Goal: Task Accomplishment & Management: Manage account settings

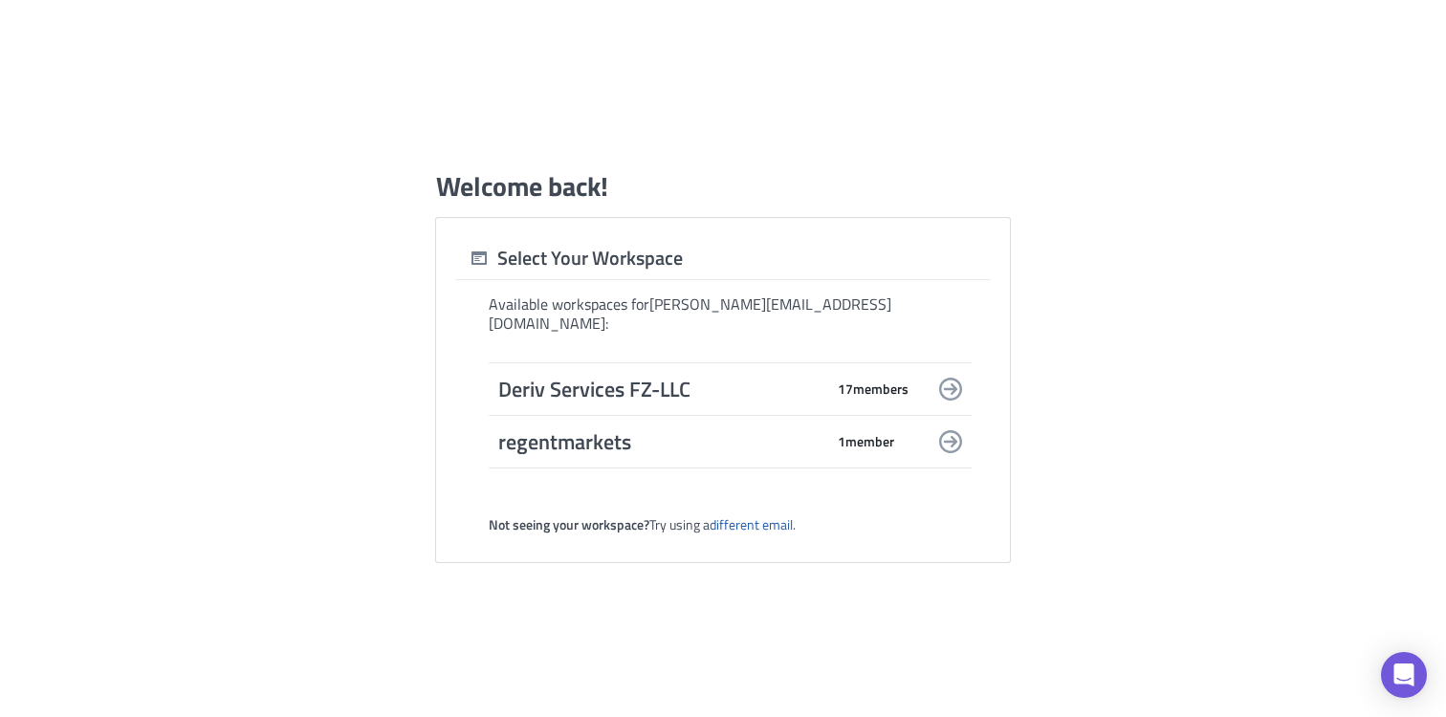
click at [693, 376] on span "Deriv Services FZ-LLC" at bounding box center [660, 389] width 325 height 27
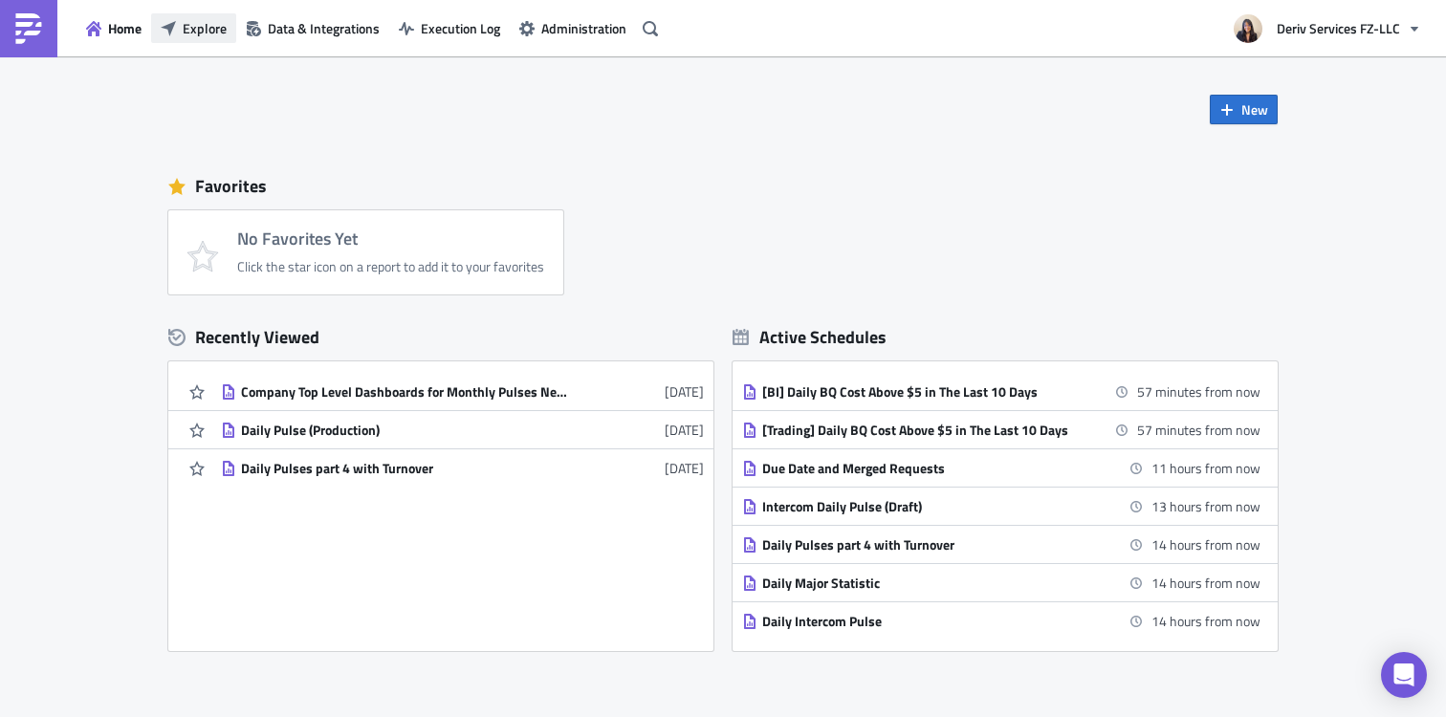
click at [184, 32] on span "Explore" at bounding box center [205, 28] width 44 height 20
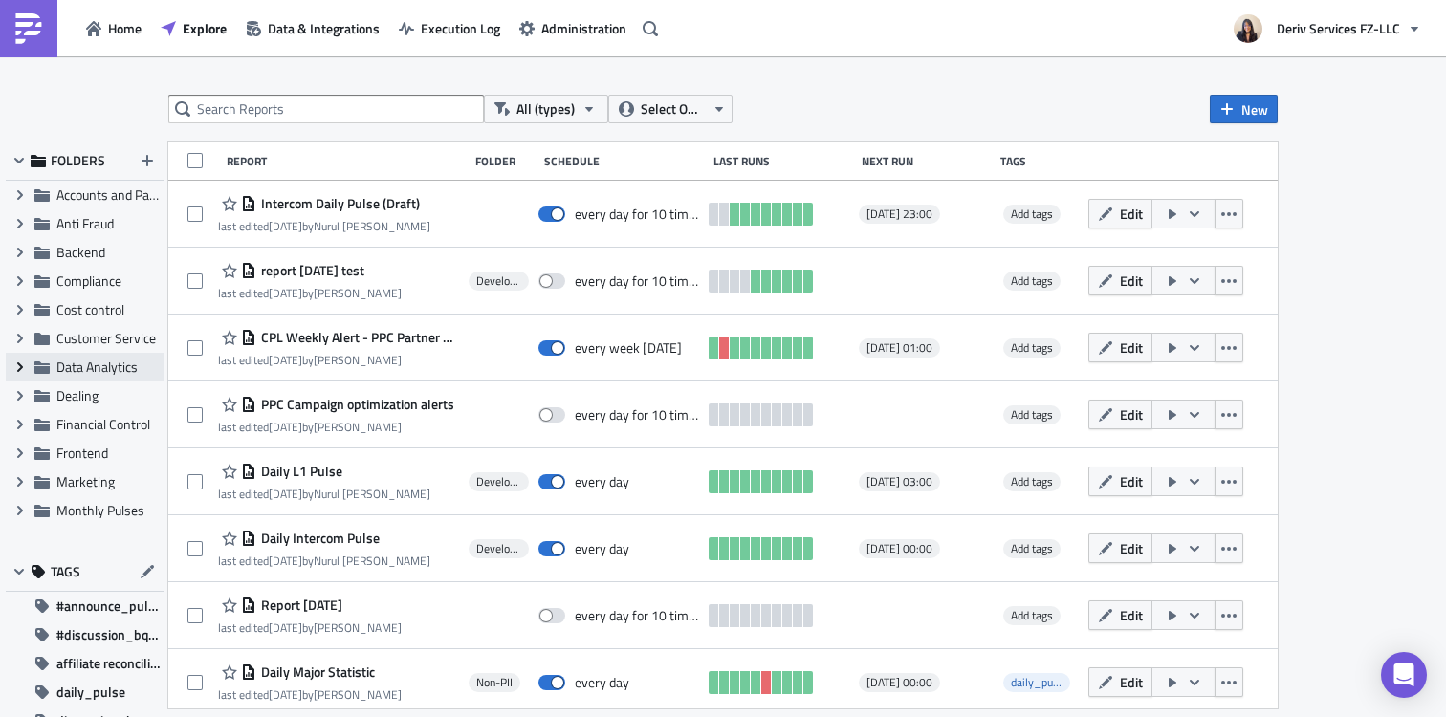
click at [18, 362] on icon at bounding box center [20, 367] width 6 height 10
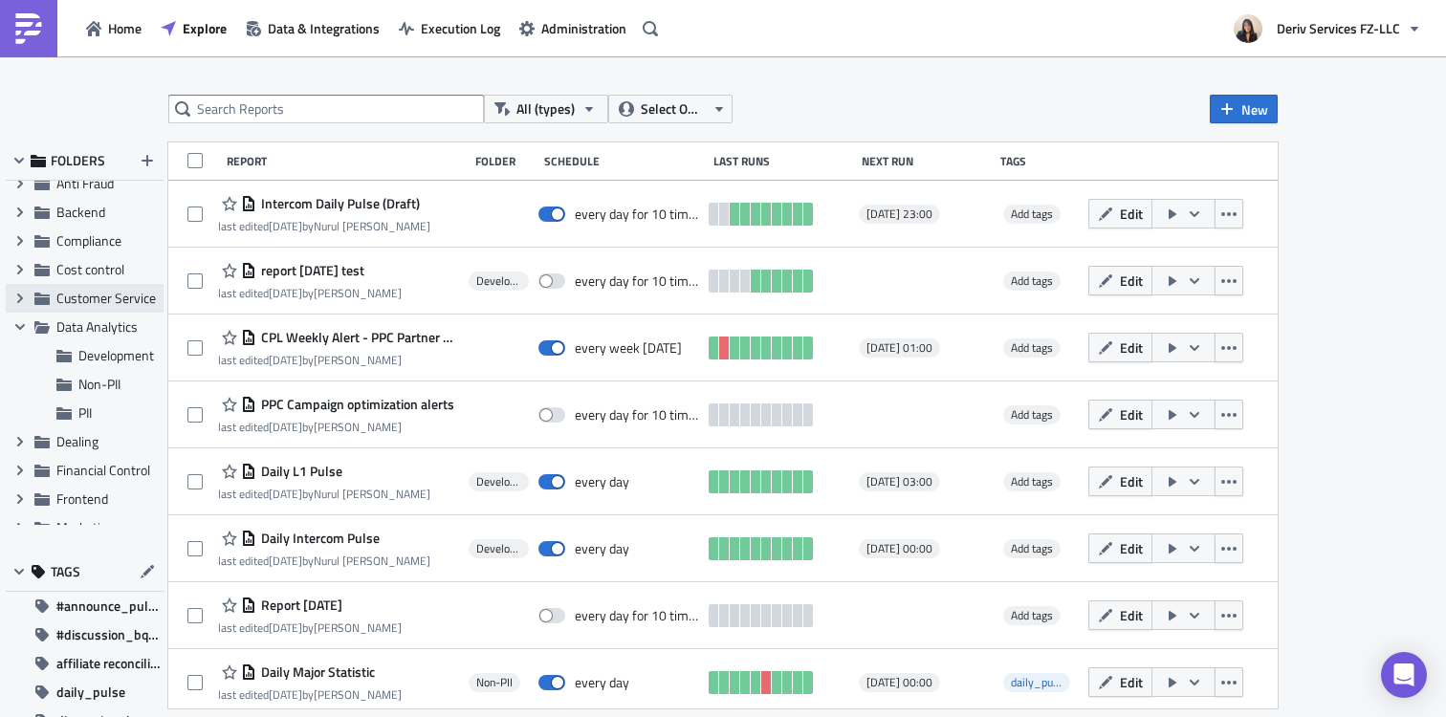
scroll to position [64, 0]
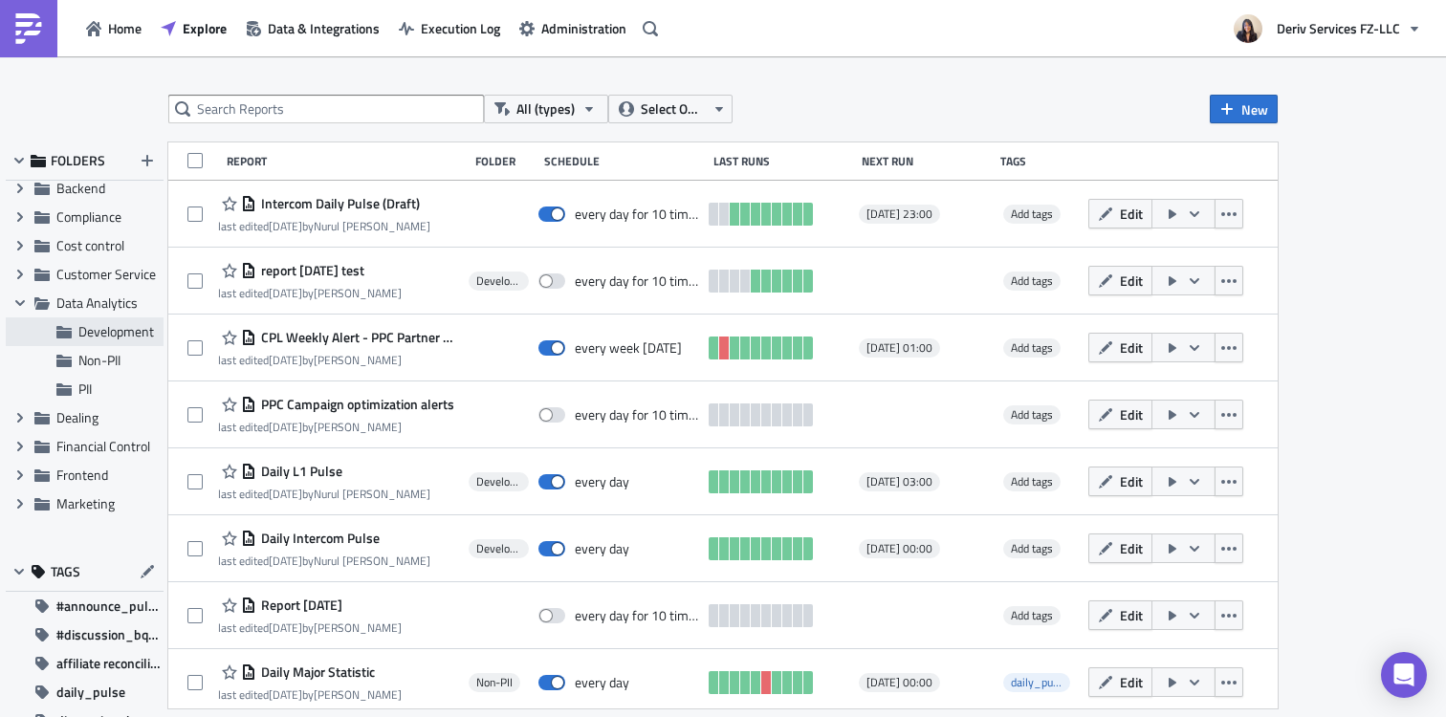
click at [125, 334] on span "Development" at bounding box center [116, 331] width 76 height 20
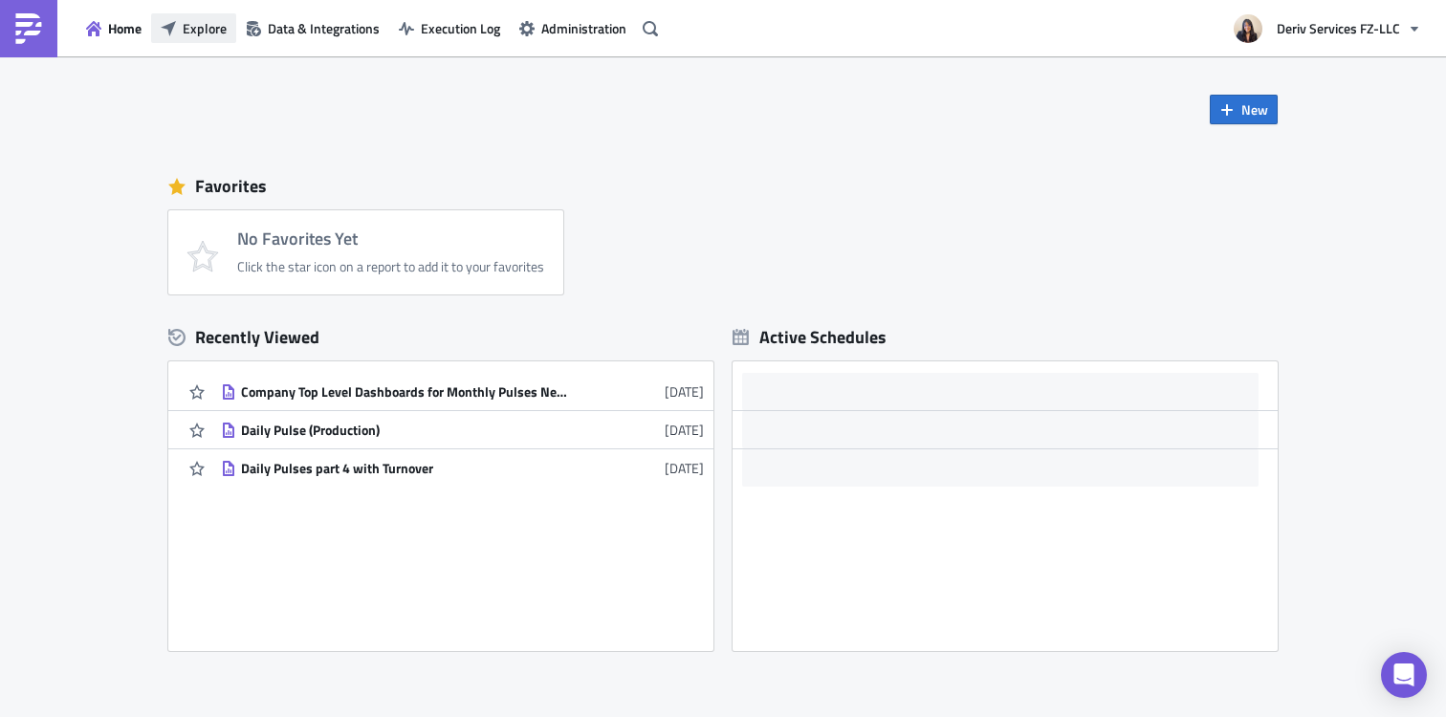
click at [196, 33] on span "Explore" at bounding box center [205, 28] width 44 height 20
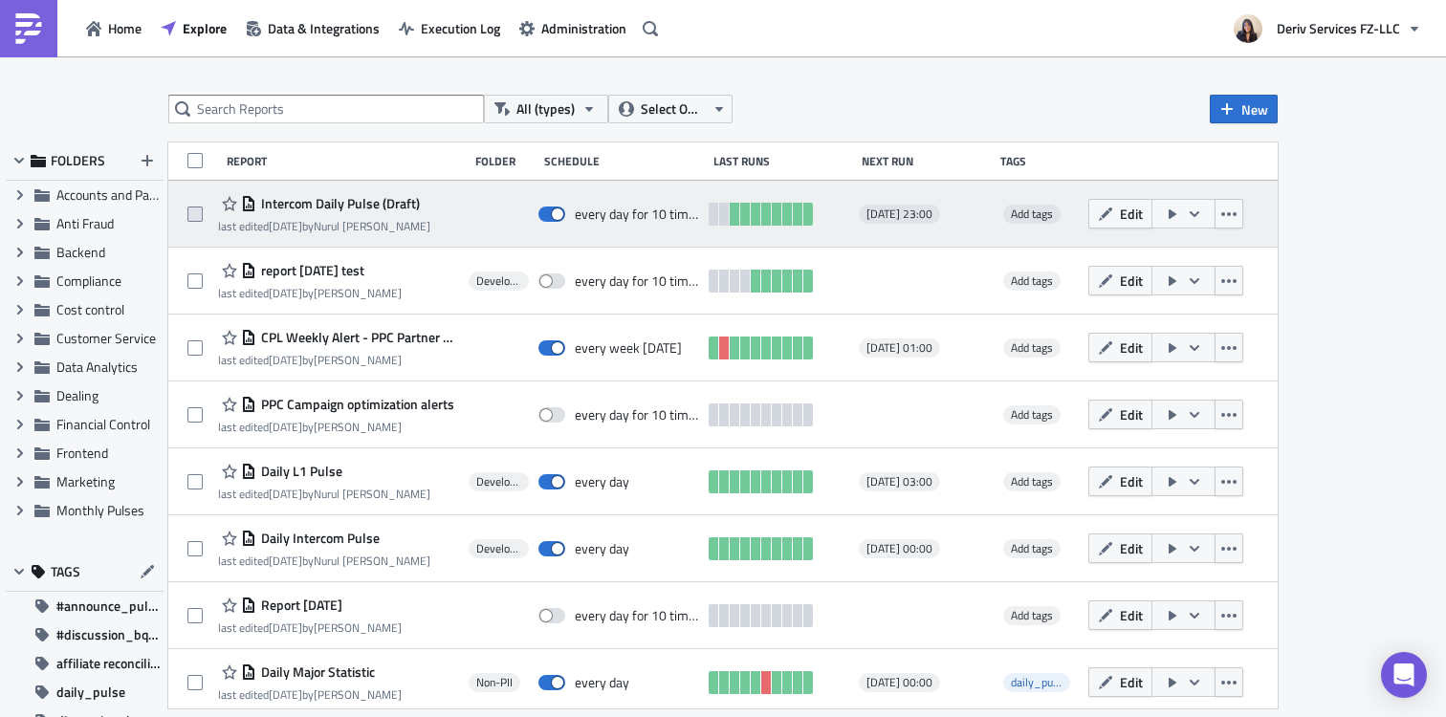
click at [196, 211] on span at bounding box center [194, 214] width 15 height 15
click at [196, 211] on input "checkbox" at bounding box center [197, 214] width 12 height 12
checkbox input "true"
click at [1230, 217] on icon "button" at bounding box center [1228, 214] width 15 height 15
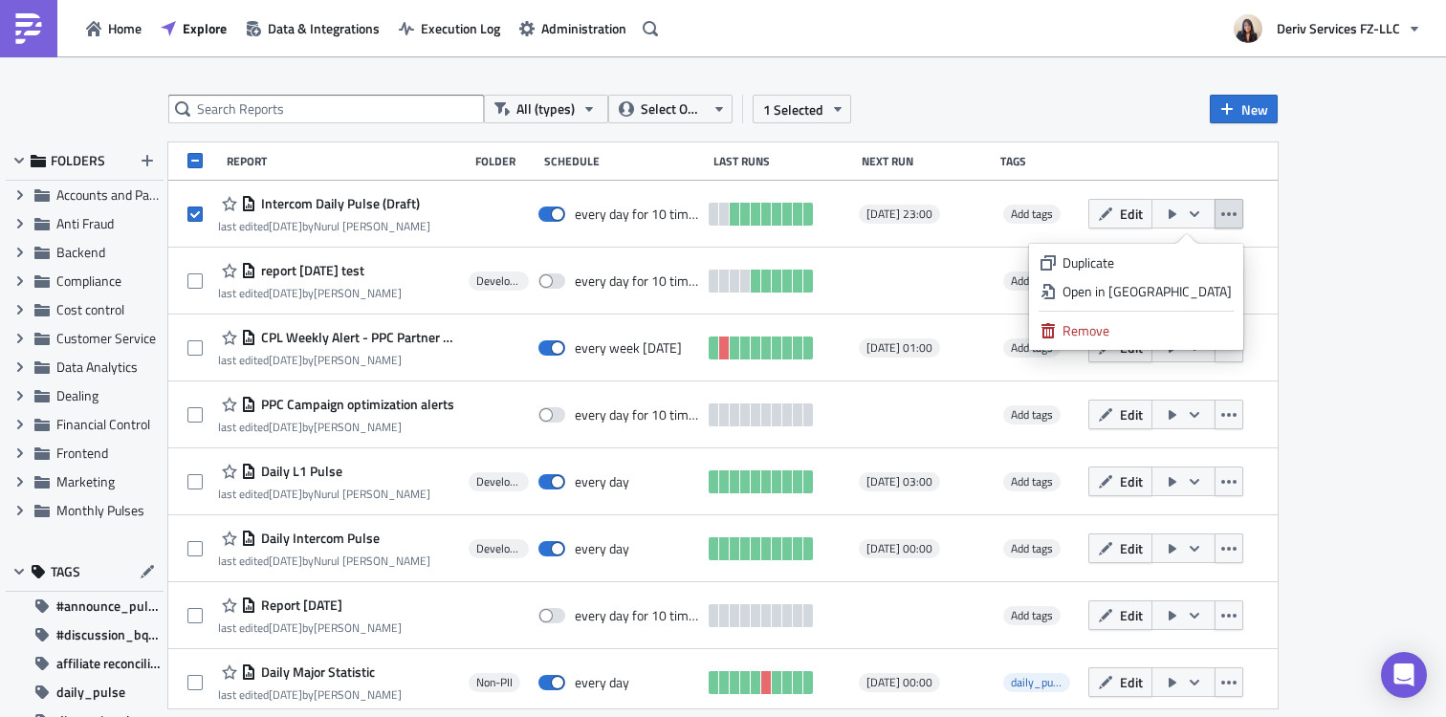
click at [1027, 110] on div "All (types) Select Owner 1 Selected New" at bounding box center [722, 109] width 1109 height 29
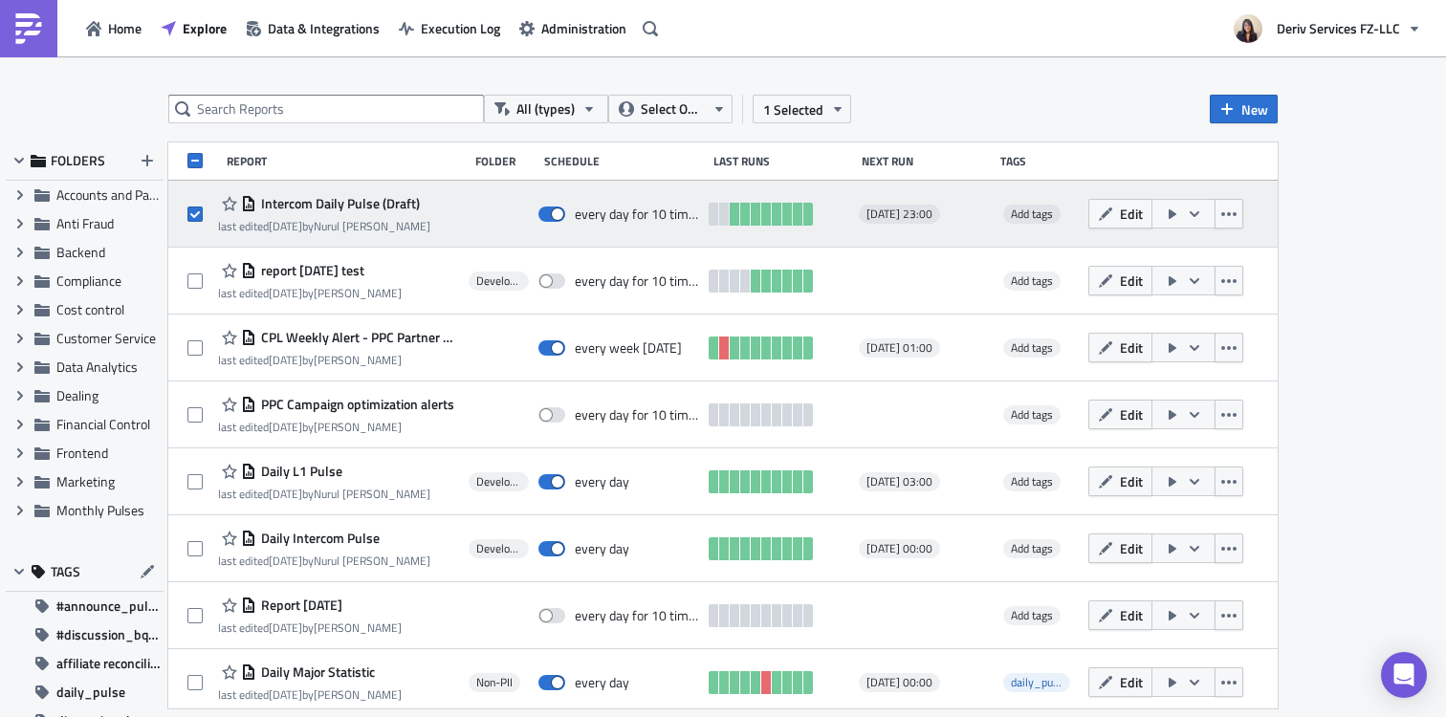
click at [347, 198] on span "Intercom Daily Pulse (Draft)" at bounding box center [337, 203] width 163 height 17
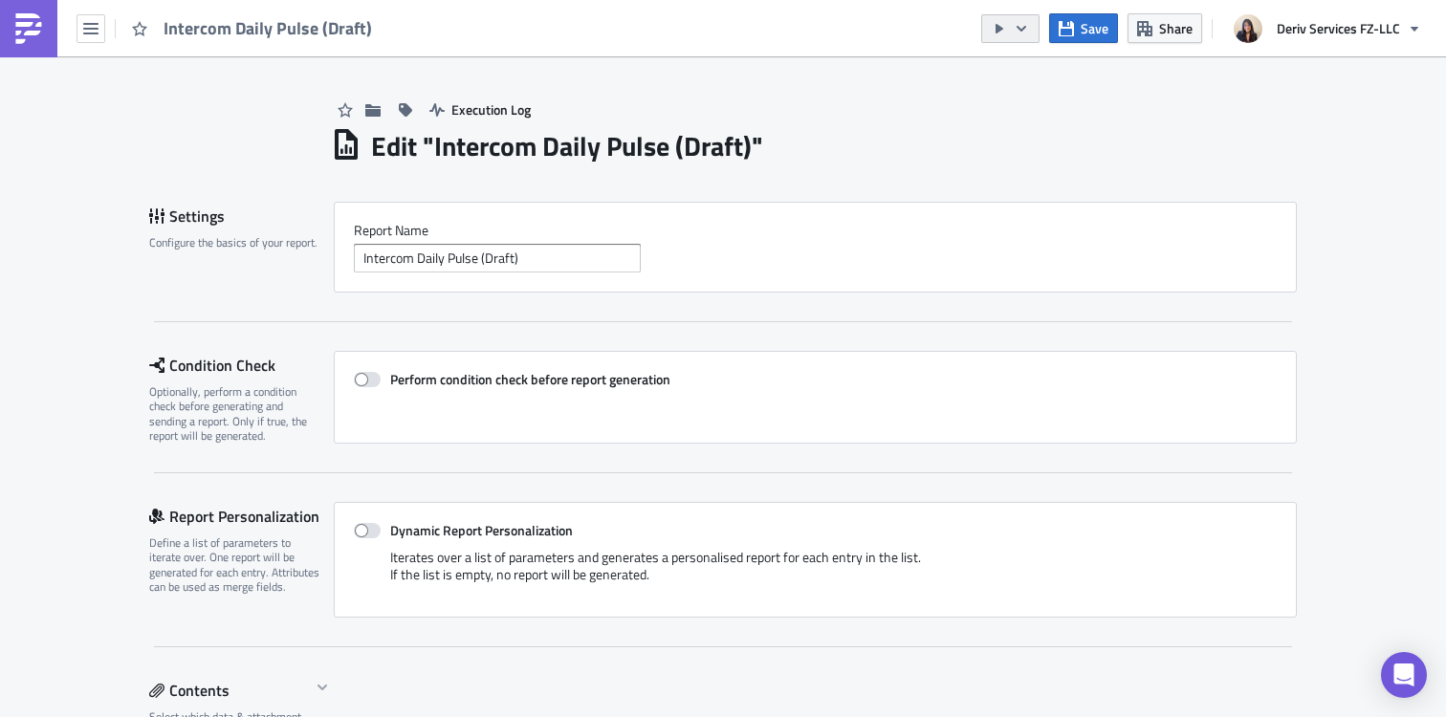
click at [1023, 33] on icon "button" at bounding box center [1020, 28] width 15 height 15
click at [713, 147] on h1 "Edit " Intercom Daily Pulse (Draft) "" at bounding box center [567, 146] width 392 height 34
click at [372, 106] on icon "button" at bounding box center [372, 109] width 15 height 12
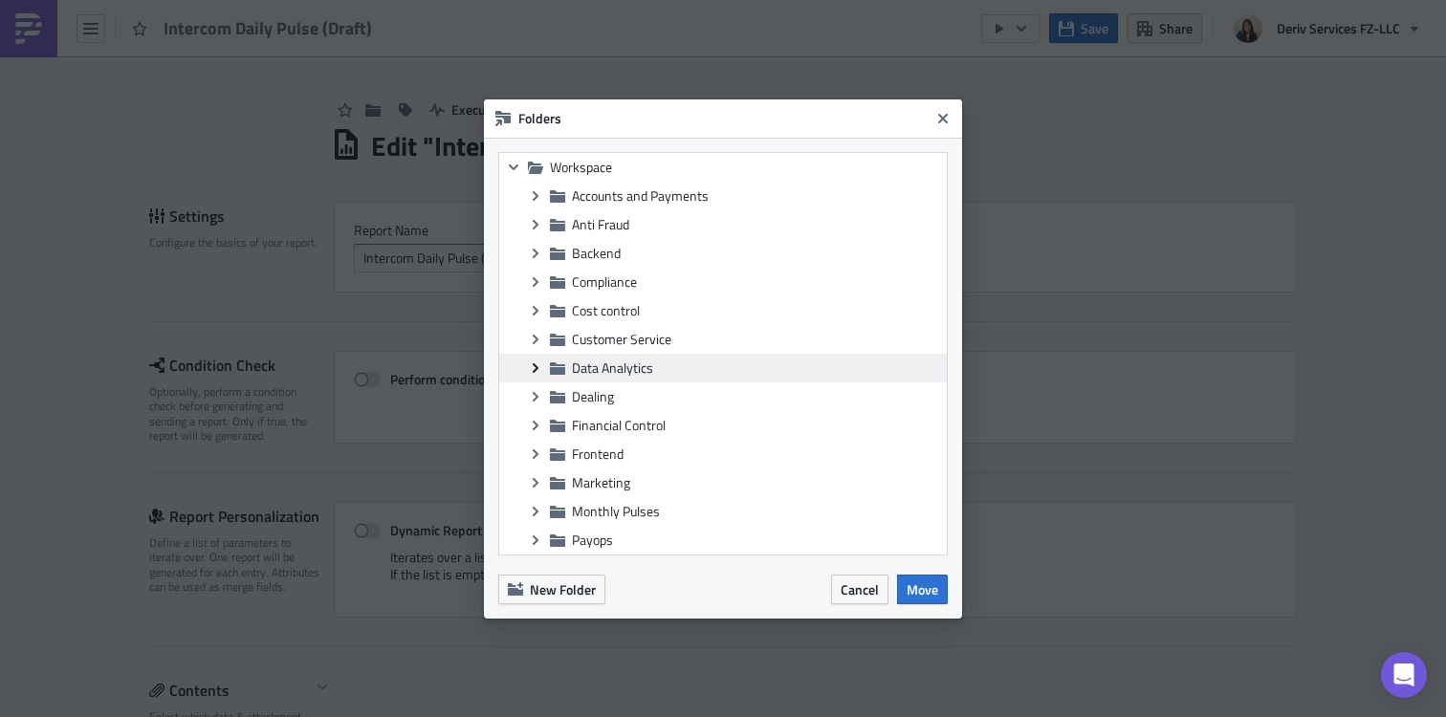
click at [533, 366] on icon "Expand group" at bounding box center [535, 367] width 15 height 15
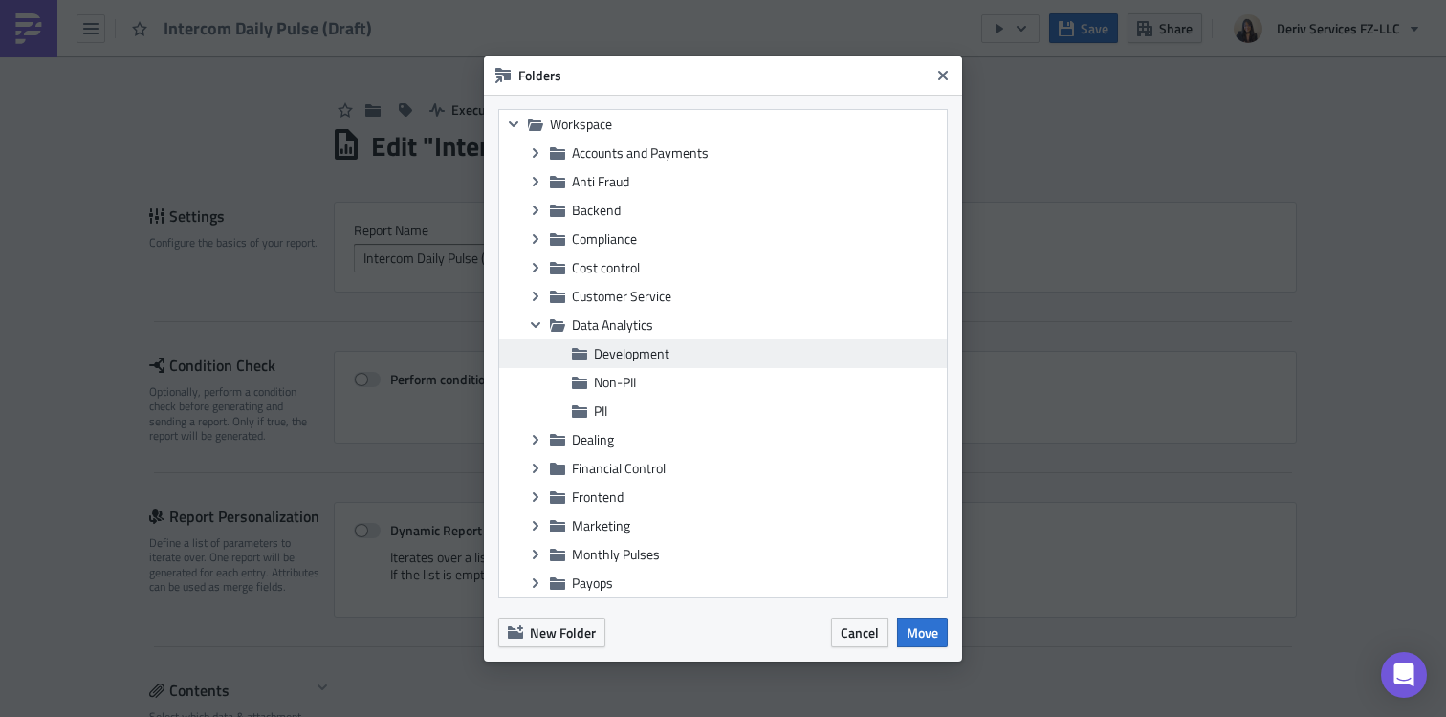
click at [700, 359] on span "Development" at bounding box center [768, 353] width 348 height 17
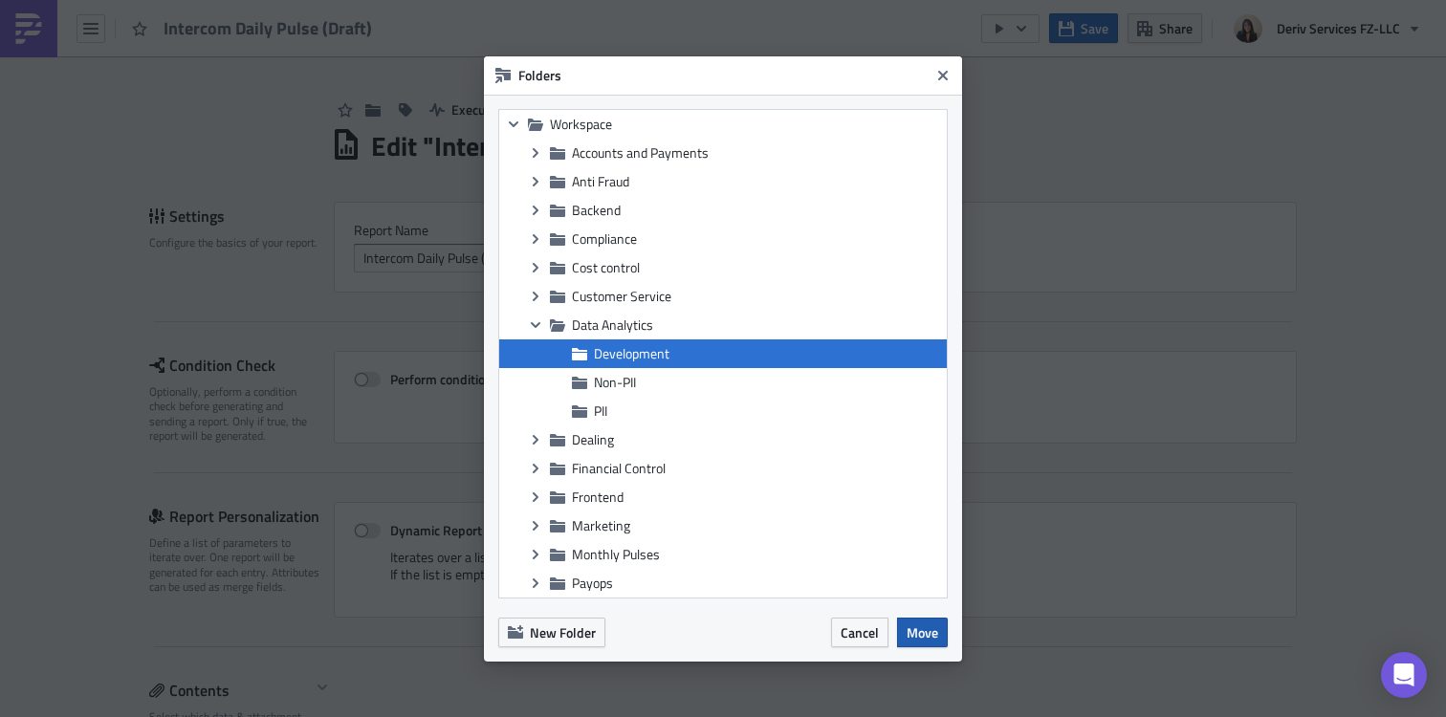
click at [928, 638] on span "Move" at bounding box center [922, 632] width 32 height 20
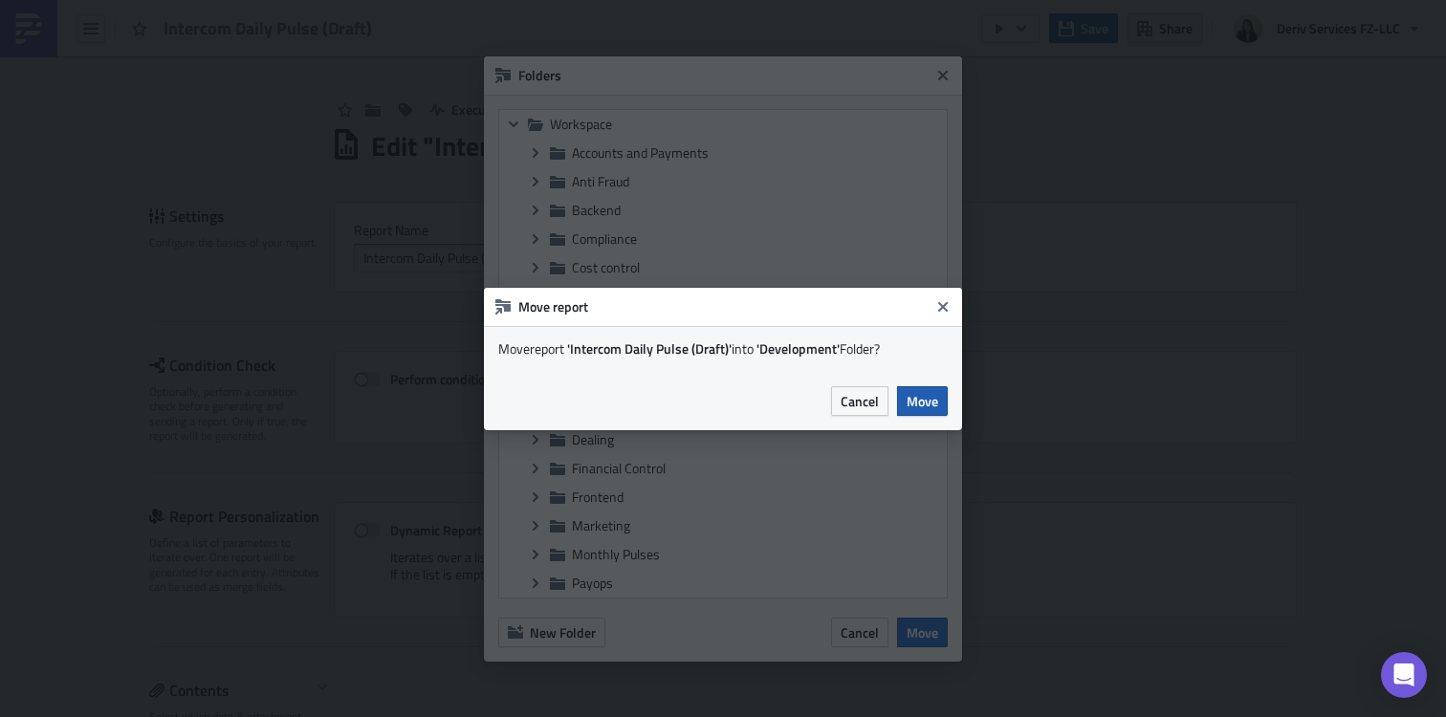
click at [931, 399] on span "Move" at bounding box center [922, 401] width 32 height 20
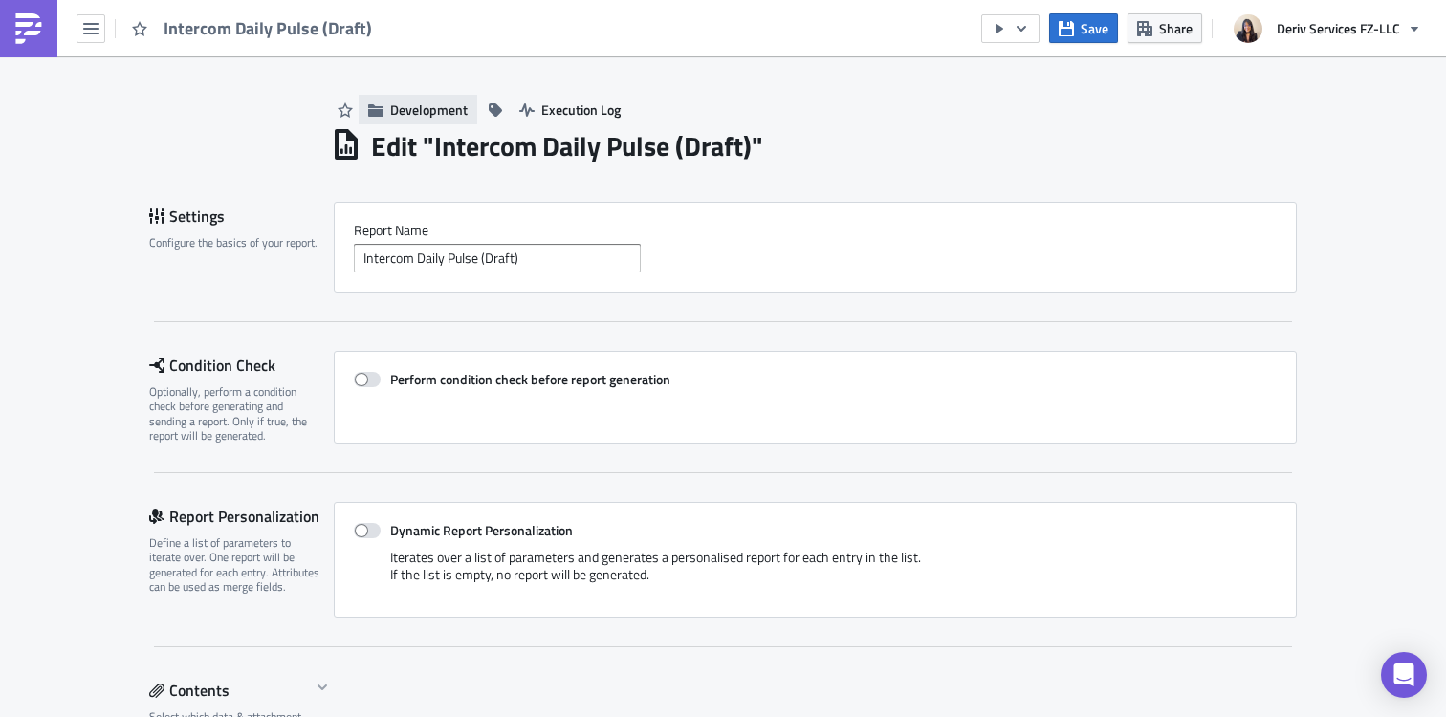
click at [415, 109] on span "Development" at bounding box center [428, 109] width 77 height 20
click at [92, 29] on icon "button" at bounding box center [90, 28] width 15 height 11
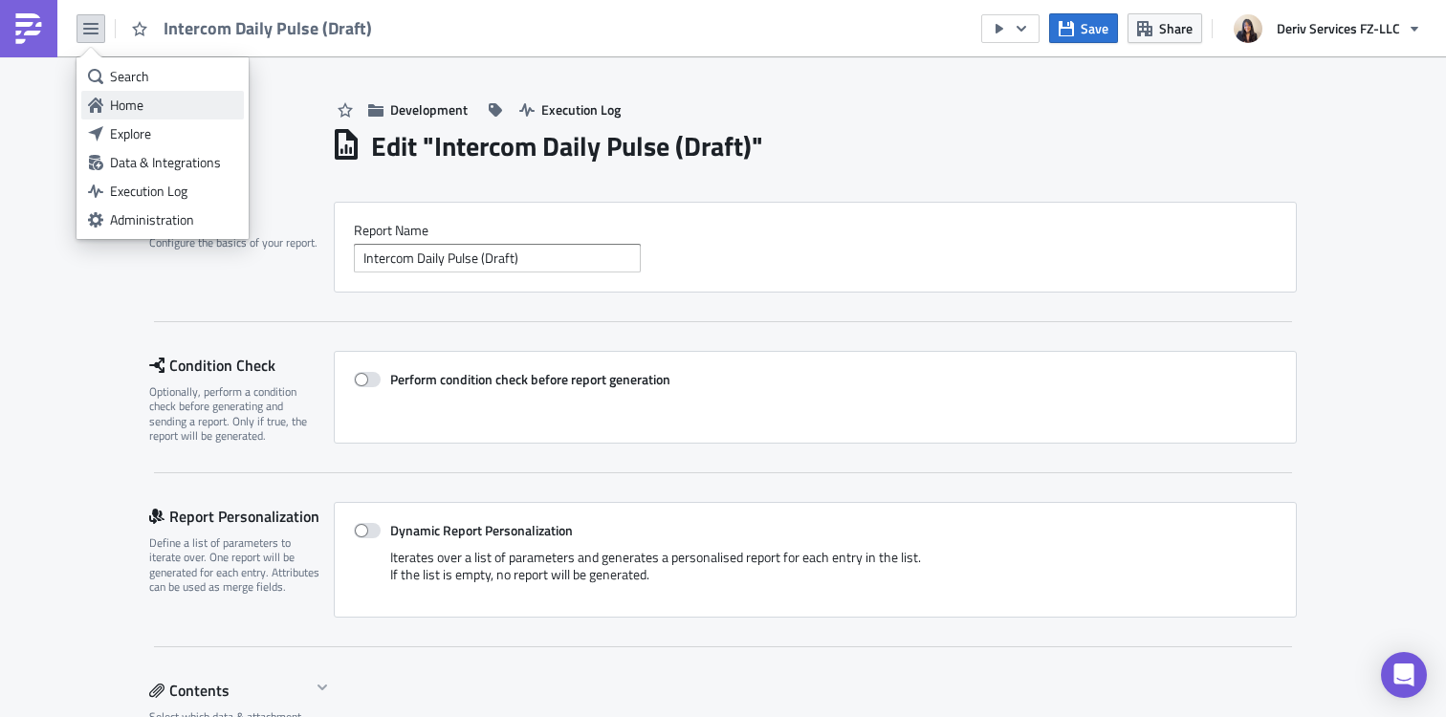
click at [144, 98] on div "Home" at bounding box center [173, 105] width 127 height 19
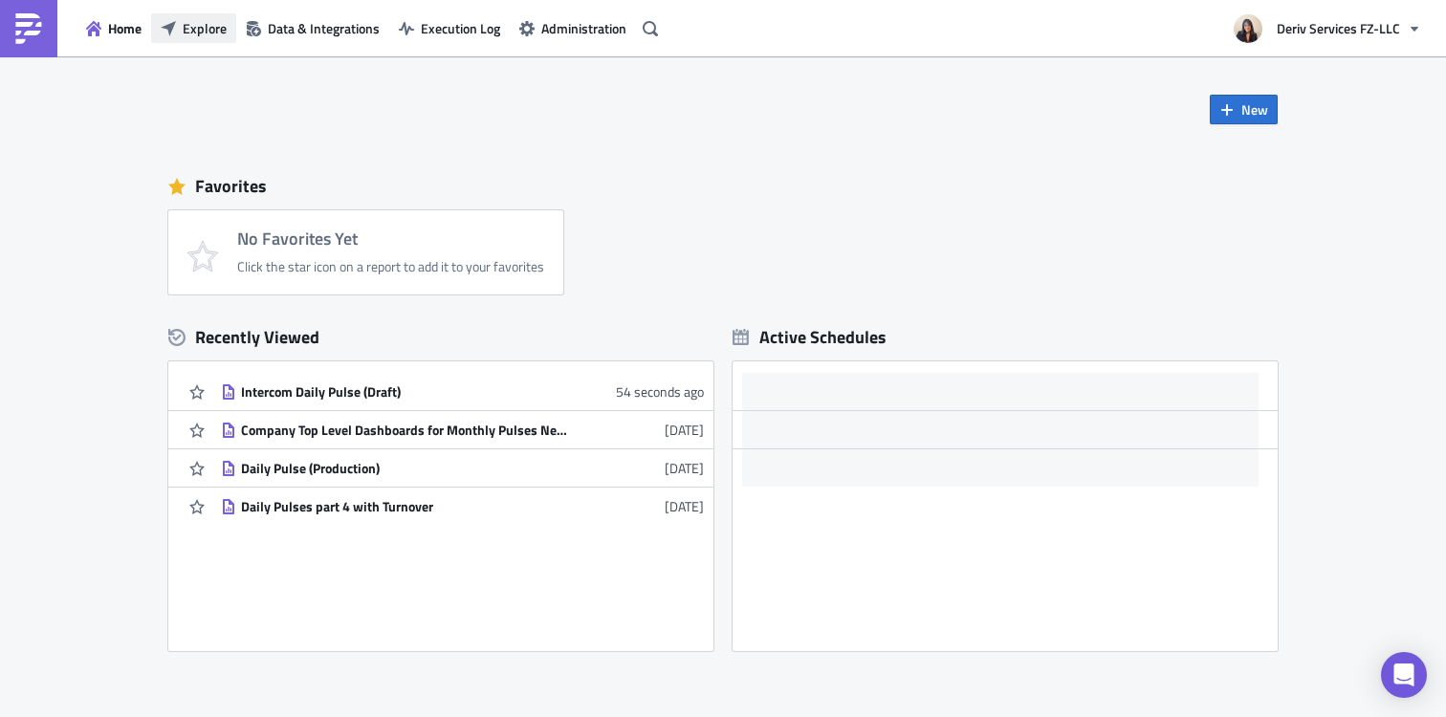
click at [206, 29] on span "Explore" at bounding box center [205, 28] width 44 height 20
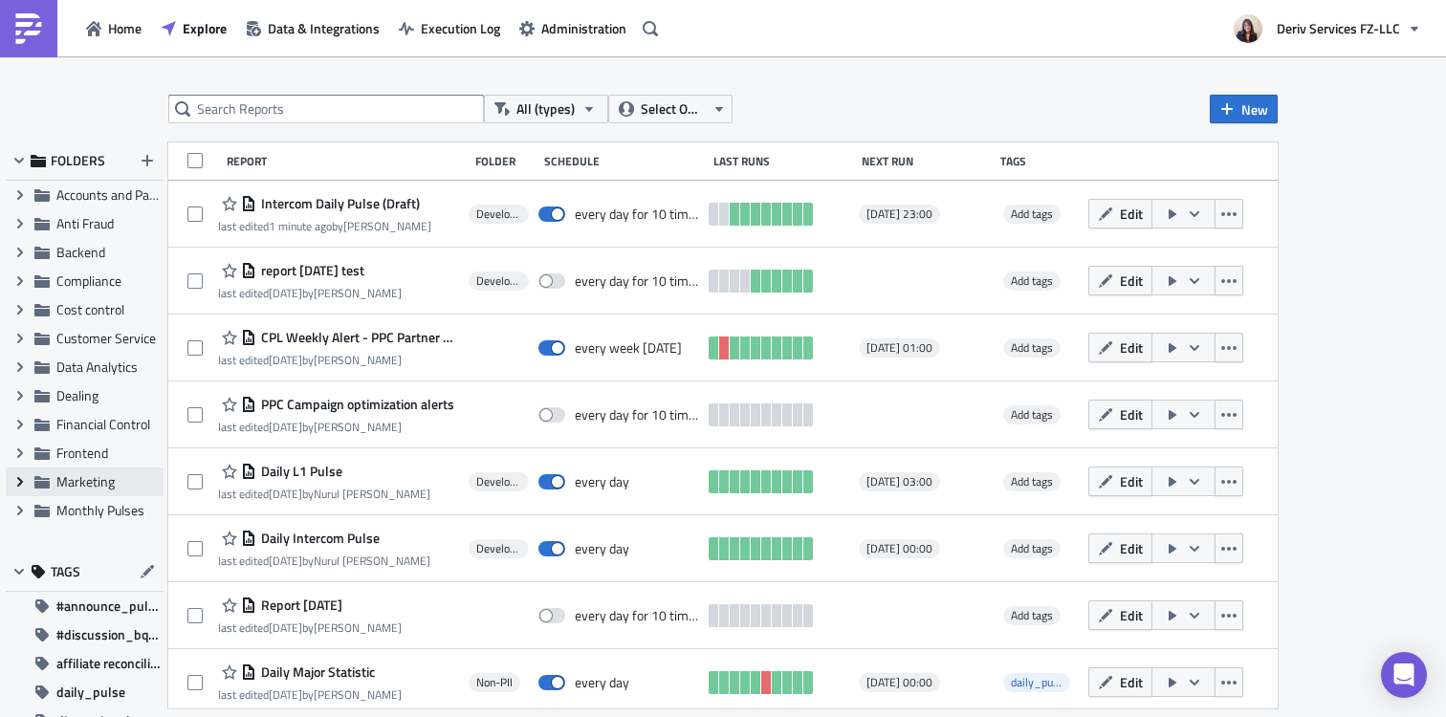
click at [26, 478] on icon "Expand group" at bounding box center [19, 481] width 15 height 15
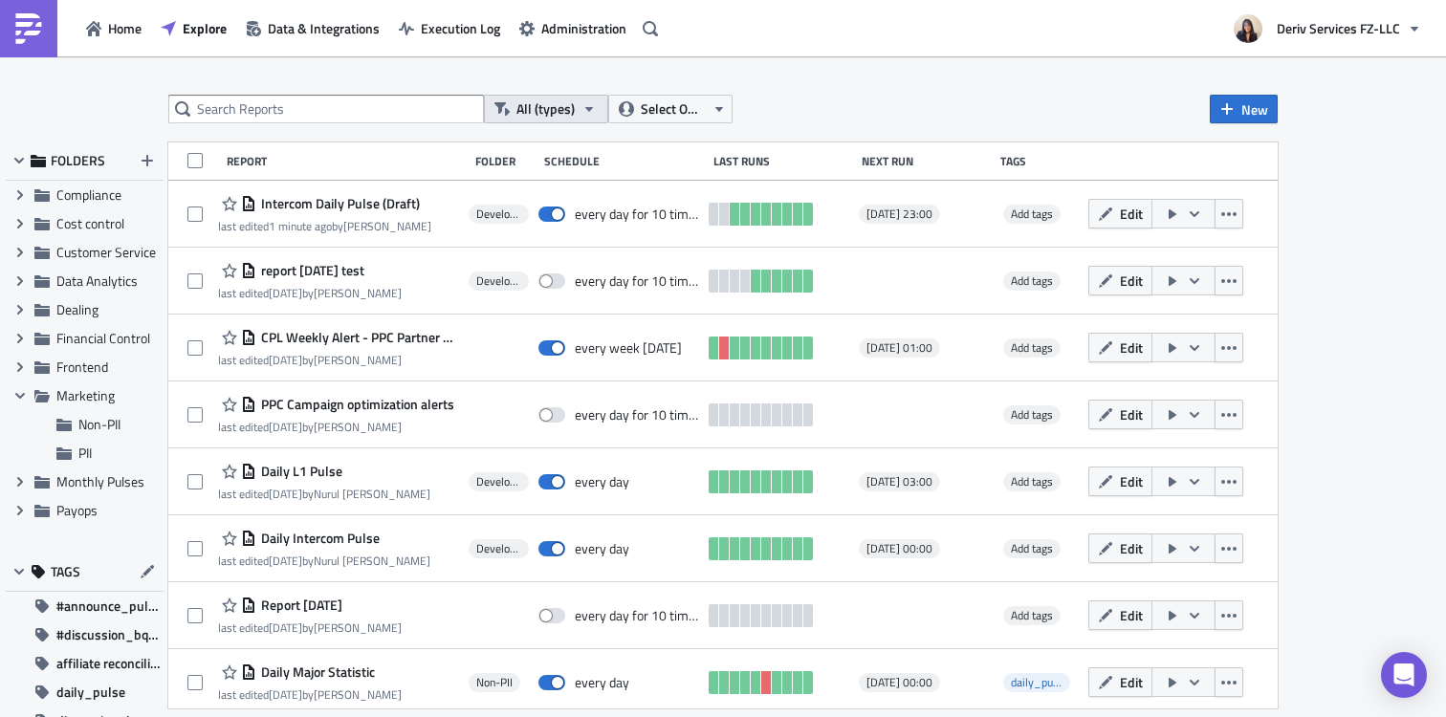
click at [581, 99] on button "All (types)" at bounding box center [546, 109] width 124 height 29
click at [638, 64] on div "All (types) Select Owner New FOLDERS Expand group Accounts and Payments Expand …" at bounding box center [723, 388] width 1446 height 664
click at [495, 170] on div "Report Folder Schedule Last Runs Next Run Tags" at bounding box center [722, 161] width 1109 height 38
click at [558, 168] on div "Schedule" at bounding box center [623, 161] width 159 height 14
click at [500, 163] on div "Folder" at bounding box center [504, 161] width 59 height 14
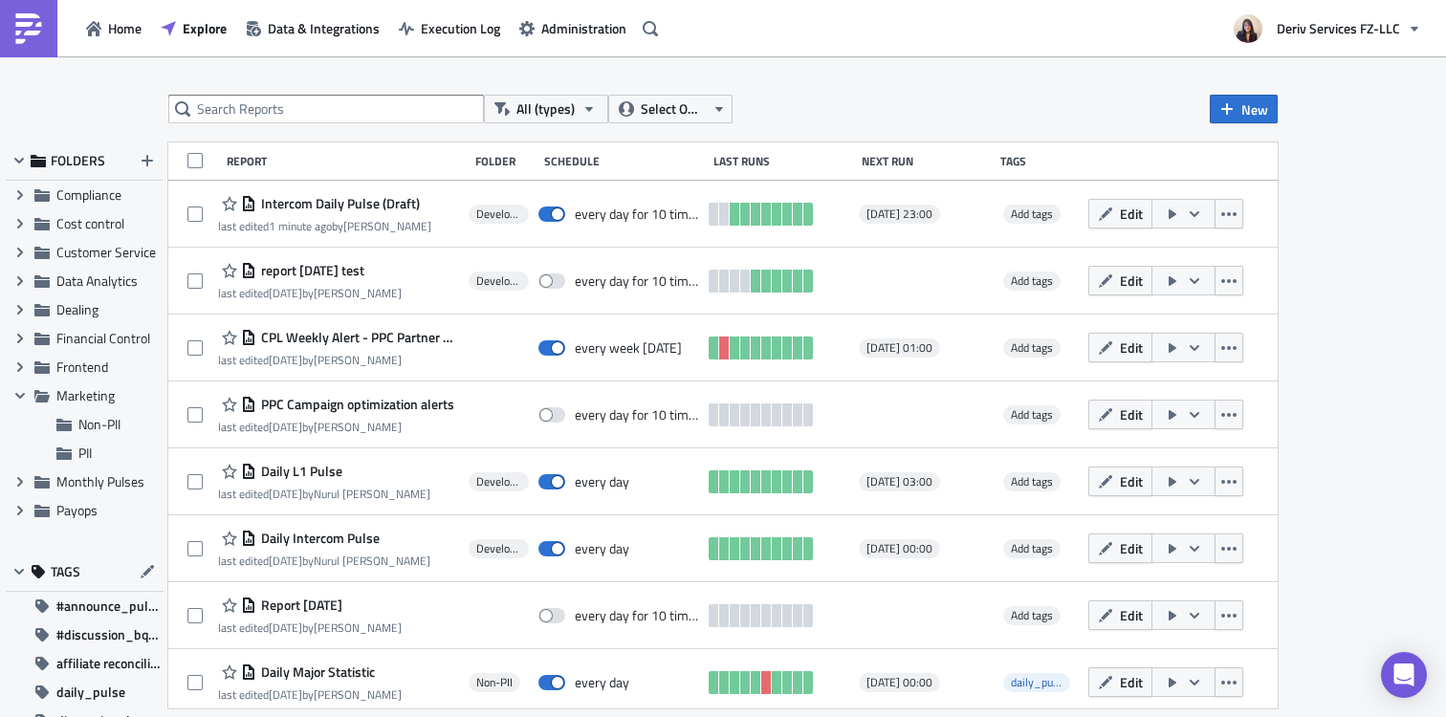
click at [792, 166] on div "Last Runs" at bounding box center [783, 161] width 140 height 14
click at [697, 111] on span "Select Owner" at bounding box center [673, 108] width 64 height 21
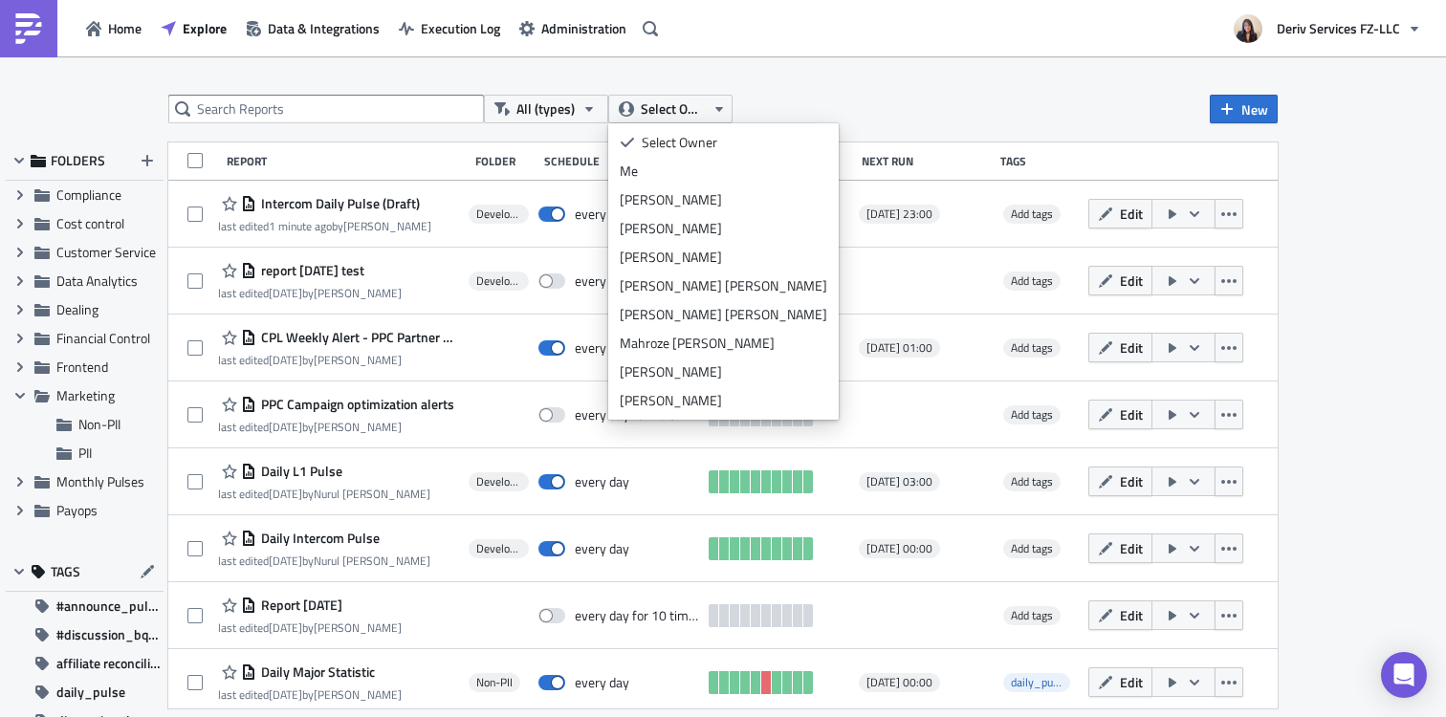
click at [820, 90] on div "All (types) Select Owner New FOLDERS Expand group Accounts and Payments Expand …" at bounding box center [723, 388] width 1446 height 664
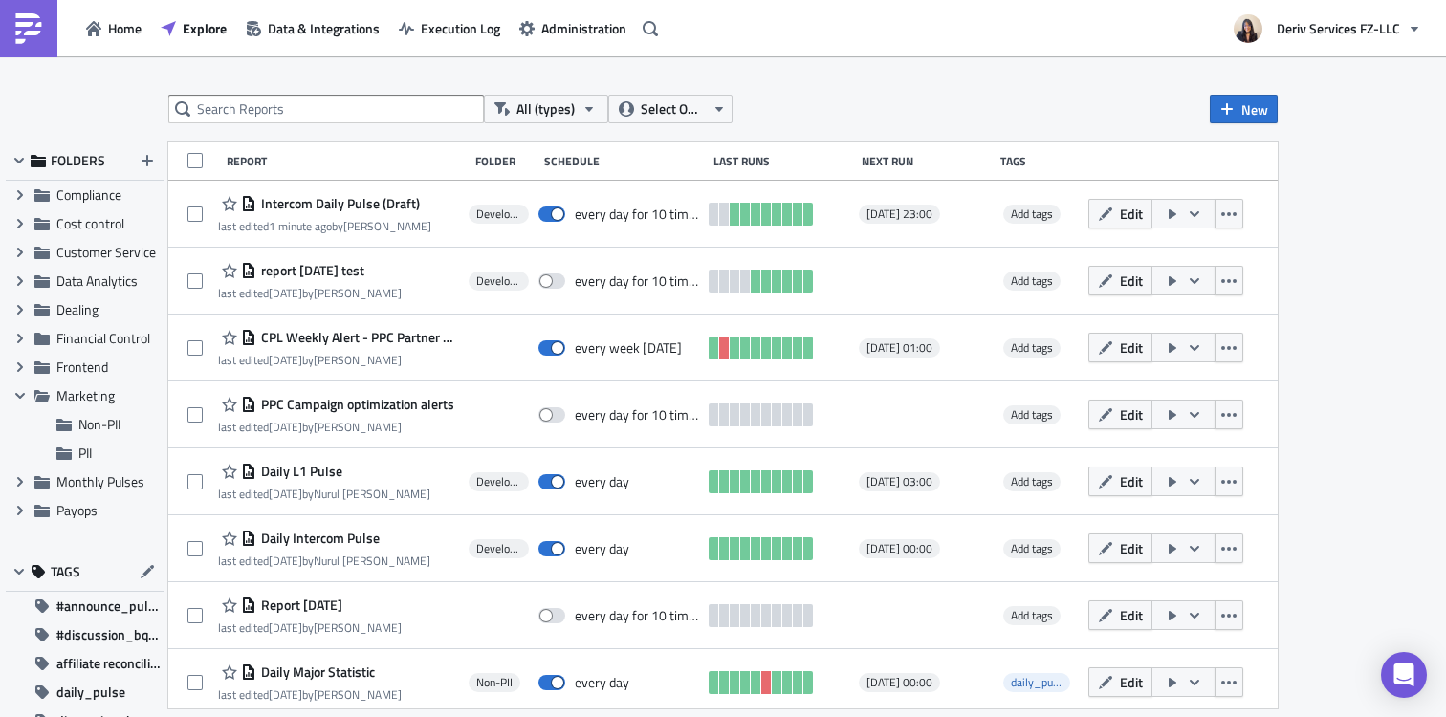
click at [495, 160] on div "Folder" at bounding box center [504, 161] width 59 height 14
click at [243, 161] on div "Report" at bounding box center [346, 161] width 239 height 14
click at [1008, 163] on div "Tags" at bounding box center [1039, 161] width 79 height 14
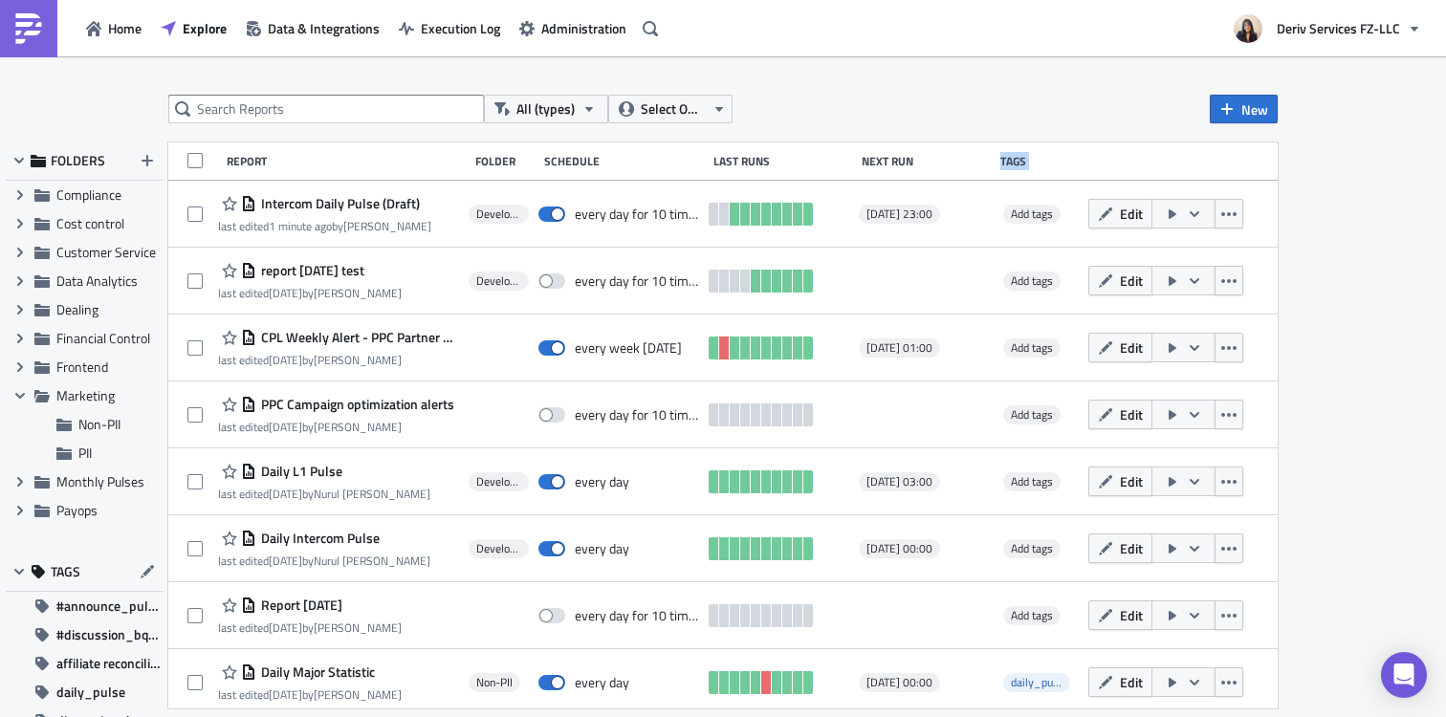
click at [1008, 163] on div "Tags" at bounding box center [1039, 161] width 79 height 14
click at [1113, 163] on div "Report Folder Schedule Last Runs Next Run Tags" at bounding box center [722, 161] width 1109 height 38
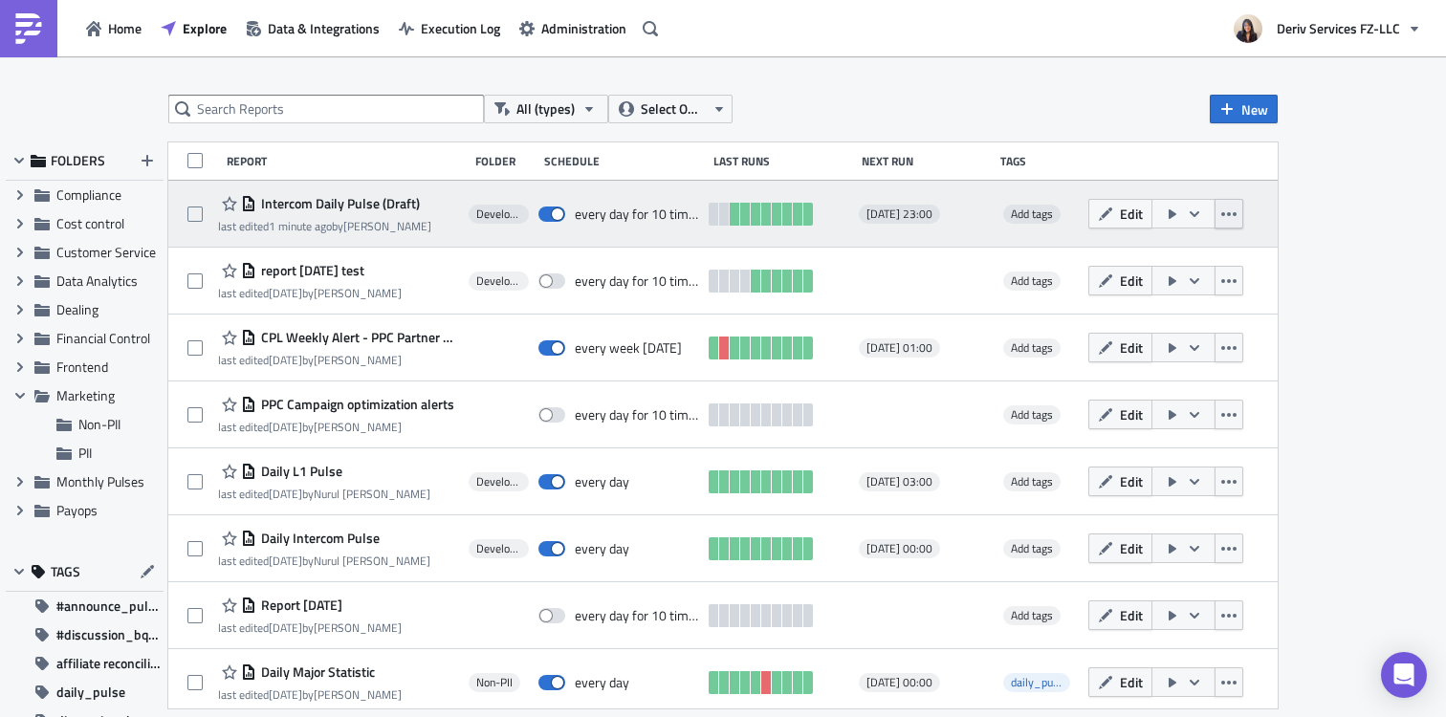
click at [1229, 216] on icon "button" at bounding box center [1228, 214] width 15 height 15
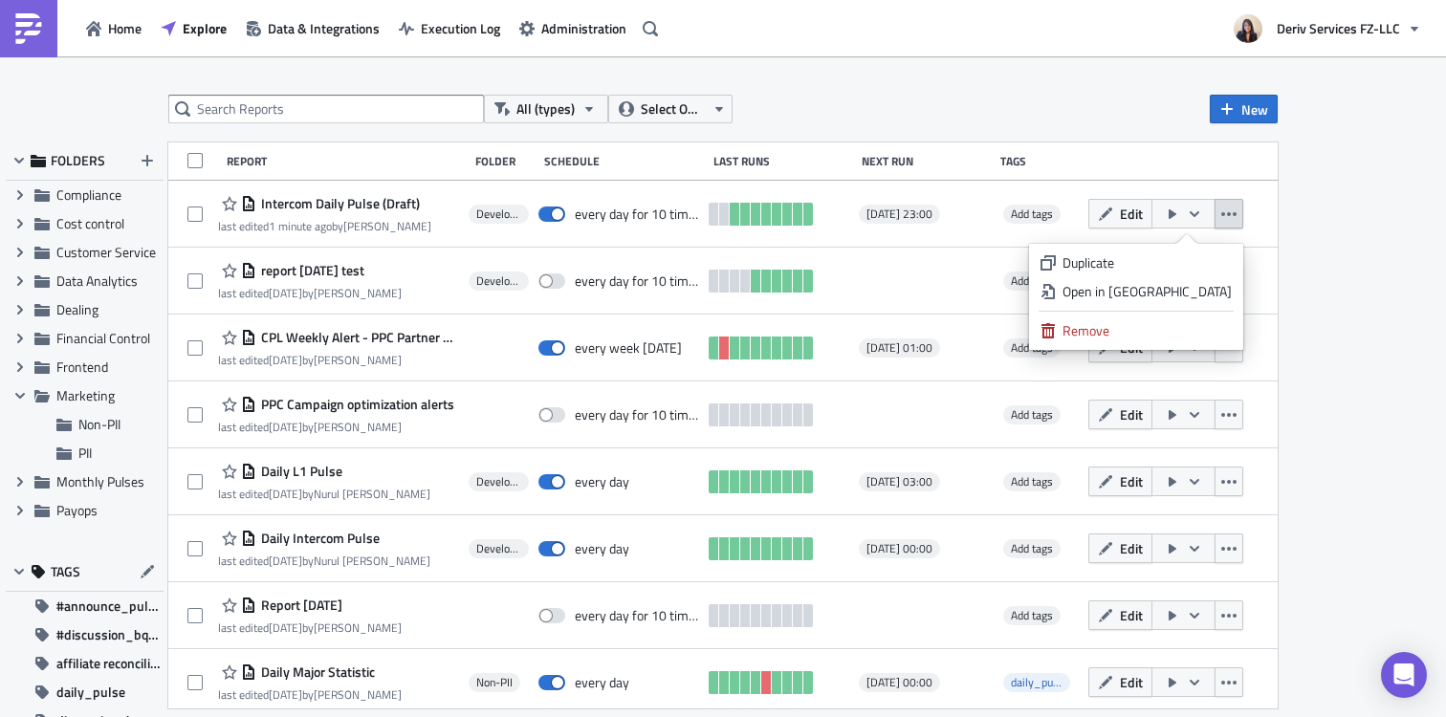
click at [1363, 257] on div "All (types) Select Owner New FOLDERS Expand group Accounts and Payments Expand …" at bounding box center [723, 388] width 1446 height 664
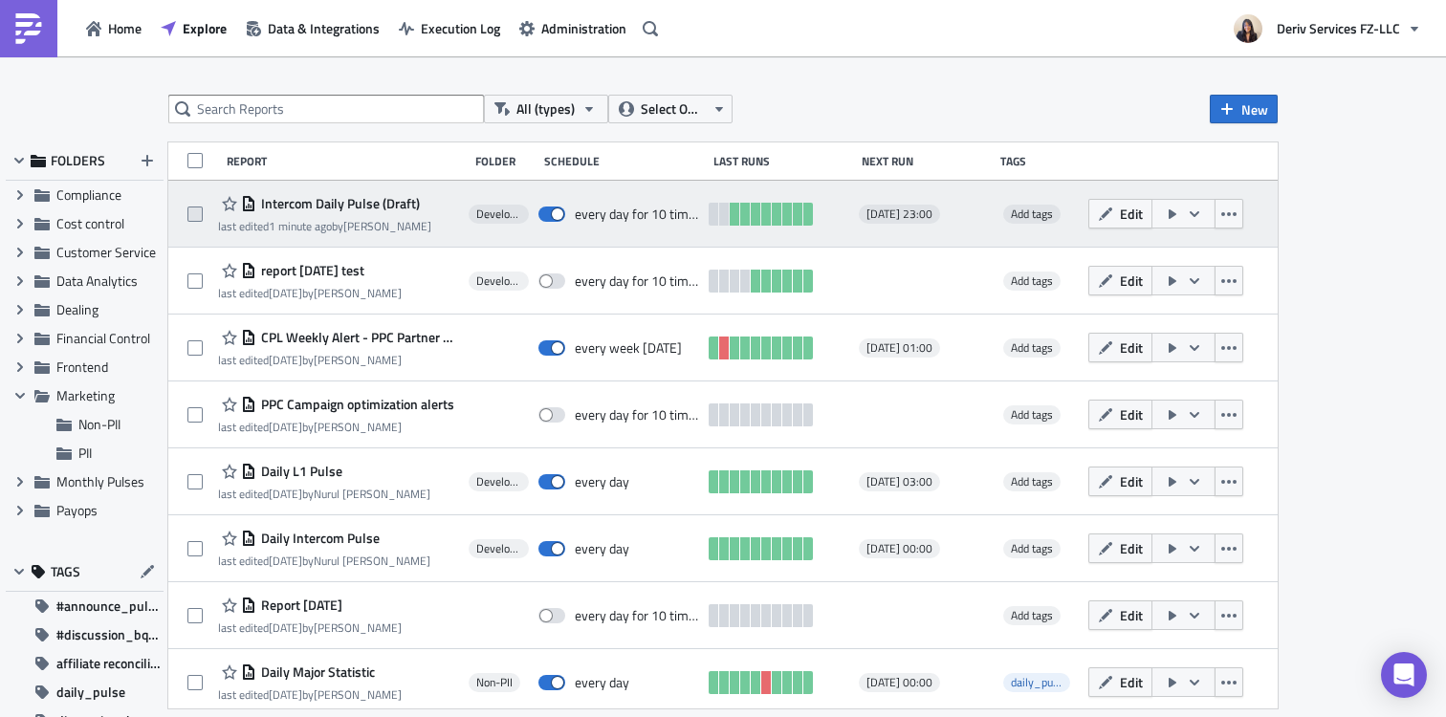
click at [199, 208] on span at bounding box center [194, 214] width 15 height 15
click at [199, 208] on input "checkbox" at bounding box center [197, 214] width 12 height 12
checkbox input "true"
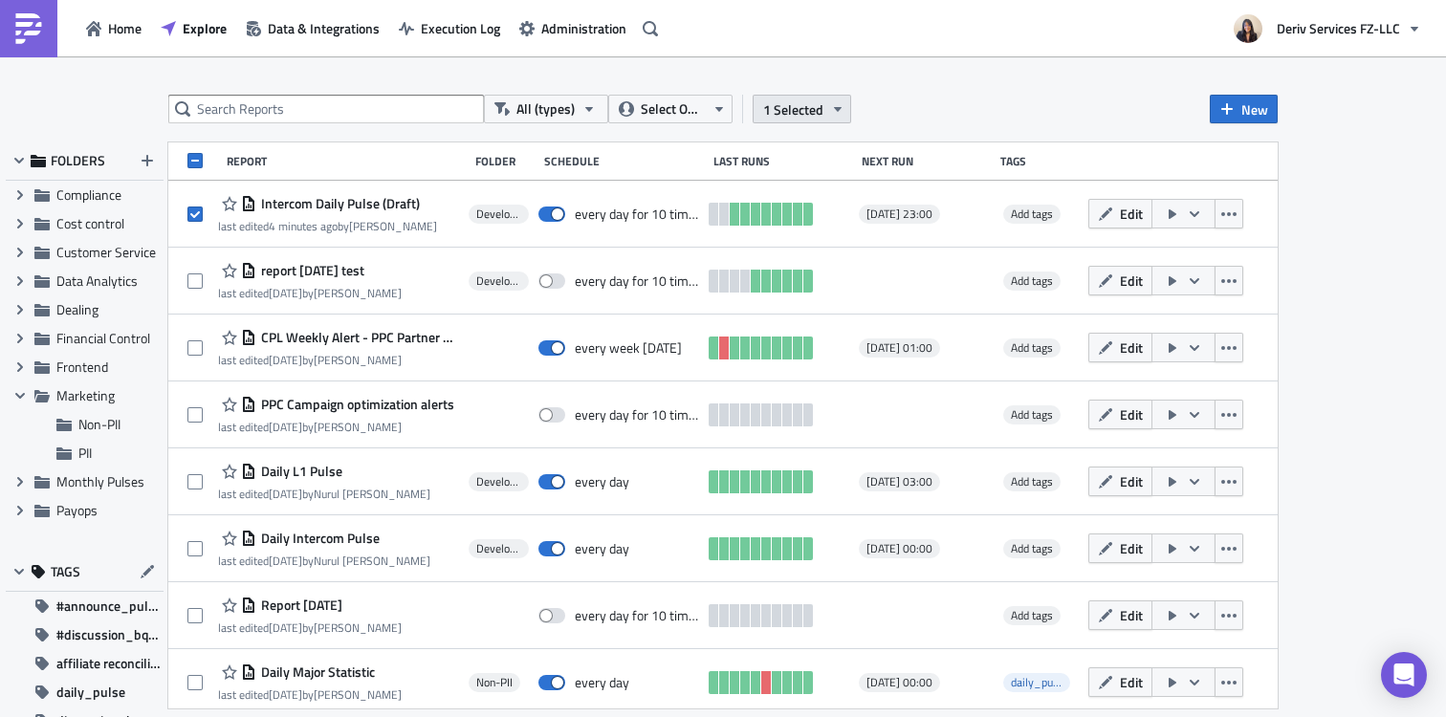
click at [813, 111] on span "1 Selected" at bounding box center [793, 109] width 60 height 20
click at [917, 78] on div "All (types) Select Owner 1 Selected New FOLDERS Expand group Accounts and Payme…" at bounding box center [723, 388] width 1446 height 664
click at [193, 163] on span at bounding box center [194, 160] width 15 height 15
click at [193, 163] on input "checkbox" at bounding box center [197, 163] width 12 height 12
checkbox input "true"
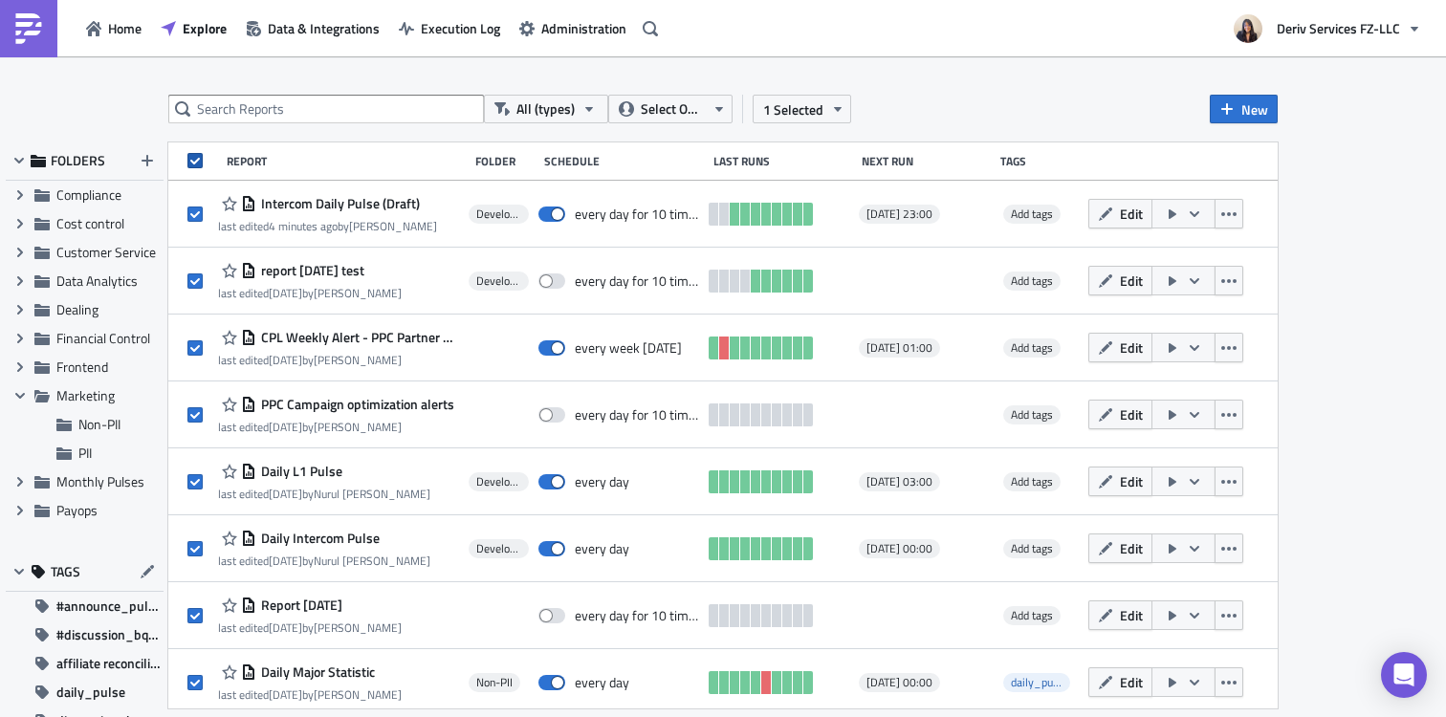
checkbox input "true"
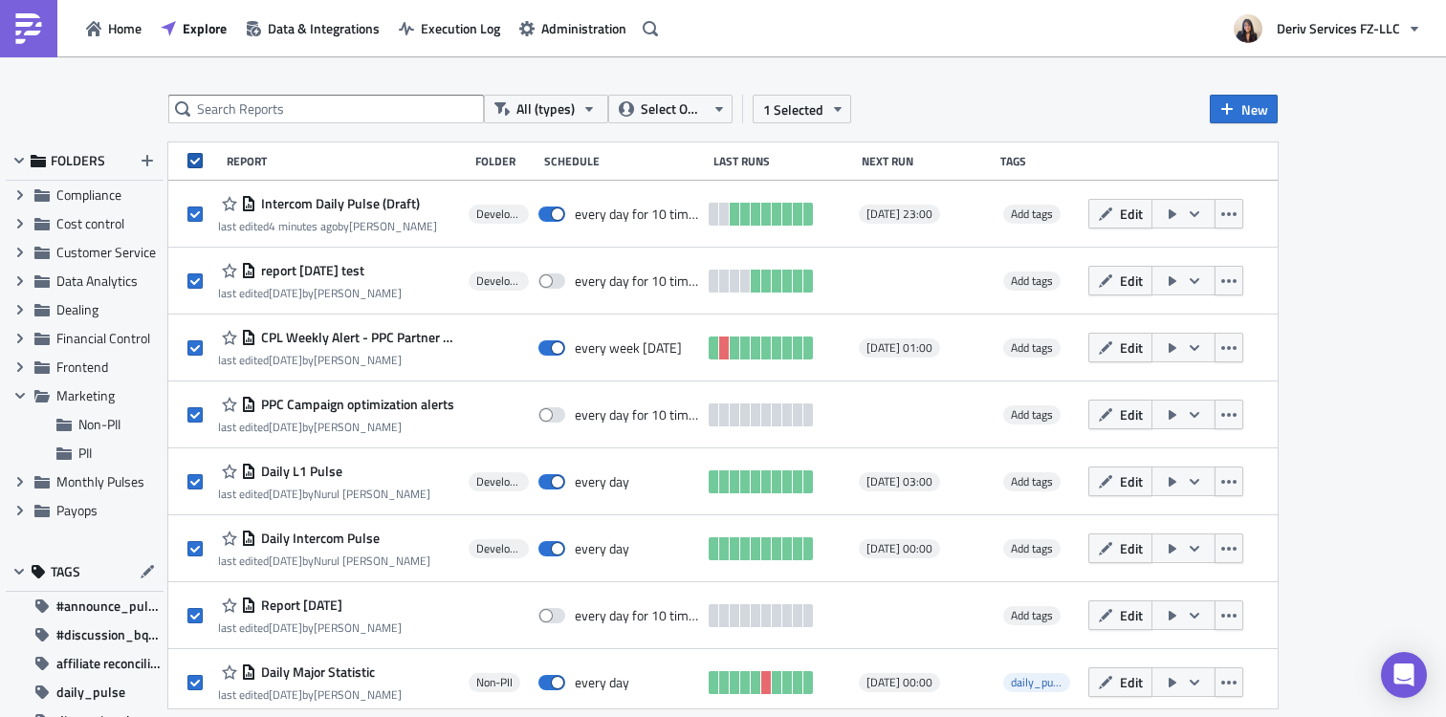
checkbox input "true"
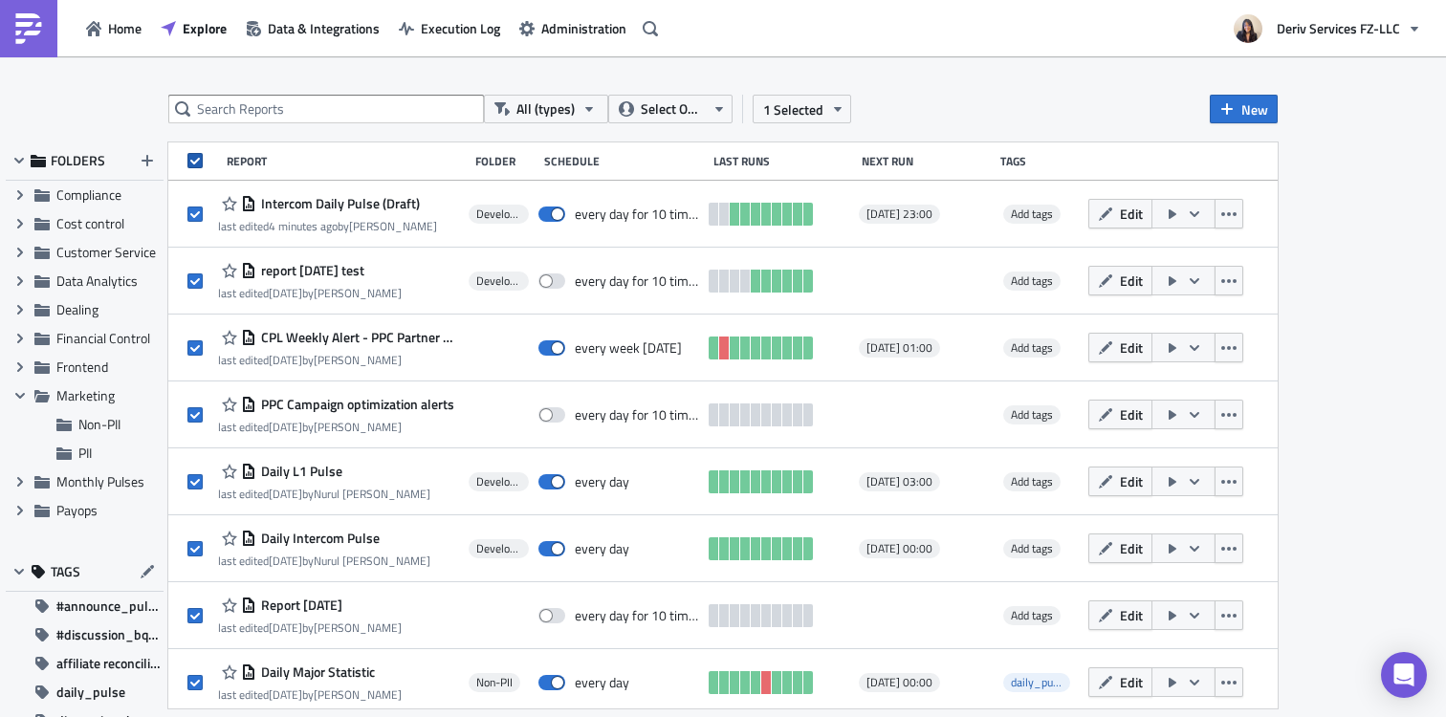
checkbox input "true"
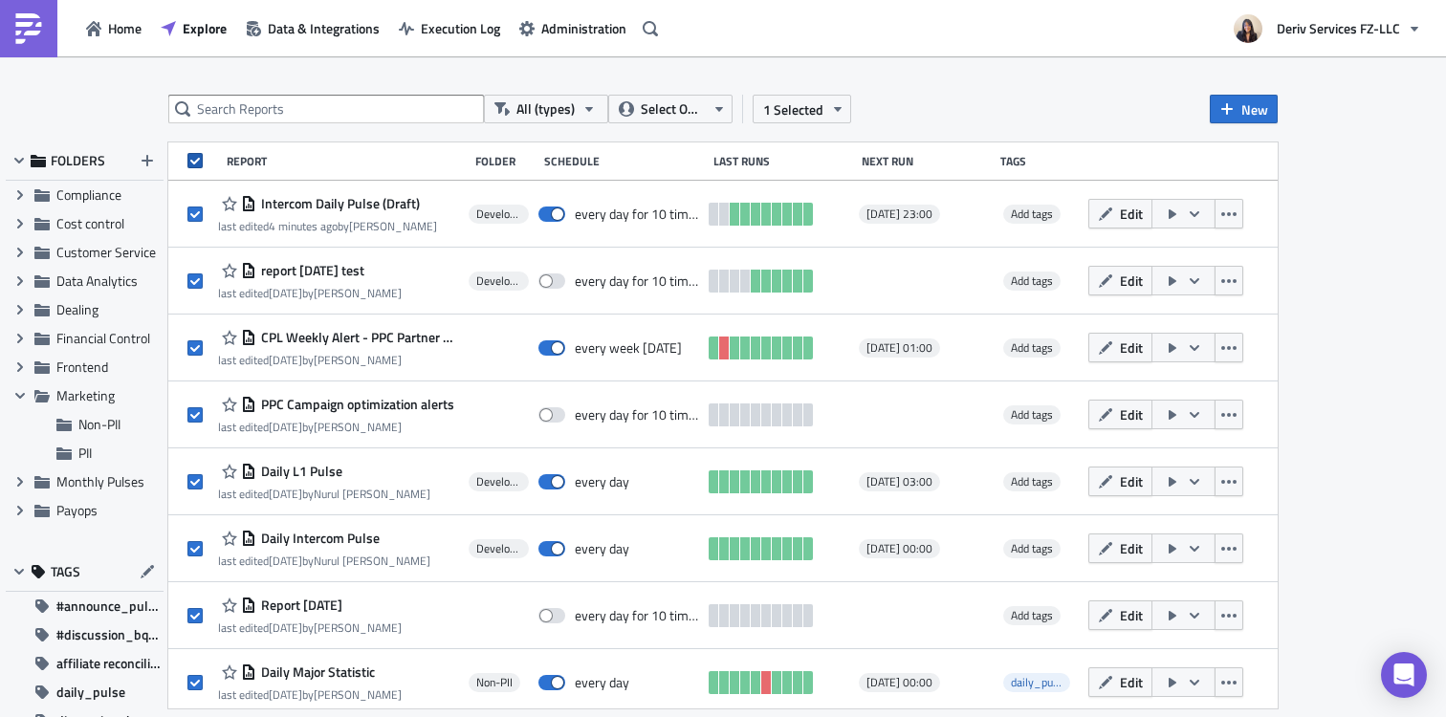
checkbox input "true"
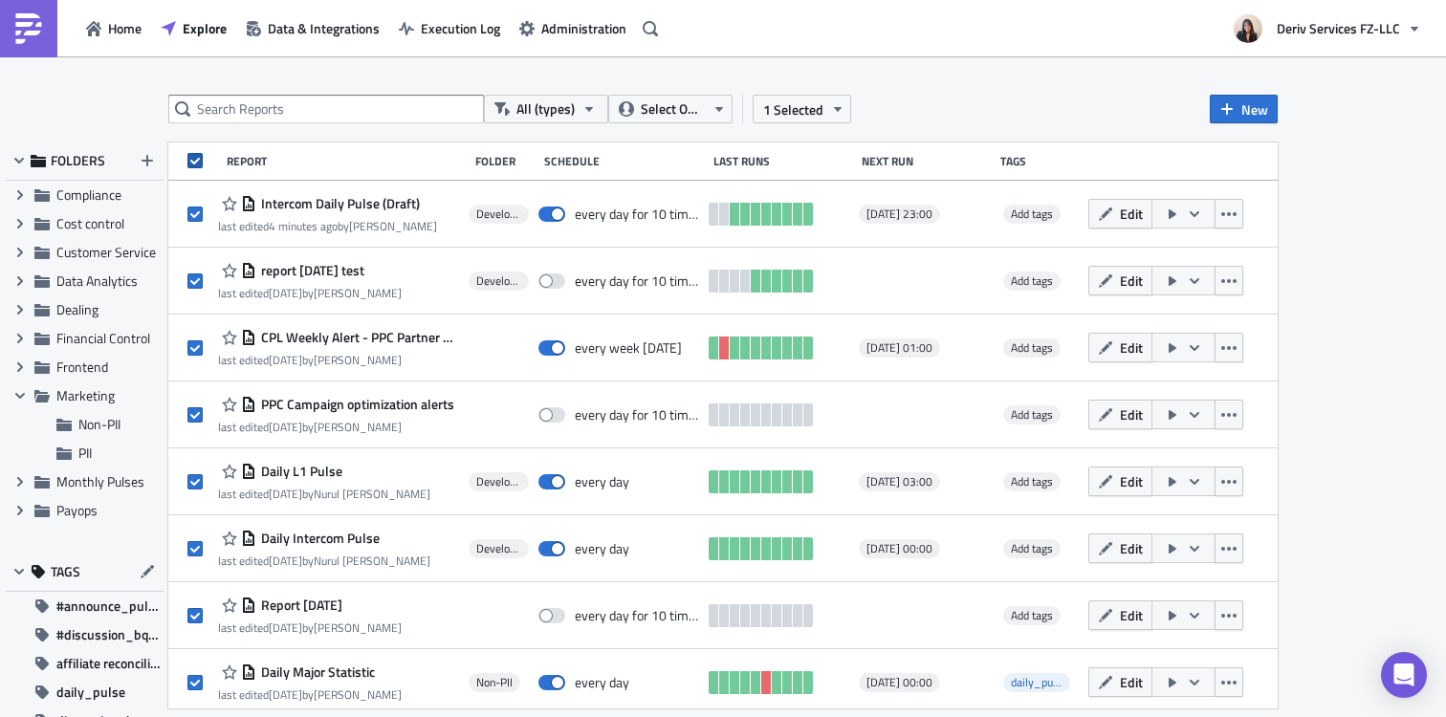
checkbox input "true"
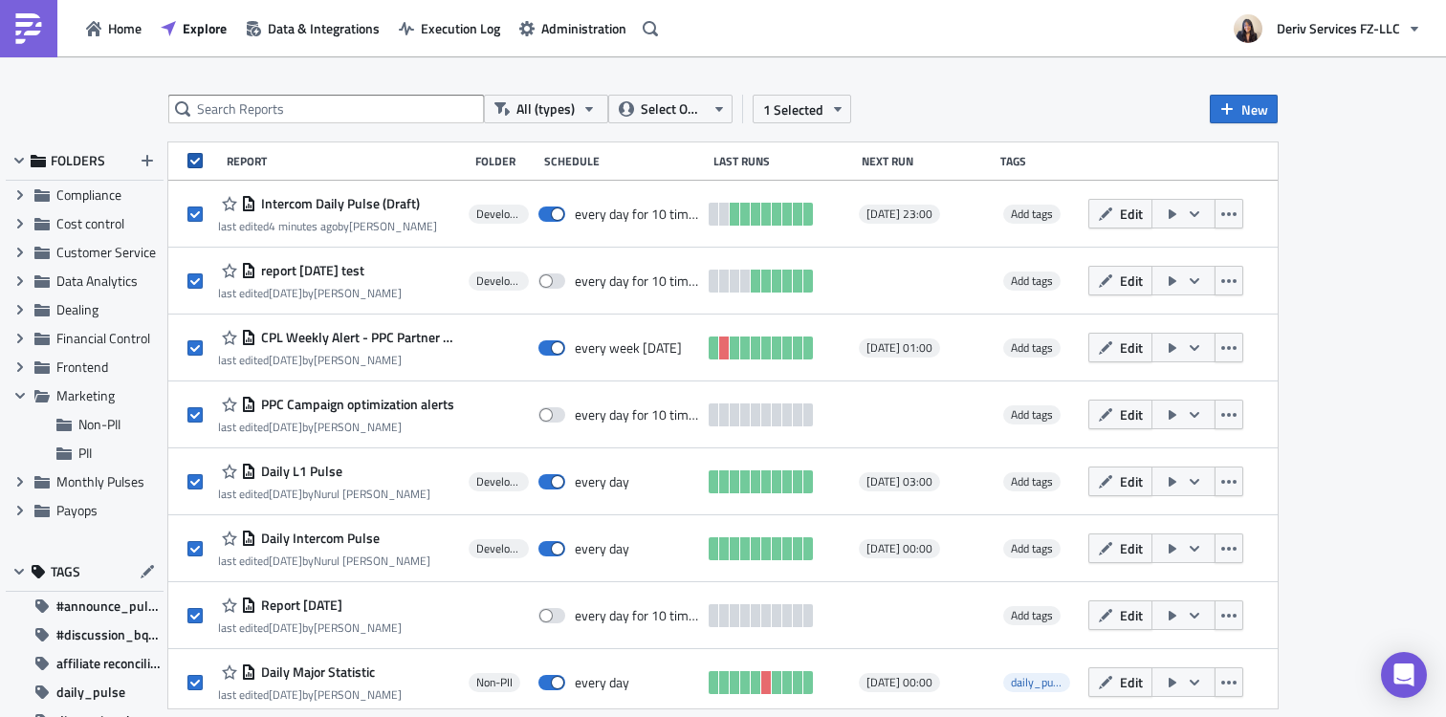
checkbox input "true"
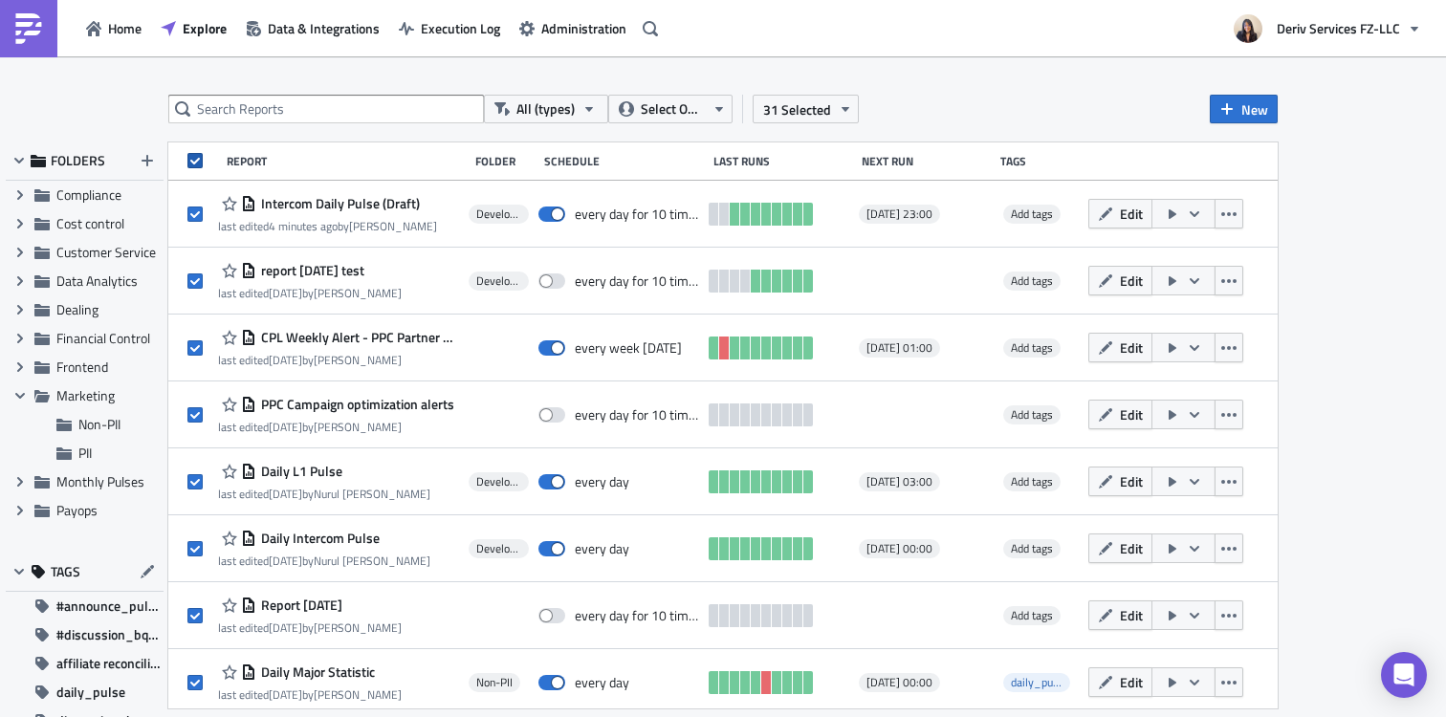
click at [193, 163] on span at bounding box center [194, 160] width 15 height 15
click at [193, 163] on input "checkbox" at bounding box center [197, 163] width 12 height 12
checkbox input "false"
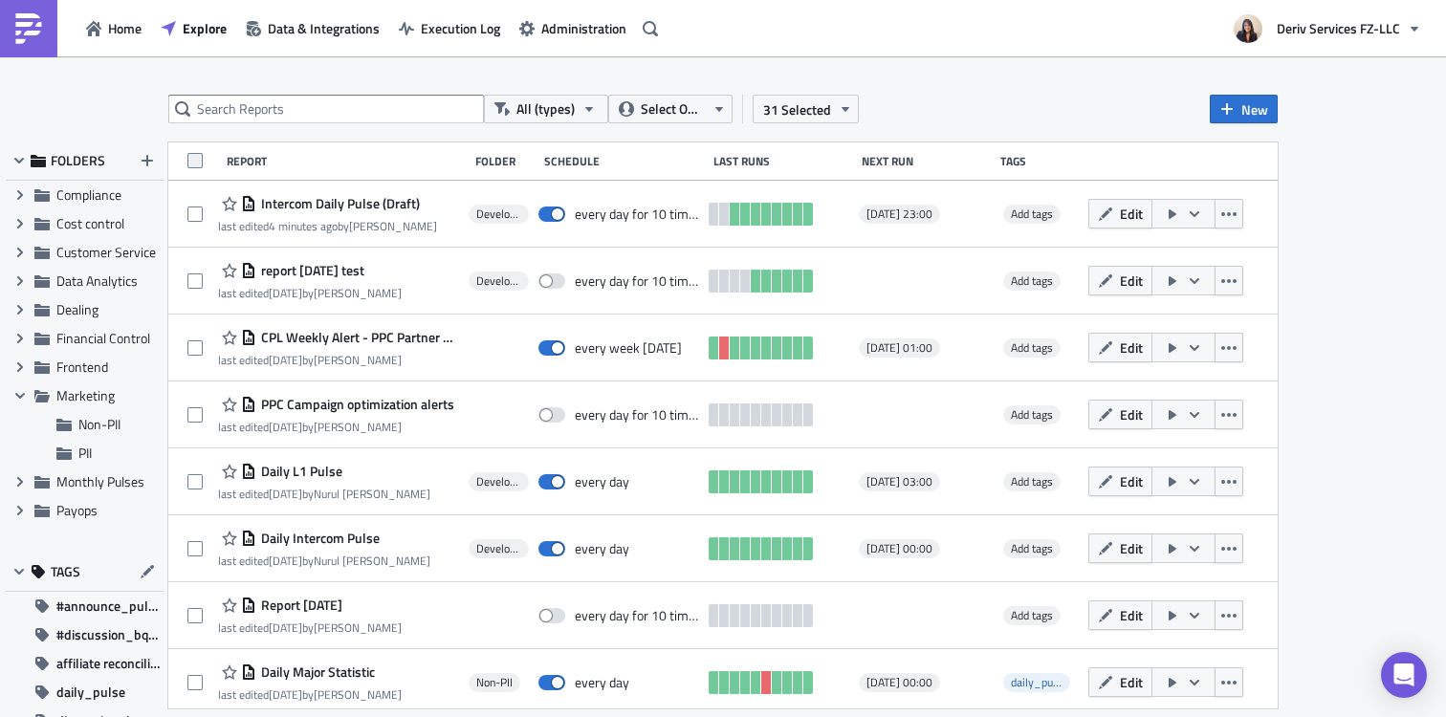
checkbox input "false"
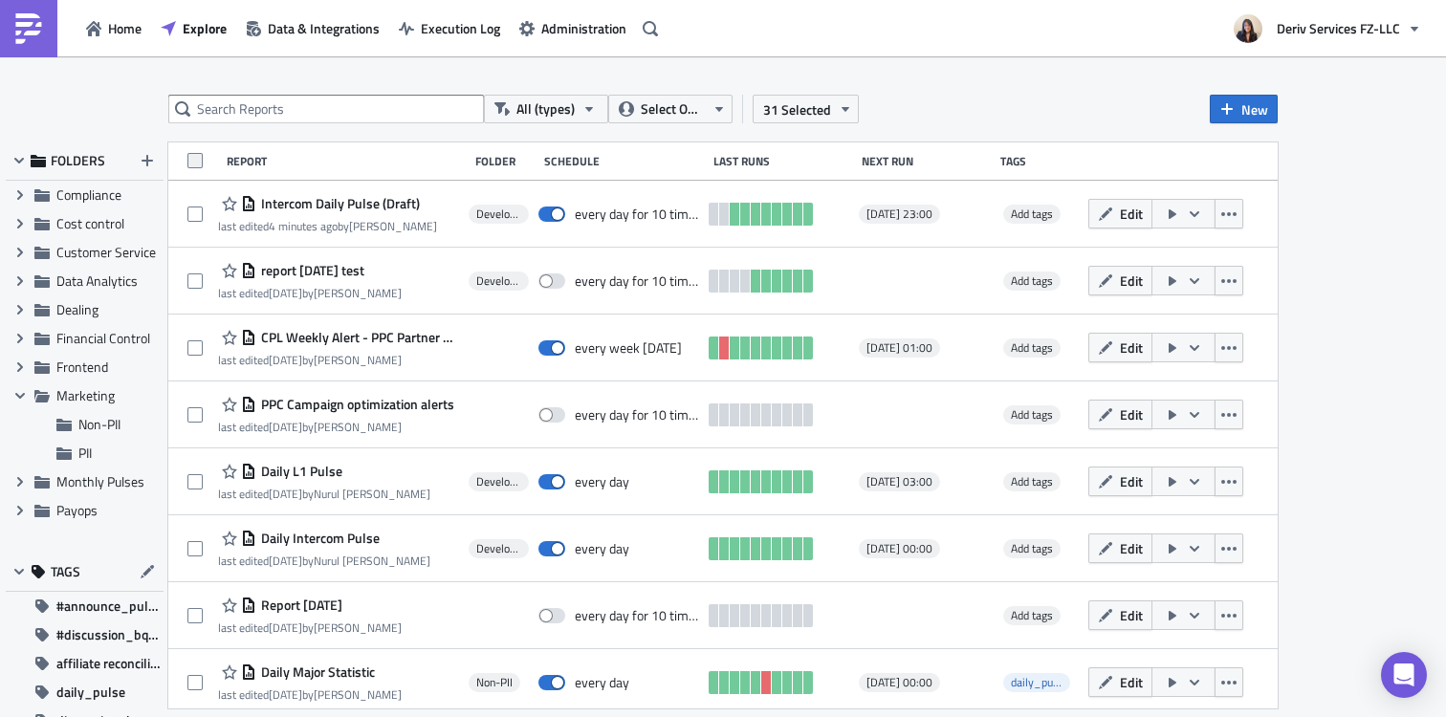
checkbox input "false"
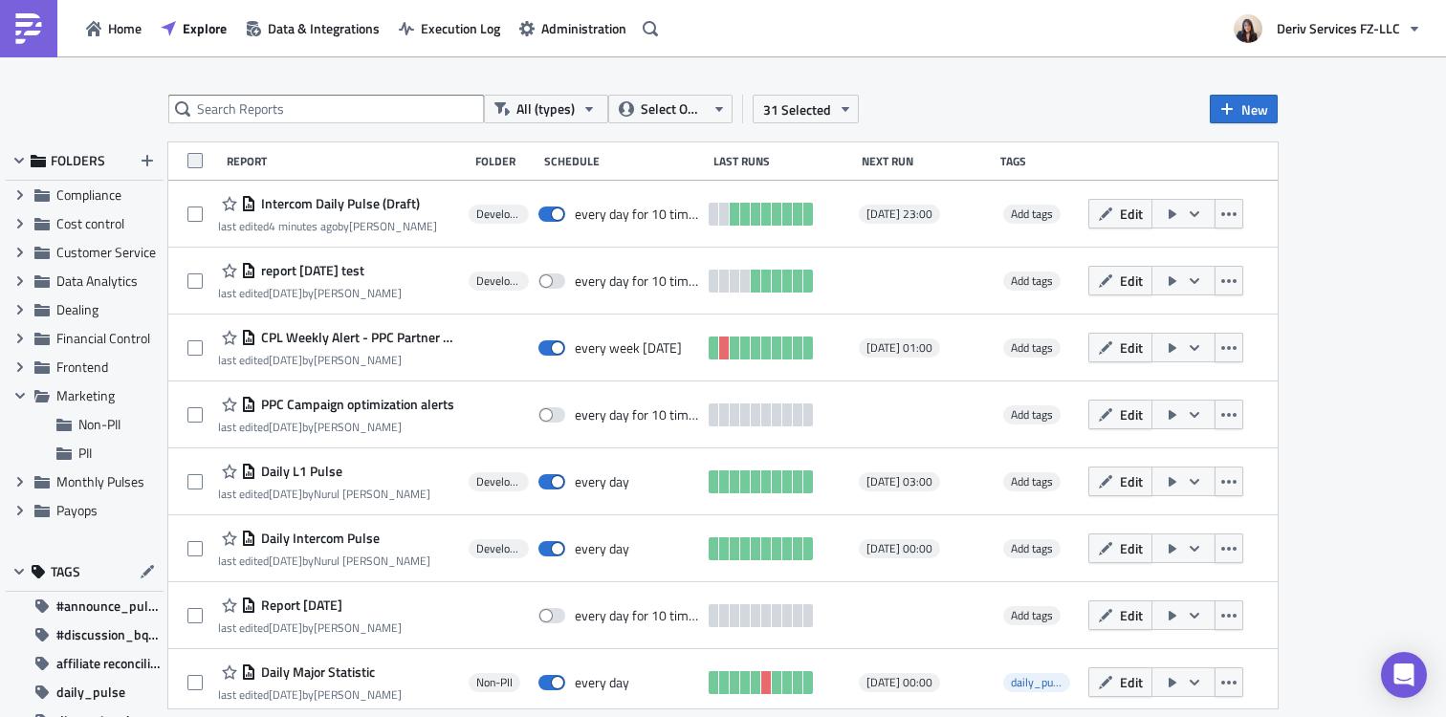
checkbox input "false"
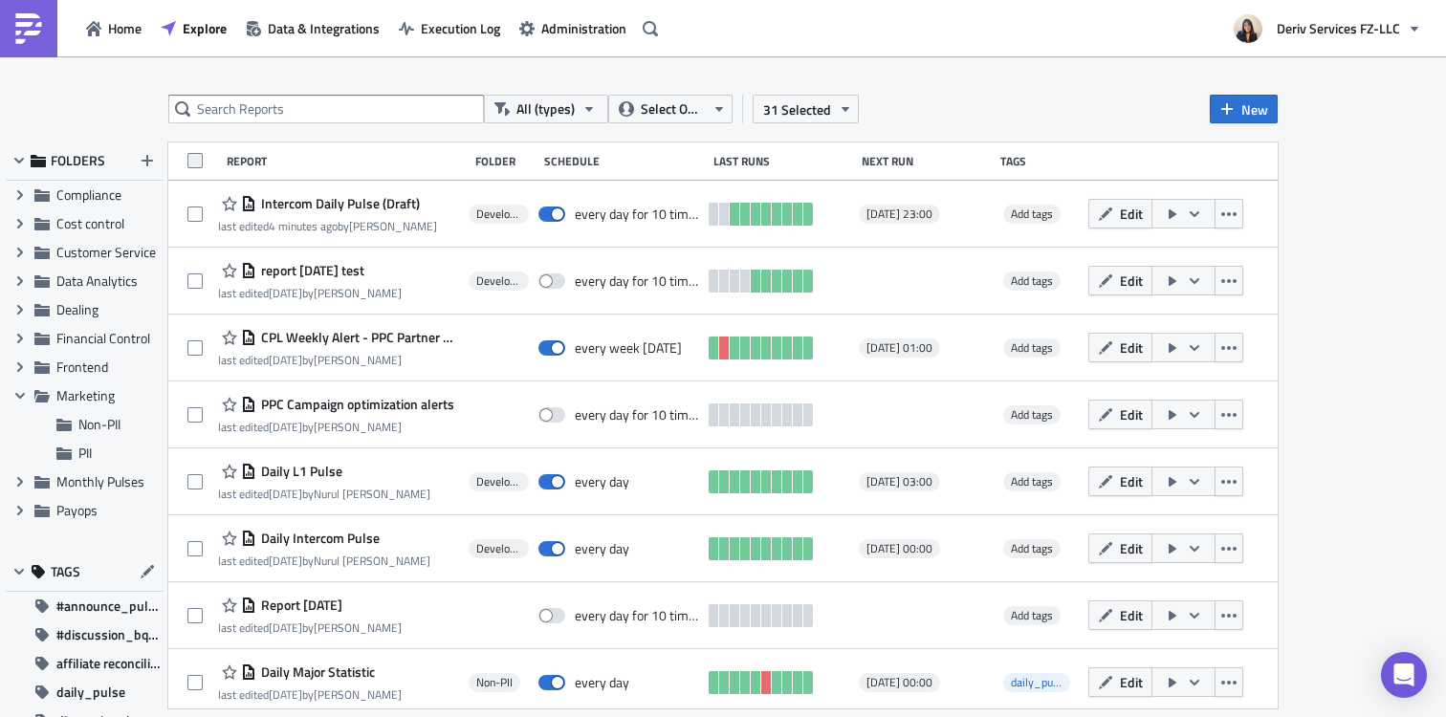
checkbox input "false"
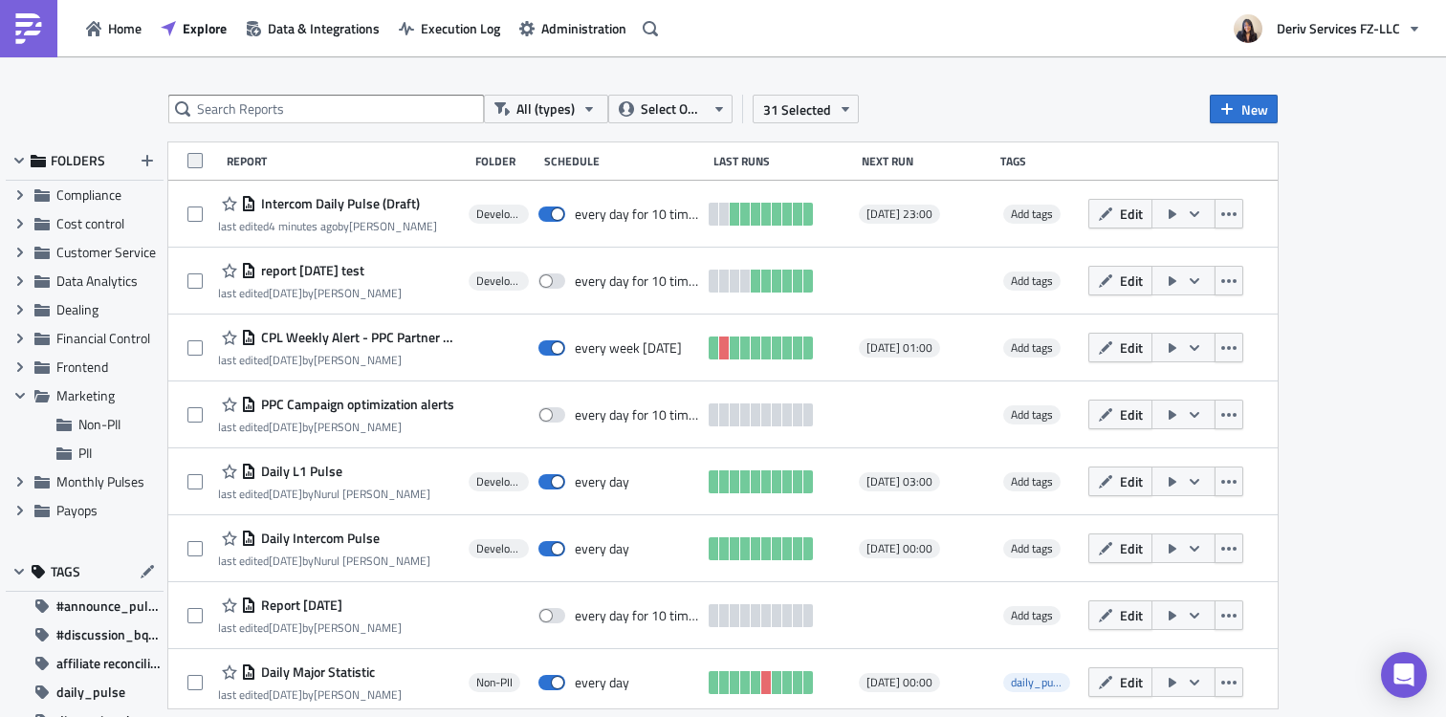
checkbox input "false"
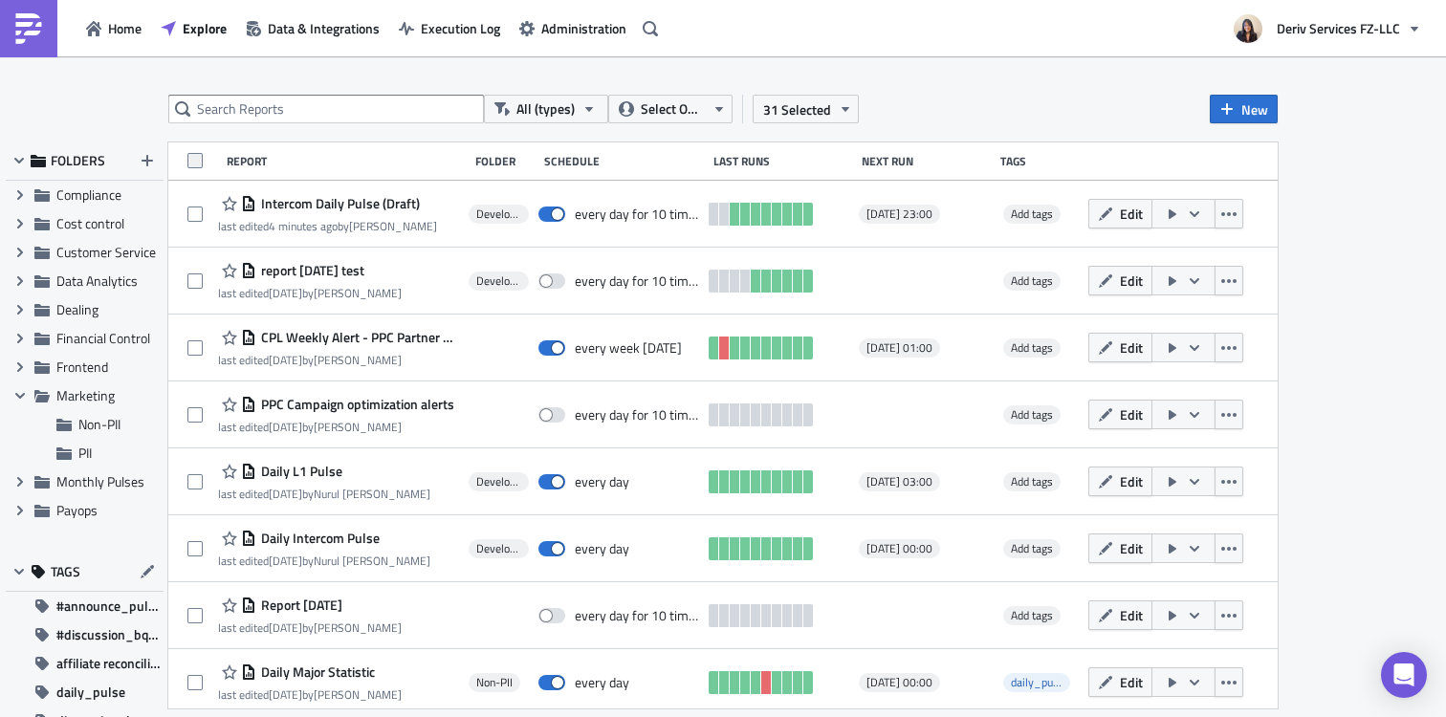
checkbox input "false"
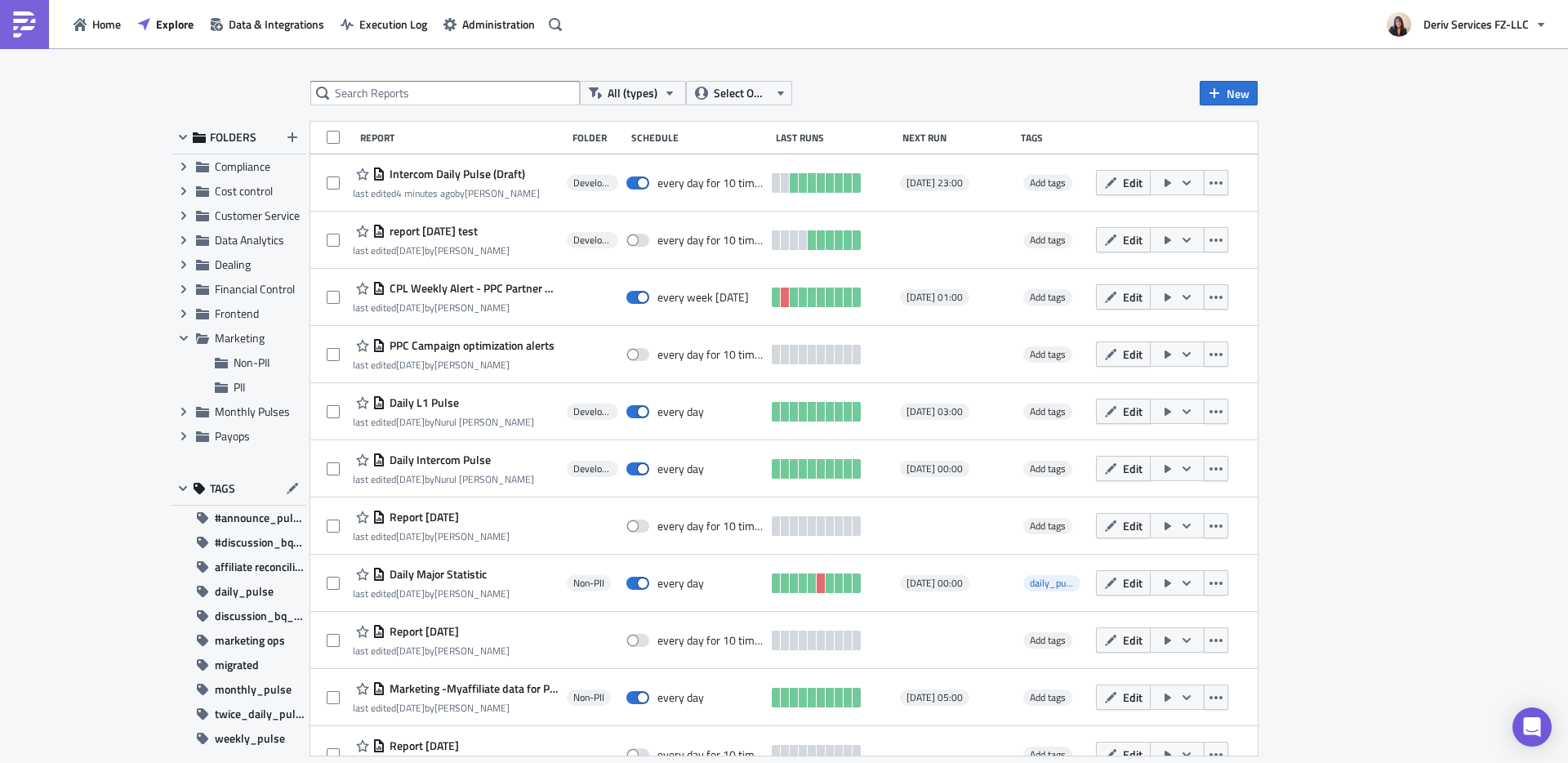
click at [1234, 182] on div "All (types) Select Owner New FOLDERS Expand group Accounts and Payments Expand …" at bounding box center [784, 406] width 1568 height 717
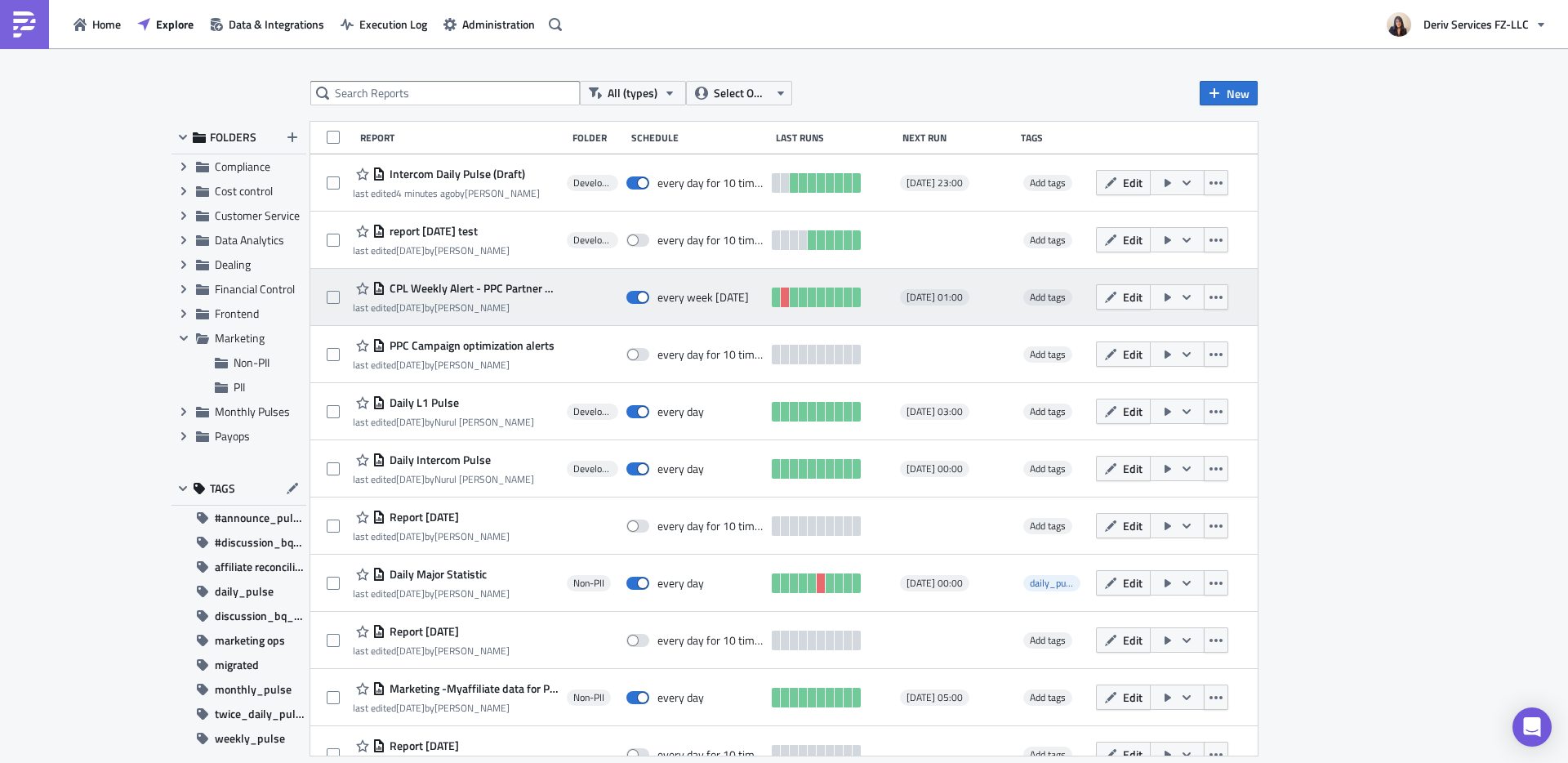
click at [512, 291] on span "CPL Weekly Alert - PPC Partner Campaign" at bounding box center [471, 288] width 173 height 15
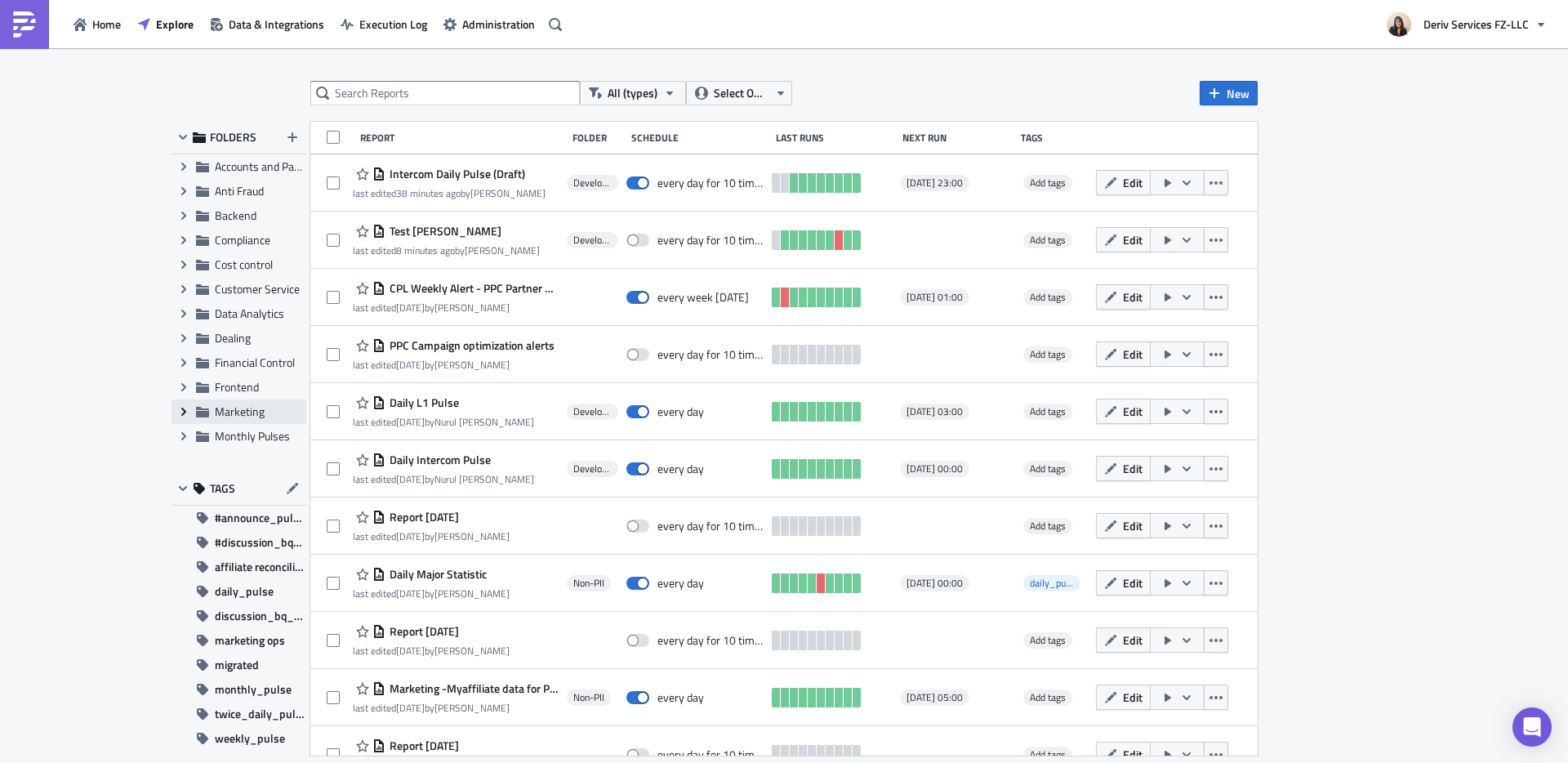
click at [183, 412] on icon "Expand group" at bounding box center [183, 411] width 13 height 13
click at [500, 293] on span "CPL Weekly Alert - PPC Partner Campaign" at bounding box center [471, 288] width 173 height 15
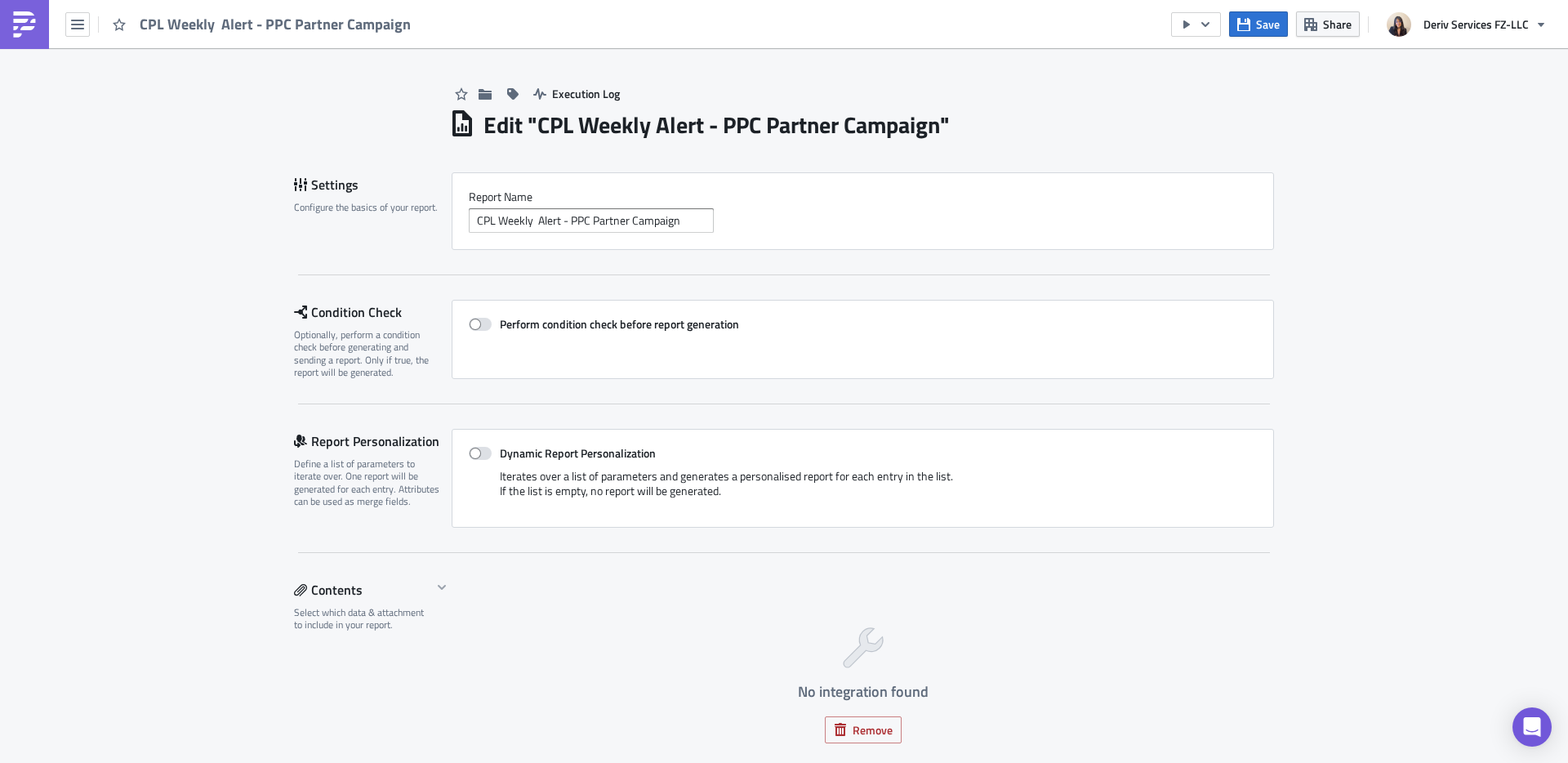
click at [611, 115] on h1 "Edit " CPL Weekly Alert - PPC Partner Campaign "" at bounding box center [717, 125] width 466 height 29
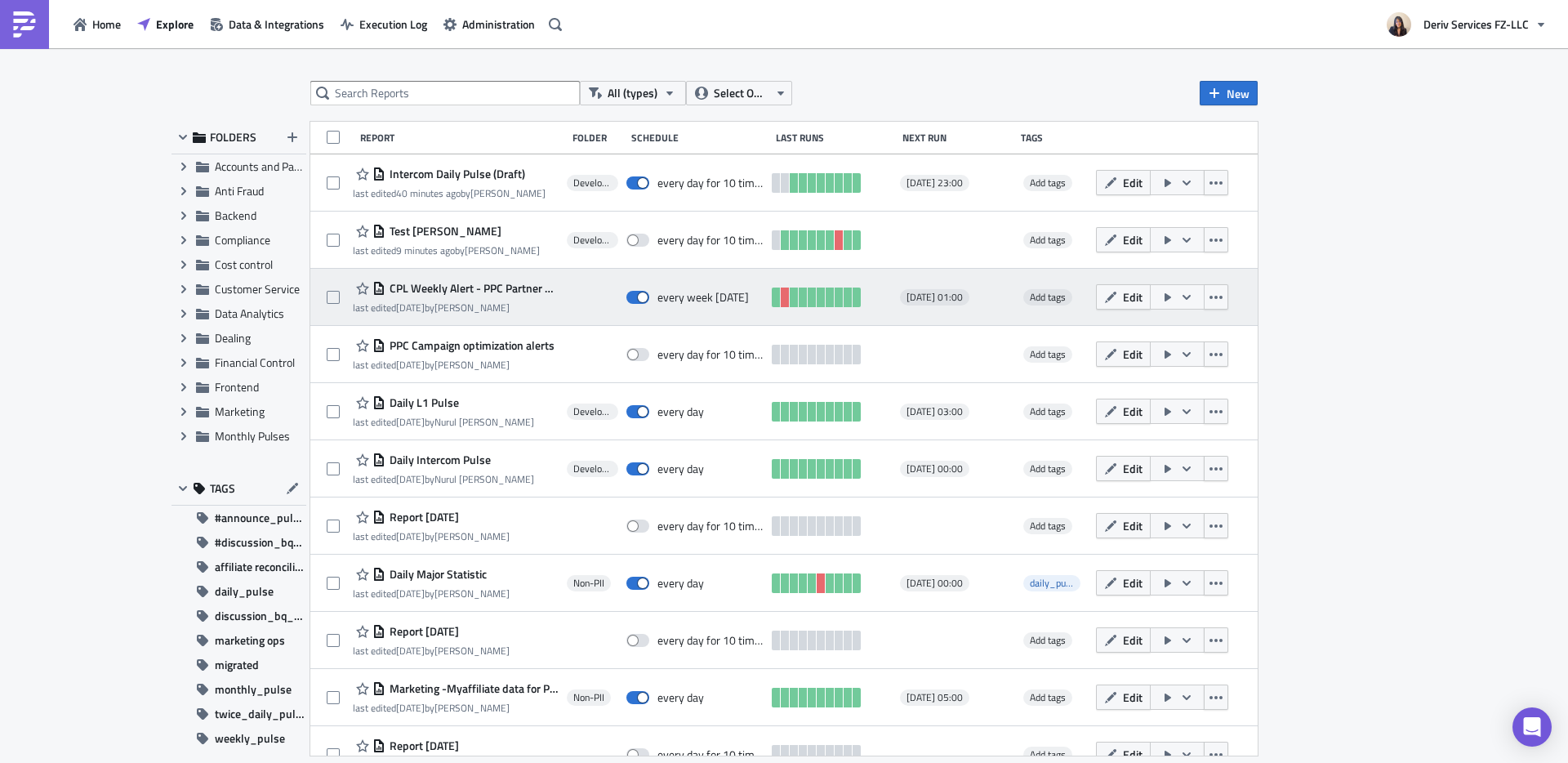
click at [1182, 296] on icon "button" at bounding box center [1186, 296] width 9 height 5
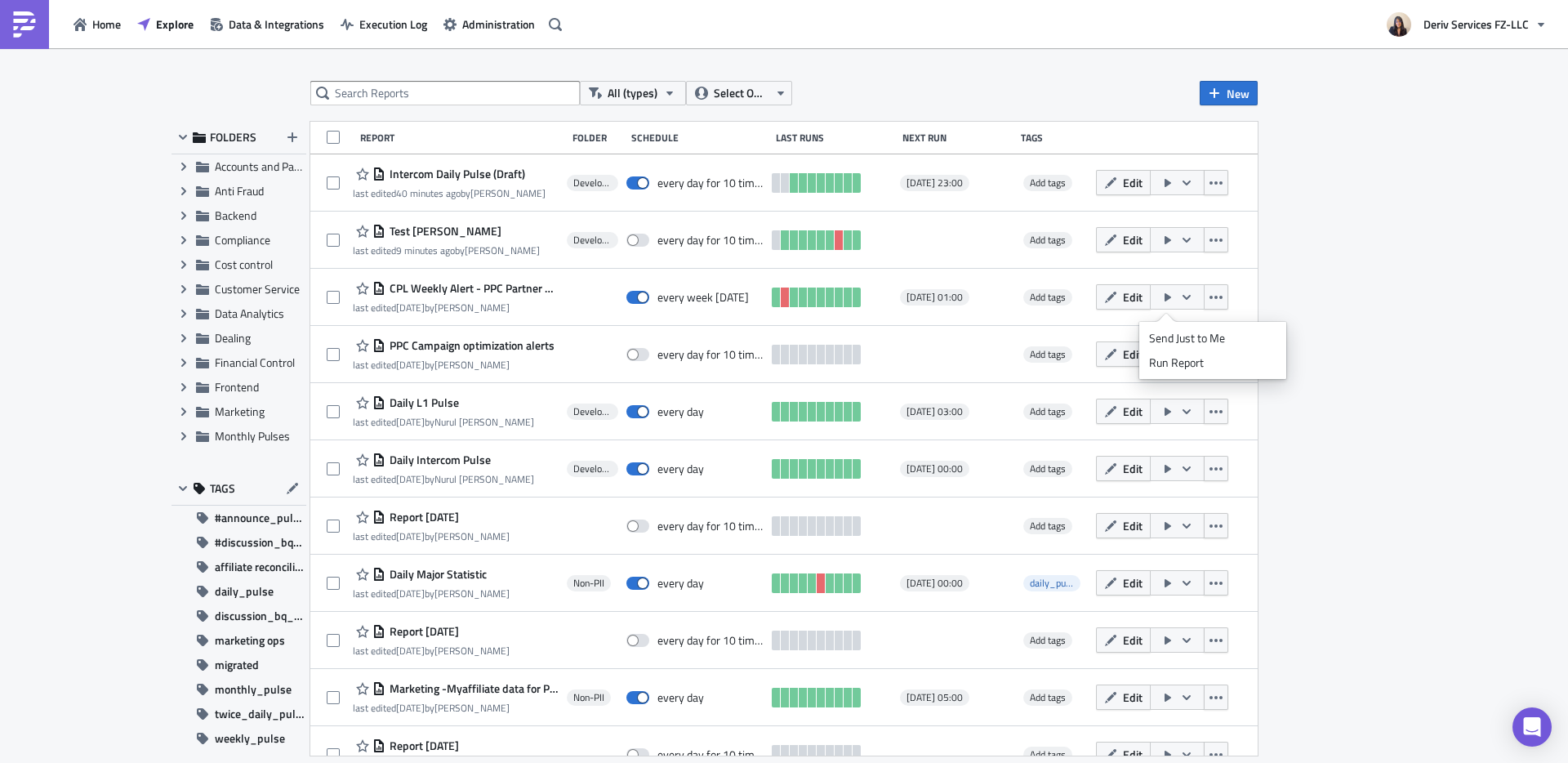
click at [1234, 297] on div "All (types) Select Owner New FOLDERS Expand group Accounts and Payments Expand …" at bounding box center [784, 406] width 1568 height 717
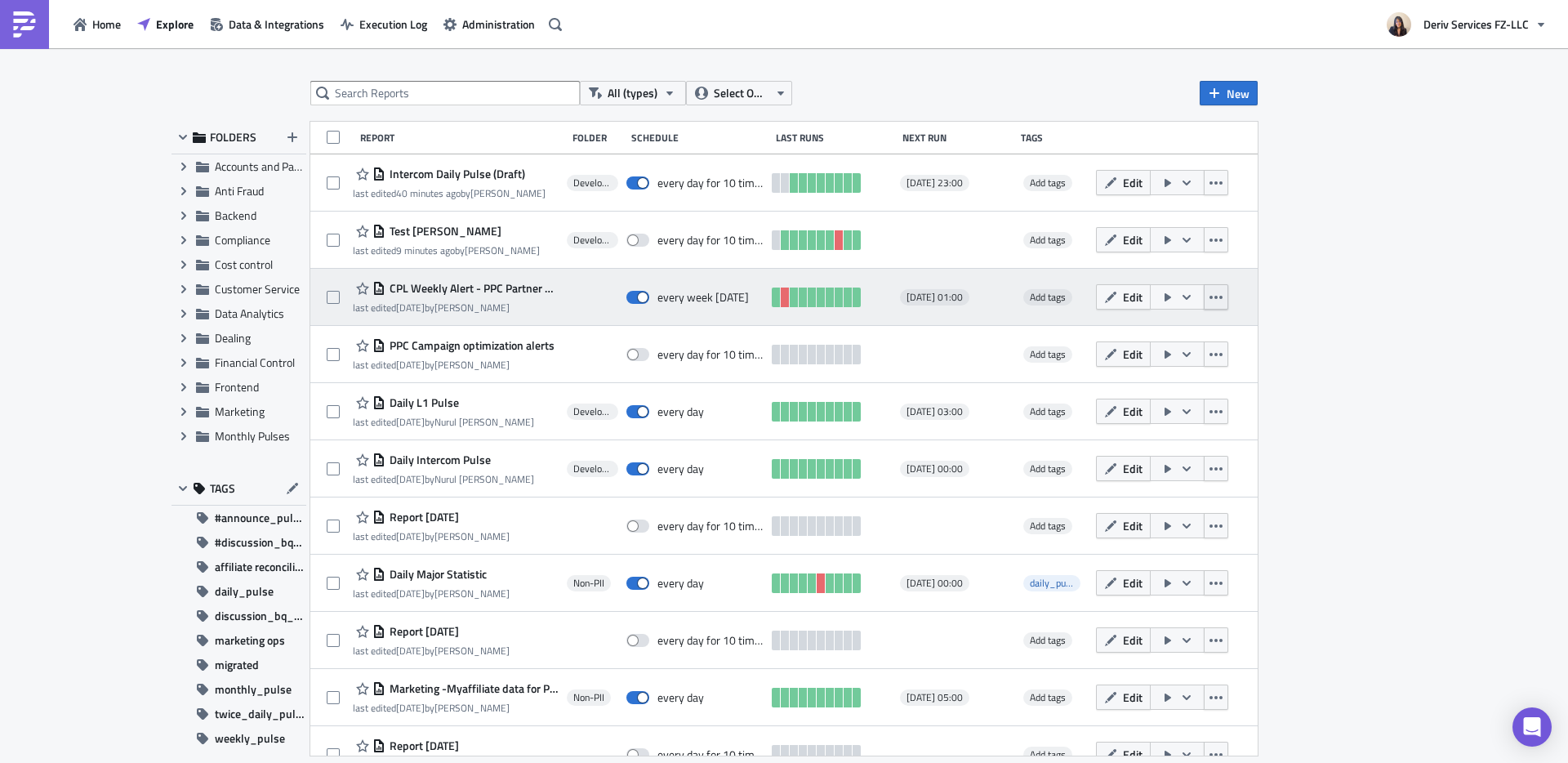
click at [1209, 294] on icon "button" at bounding box center [1215, 296] width 13 height 13
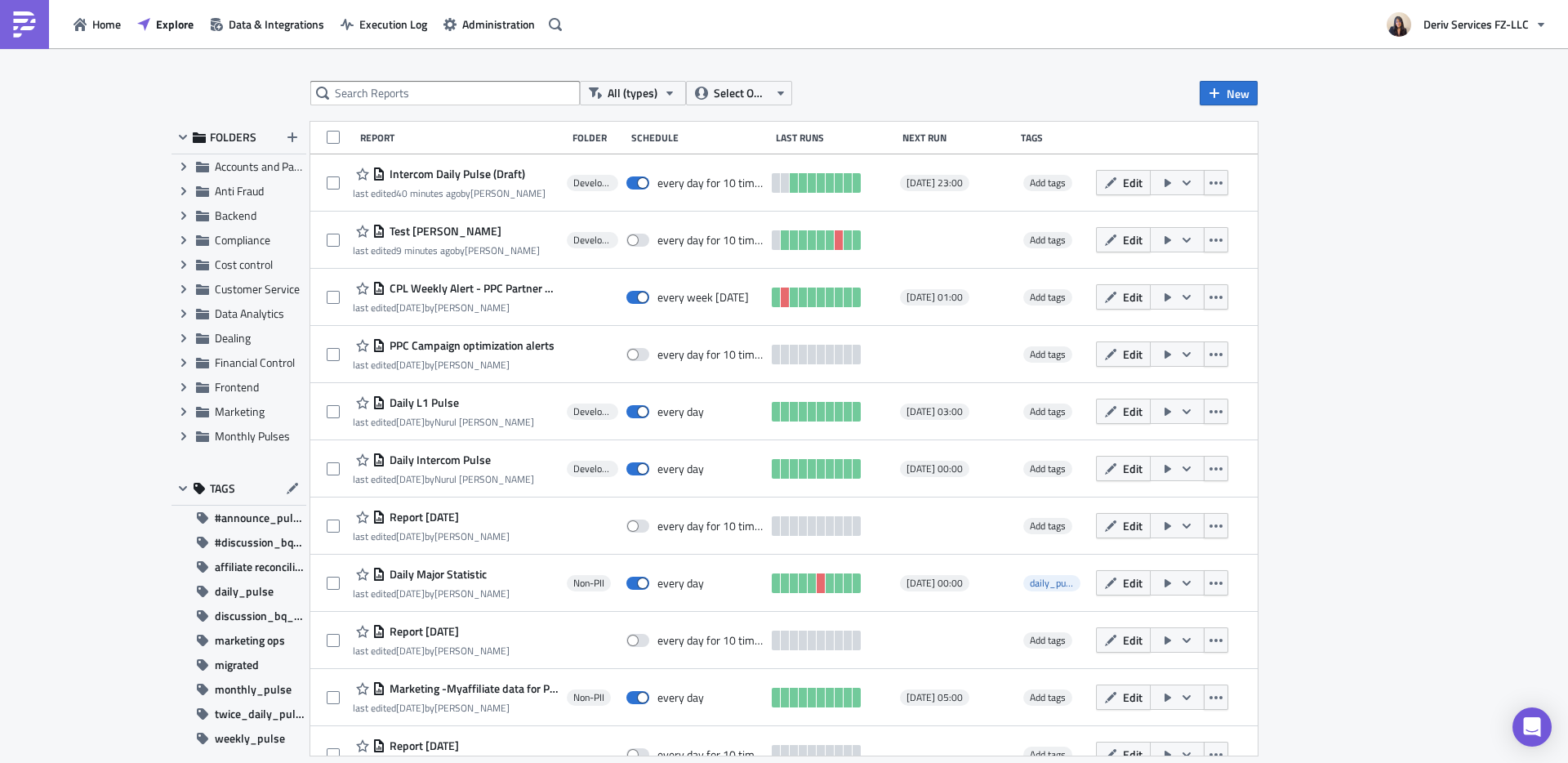
click at [1234, 297] on div "All (types) Select Owner New FOLDERS Expand group Accounts and Payments Expand …" at bounding box center [784, 406] width 1568 height 717
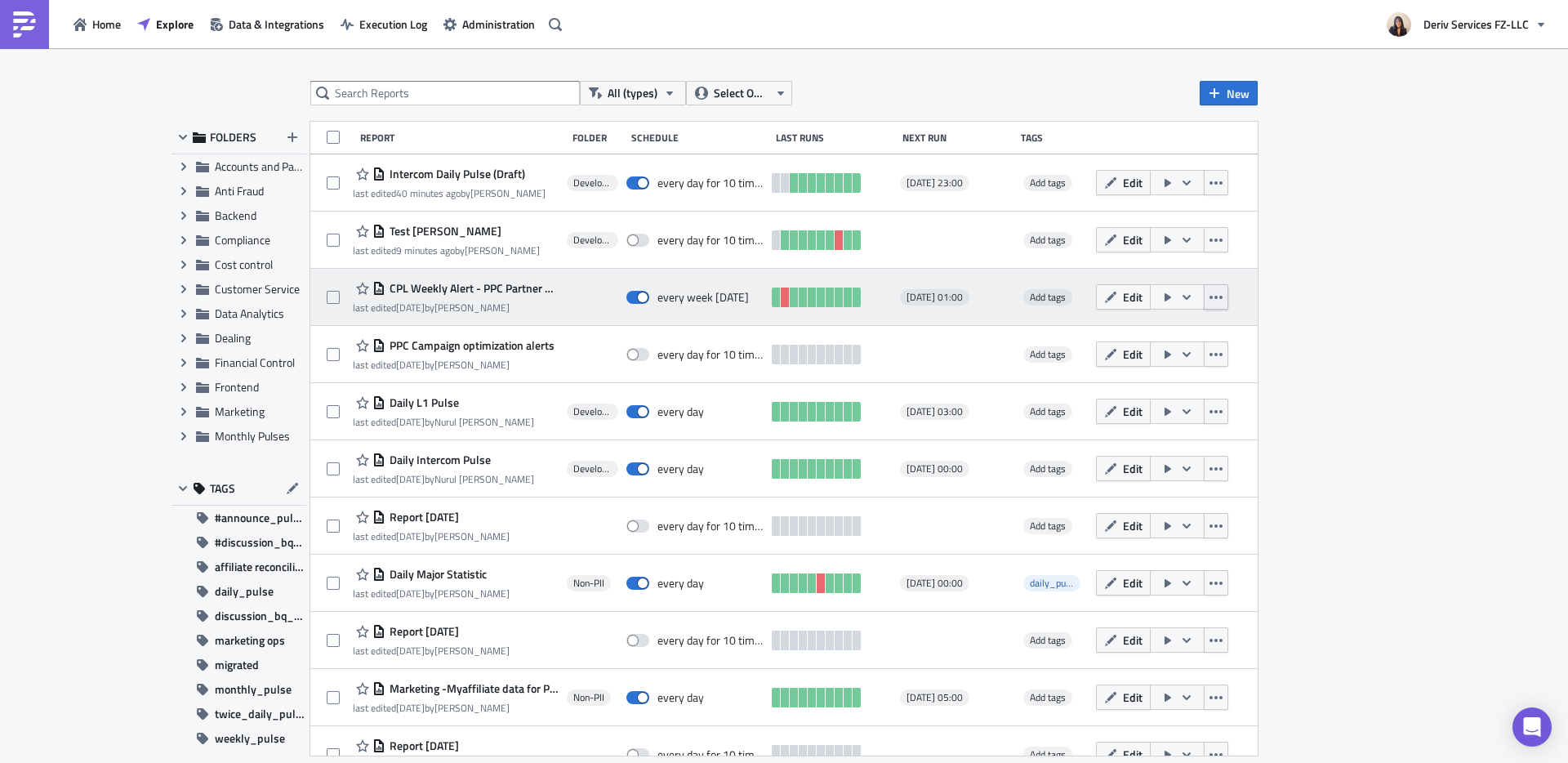
click at [1214, 295] on button "button" at bounding box center [1215, 297] width 25 height 26
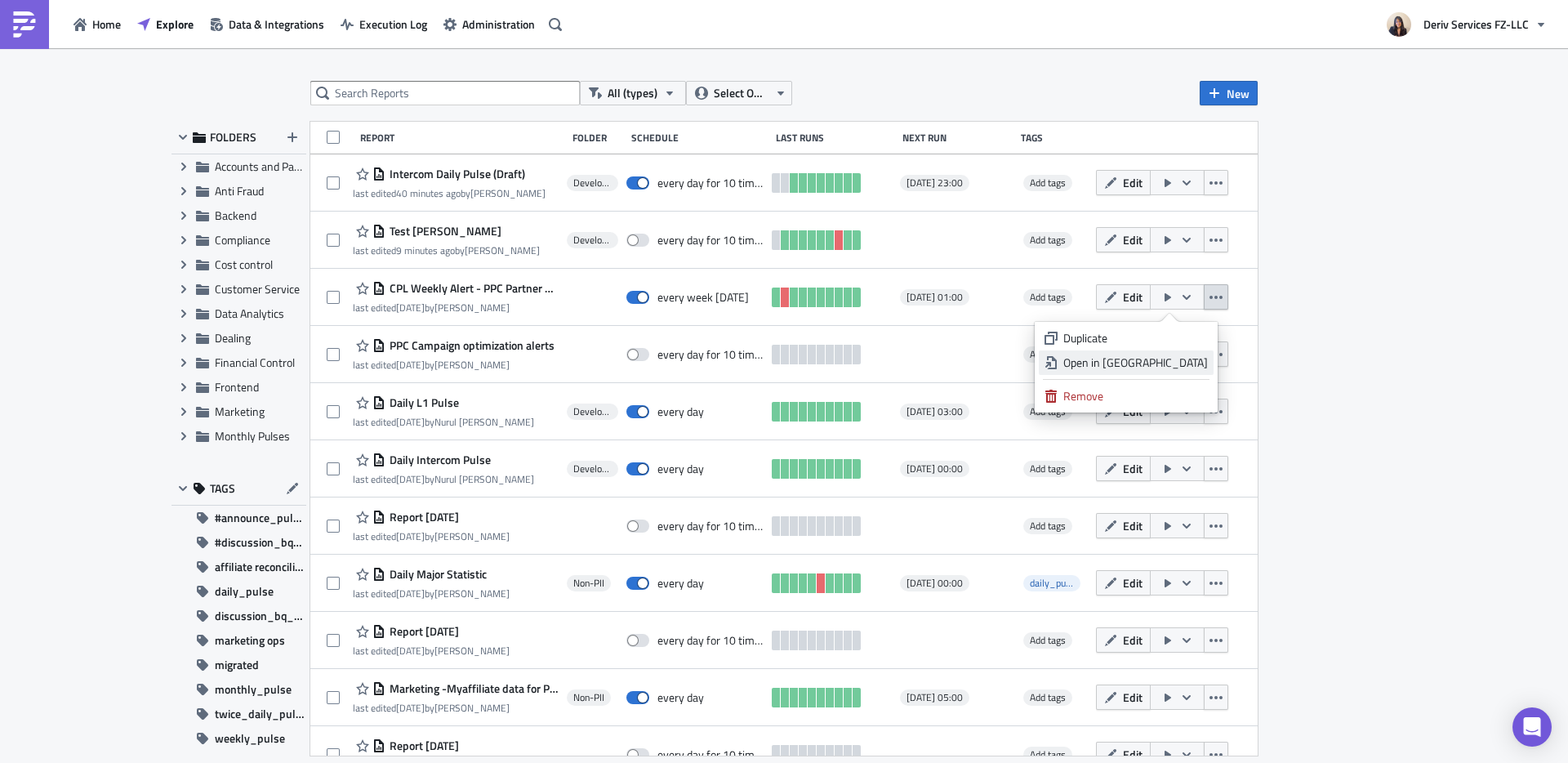
click at [1161, 359] on div "Open in New Tab" at bounding box center [1135, 362] width 144 height 16
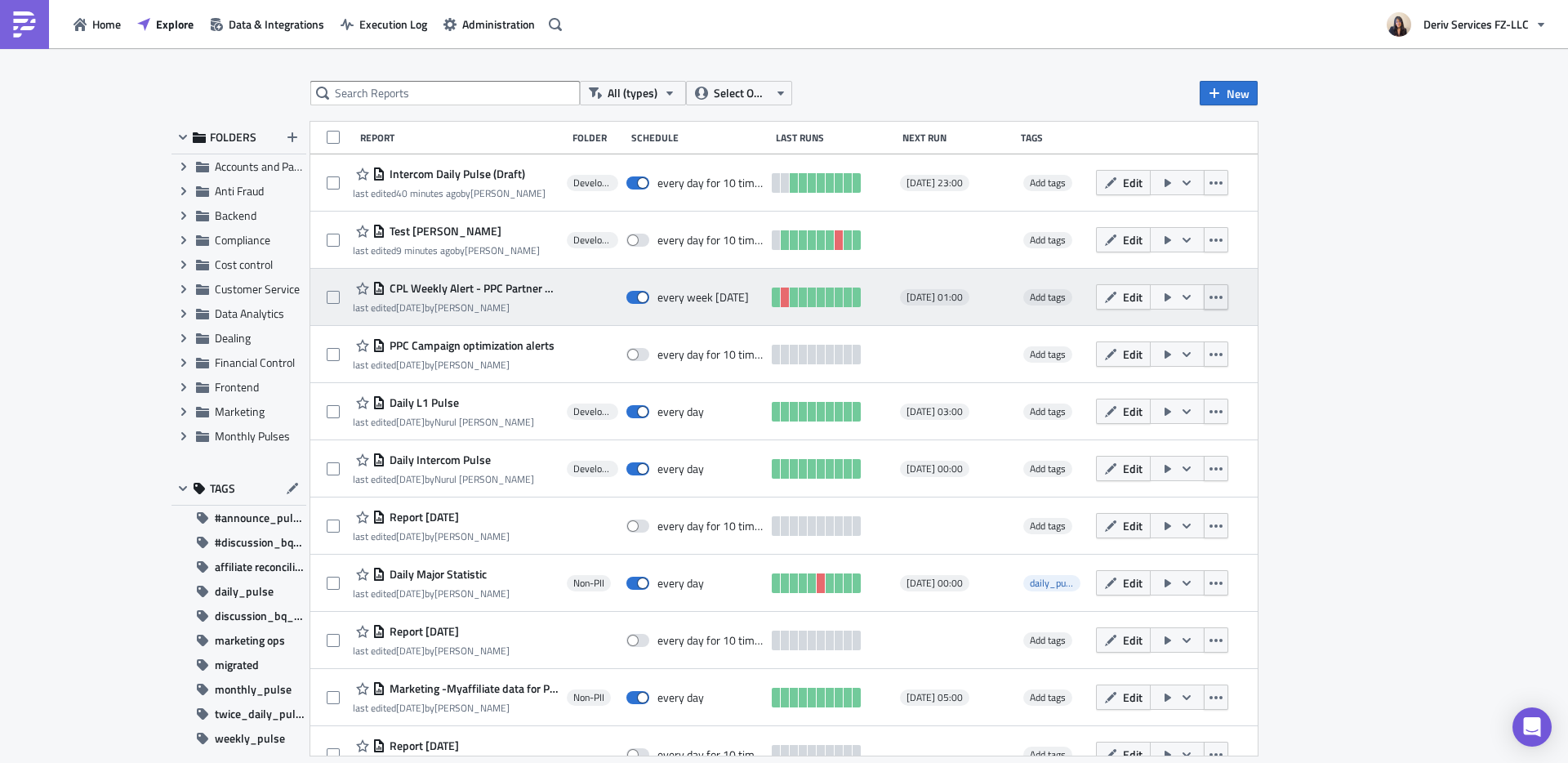
click at [1209, 298] on icon "button" at bounding box center [1215, 297] width 13 height 3
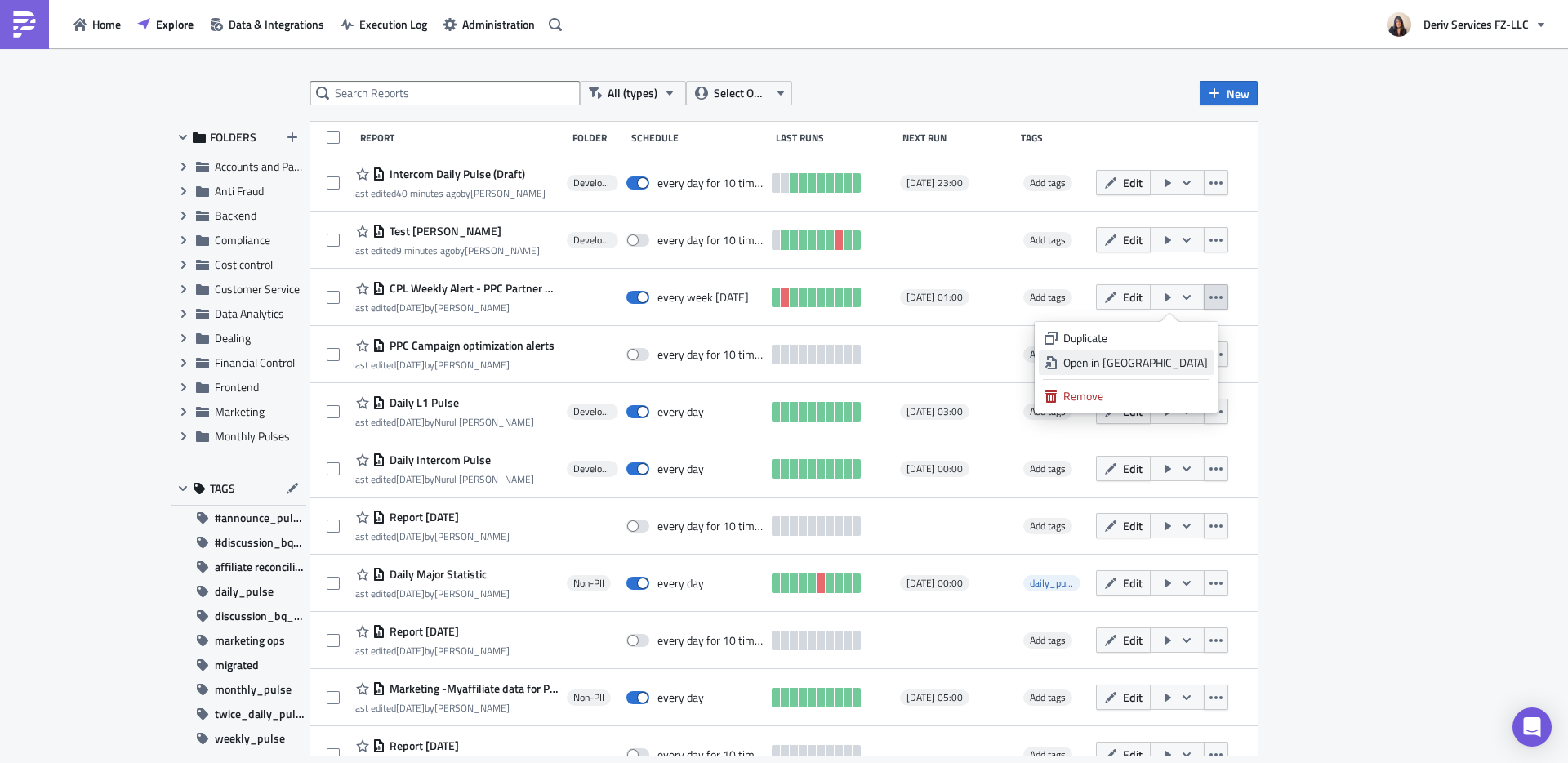
click at [1179, 361] on div "Open in New Tab" at bounding box center [1135, 362] width 144 height 16
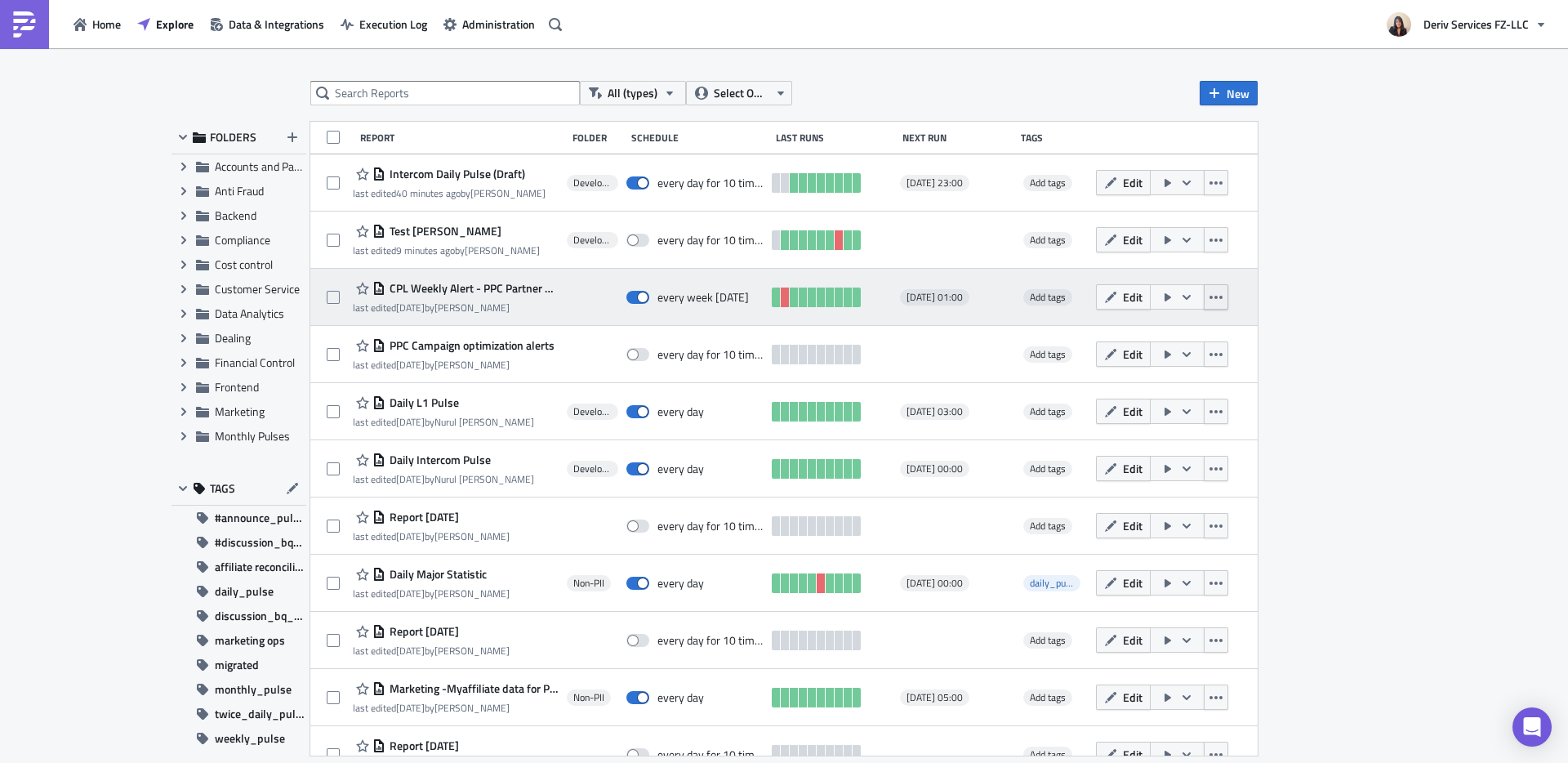
click at [1209, 297] on icon "button" at bounding box center [1215, 297] width 13 height 3
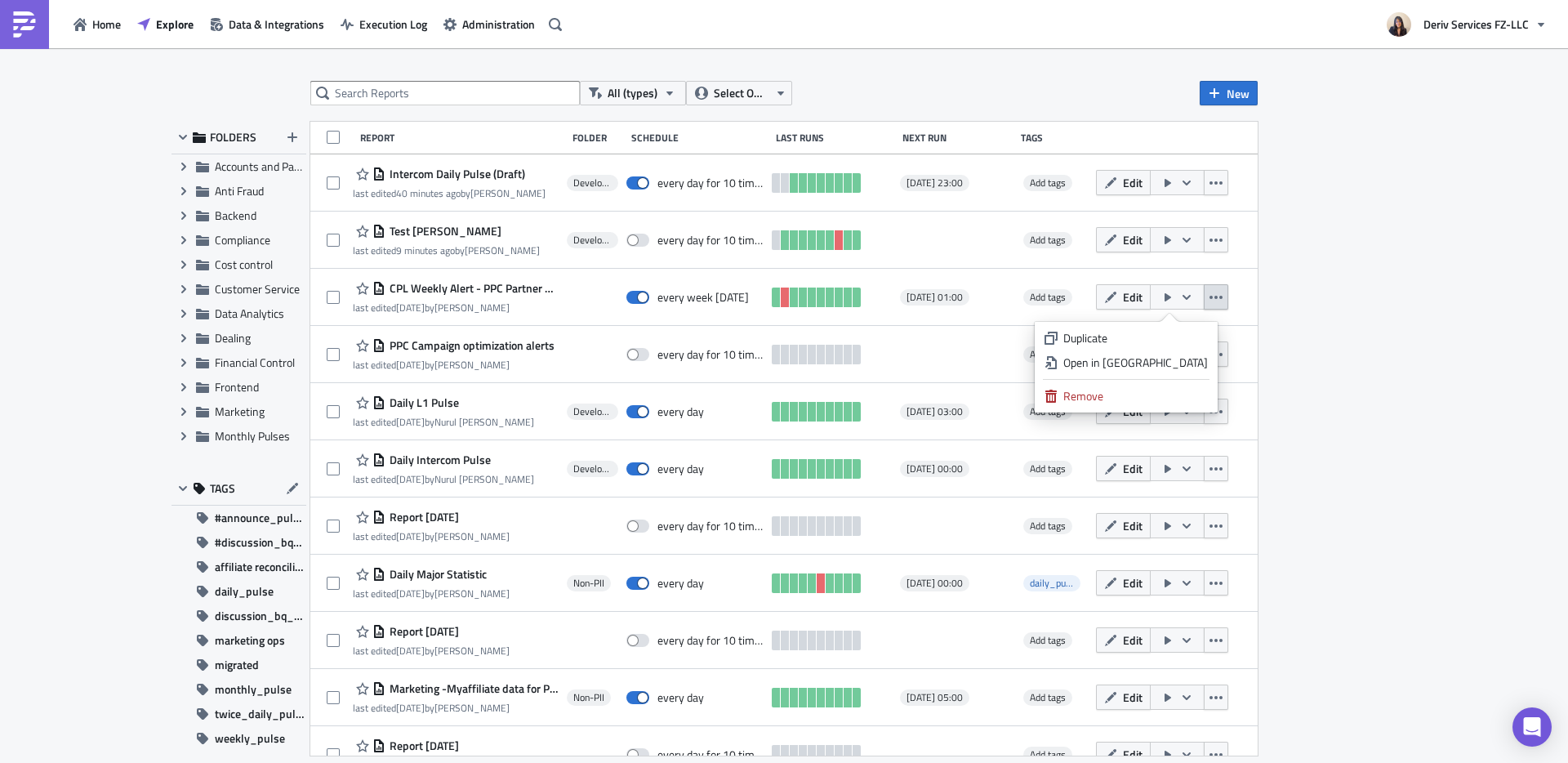
click at [1234, 308] on div "All (types) Select Owner New FOLDERS Expand group Accounts and Payments Expand …" at bounding box center [784, 406] width 1568 height 717
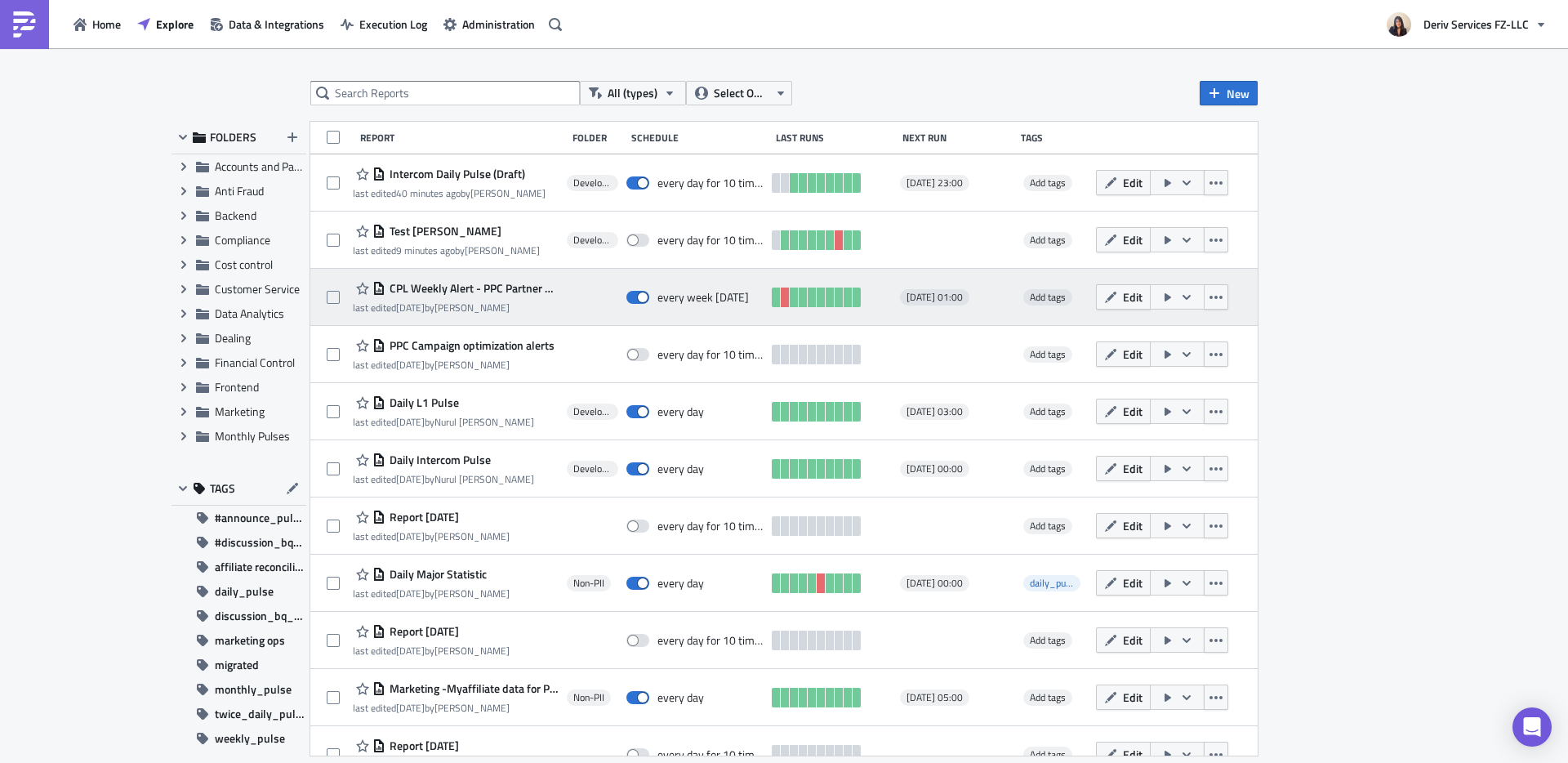
click at [1180, 296] on icon "button" at bounding box center [1186, 296] width 13 height 13
click at [1164, 296] on icon "button" at bounding box center [1167, 297] width 7 height 9
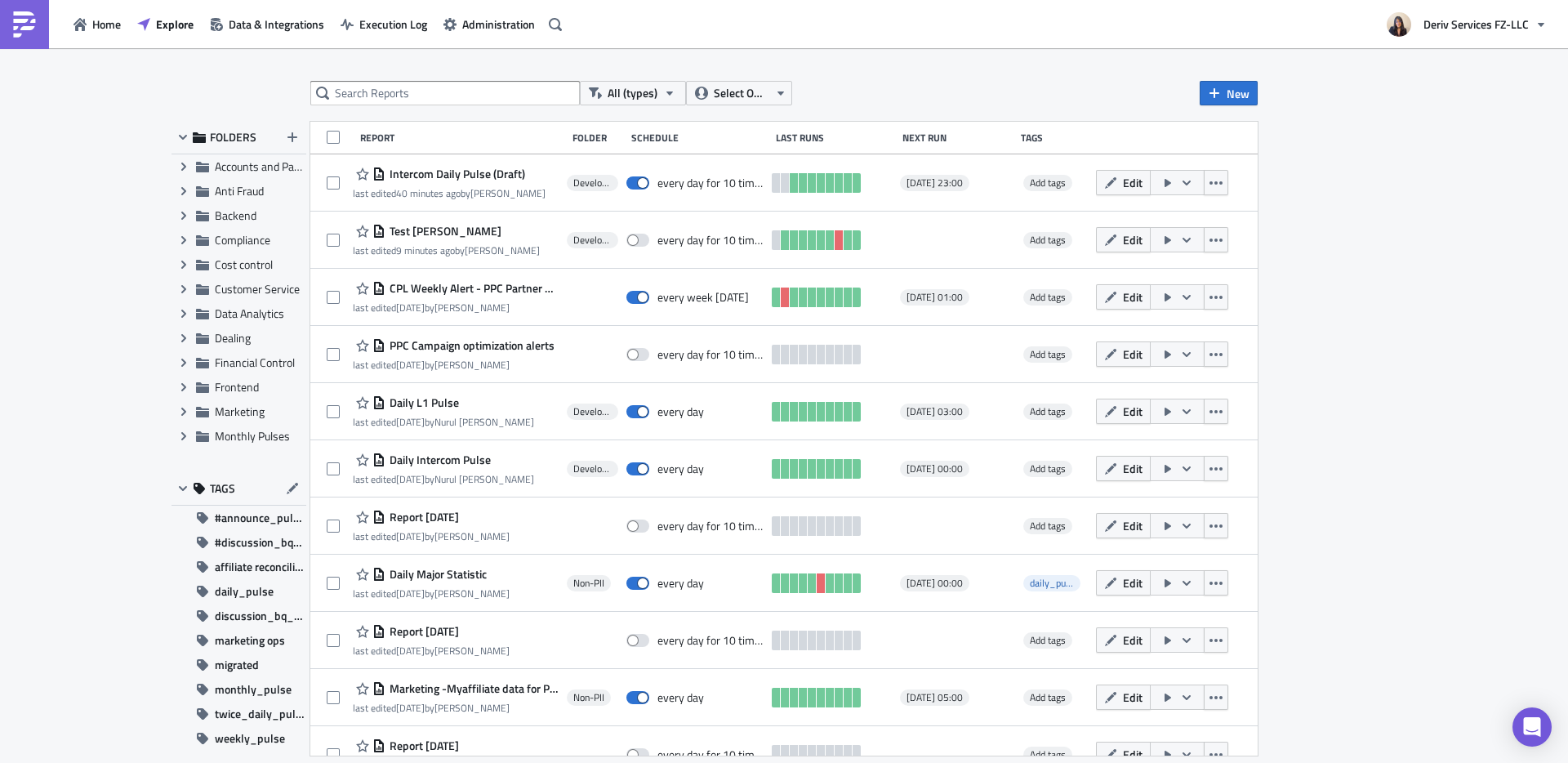
click at [1234, 291] on div "All (types) Select Owner New FOLDERS Expand group Accounts and Payments Expand …" at bounding box center [784, 406] width 1568 height 717
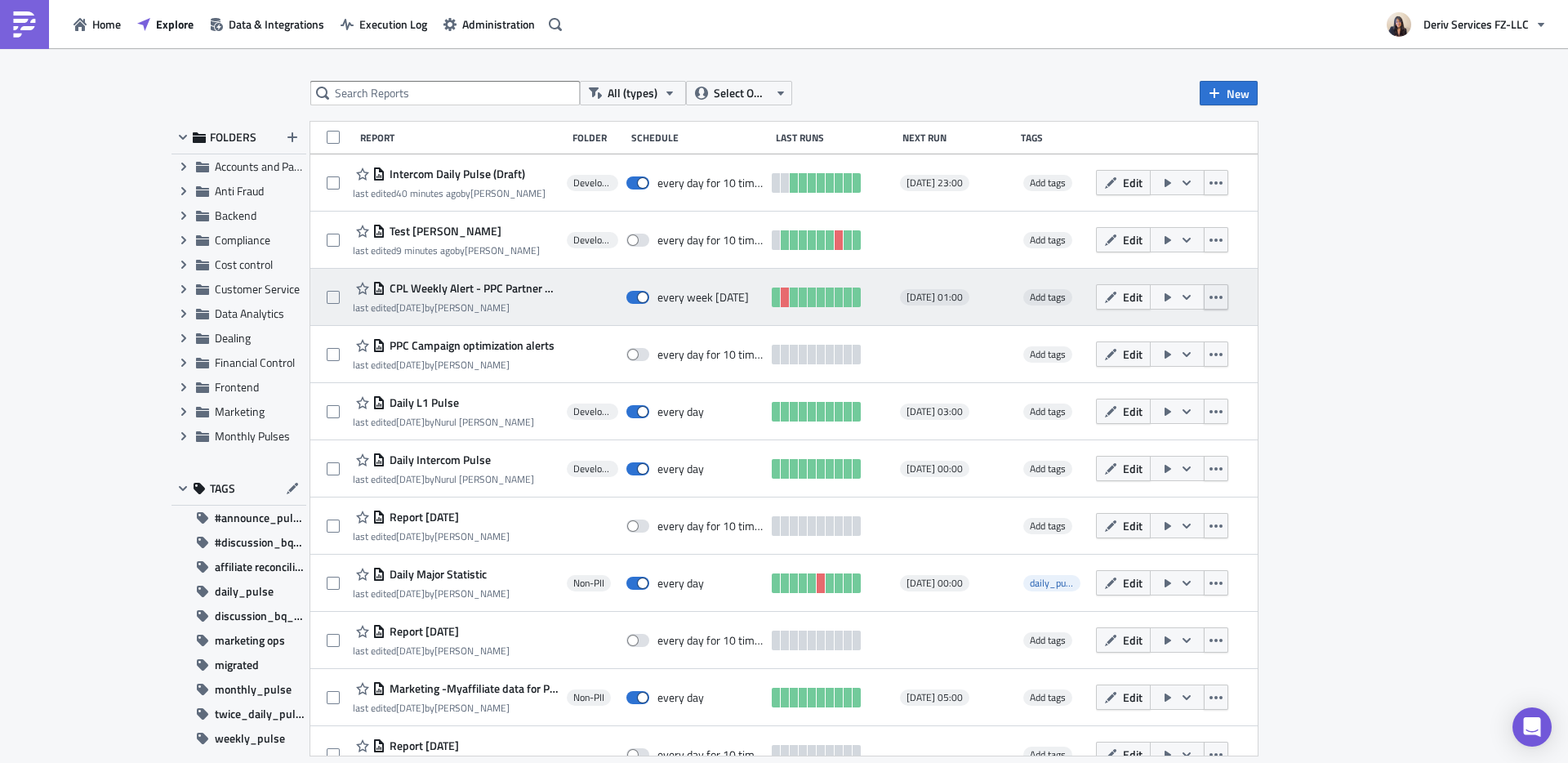
click at [1214, 293] on button "button" at bounding box center [1215, 297] width 25 height 26
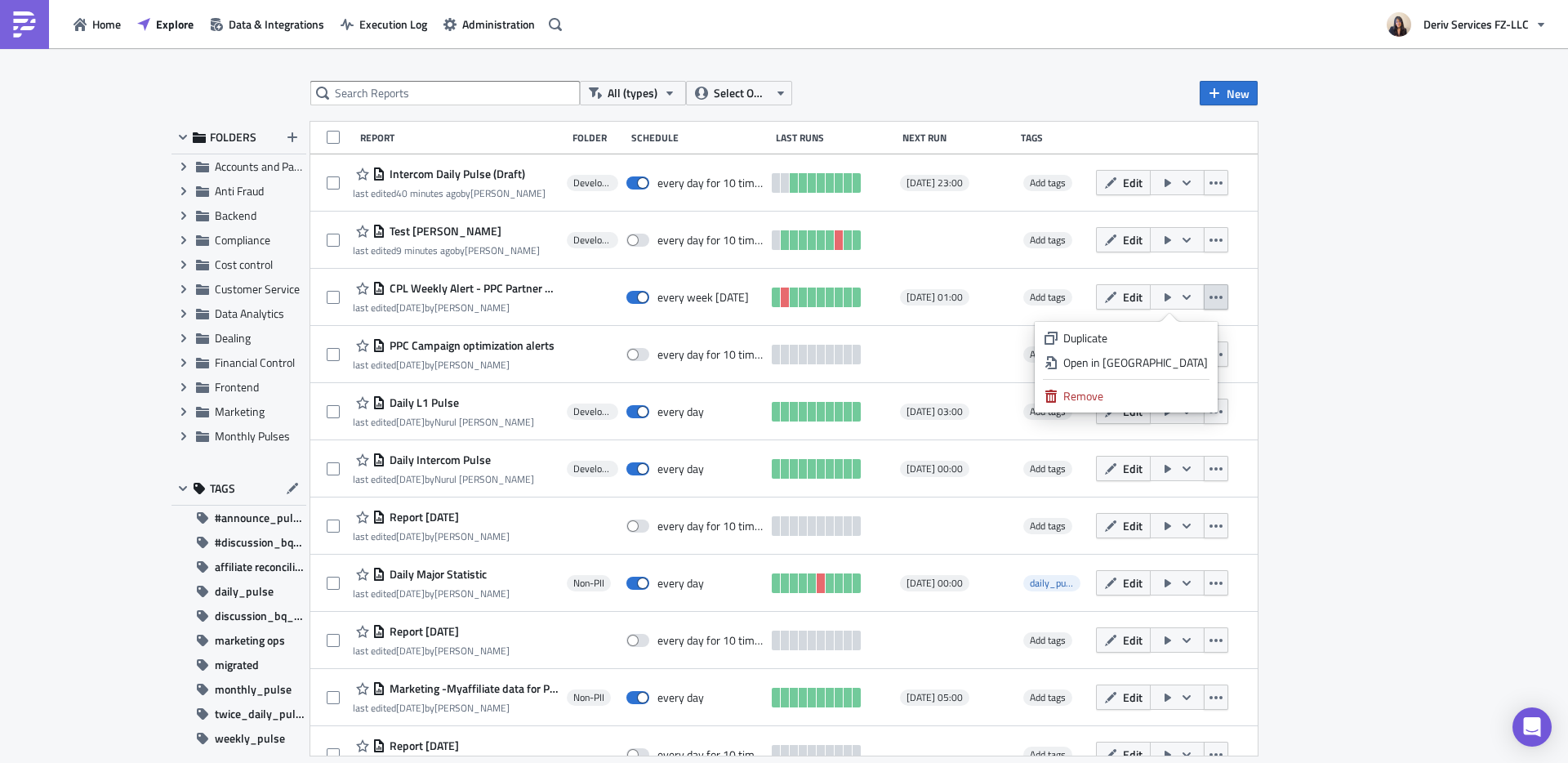
click at [1234, 296] on div "All (types) Select Owner New FOLDERS Expand group Accounts and Payments Expand …" at bounding box center [784, 406] width 1568 height 717
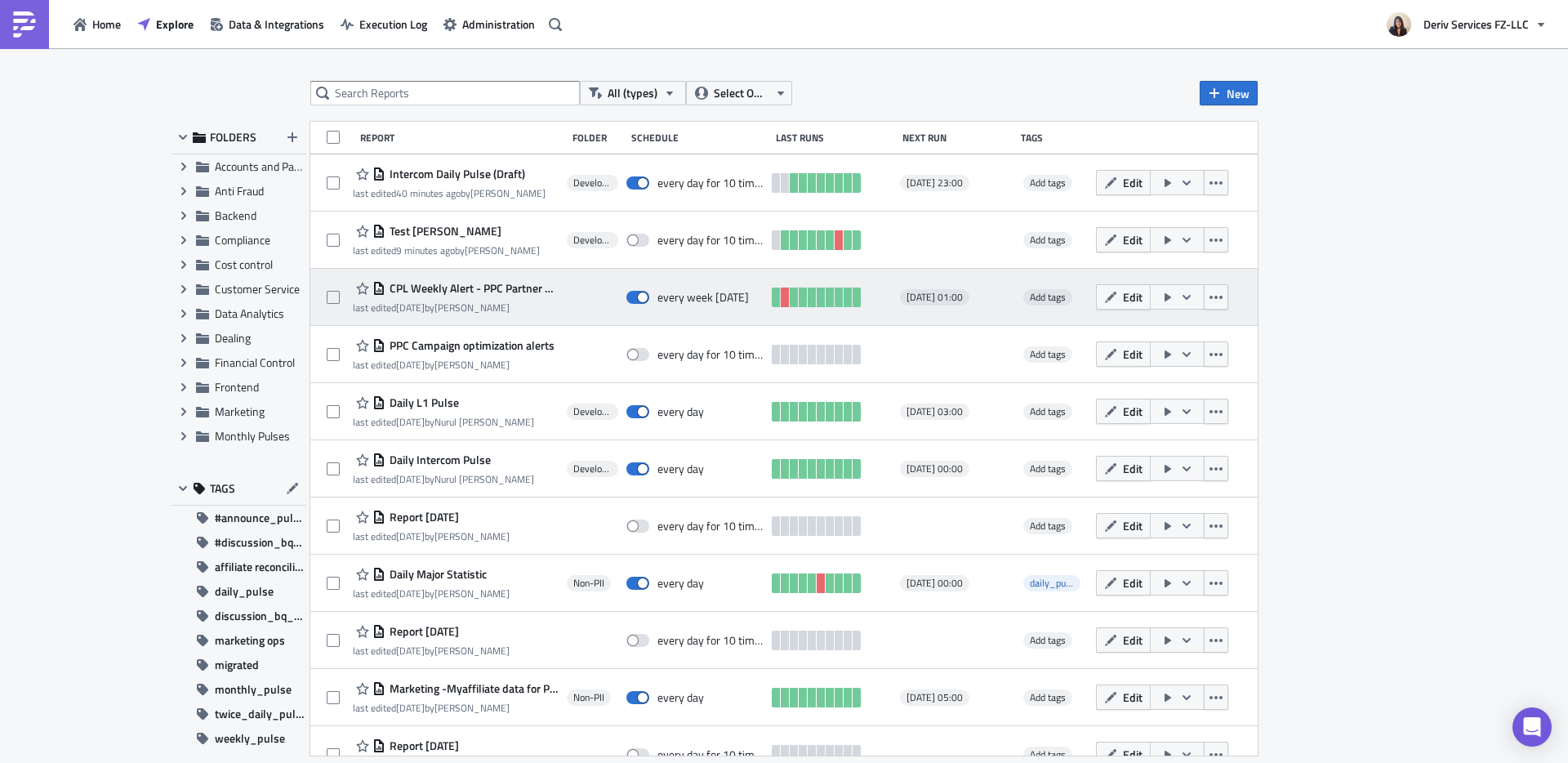
click at [450, 289] on span "CPL Weekly Alert - PPC Partner Campaign" at bounding box center [471, 288] width 173 height 15
click at [432, 291] on span "CPL Weekly Alert - PPC Partner Campaign" at bounding box center [471, 288] width 173 height 15
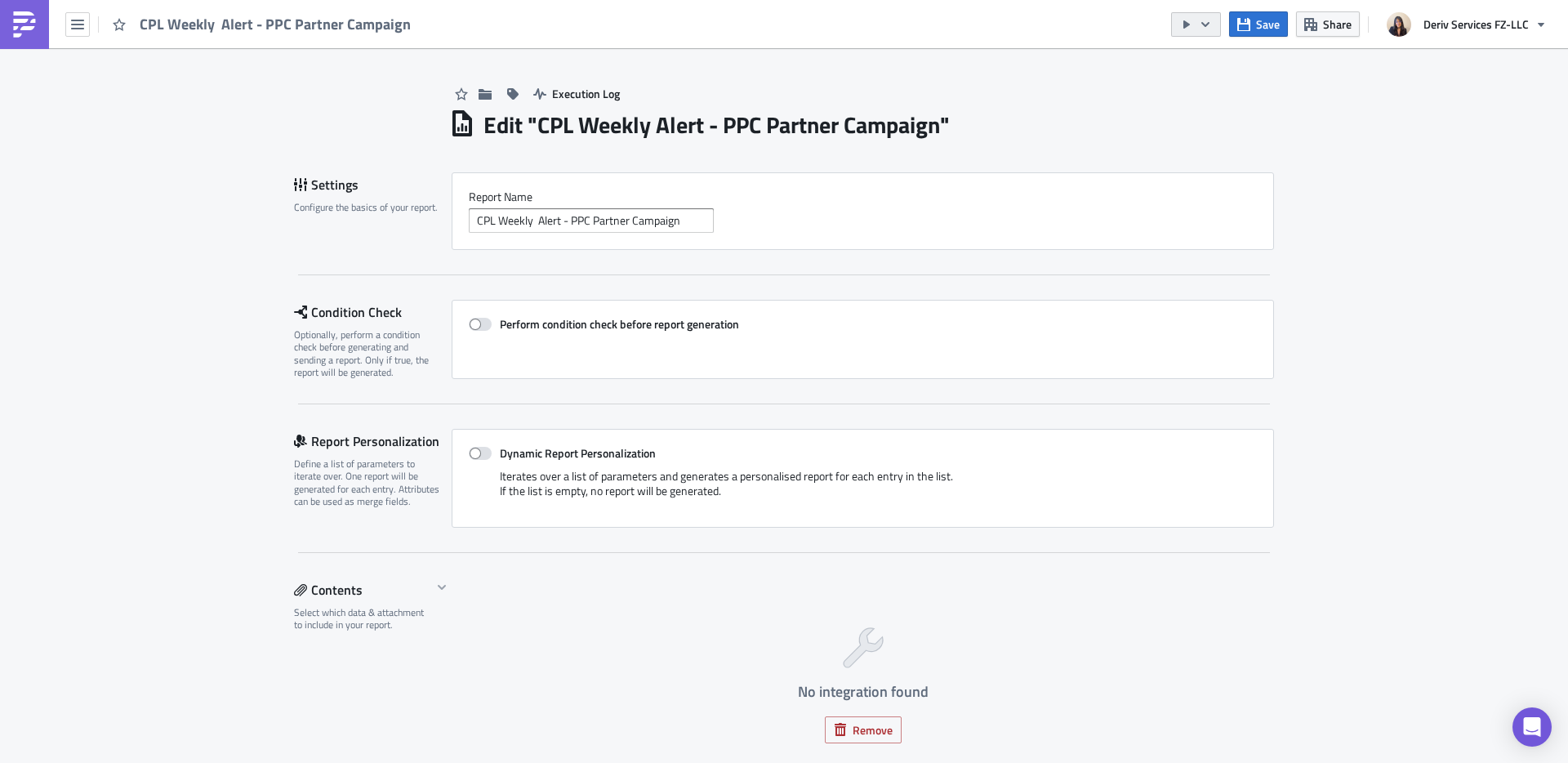
click at [1212, 23] on icon "button" at bounding box center [1205, 24] width 13 height 13
click at [478, 95] on icon "button" at bounding box center [484, 93] width 13 height 10
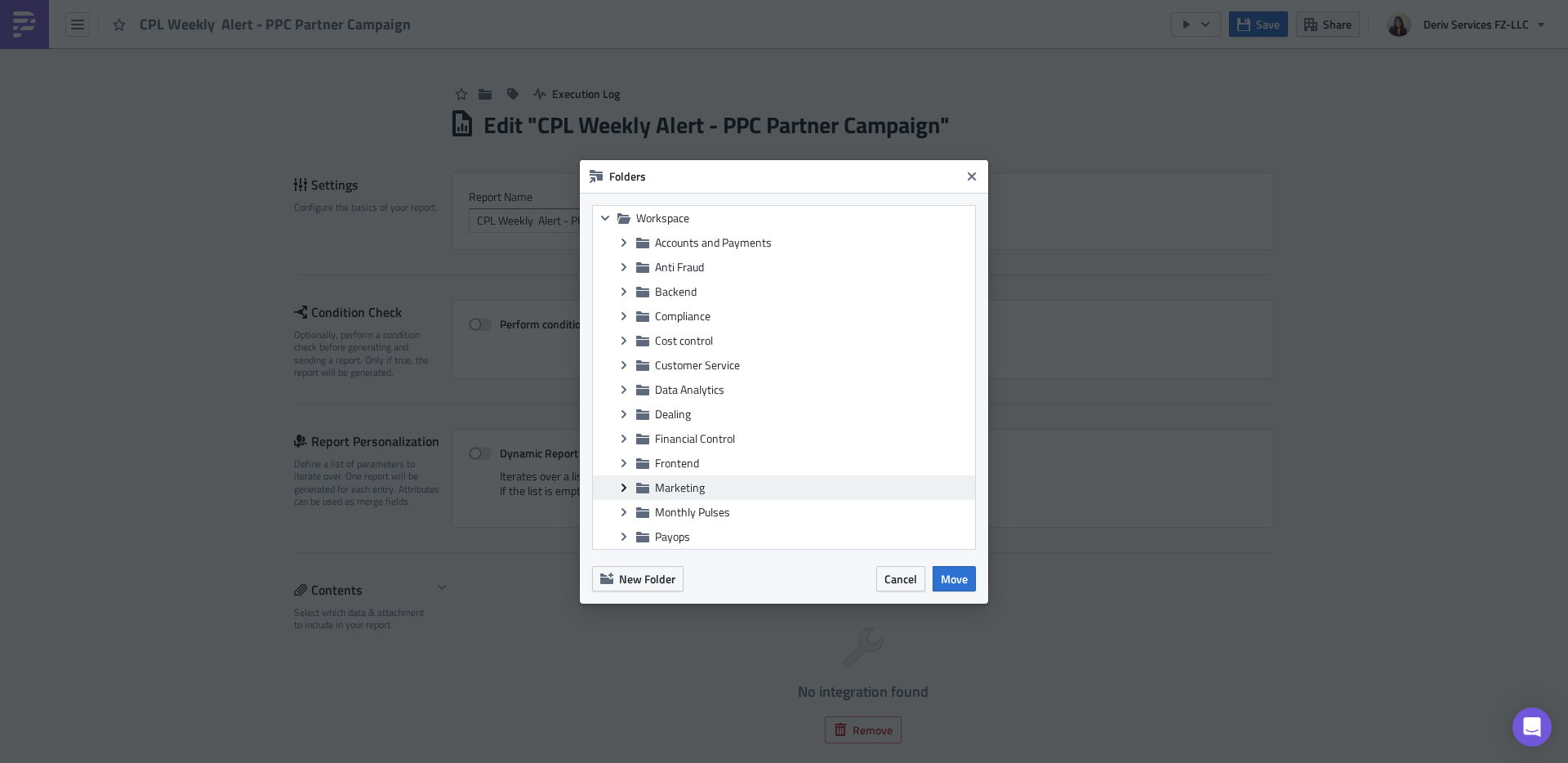
click at [619, 484] on icon "Expand group" at bounding box center [623, 487] width 13 height 13
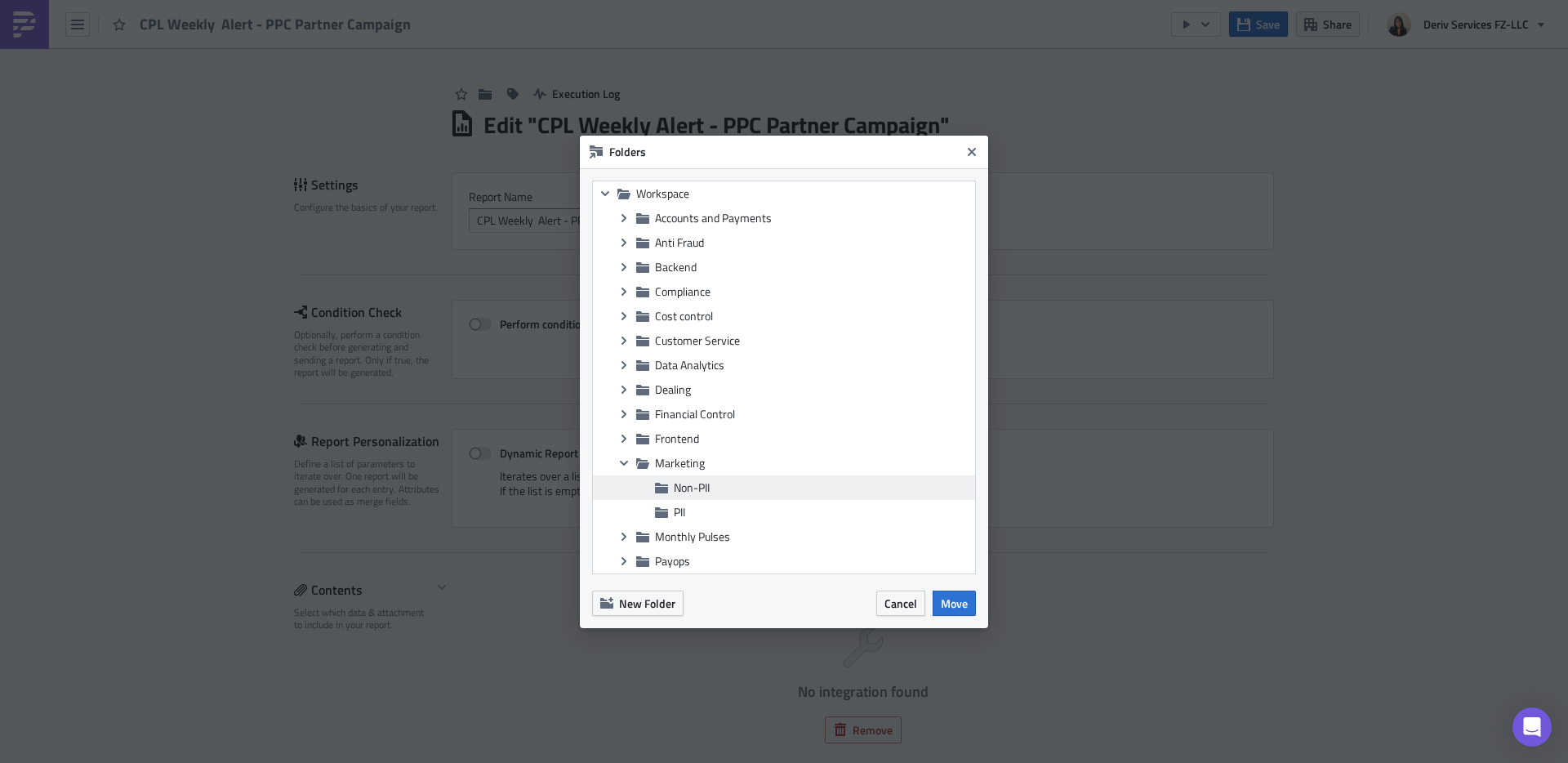
click at [752, 484] on span "Non-PII" at bounding box center [822, 487] width 297 height 15
click at [954, 604] on span "Move" at bounding box center [954, 603] width 27 height 17
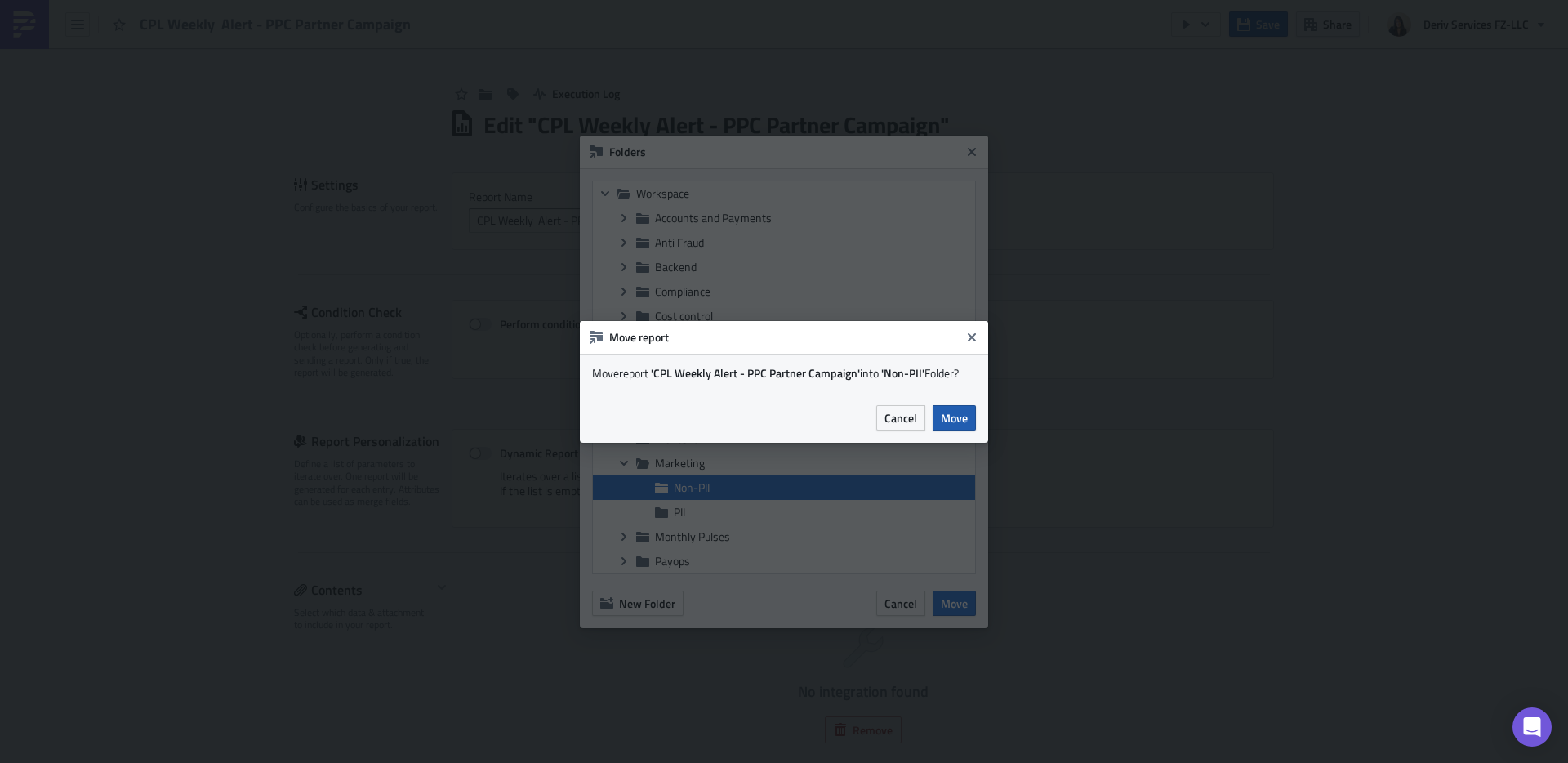
click at [962, 420] on span "Move" at bounding box center [954, 418] width 27 height 17
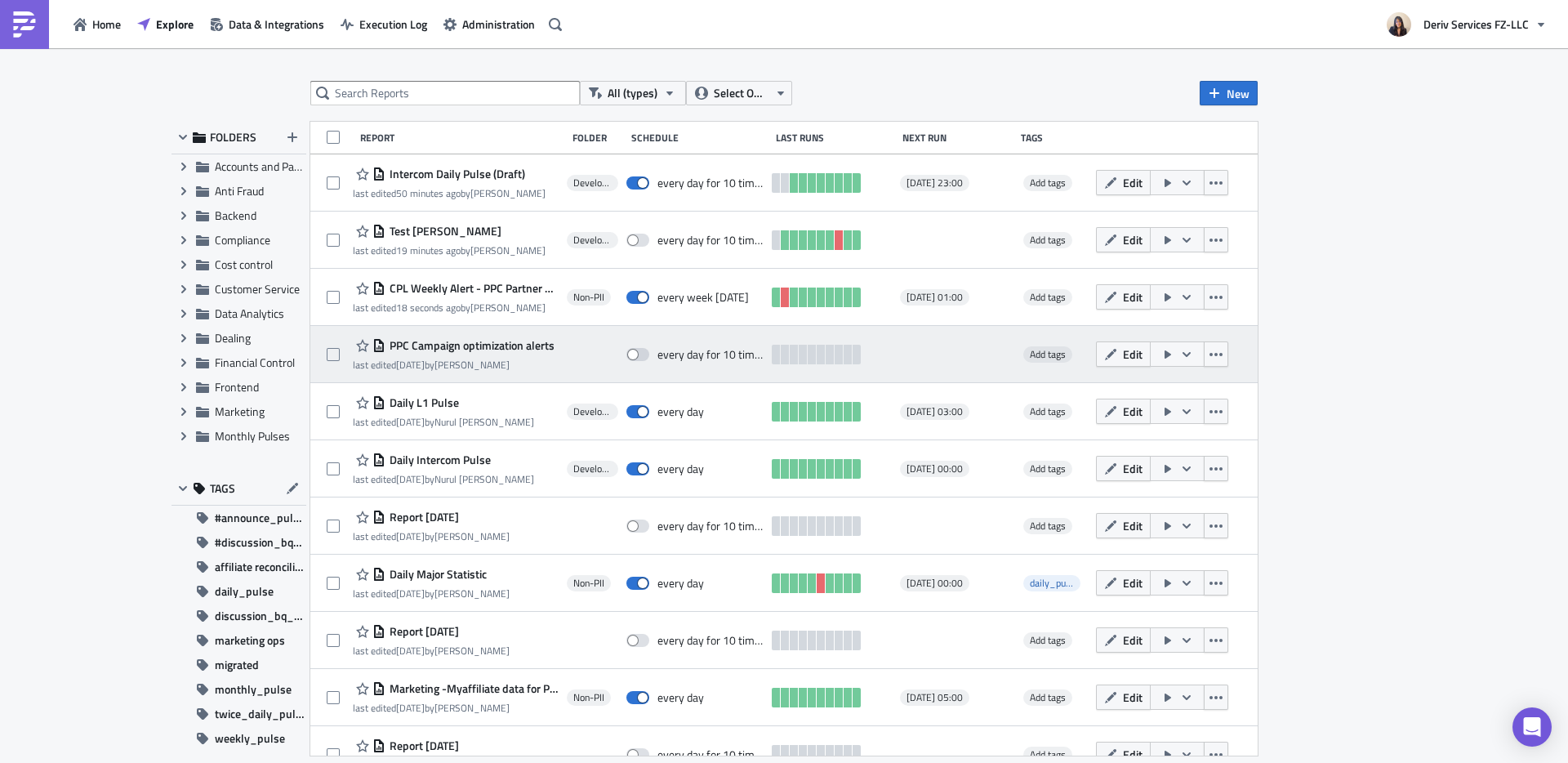
drag, startPoint x: 563, startPoint y: 354, endPoint x: 393, endPoint y: 344, distance: 170.3
click at [394, 345] on div "PPC Campaign optimization alerts last edited 3 months ago by Eswara Battula eve…" at bounding box center [783, 354] width 947 height 57
click at [409, 343] on span "PPC Campaign optimization alerts" at bounding box center [470, 345] width 169 height 15
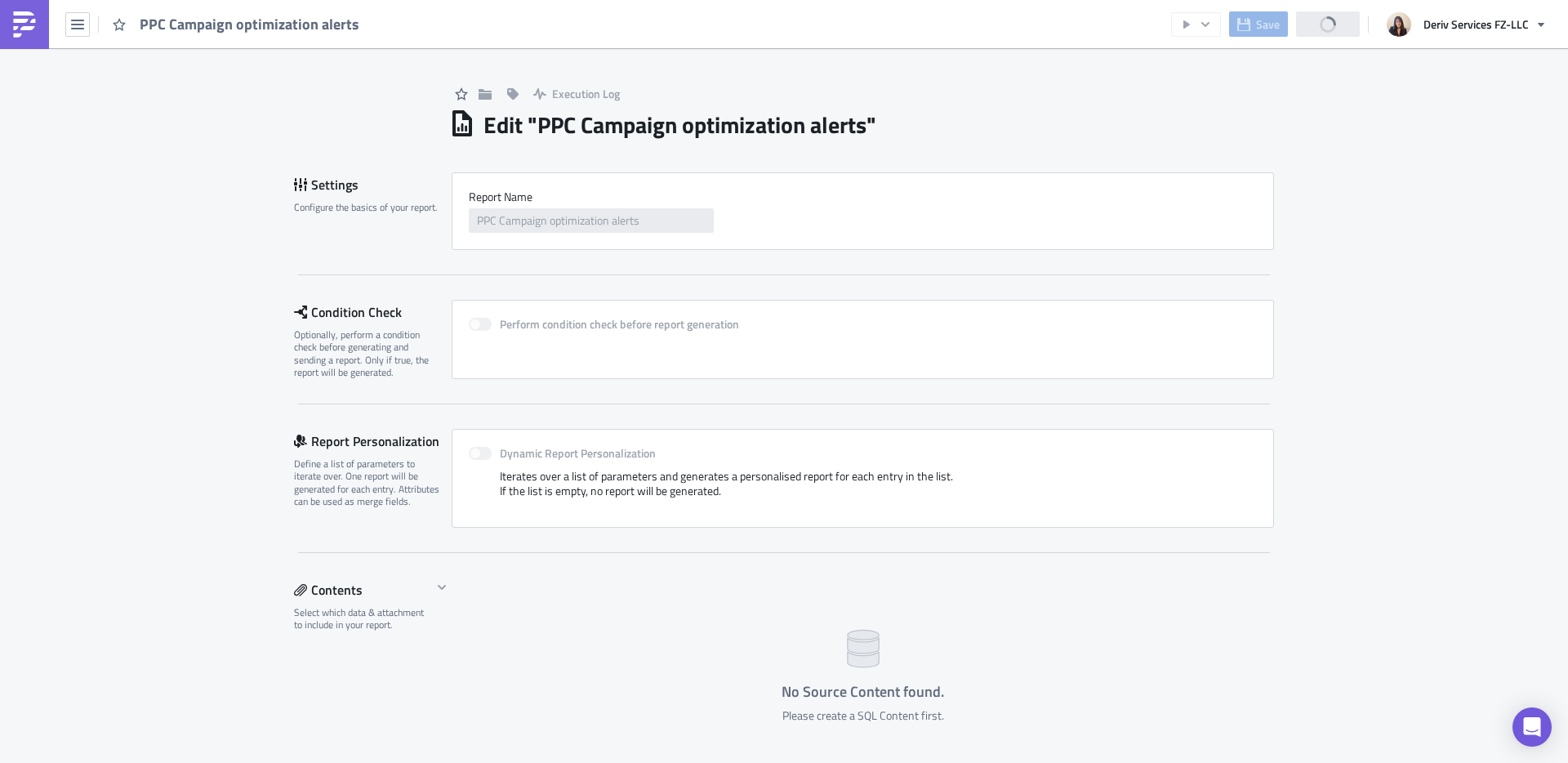
click at [679, 126] on h1 "Edit " PPC Campaign optimization alerts "" at bounding box center [680, 125] width 393 height 29
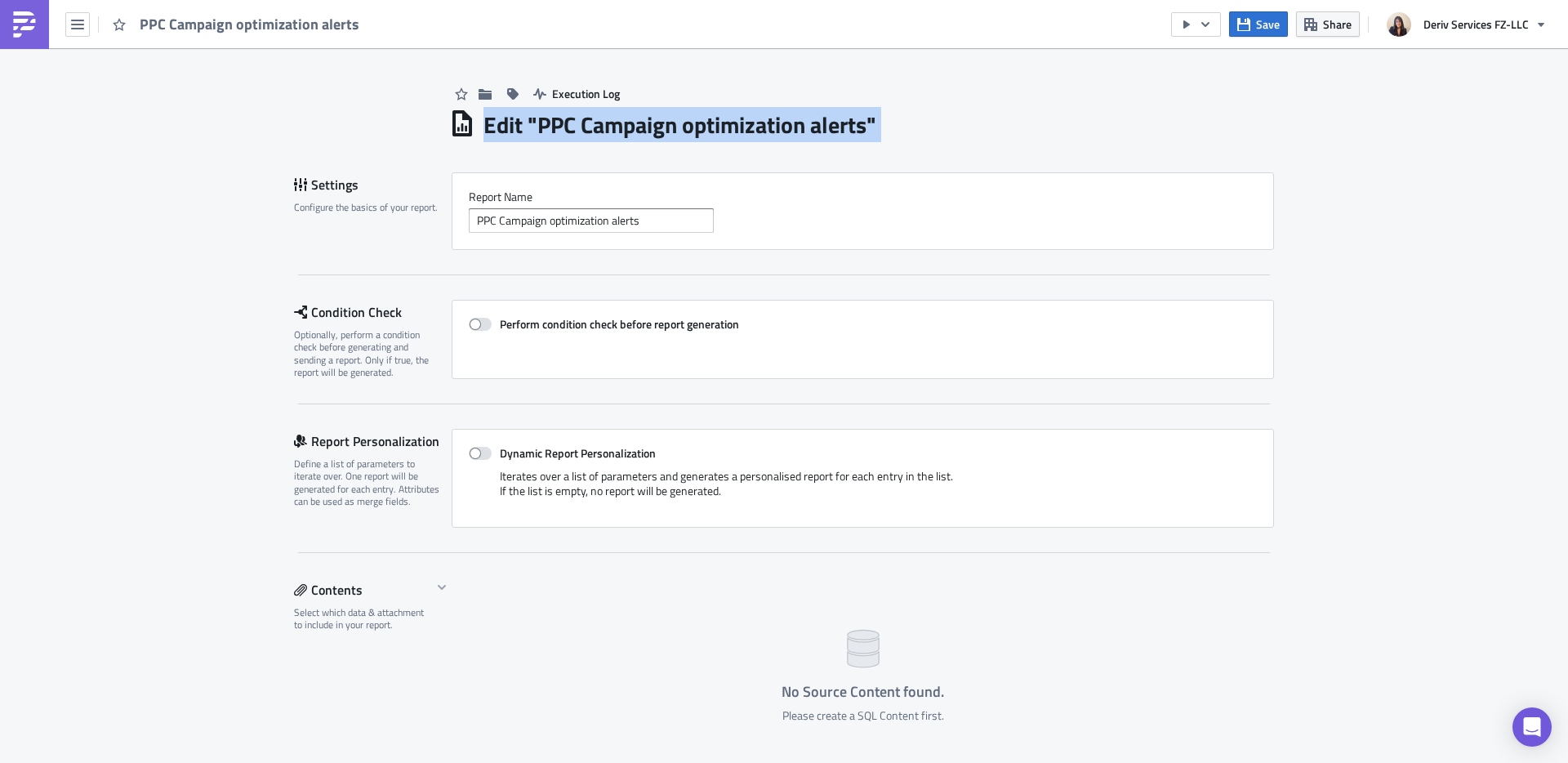
click at [679, 126] on h1 "Edit " PPC Campaign optimization alerts "" at bounding box center [680, 125] width 393 height 29
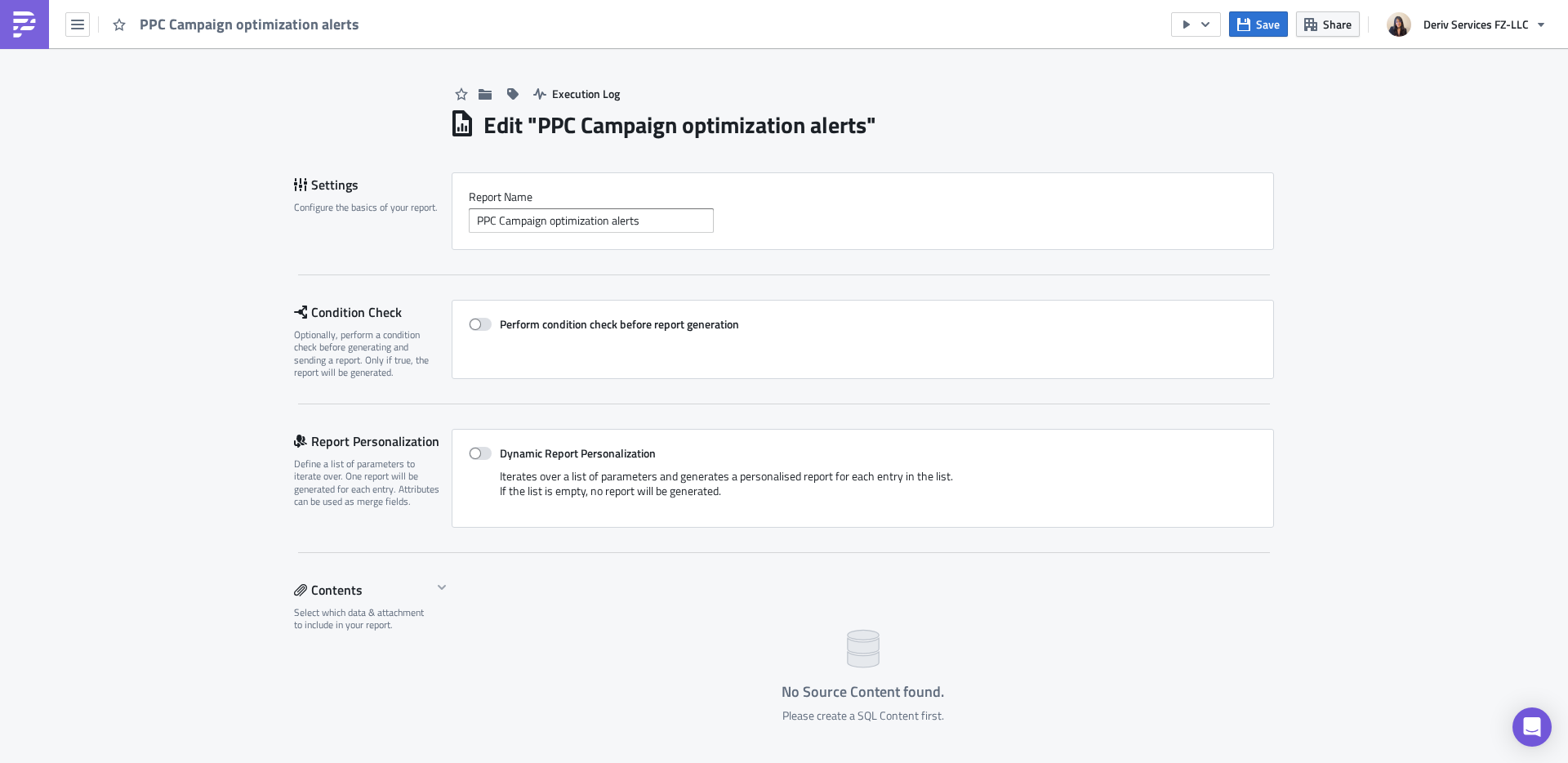
click at [543, 132] on h1 "Edit " PPC Campaign optimization alerts "" at bounding box center [680, 125] width 393 height 29
drag, startPoint x: 535, startPoint y: 126, endPoint x: 863, endPoint y: 122, distance: 328.0
click at [863, 122] on h1 "Edit " PPC Campaign optimization alerts "" at bounding box center [680, 125] width 393 height 29
copy h1 "PPC Campaign optimization alerts"
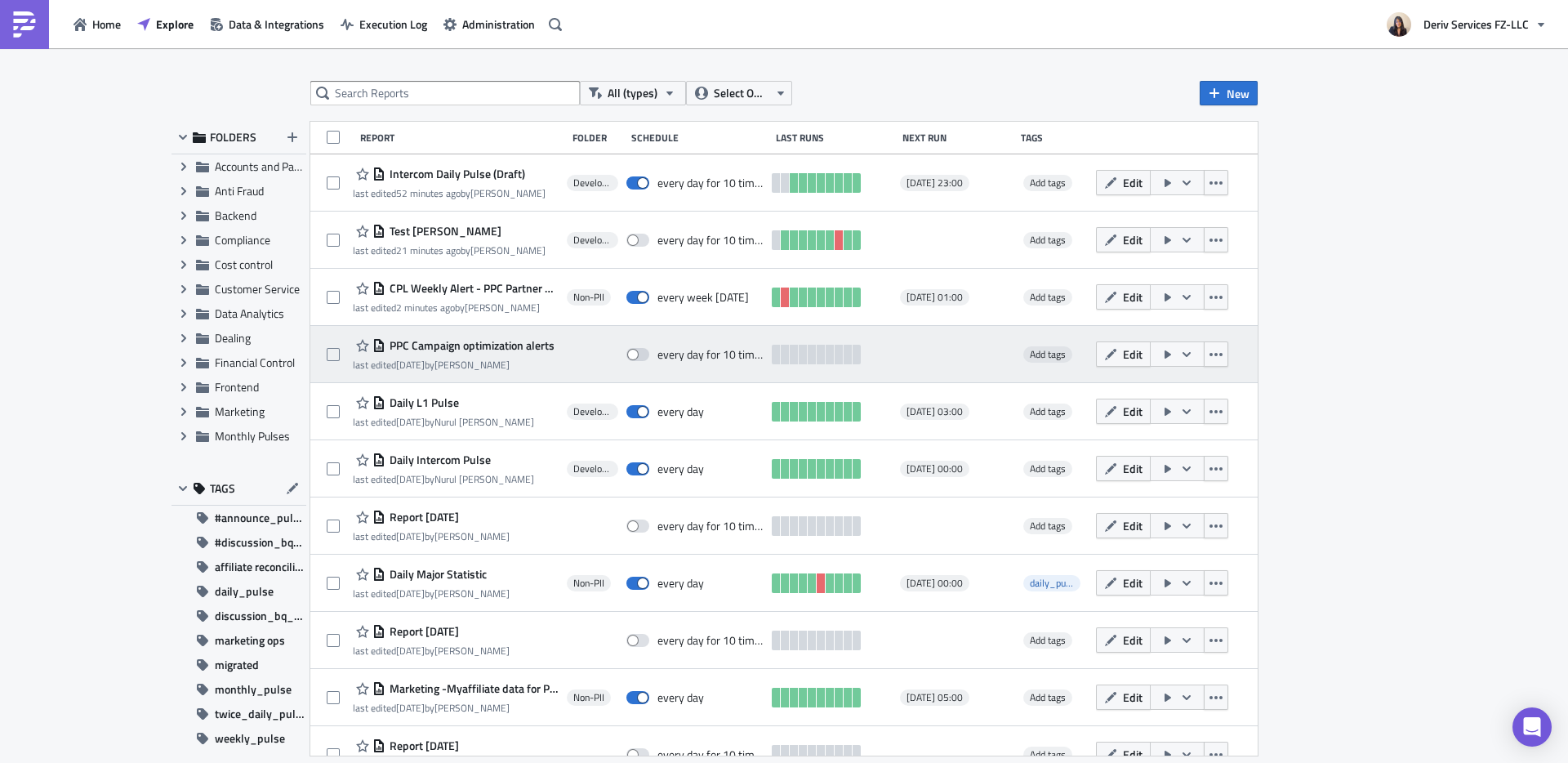
click at [512, 343] on span "PPC Campaign optimization alerts" at bounding box center [470, 345] width 169 height 15
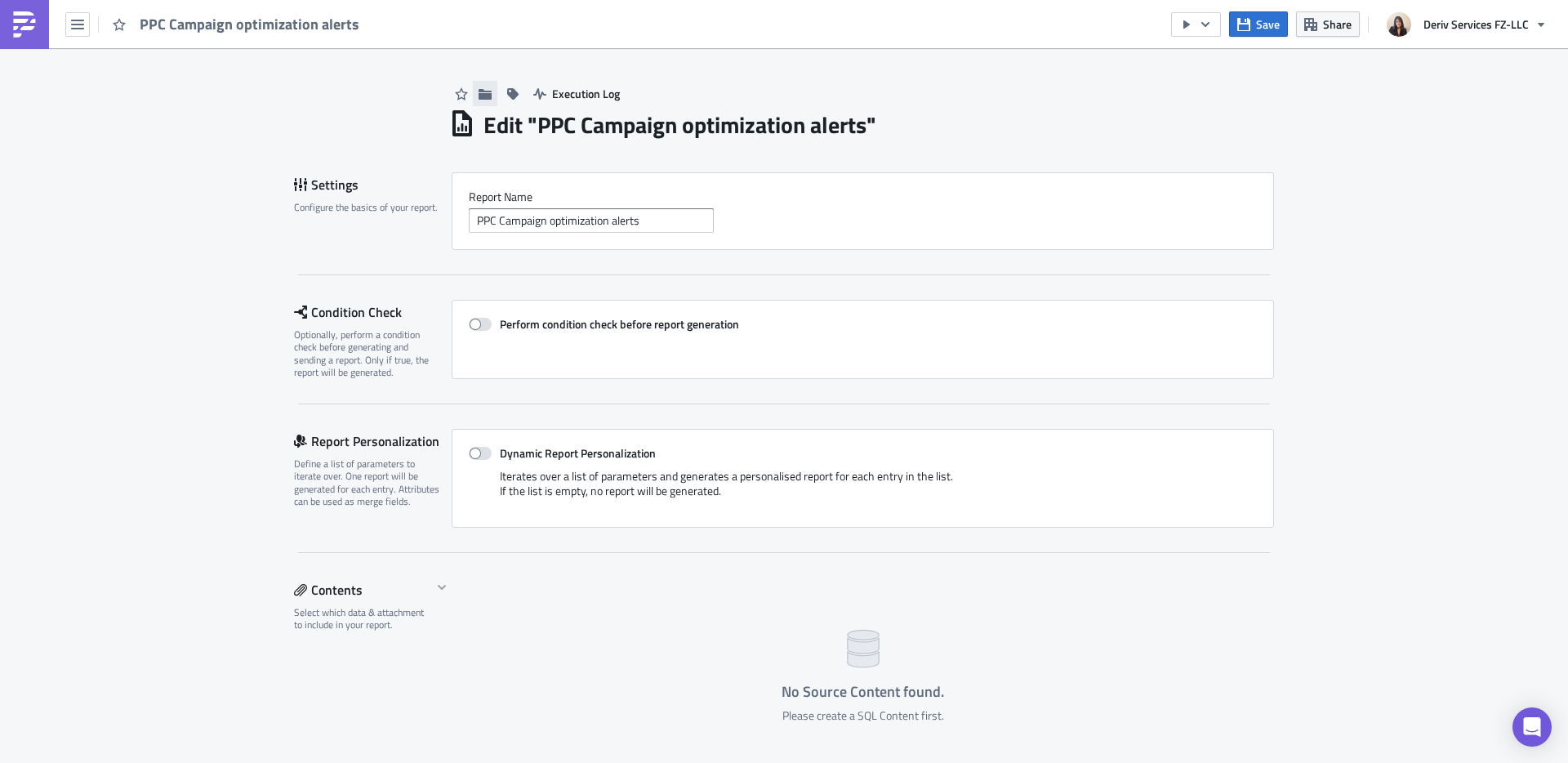
click at [478, 98] on icon "button" at bounding box center [484, 93] width 13 height 10
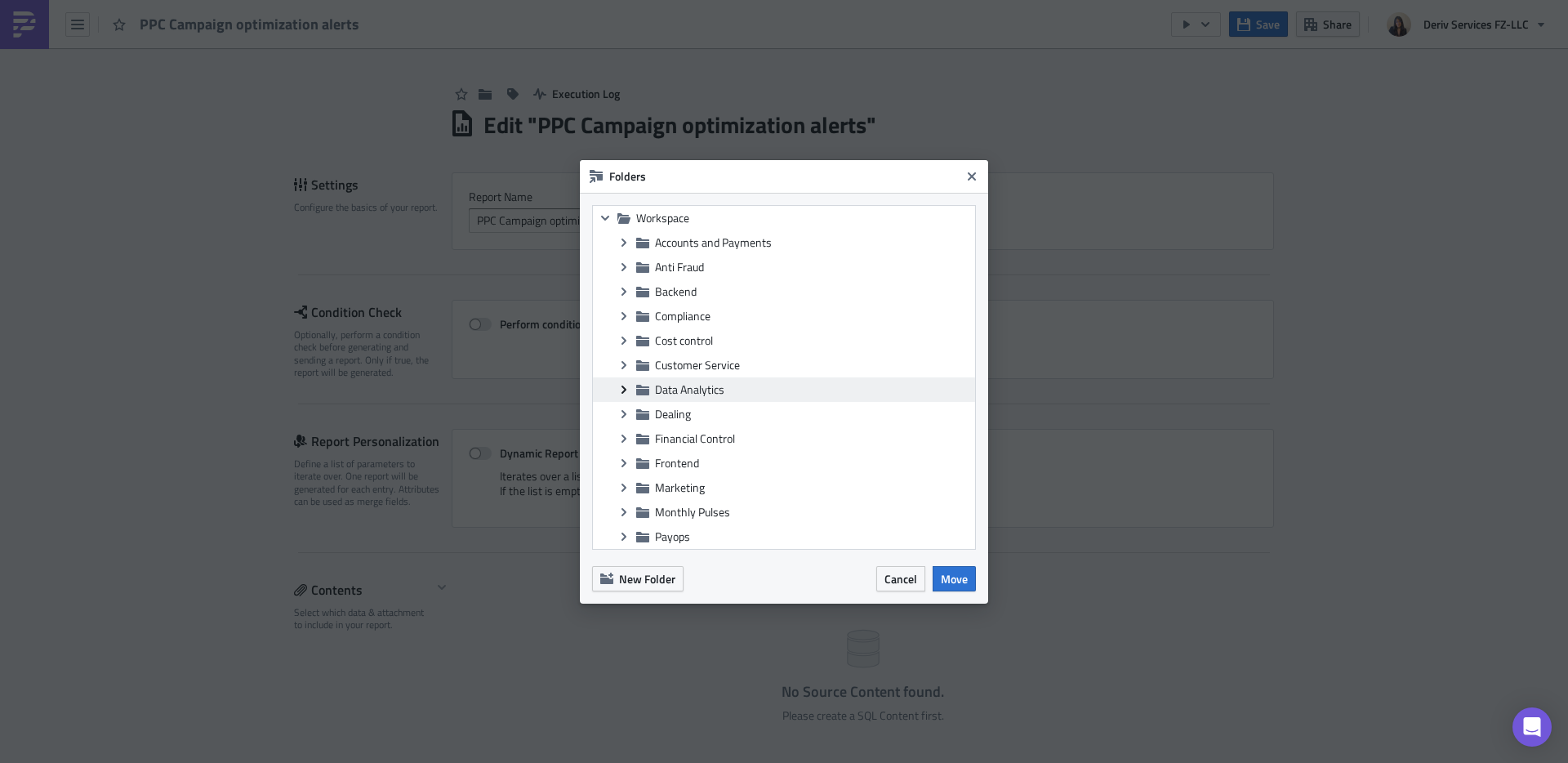
click at [623, 393] on icon "Expand group" at bounding box center [623, 389] width 13 height 13
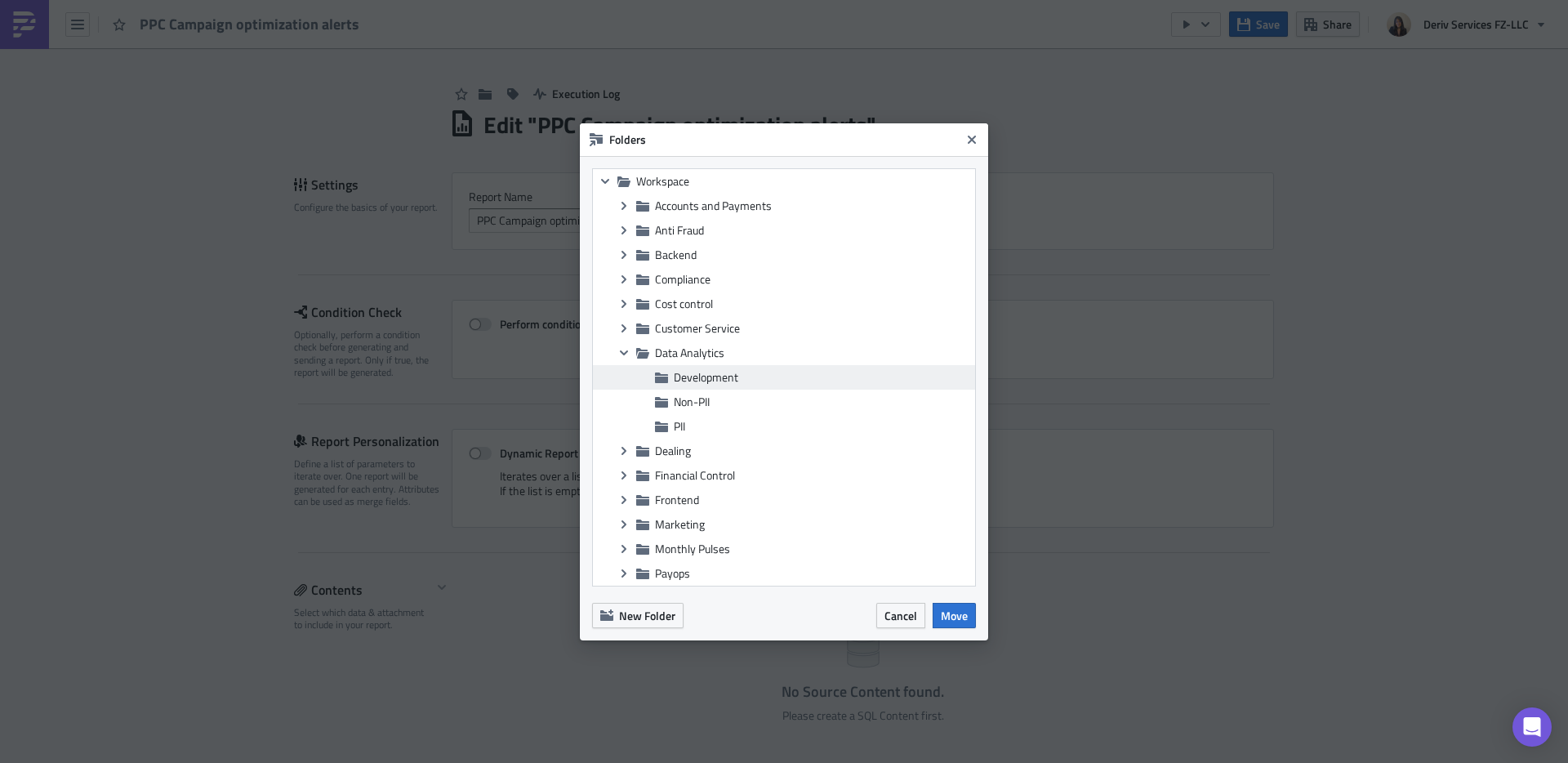
click at [714, 374] on span "Development" at bounding box center [706, 377] width 65 height 17
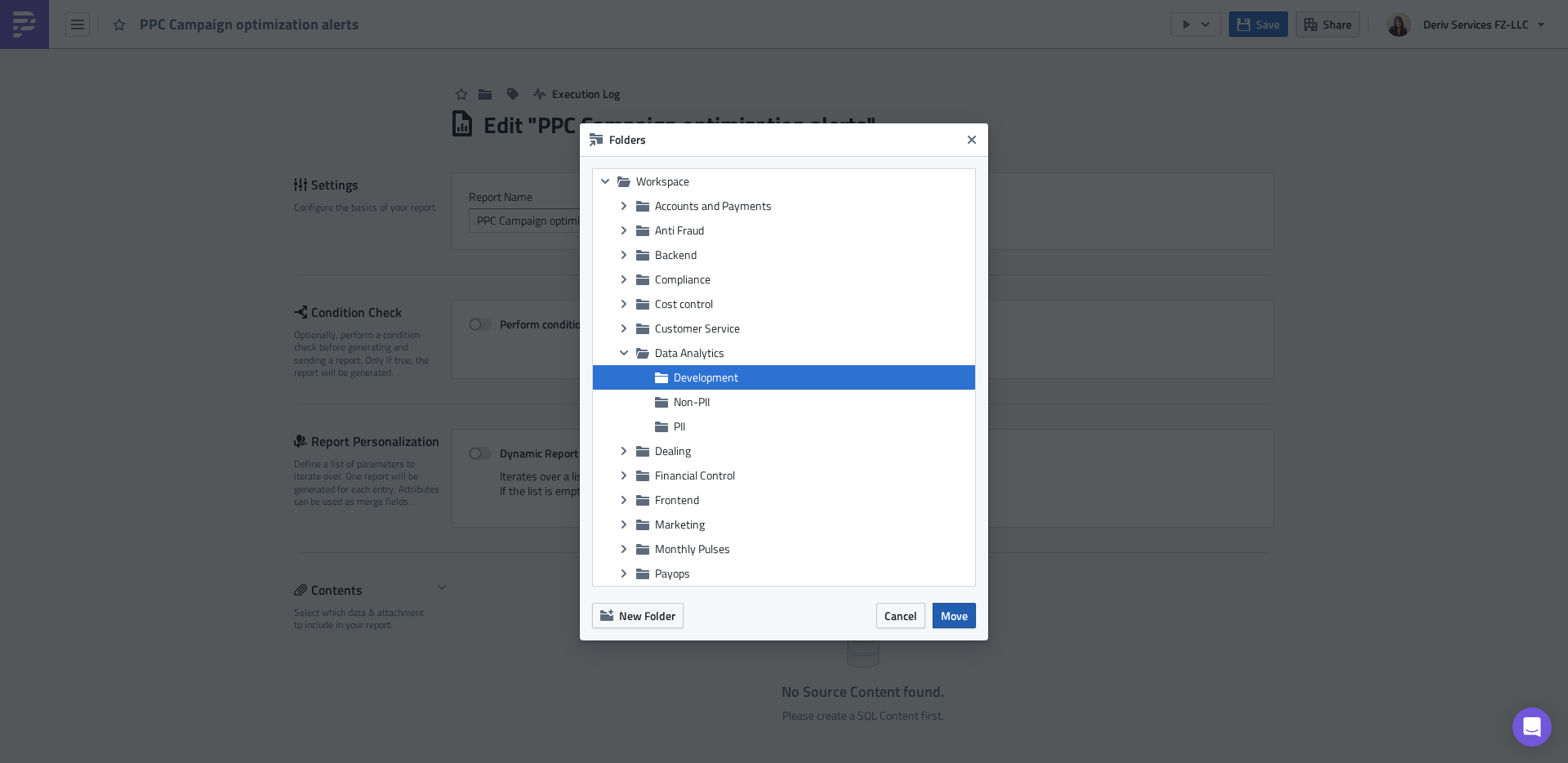
click at [962, 612] on span "Move" at bounding box center [954, 615] width 27 height 17
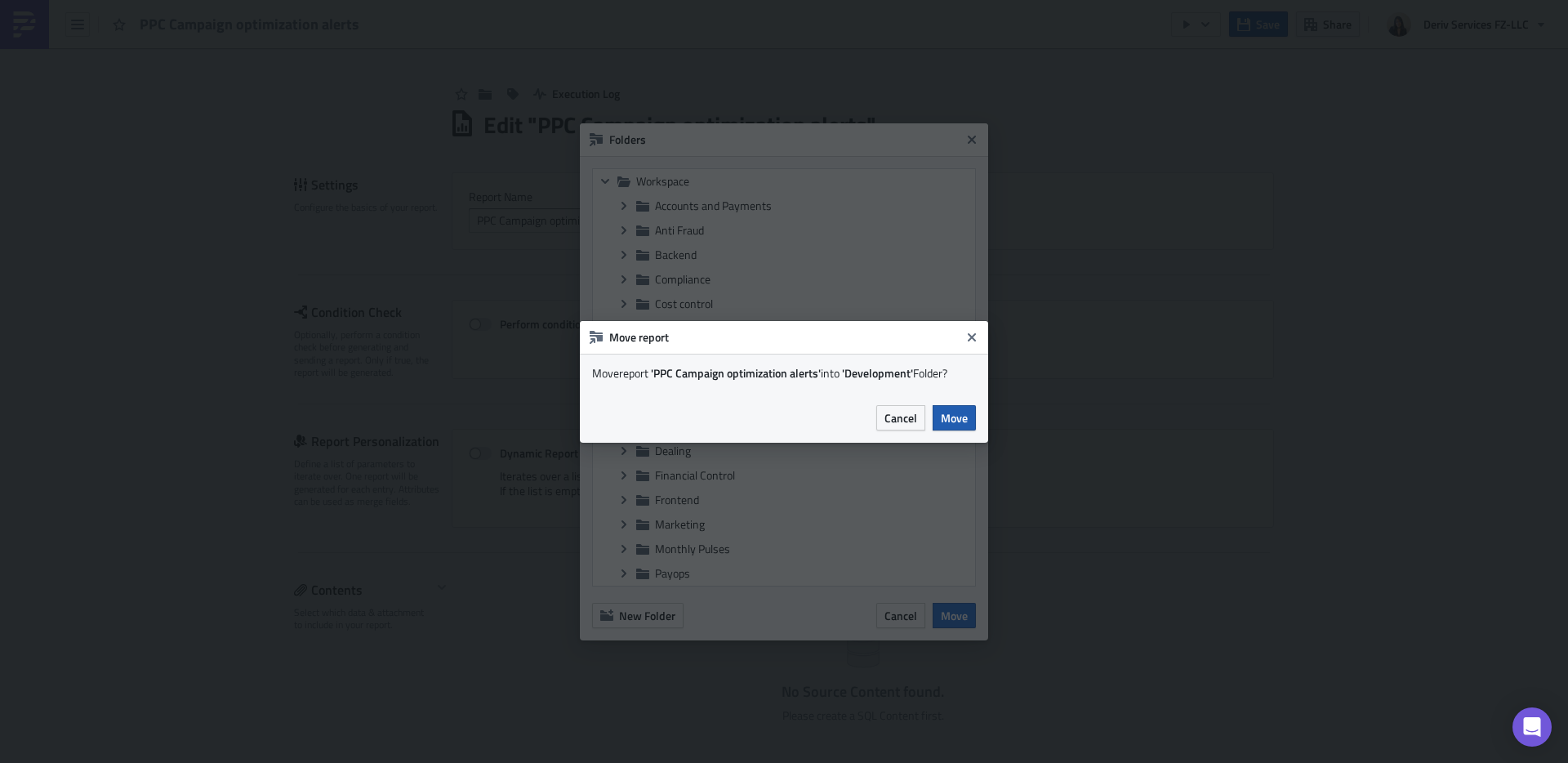
click at [957, 423] on span "Move" at bounding box center [954, 418] width 27 height 17
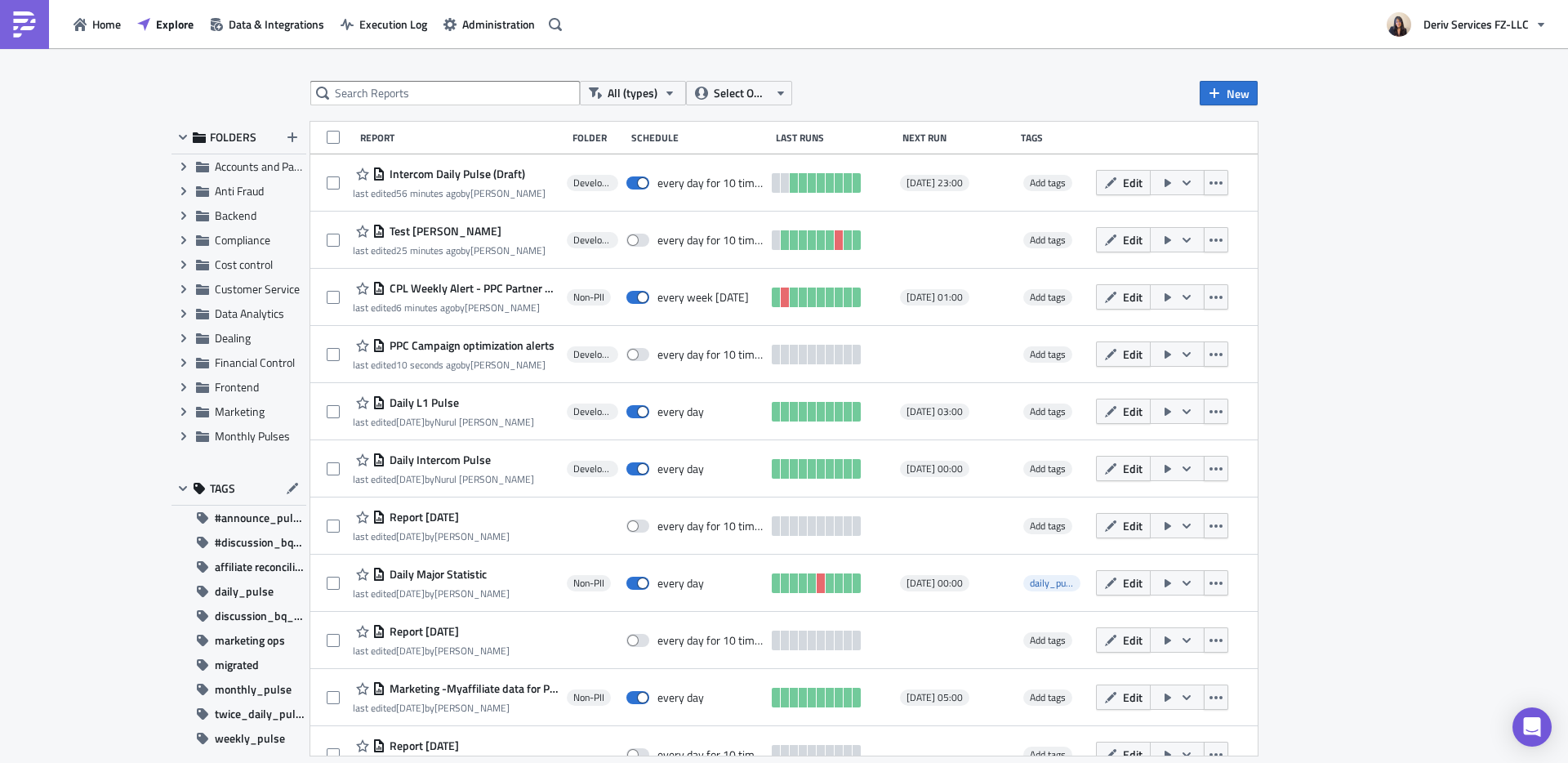
click at [870, 64] on div "All (types) Select Owner New FOLDERS Expand group Accounts and Payments Expand …" at bounding box center [784, 406] width 1568 height 717
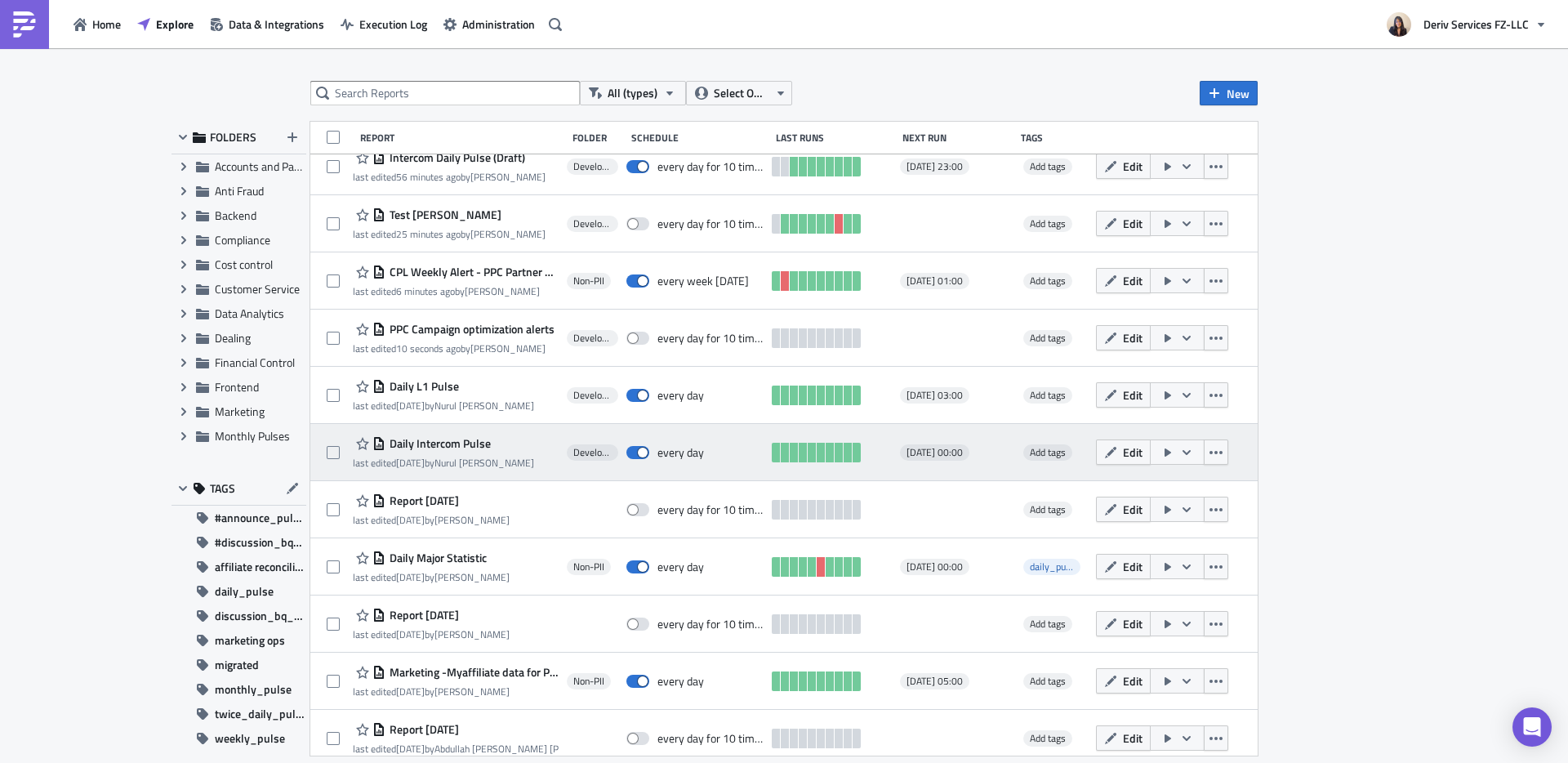
scroll to position [42, 0]
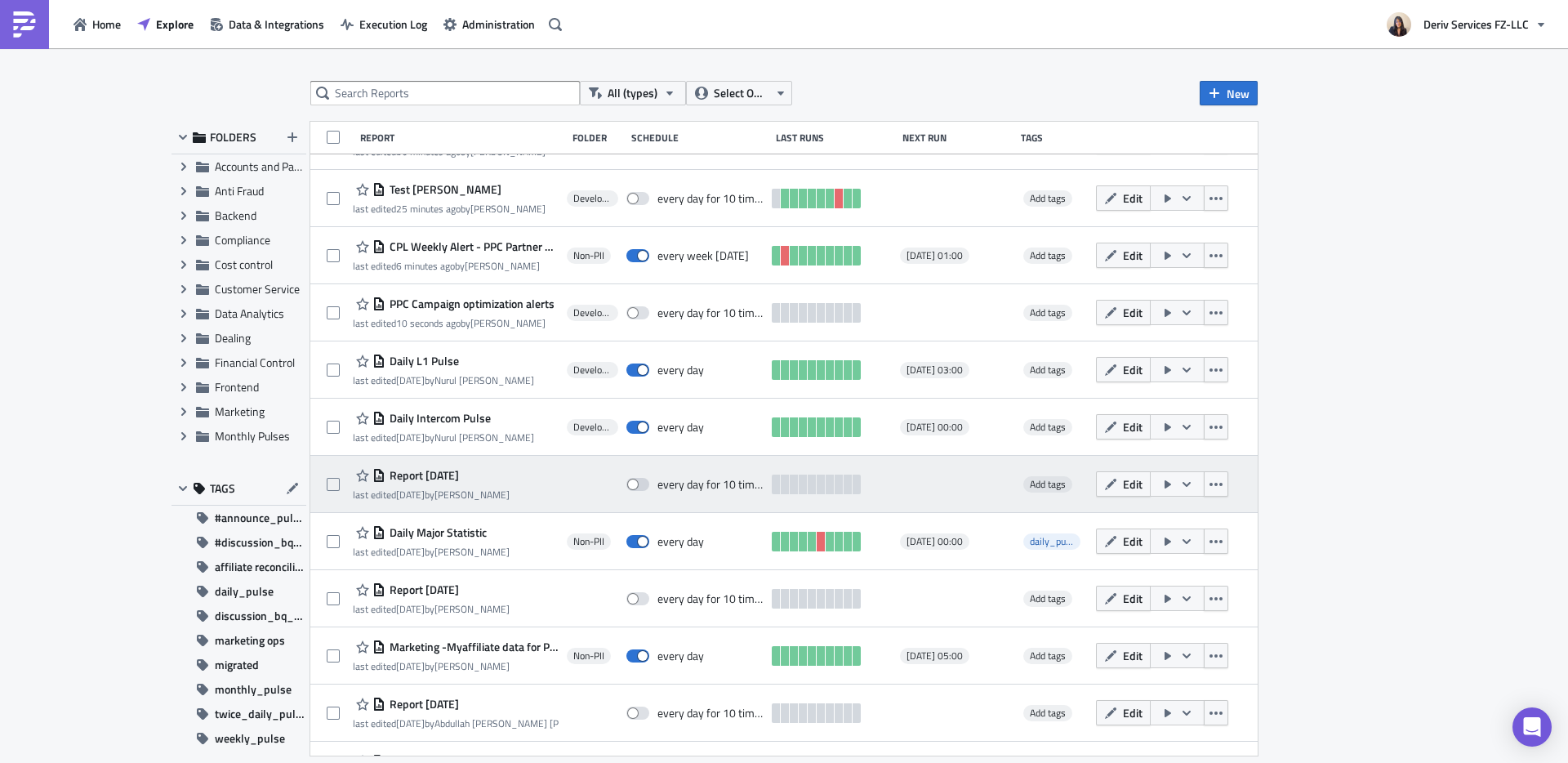
click at [456, 474] on span "Report [DATE]" at bounding box center [422, 475] width 73 height 15
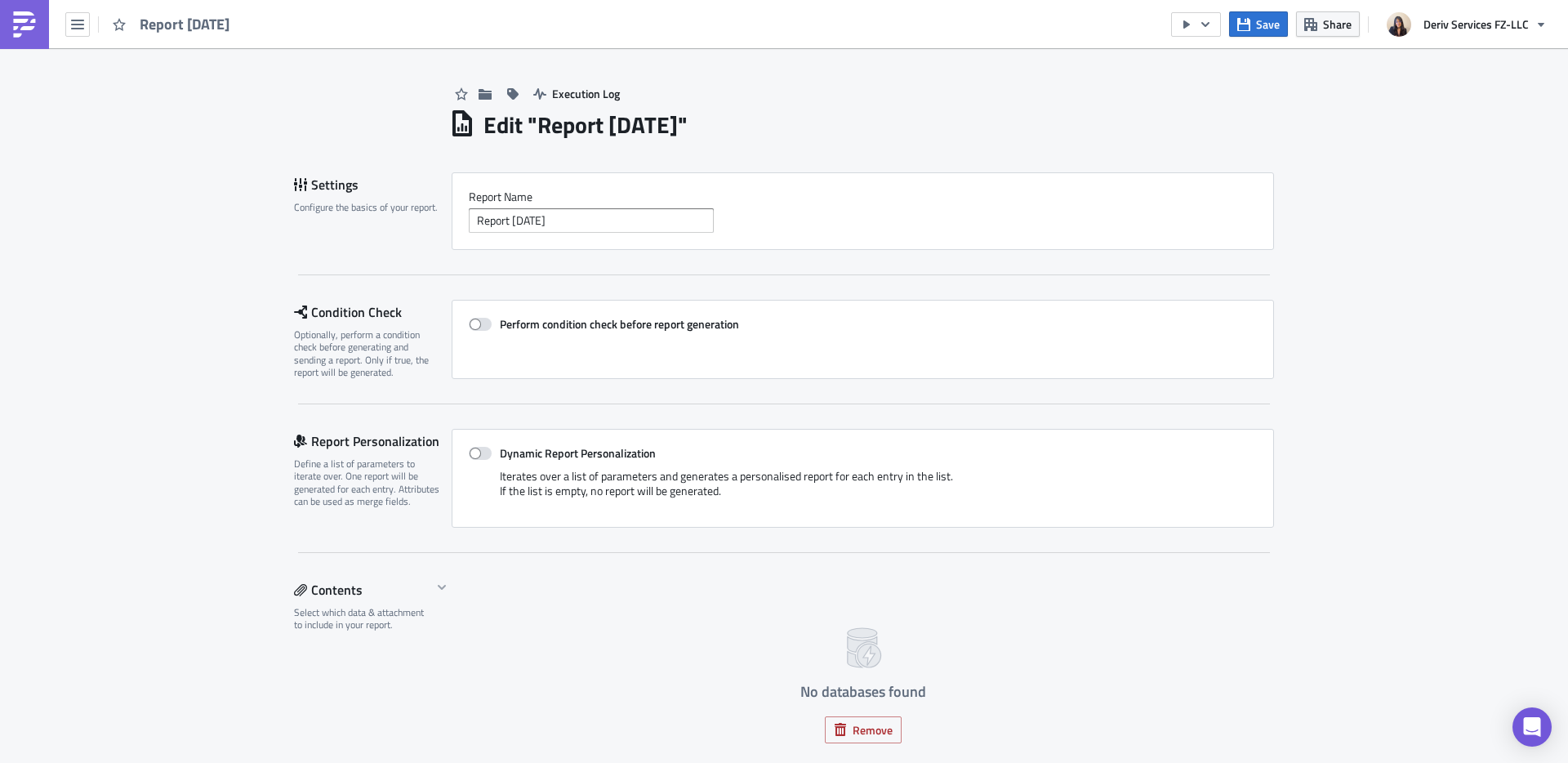
drag, startPoint x: 725, startPoint y: 129, endPoint x: 533, endPoint y: 133, distance: 192.0
click at [533, 133] on h1 "Edit " Report 2025-03-04 "" at bounding box center [585, 125] width 204 height 29
copy h1 "Report [DATE]"
click at [335, 89] on div "Execution Log Edit " Report 2025-03-04 " Settings Configure the basics of your …" at bounding box center [783, 731] width 980 height 1368
click at [478, 93] on icon "button" at bounding box center [484, 93] width 13 height 10
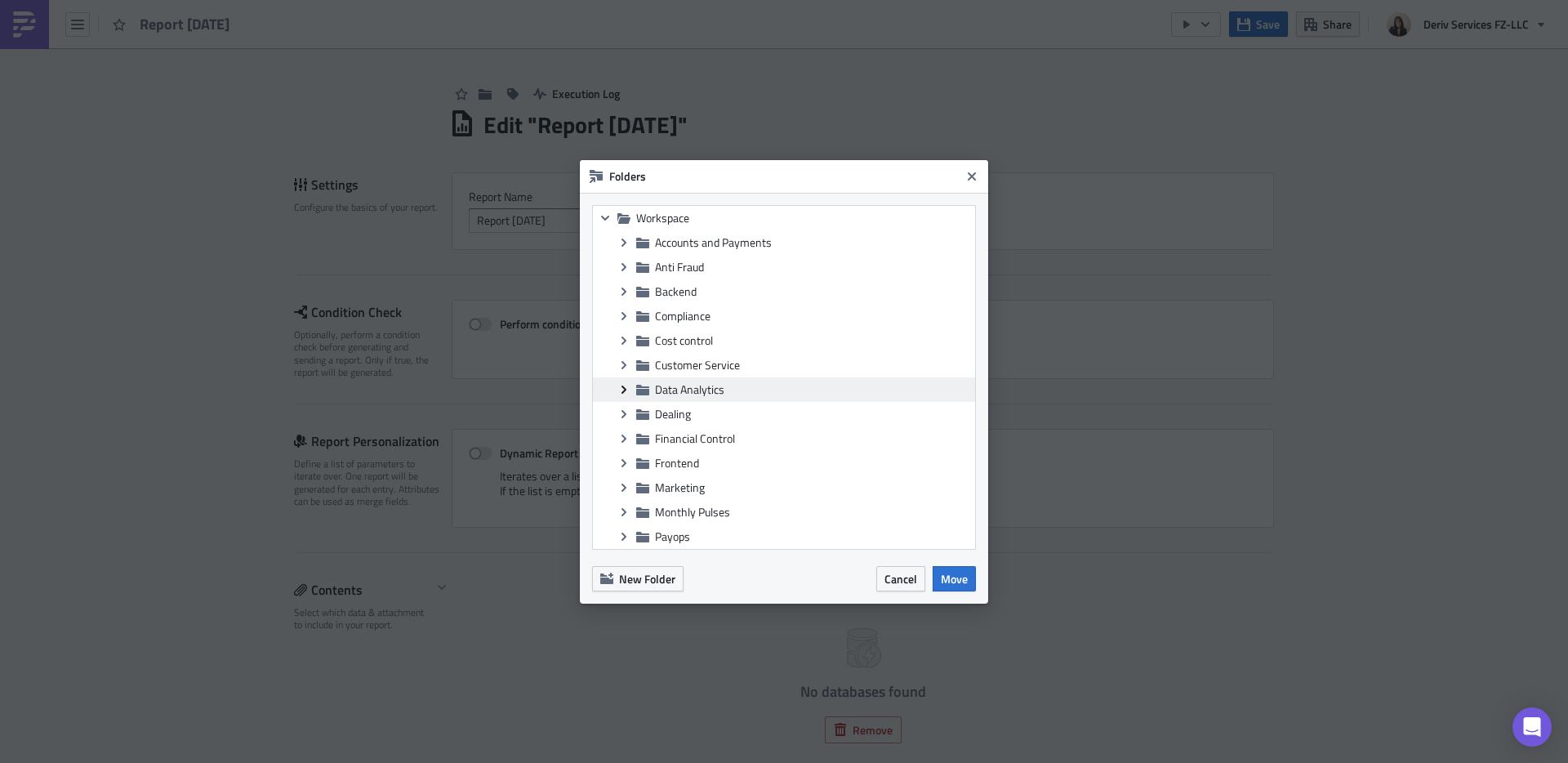
click at [623, 386] on icon at bounding box center [624, 389] width 5 height 9
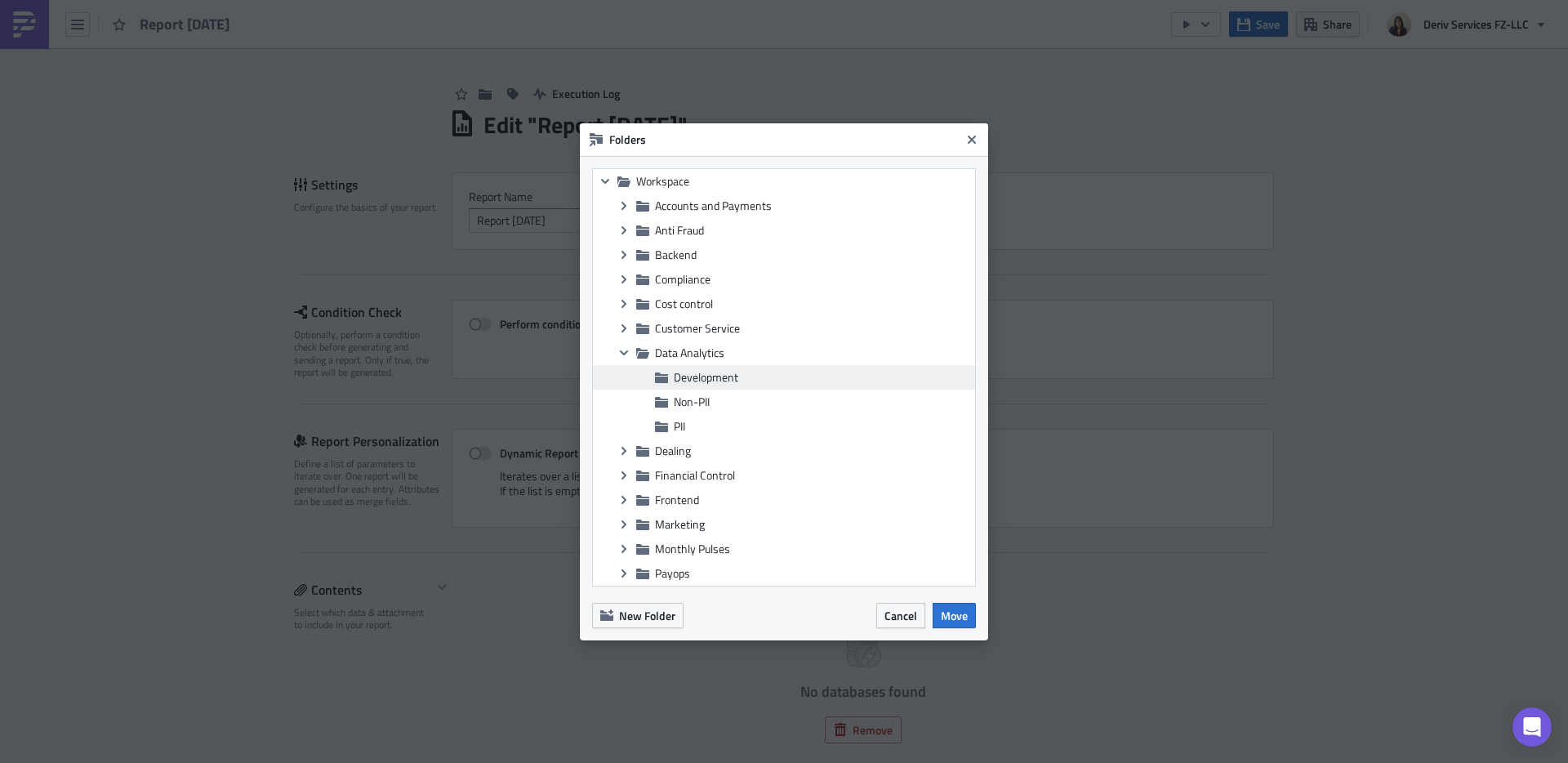
click at [723, 373] on span "Development" at bounding box center [706, 377] width 65 height 17
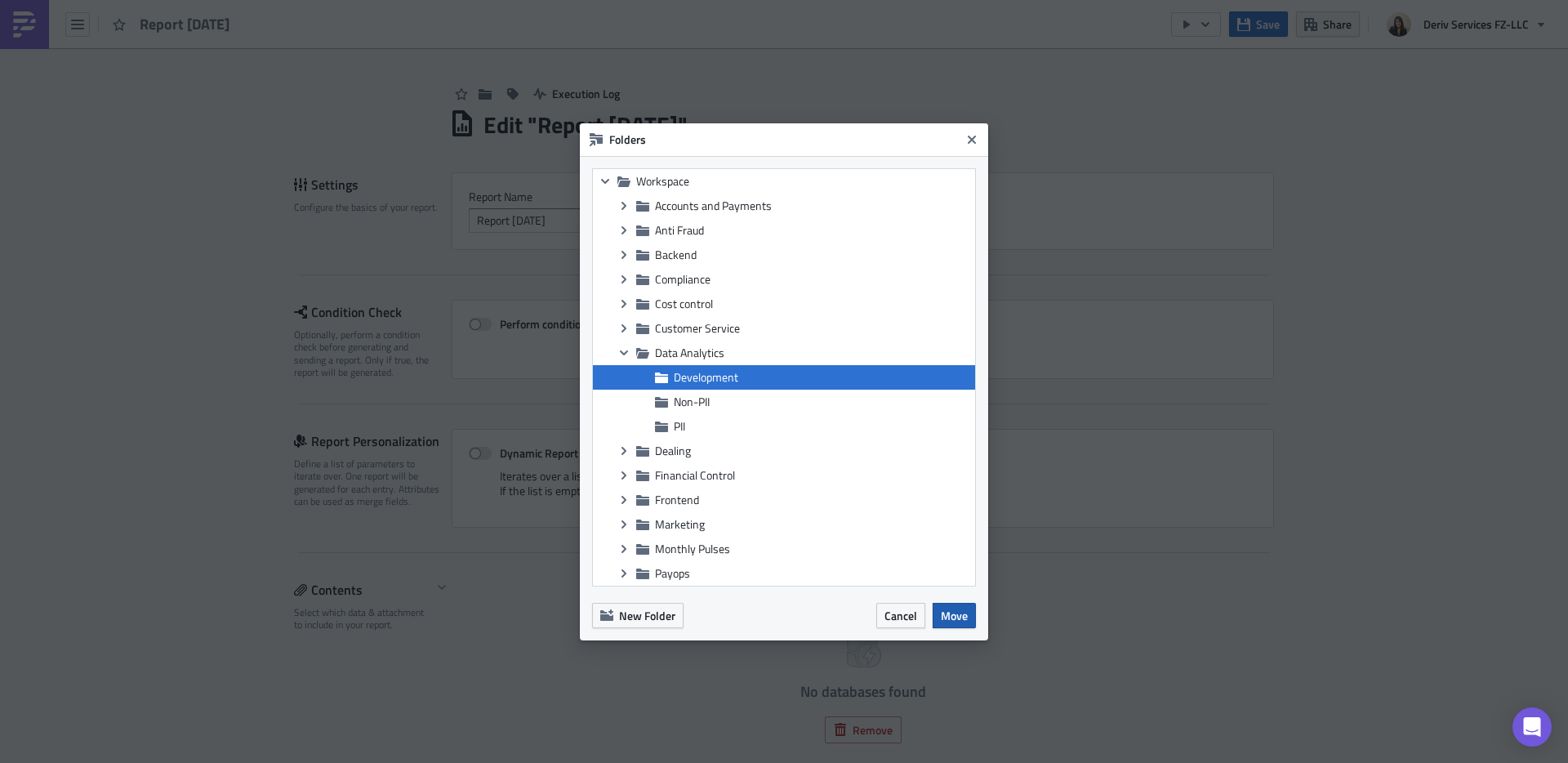
click at [947, 612] on span "Move" at bounding box center [954, 615] width 27 height 17
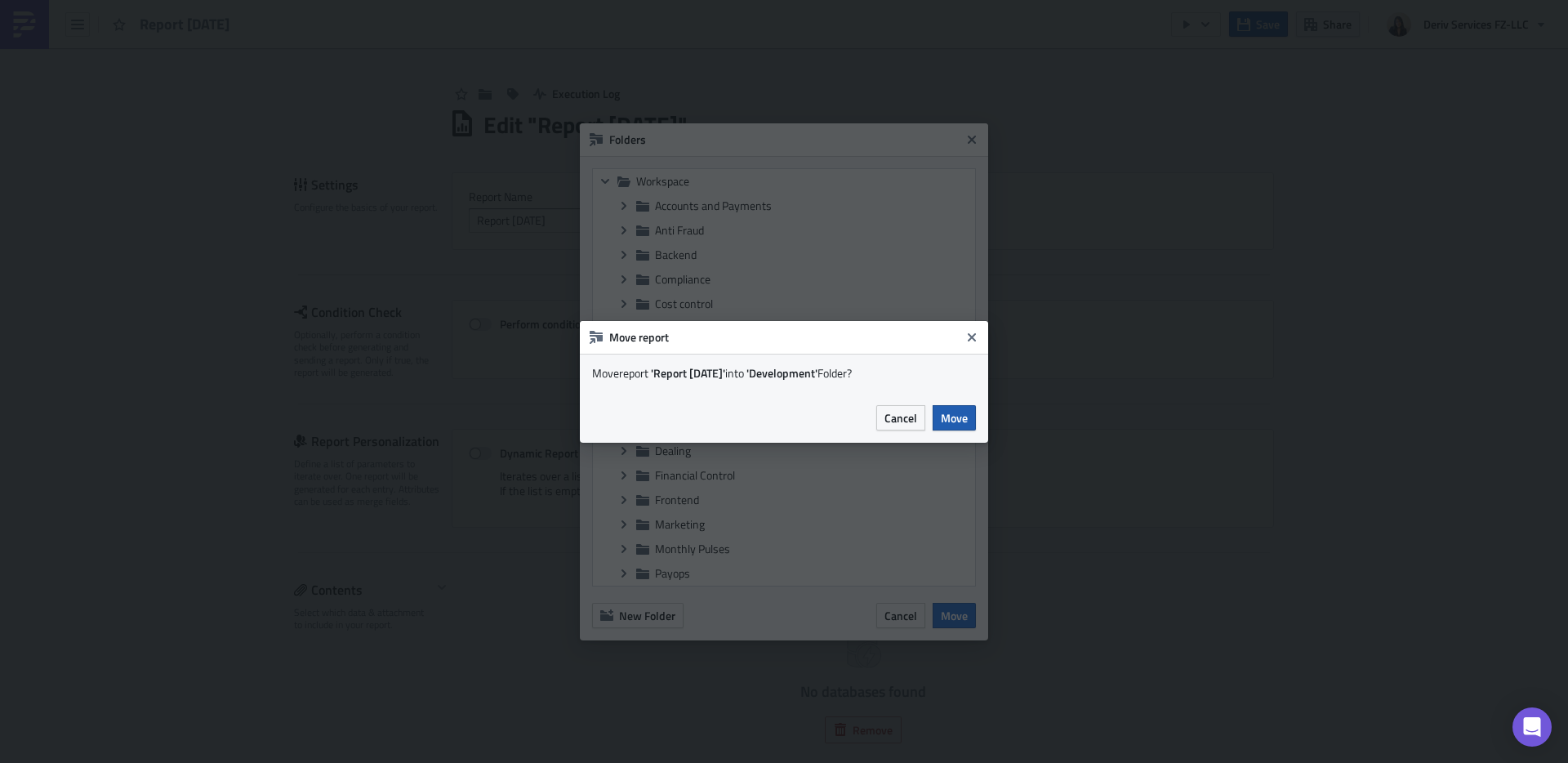
click at [962, 419] on span "Move" at bounding box center [954, 418] width 27 height 17
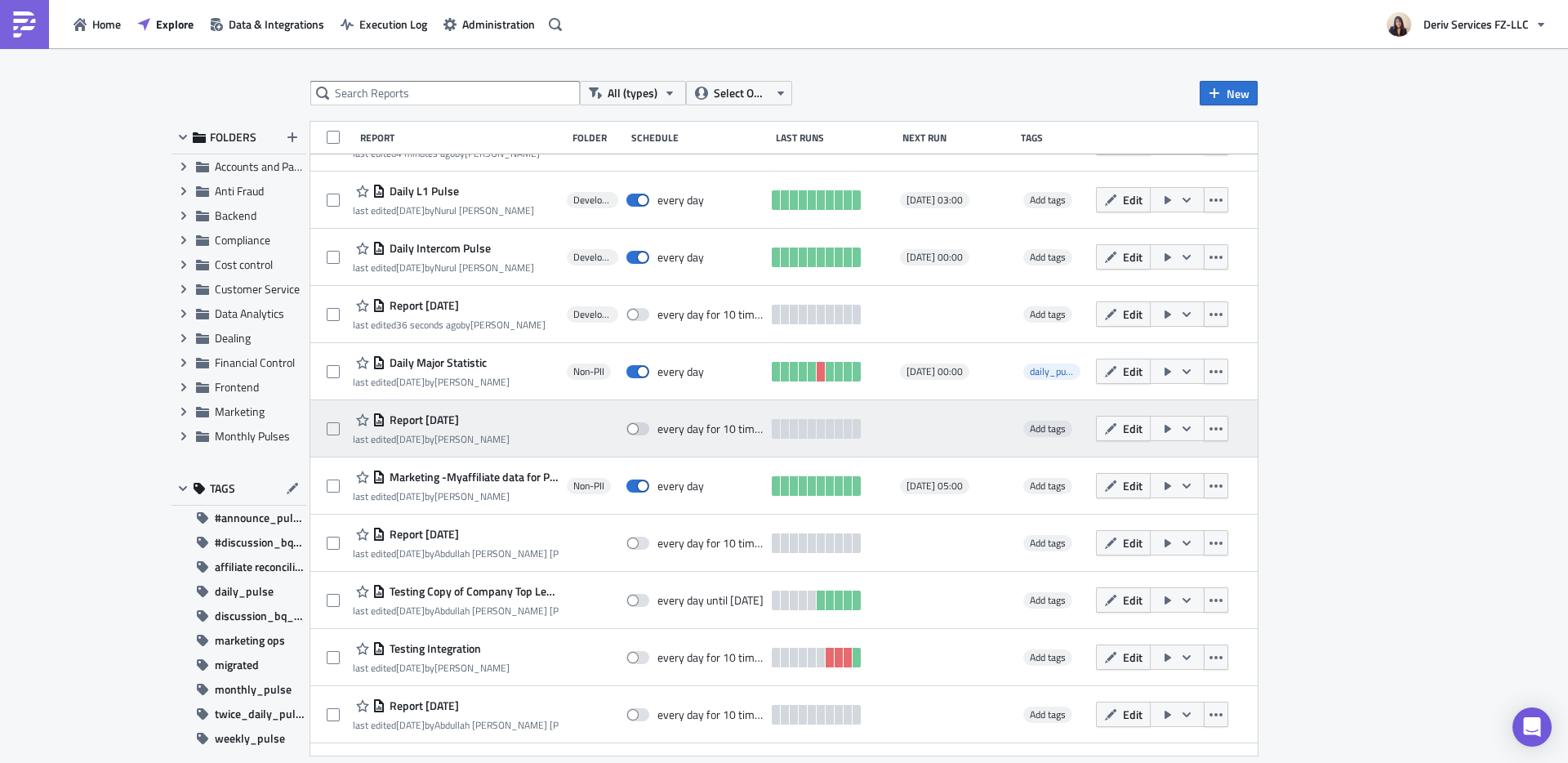
scroll to position [221, 0]
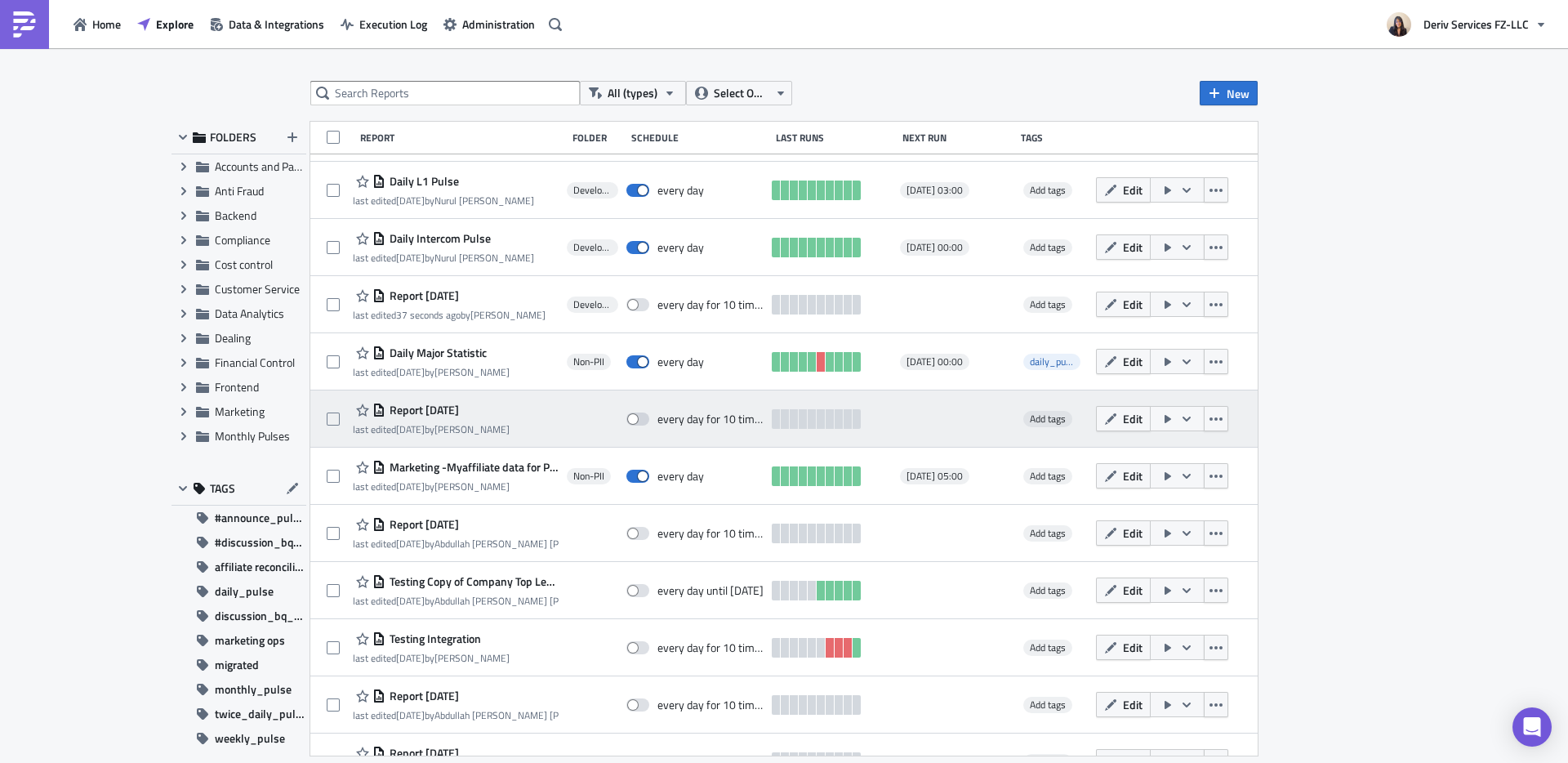
click at [459, 414] on span "Report [DATE]" at bounding box center [422, 409] width 73 height 15
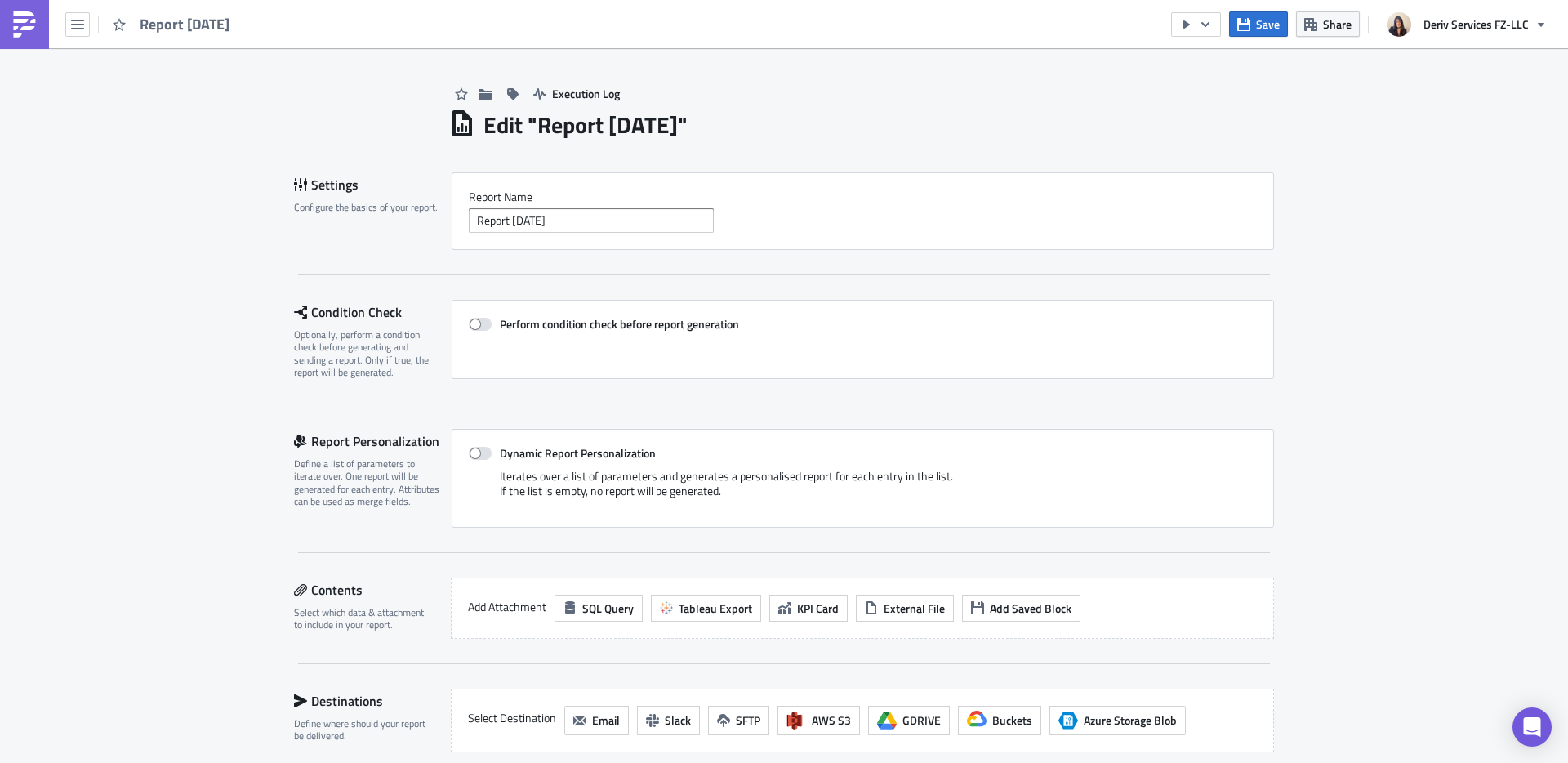
drag, startPoint x: 723, startPoint y: 127, endPoint x: 535, endPoint y: 127, distance: 188.0
click at [535, 127] on h1 "Edit " Report 2025-02-21 "" at bounding box center [585, 125] width 204 height 29
copy h1 "Report [DATE]"
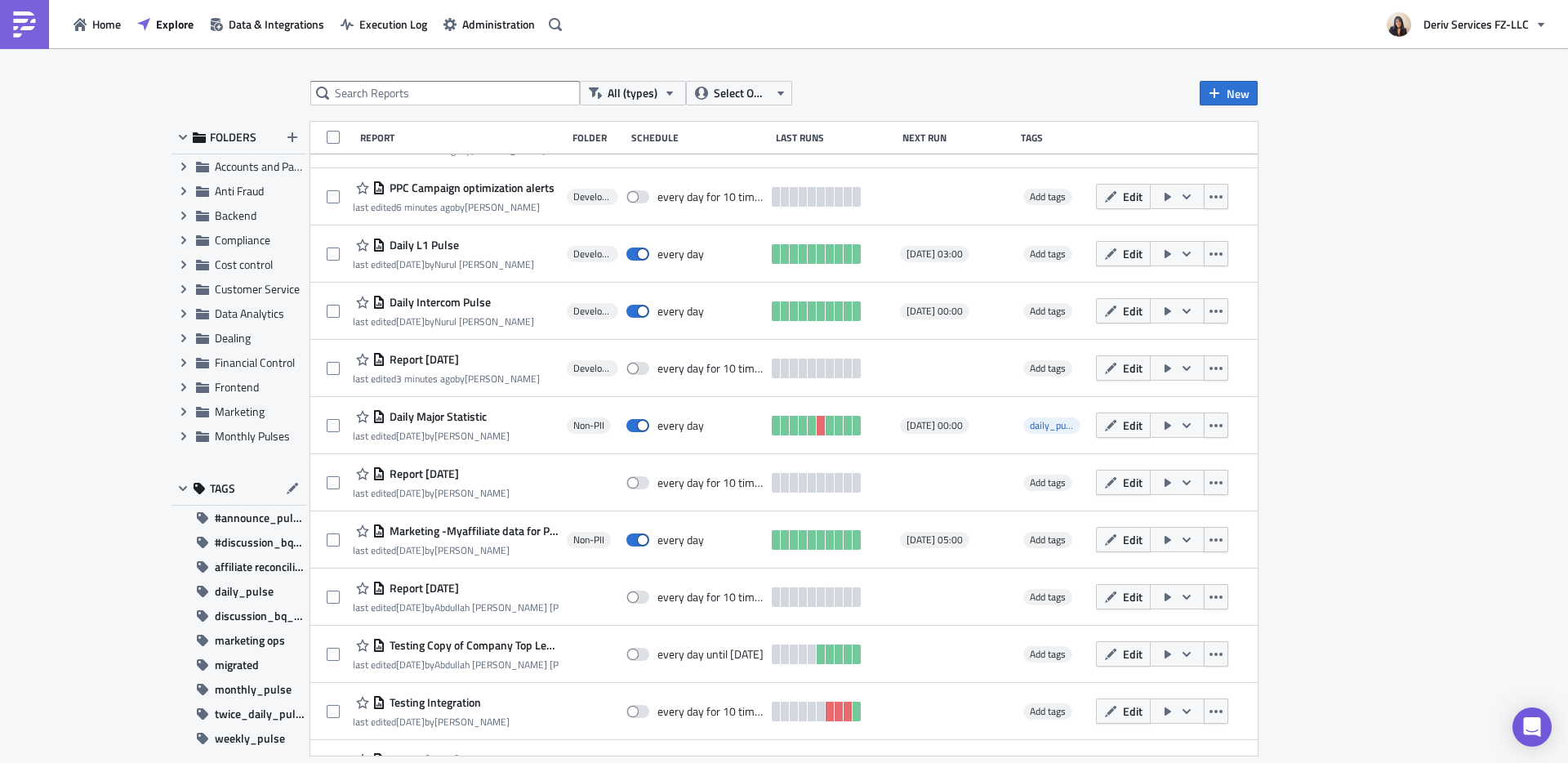
scroll to position [158, 0]
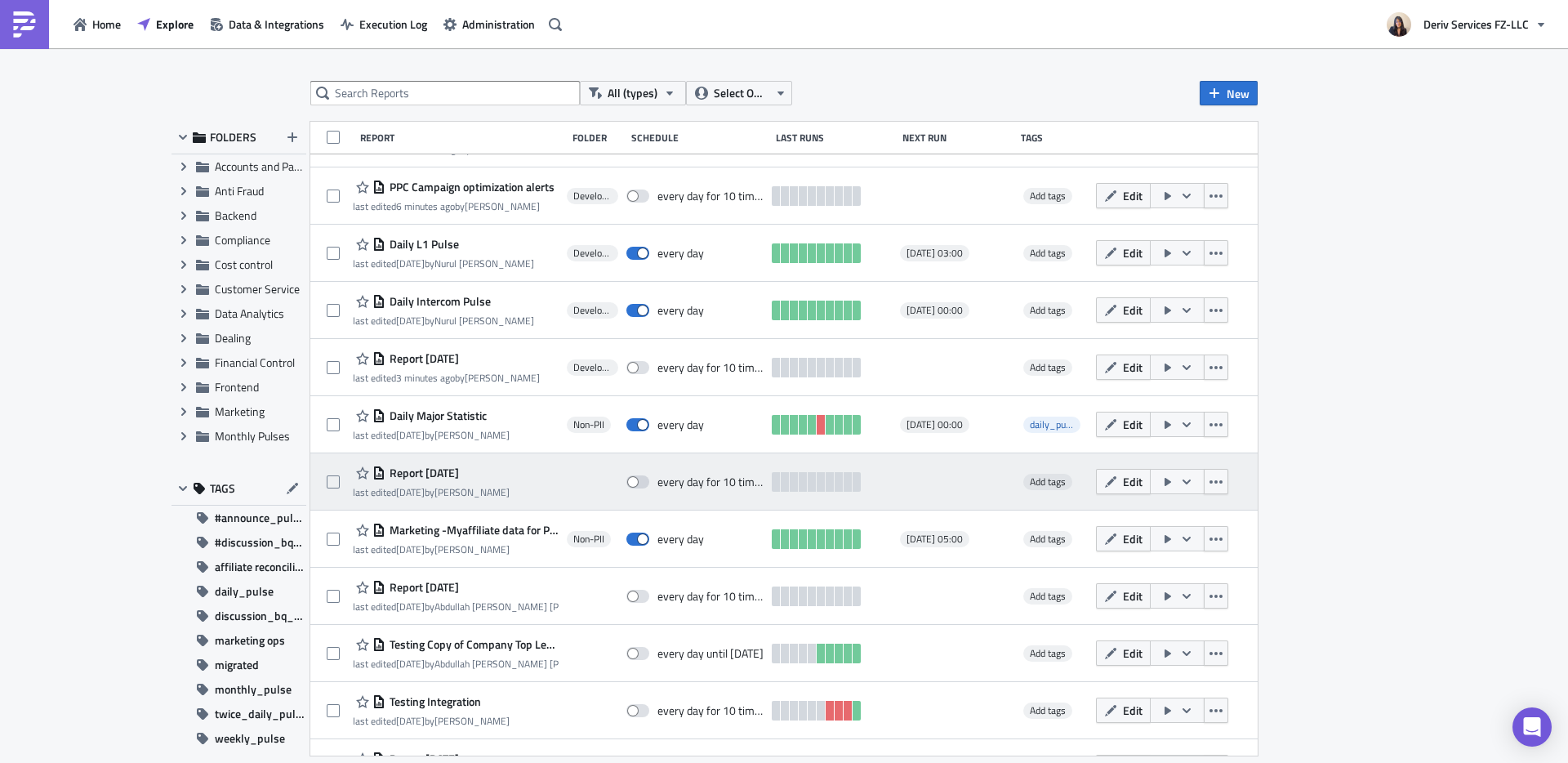
click at [424, 472] on span "Report [DATE]" at bounding box center [422, 472] width 73 height 15
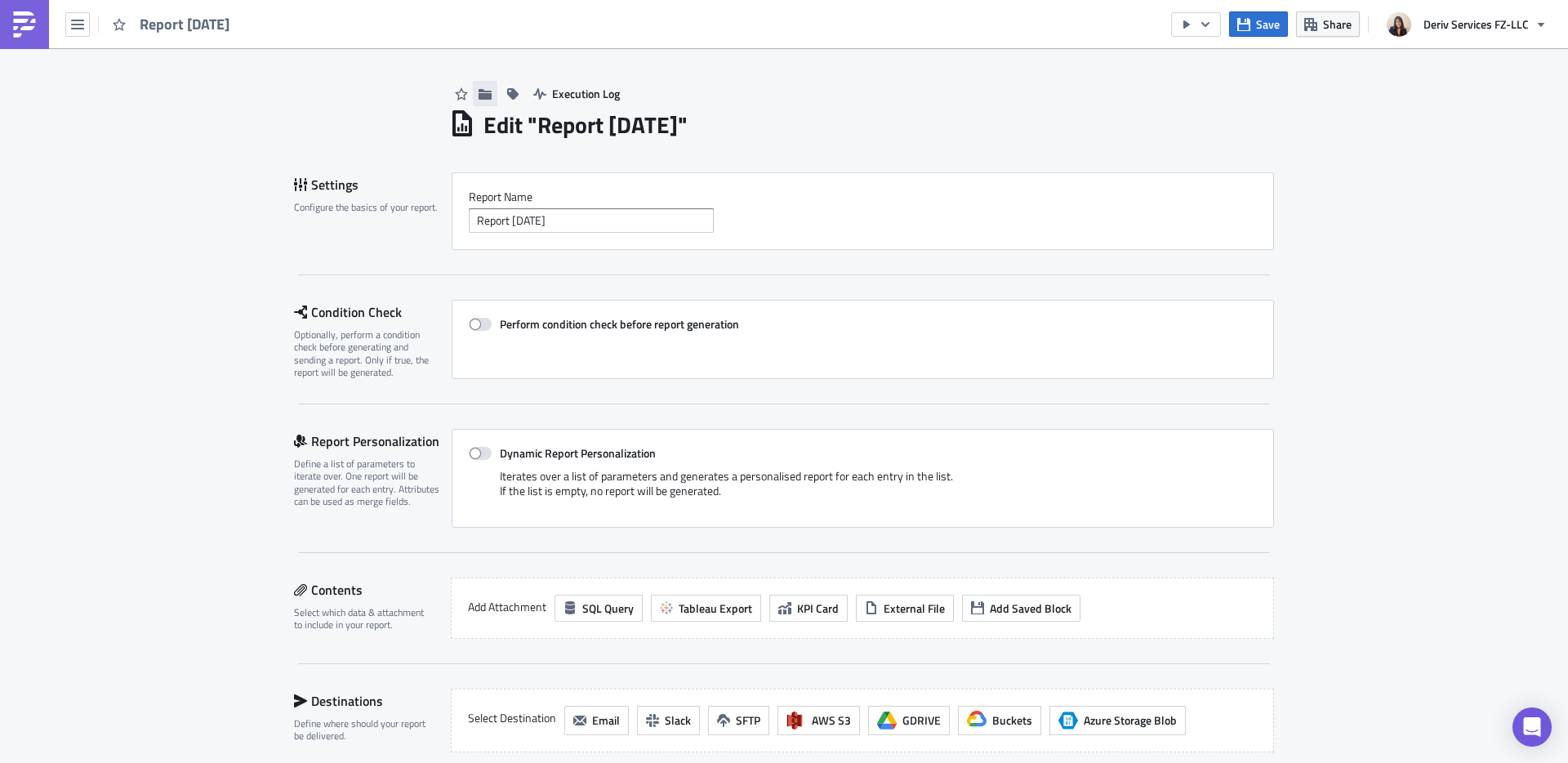
click at [485, 95] on button "button" at bounding box center [485, 94] width 25 height 26
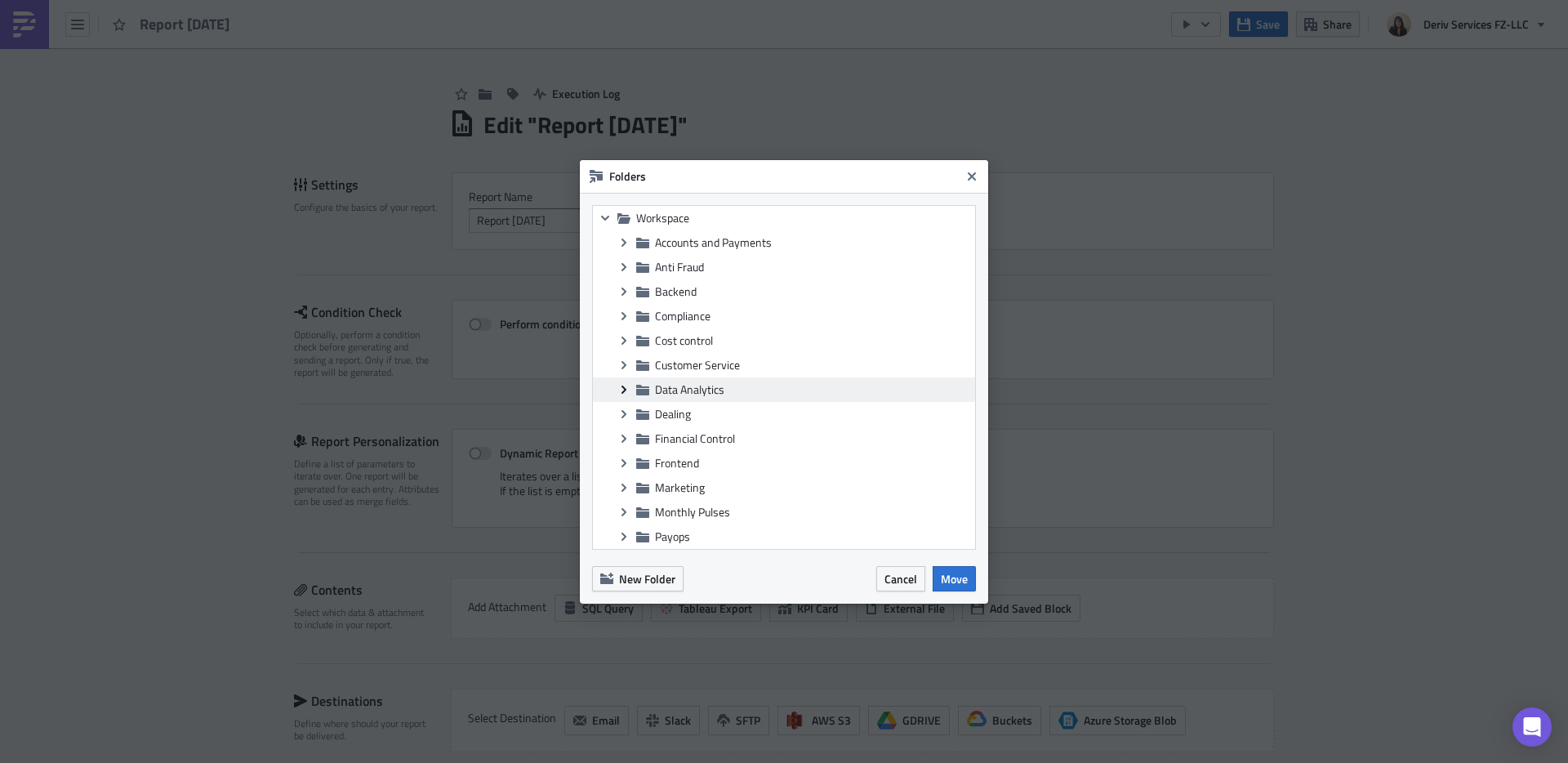
click at [623, 390] on icon at bounding box center [624, 389] width 5 height 9
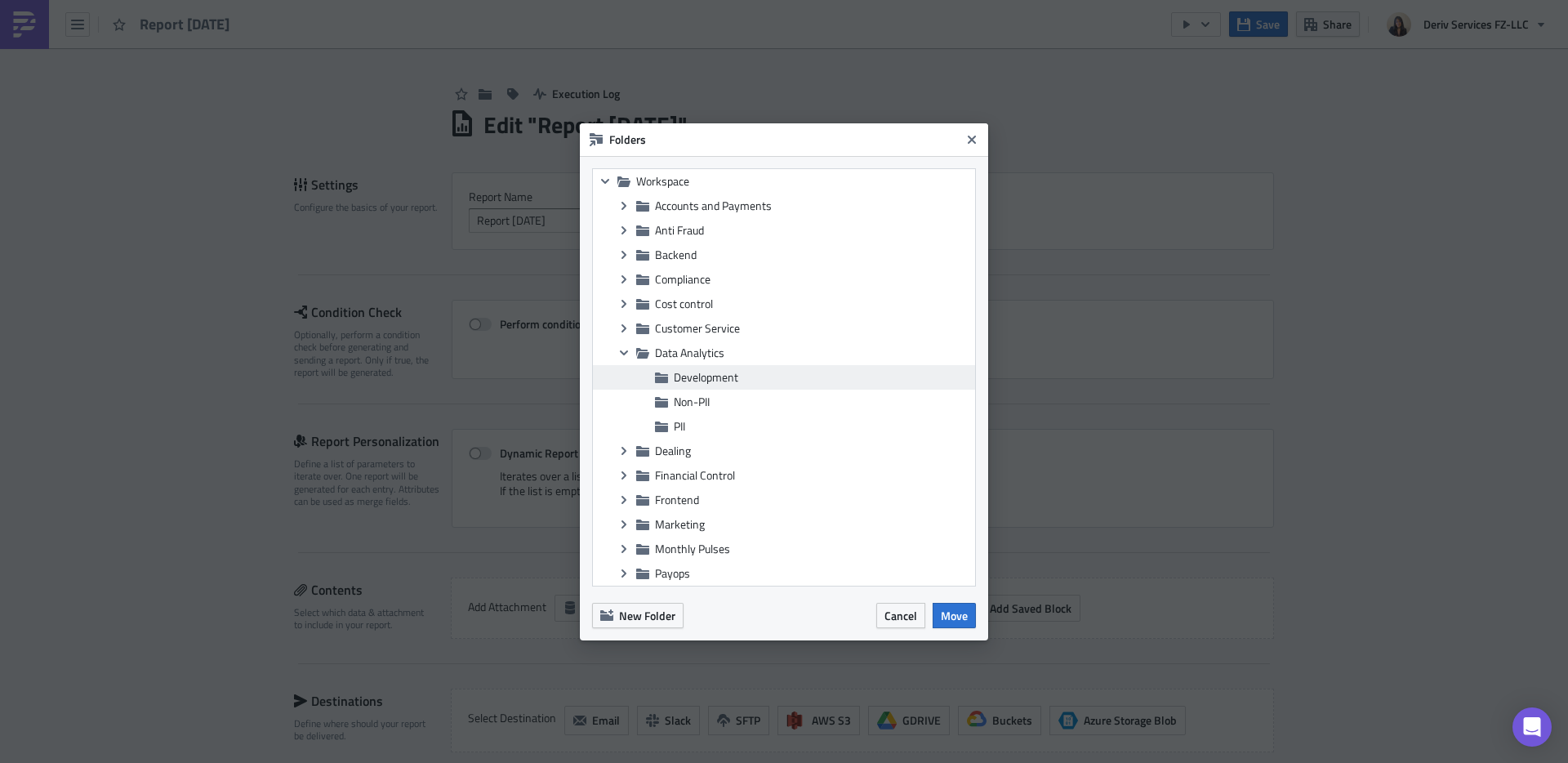
click at [723, 377] on span "Development" at bounding box center [706, 377] width 65 height 17
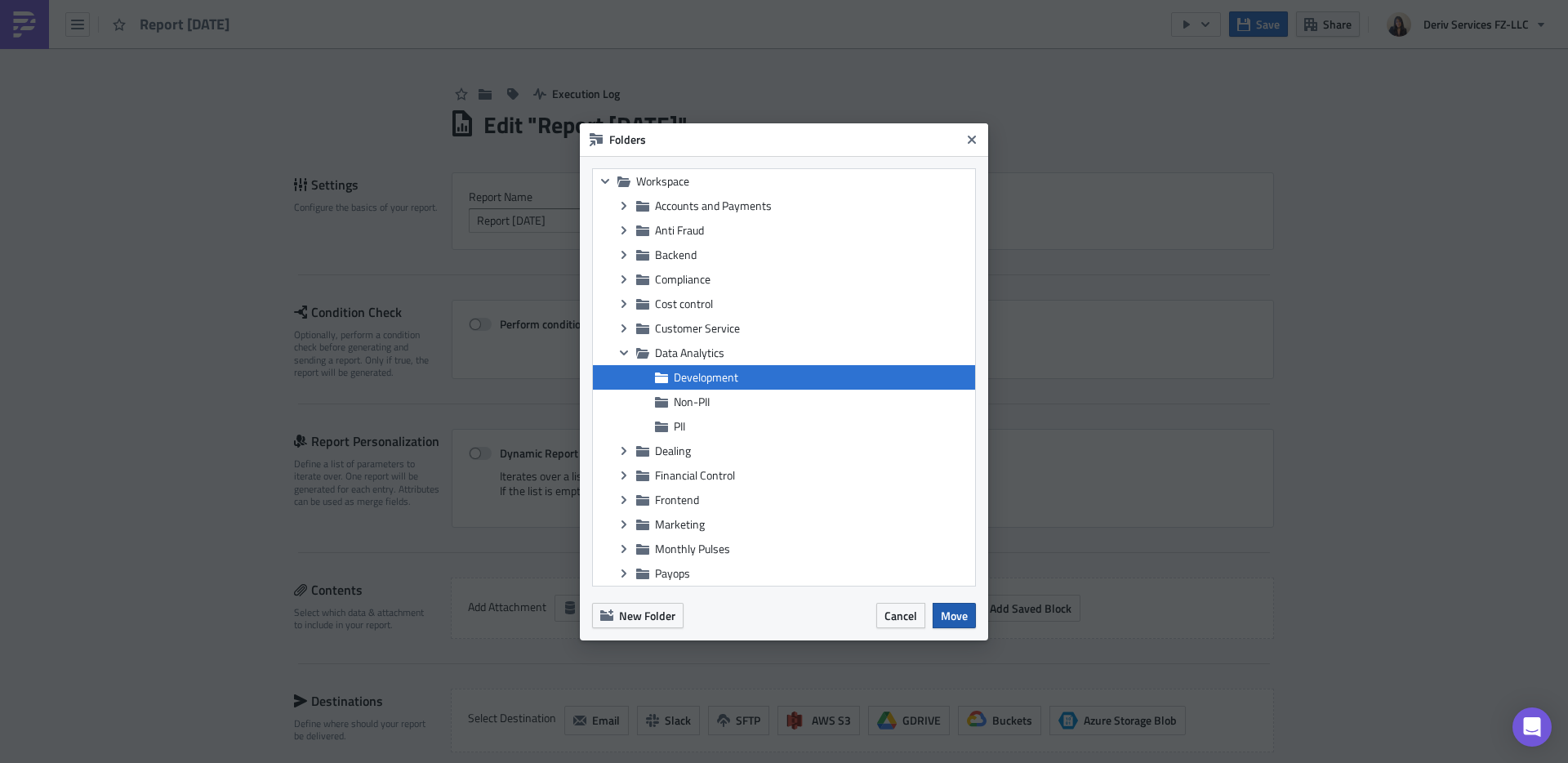
click at [961, 612] on span "Move" at bounding box center [954, 615] width 27 height 17
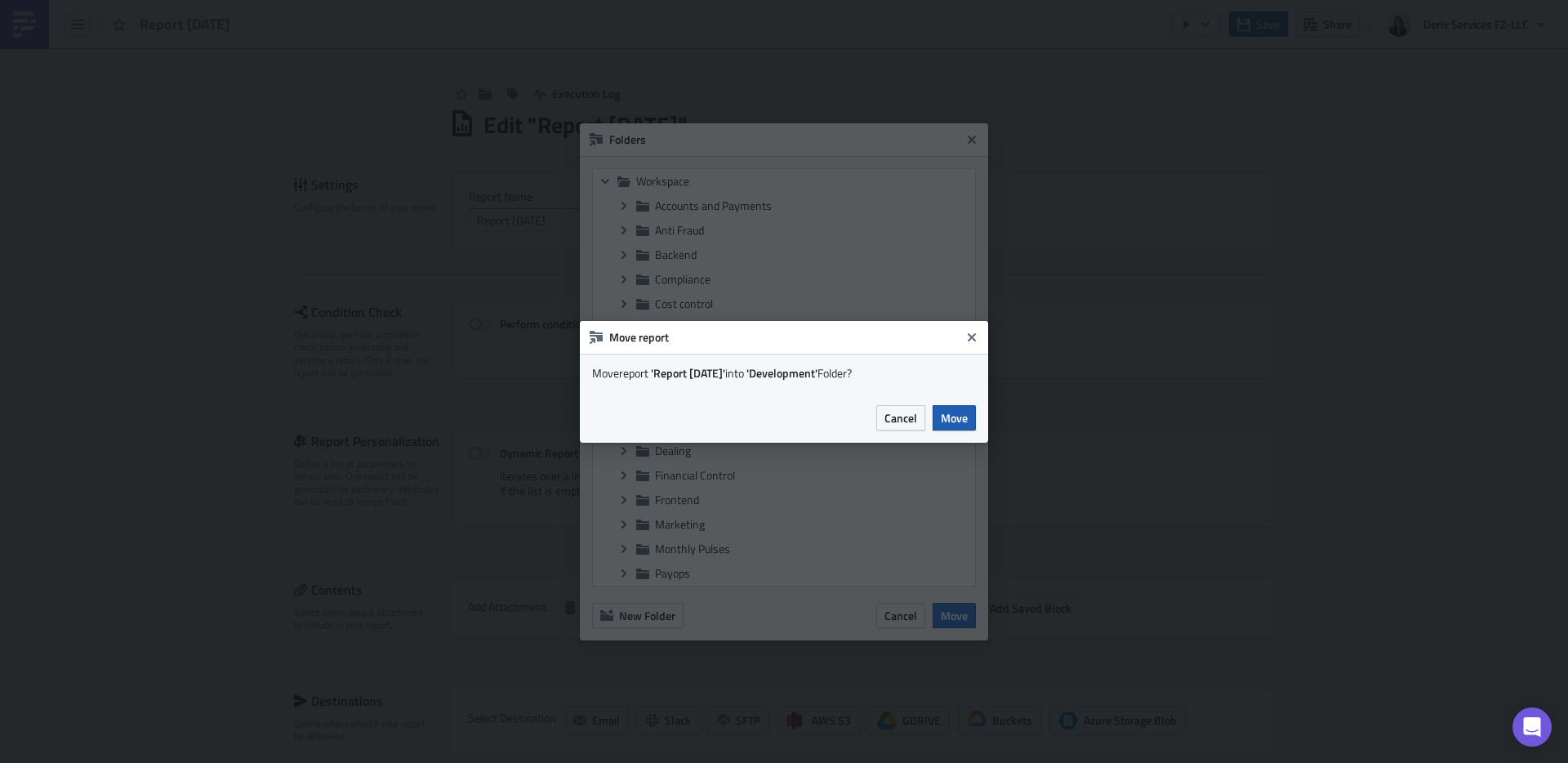
click at [957, 420] on span "Move" at bounding box center [954, 418] width 27 height 17
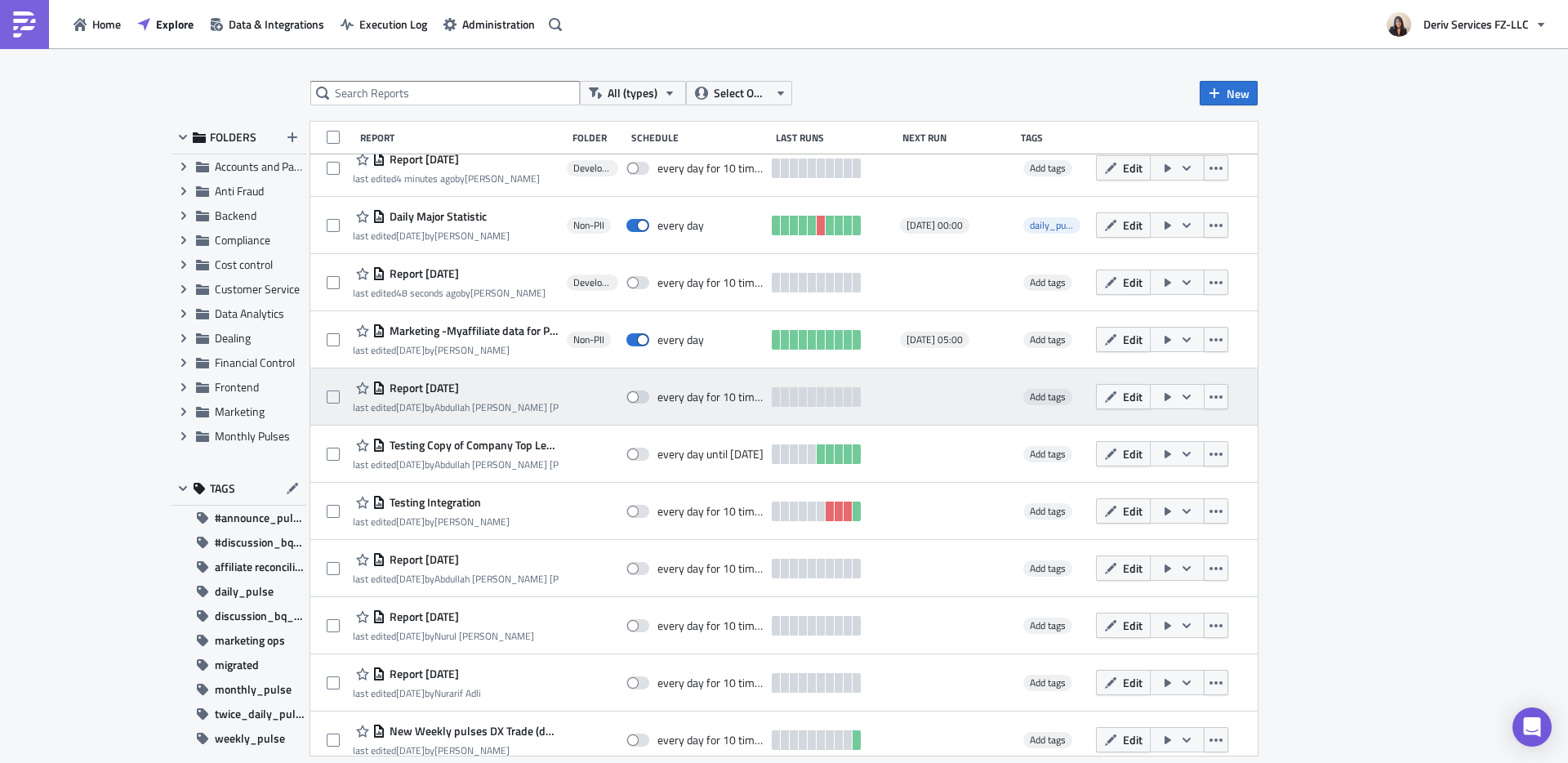
scroll to position [387, 0]
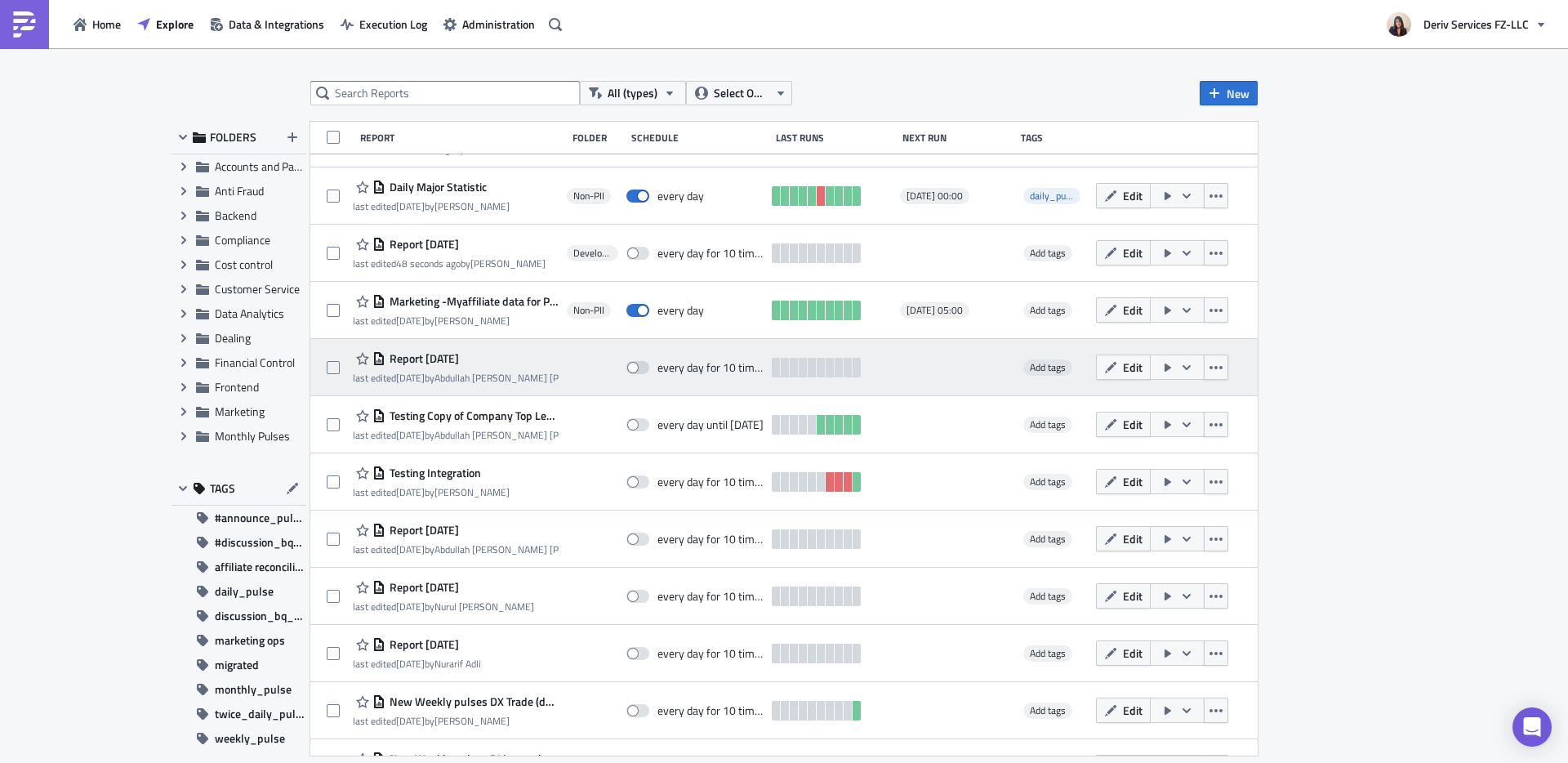
click at [440, 360] on span "Report [DATE]" at bounding box center [422, 358] width 73 height 15
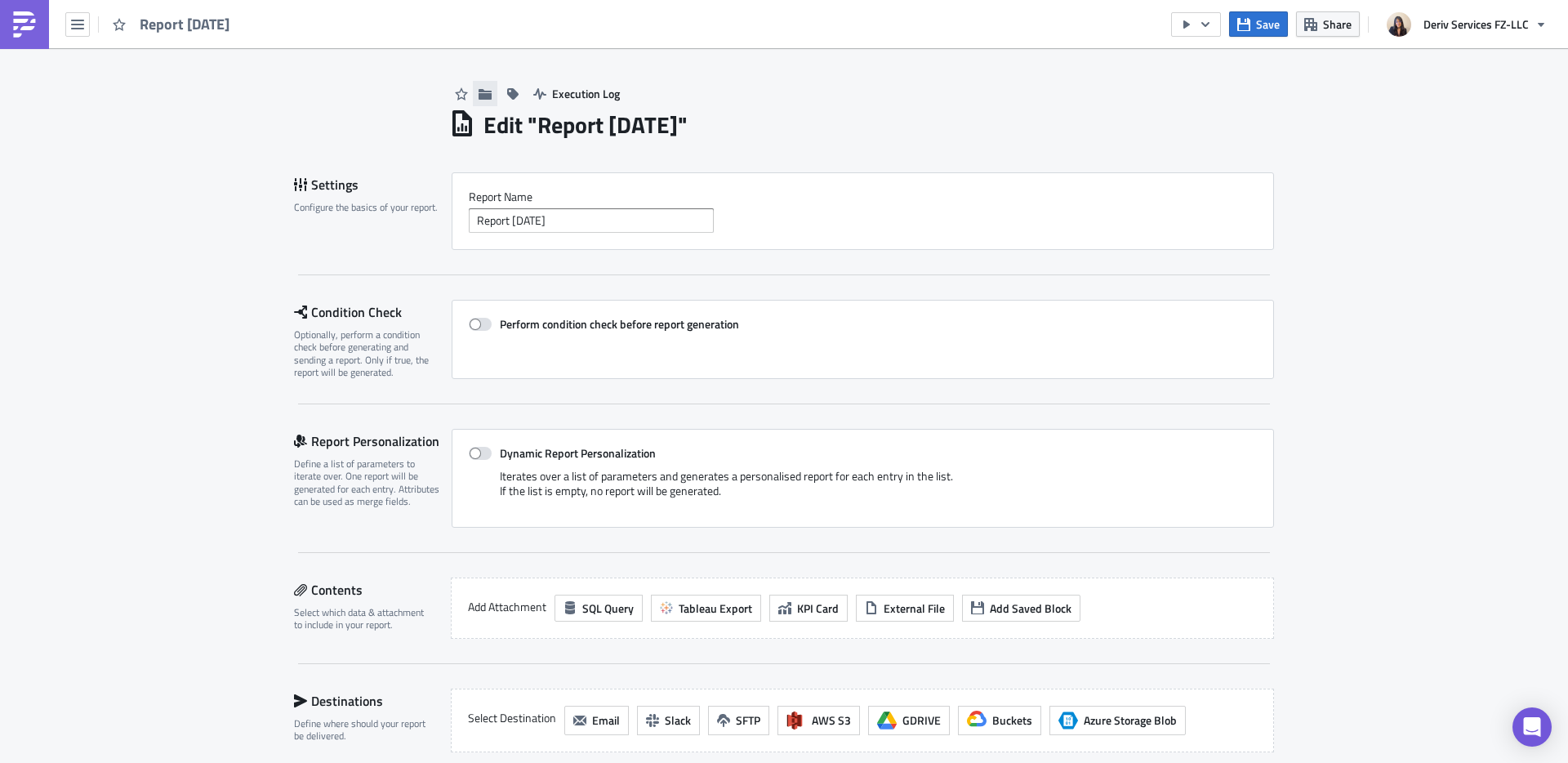
click at [478, 99] on icon "button" at bounding box center [484, 93] width 13 height 10
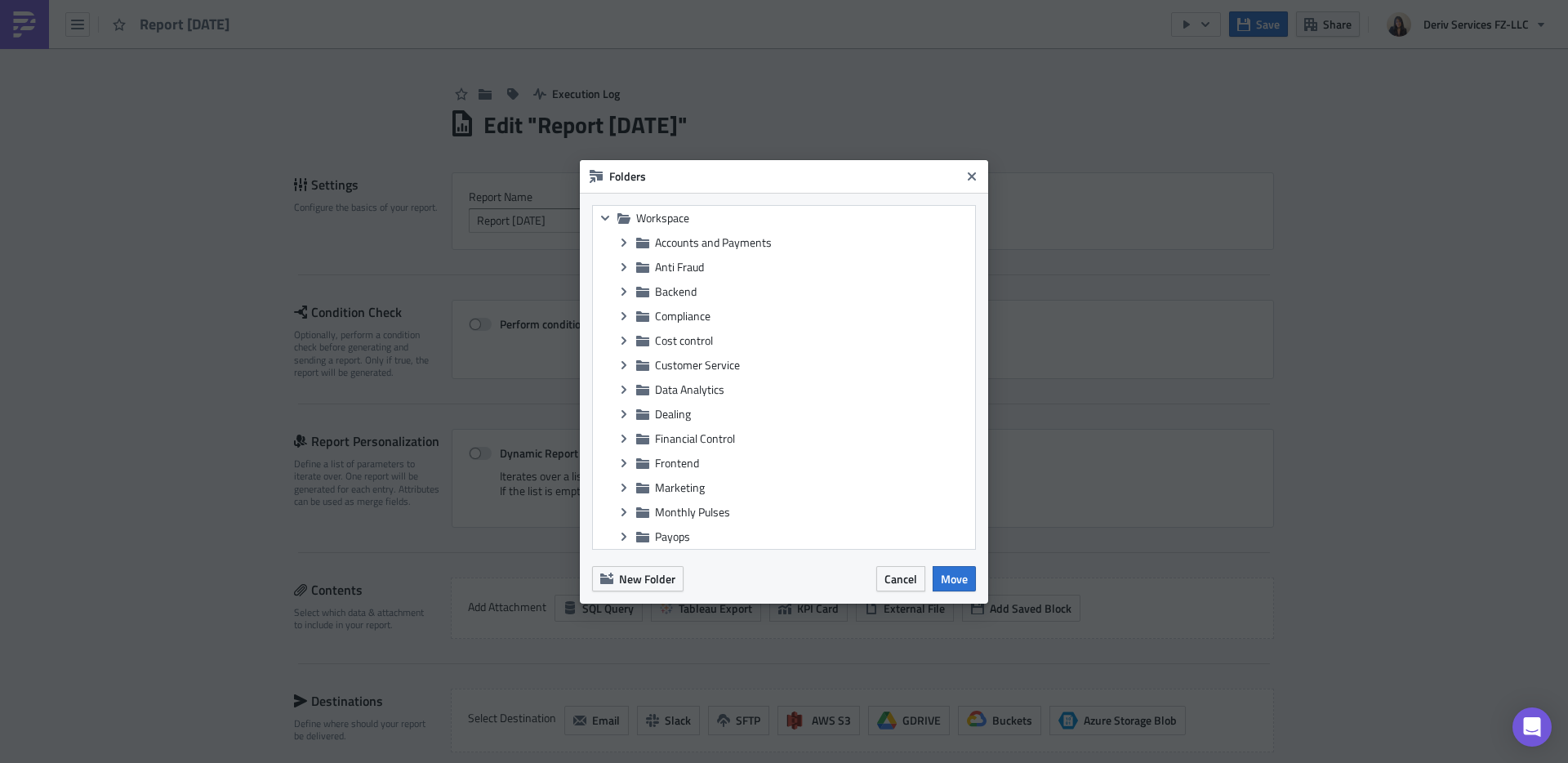
click at [798, 93] on body "Report 2025-01-28 Save Share Deriv Services FZ-LLC Execution Log Edit " Report …" at bounding box center [784, 383] width 1568 height 766
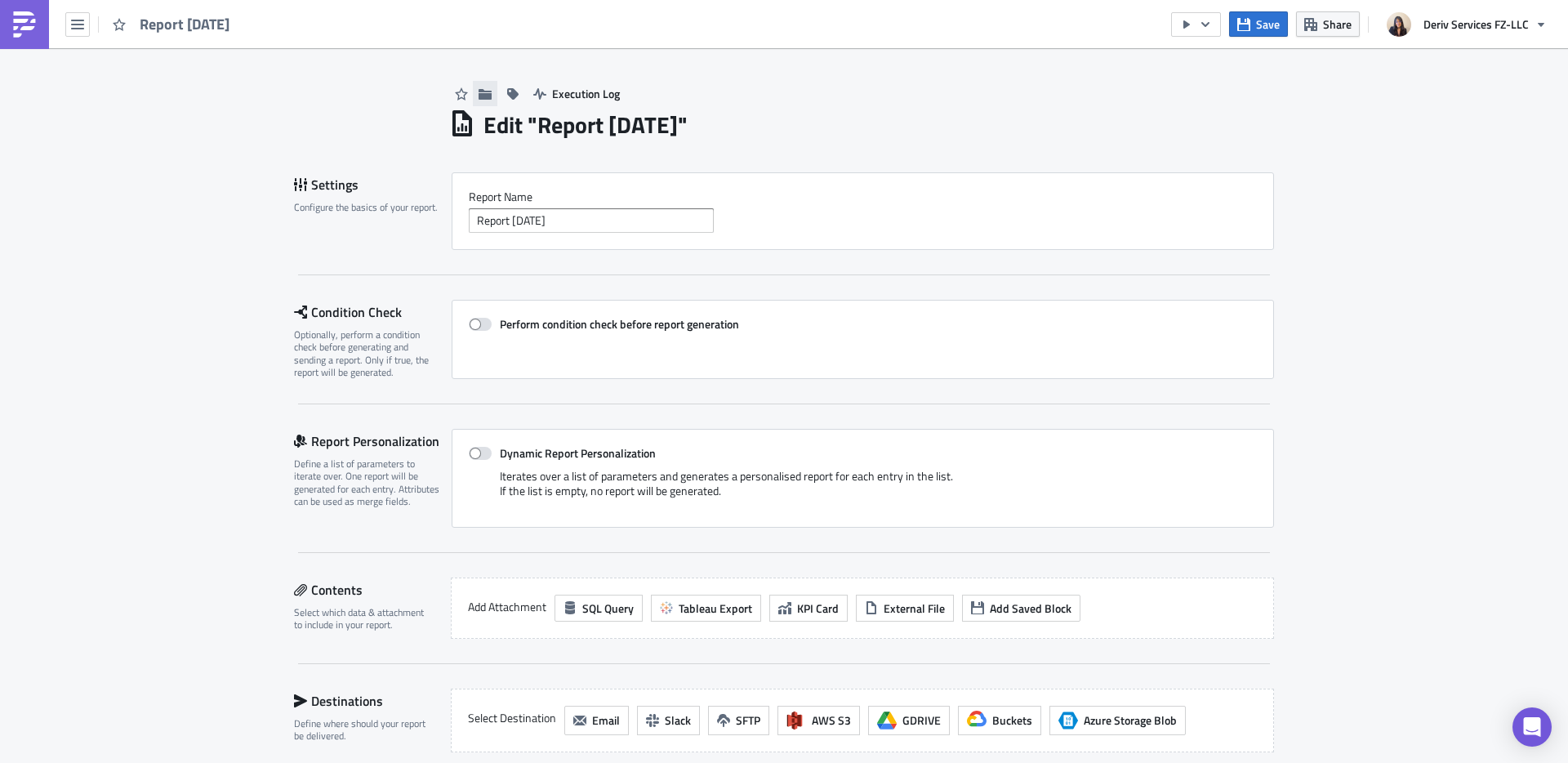
click at [478, 97] on icon "button" at bounding box center [484, 93] width 13 height 10
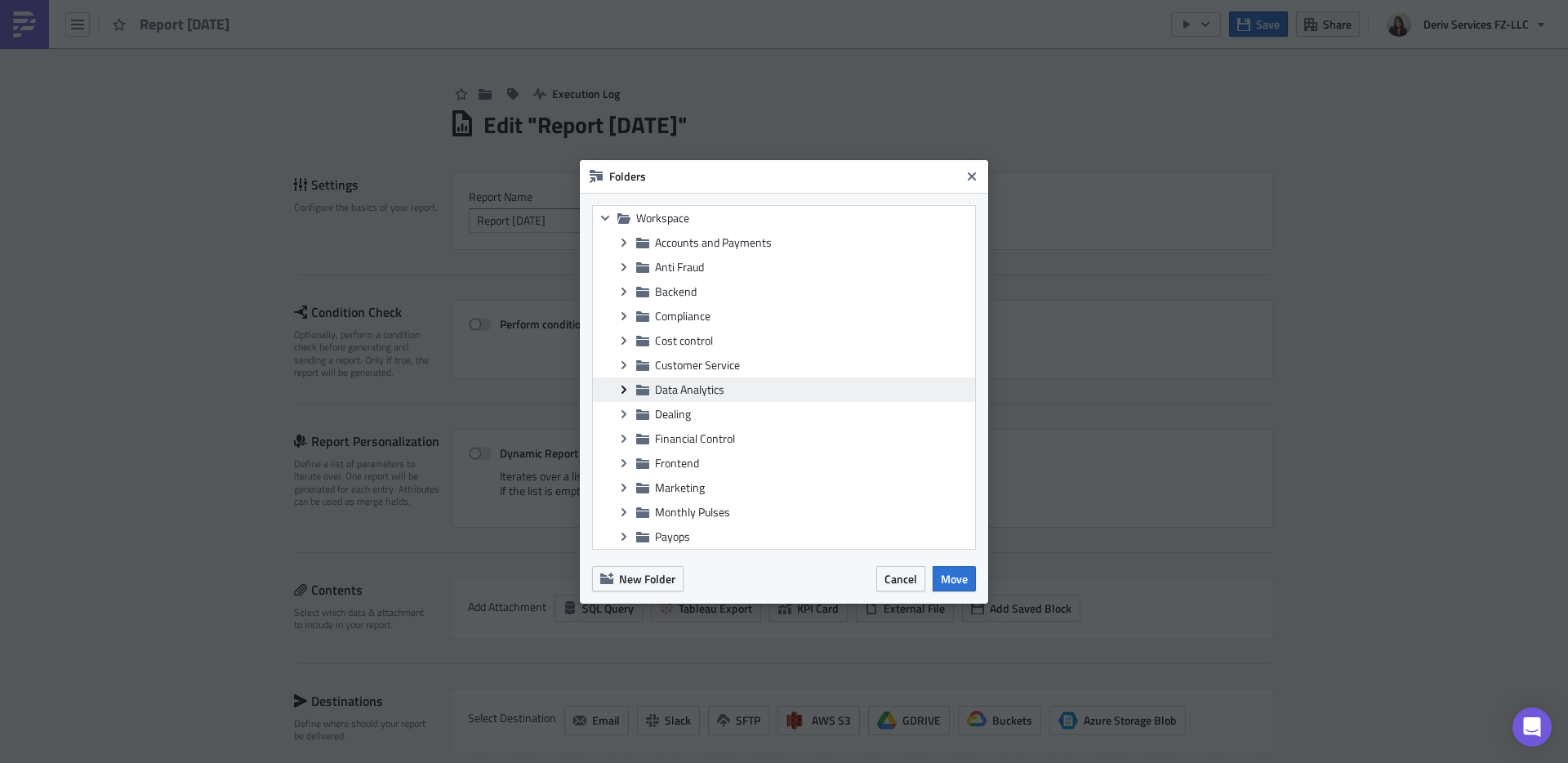
click at [627, 389] on icon "Expand group" at bounding box center [623, 389] width 13 height 13
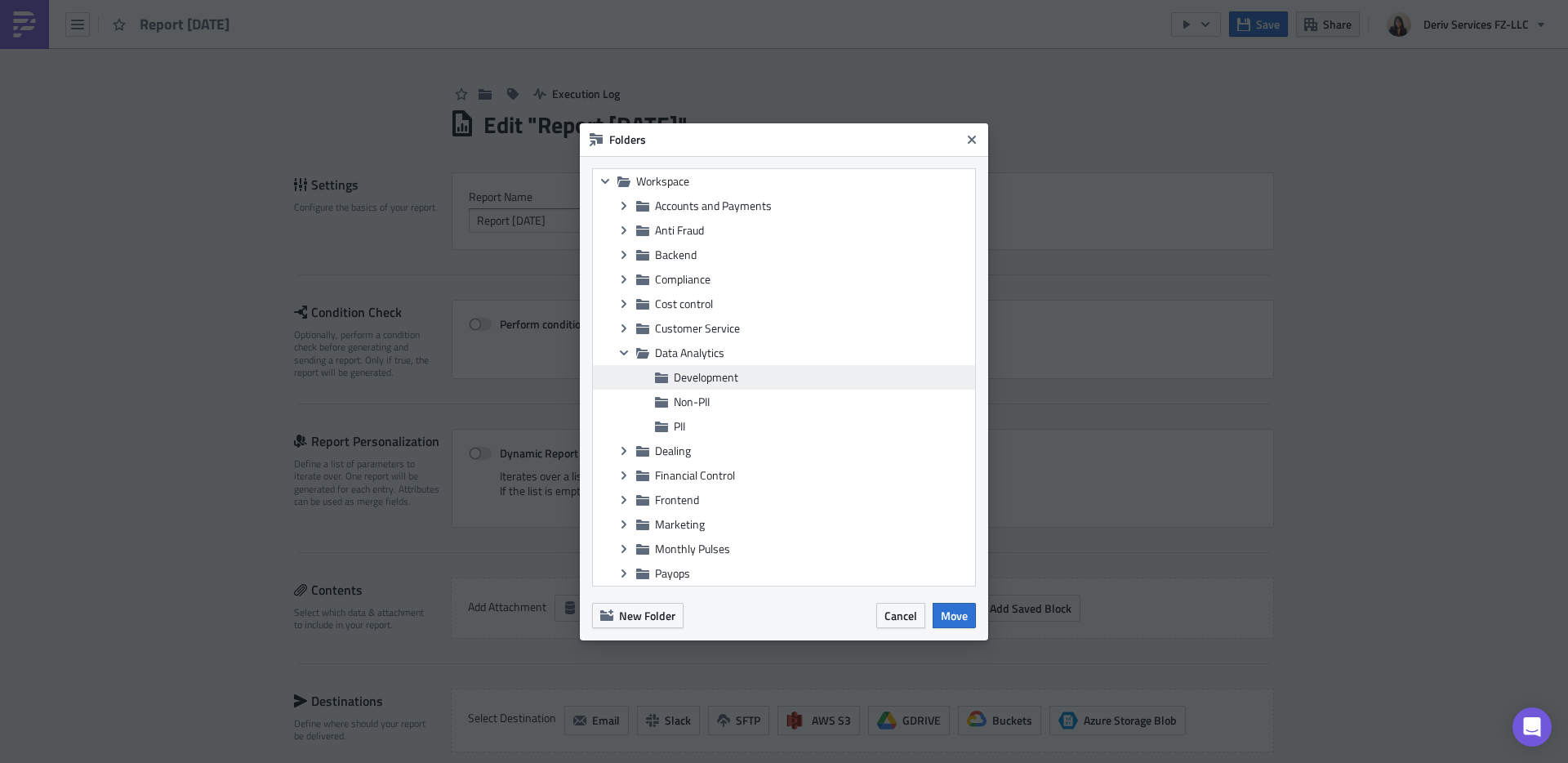
click at [752, 376] on span "Development" at bounding box center [822, 377] width 297 height 15
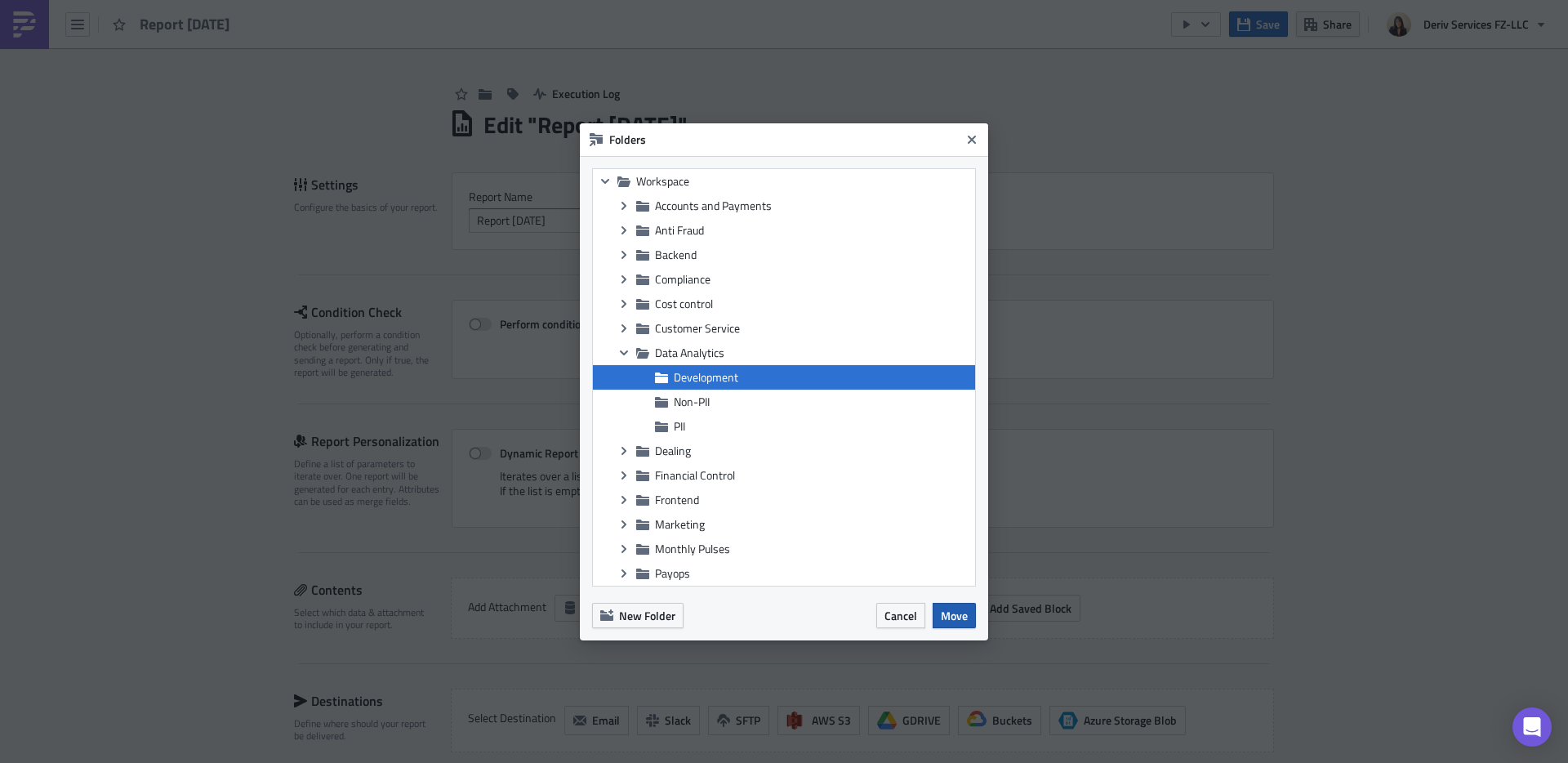
click at [957, 611] on span "Move" at bounding box center [954, 615] width 27 height 17
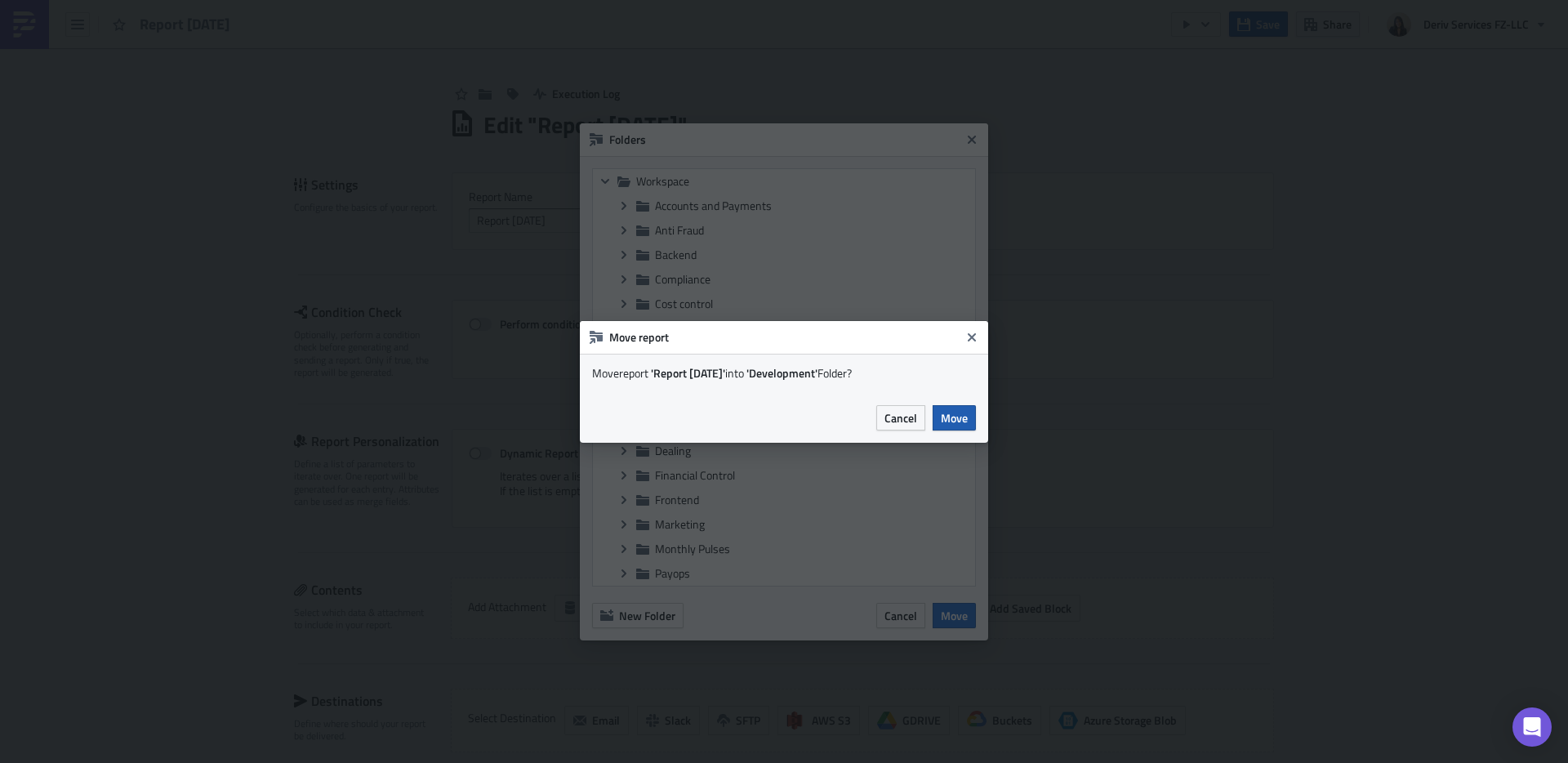
click at [960, 423] on span "Move" at bounding box center [954, 418] width 27 height 17
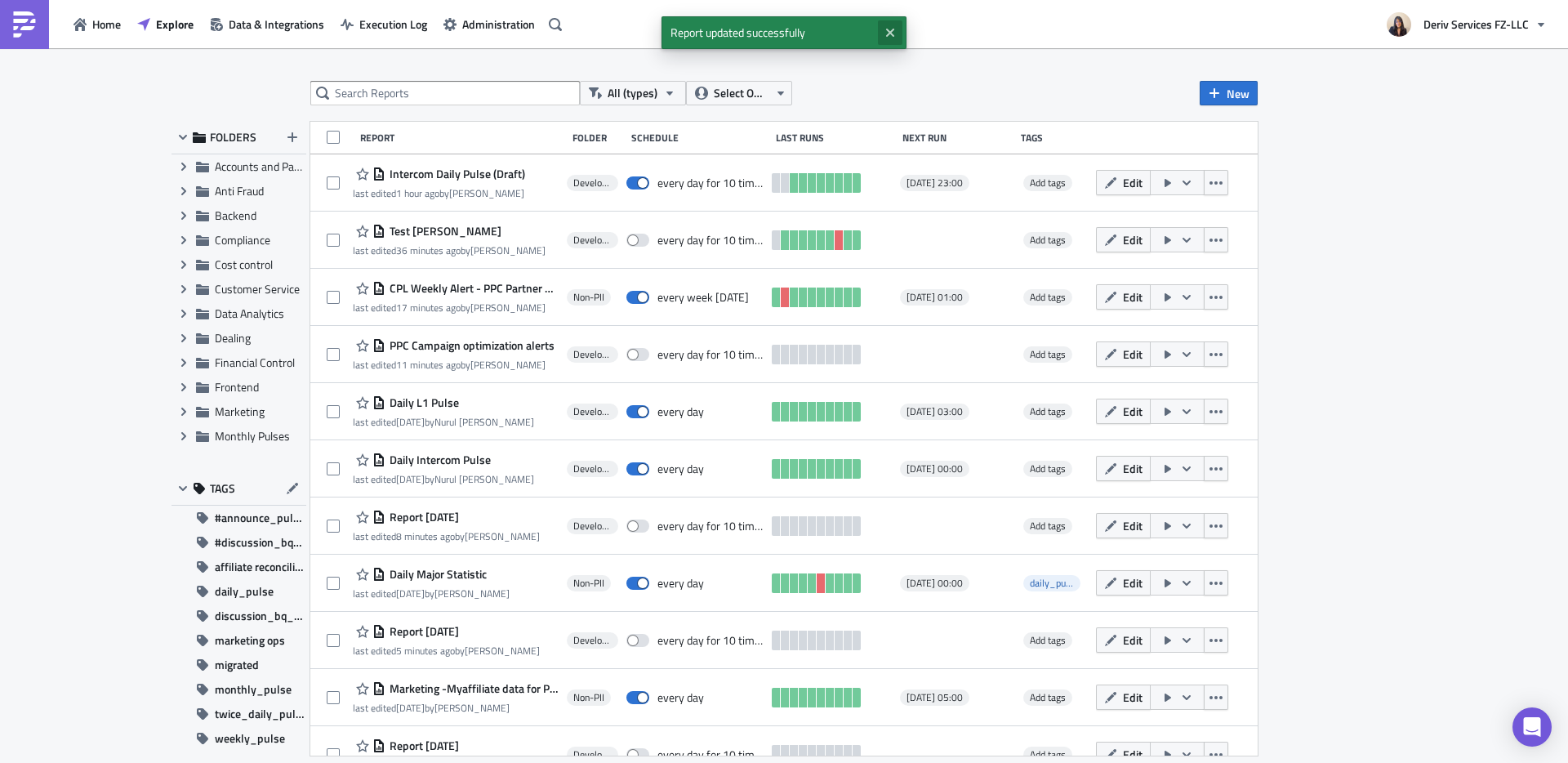
click at [892, 32] on icon "Close" at bounding box center [890, 32] width 13 height 13
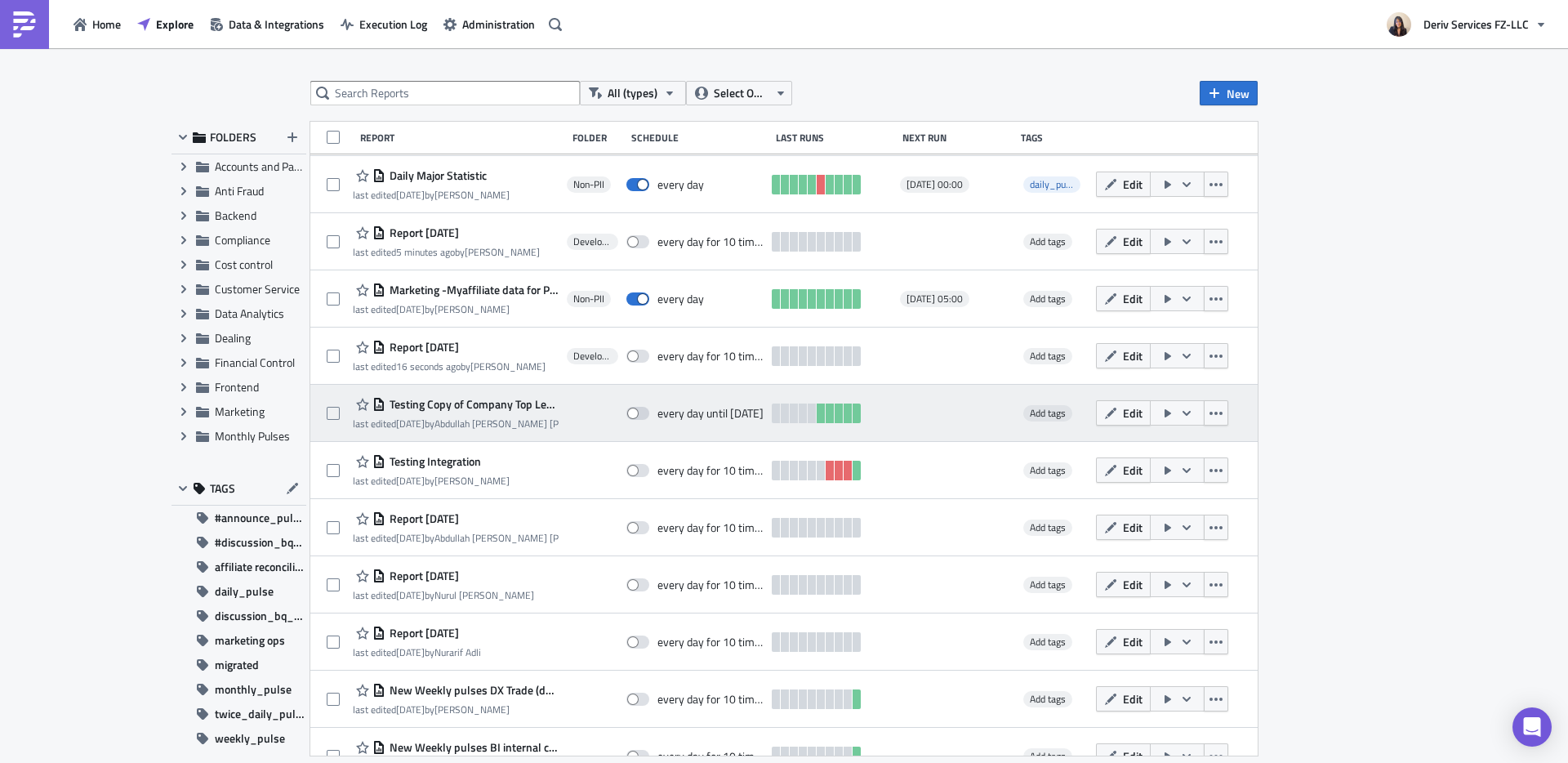
scroll to position [402, 0]
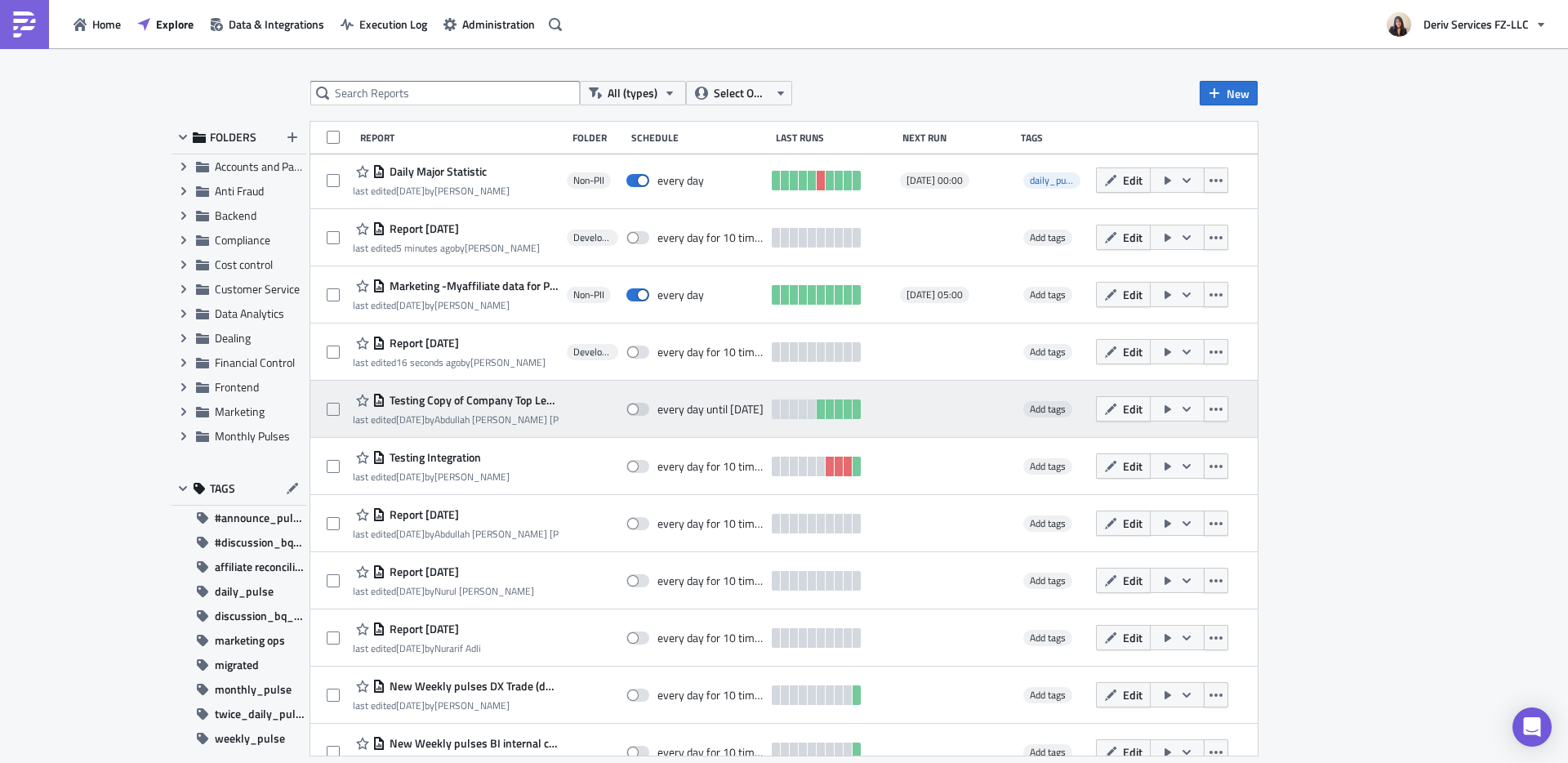
click at [497, 398] on span "Testing Copy of Company Top Level Dashboards for Monthly Pulses New(BI Internal)" at bounding box center [471, 400] width 173 height 15
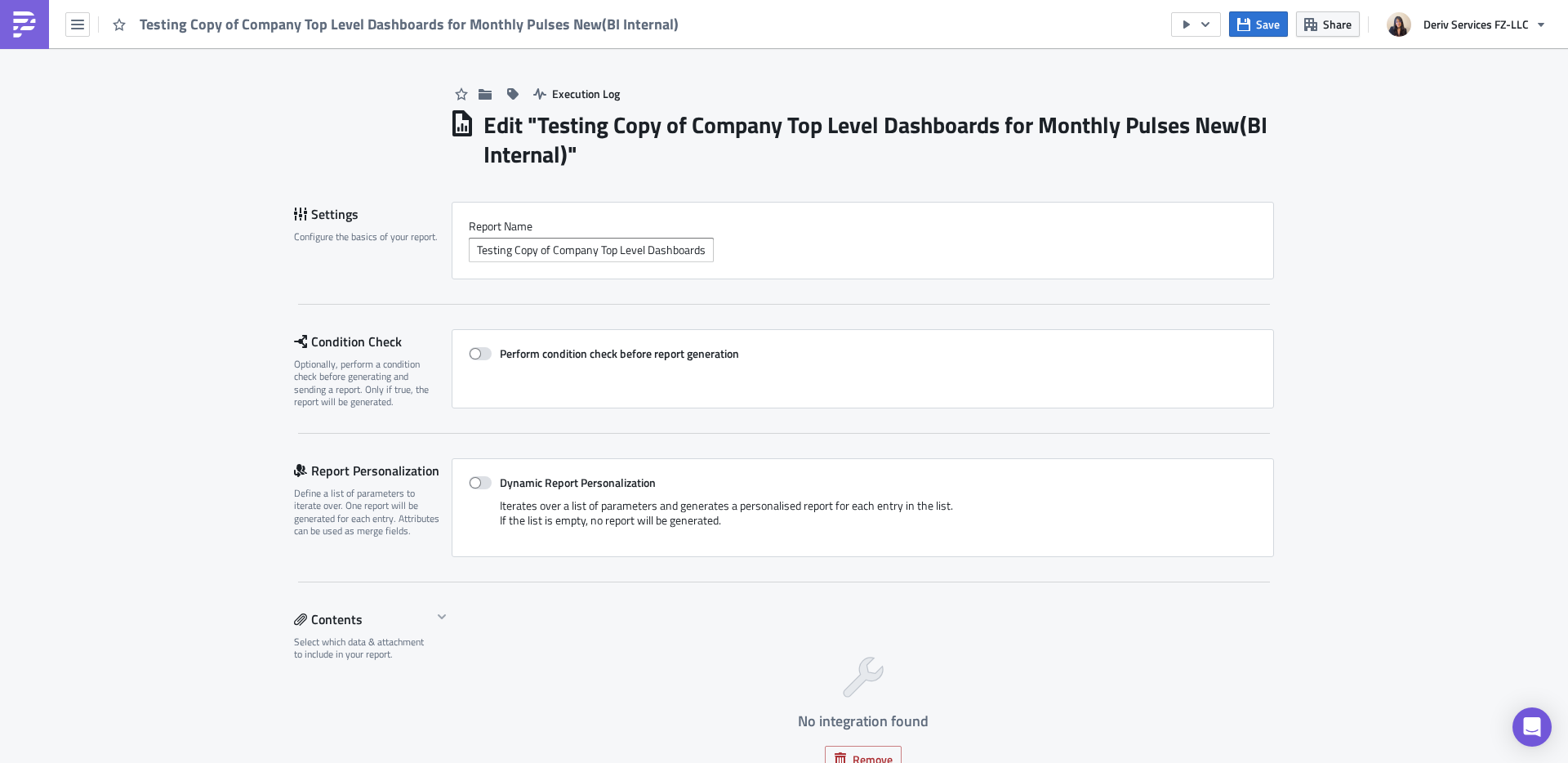
click at [574, 131] on h1 "Edit " Testing Copy of Company Top Level Dashboards for Monthly Pulses New(BI I…" at bounding box center [879, 139] width 791 height 59
click at [478, 91] on icon "button" at bounding box center [484, 93] width 13 height 10
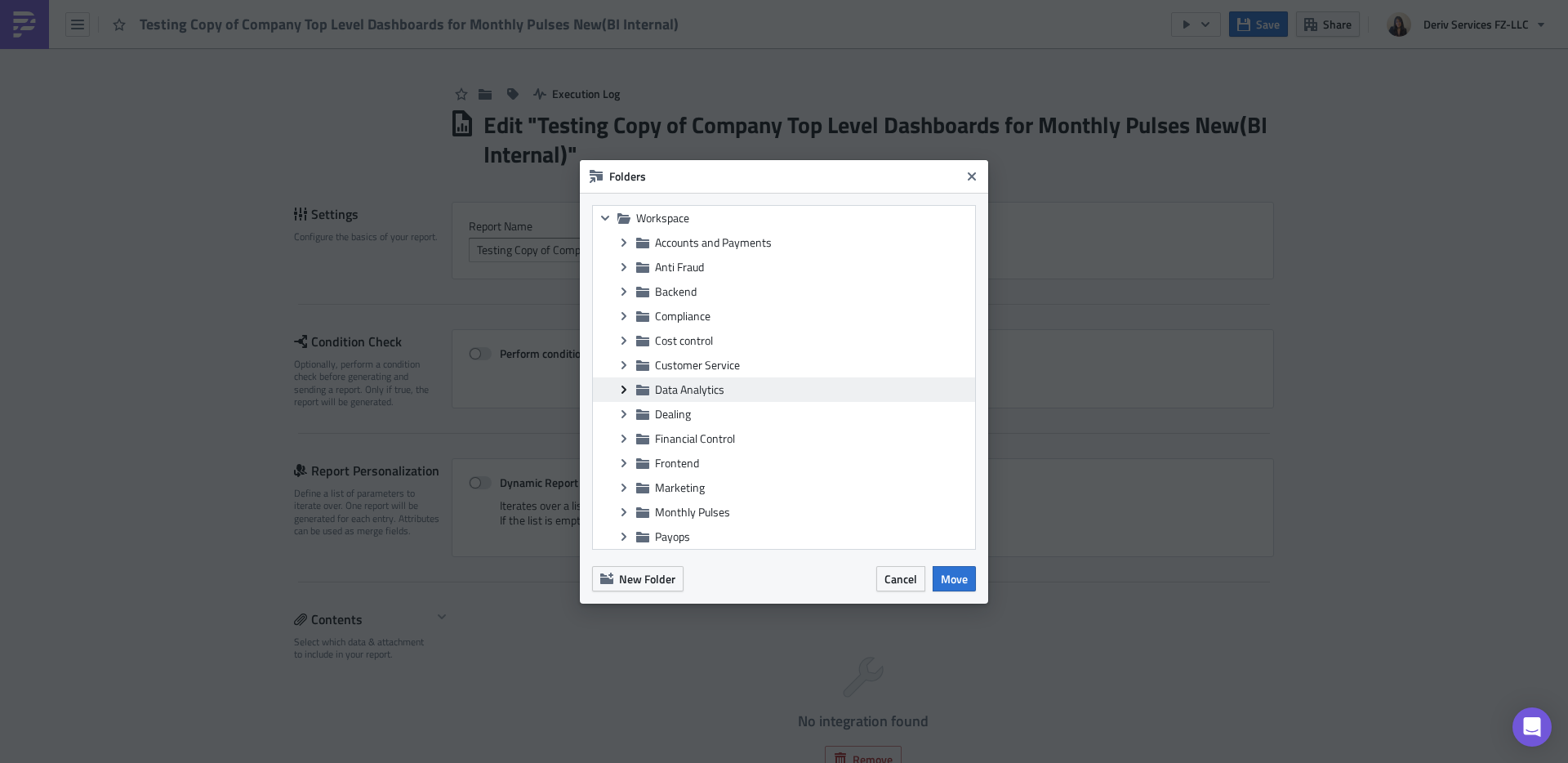
click at [626, 390] on icon "Expand group" at bounding box center [623, 389] width 13 height 13
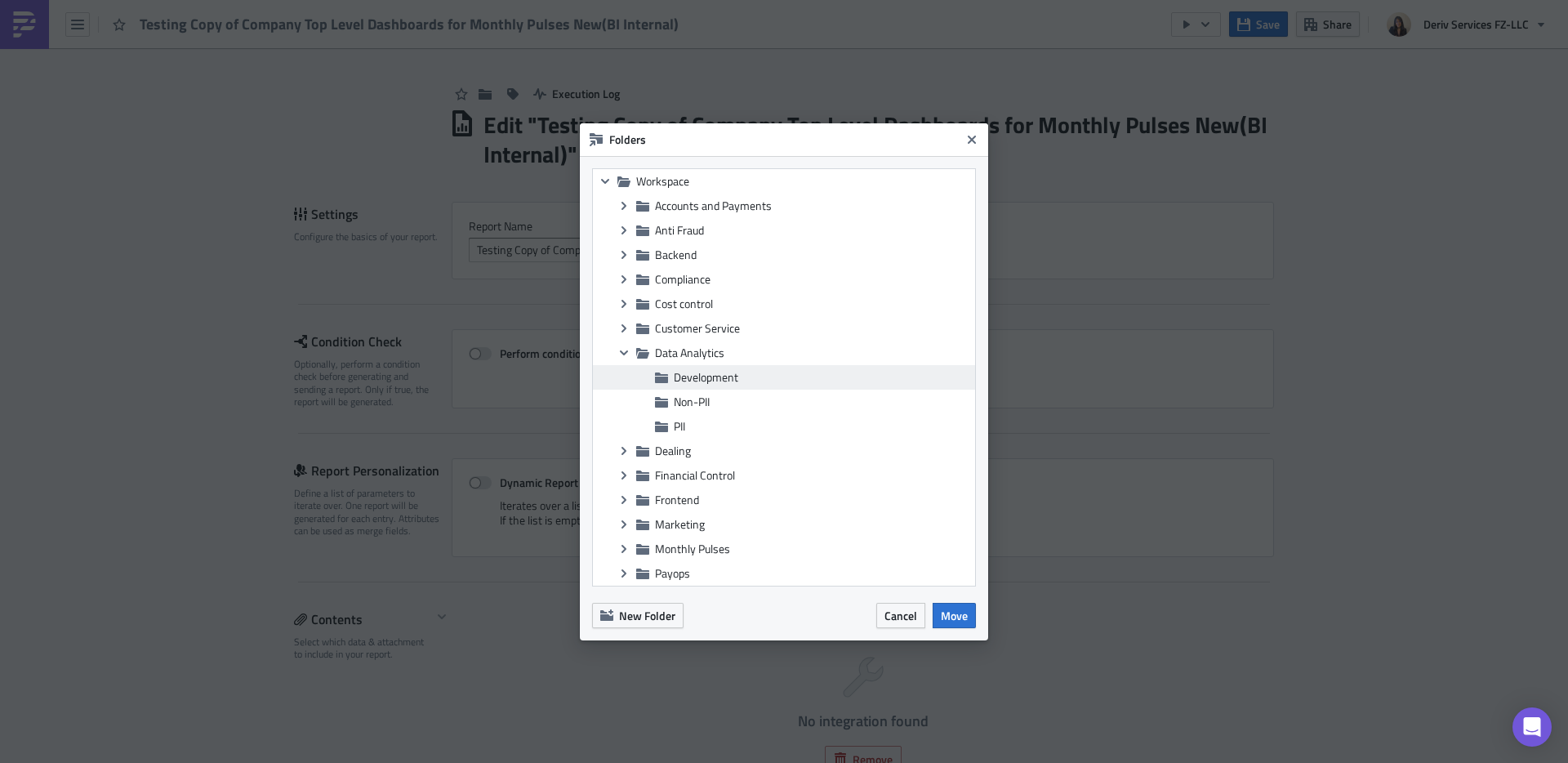
click at [703, 381] on span "Development" at bounding box center [706, 377] width 65 height 17
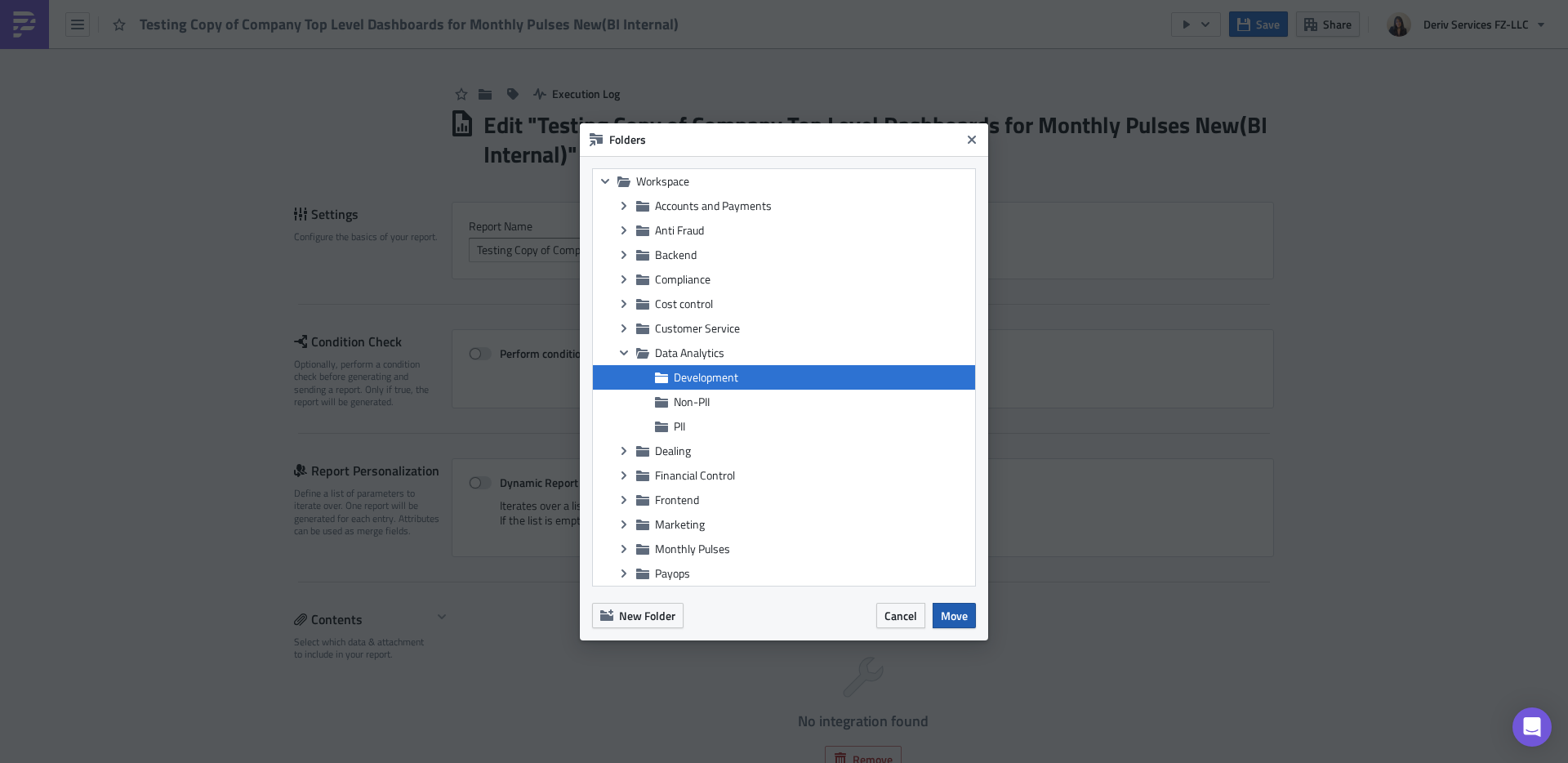
click at [950, 612] on span "Move" at bounding box center [954, 615] width 27 height 17
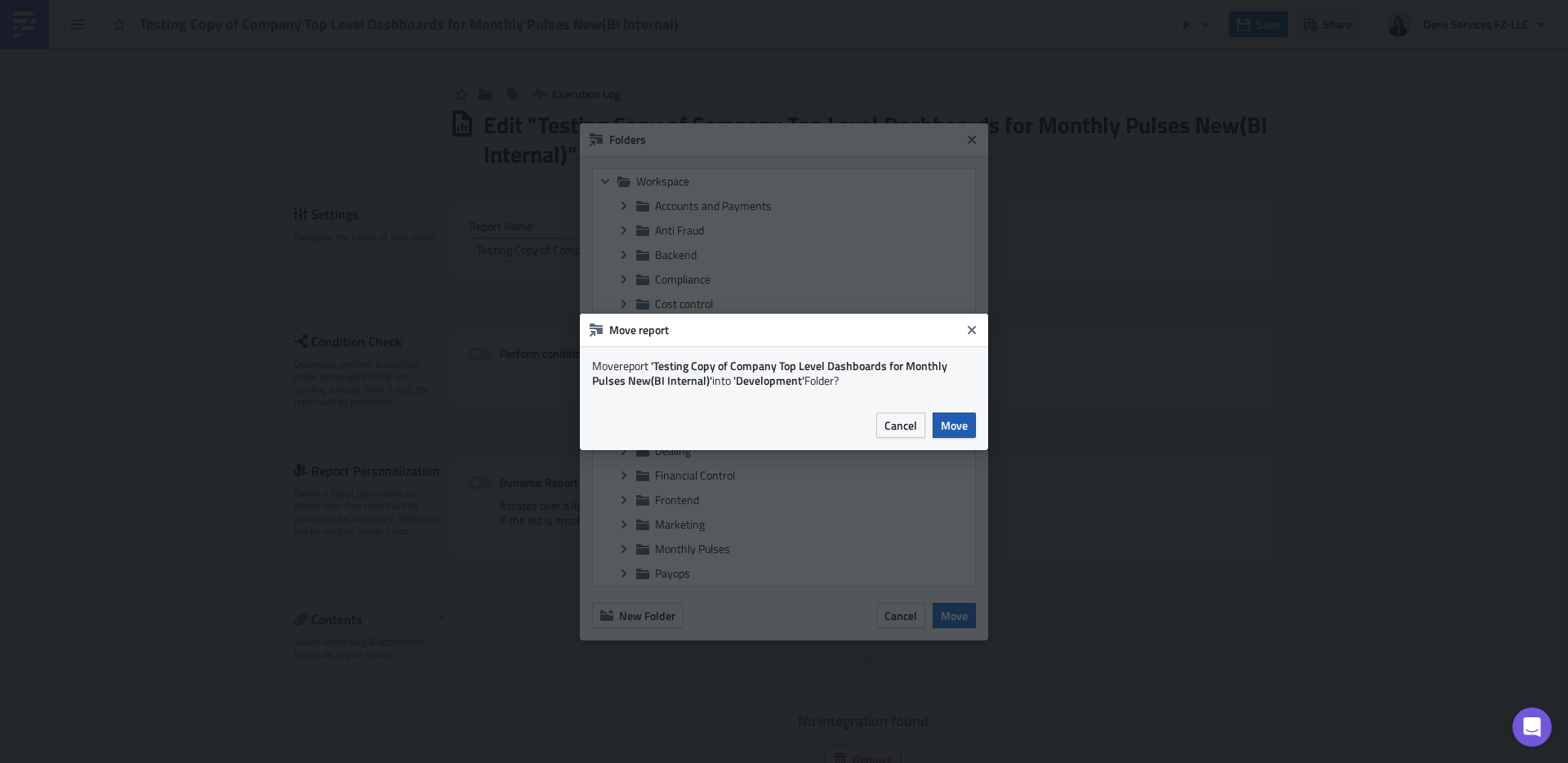
click at [957, 422] on span "Move" at bounding box center [954, 426] width 27 height 17
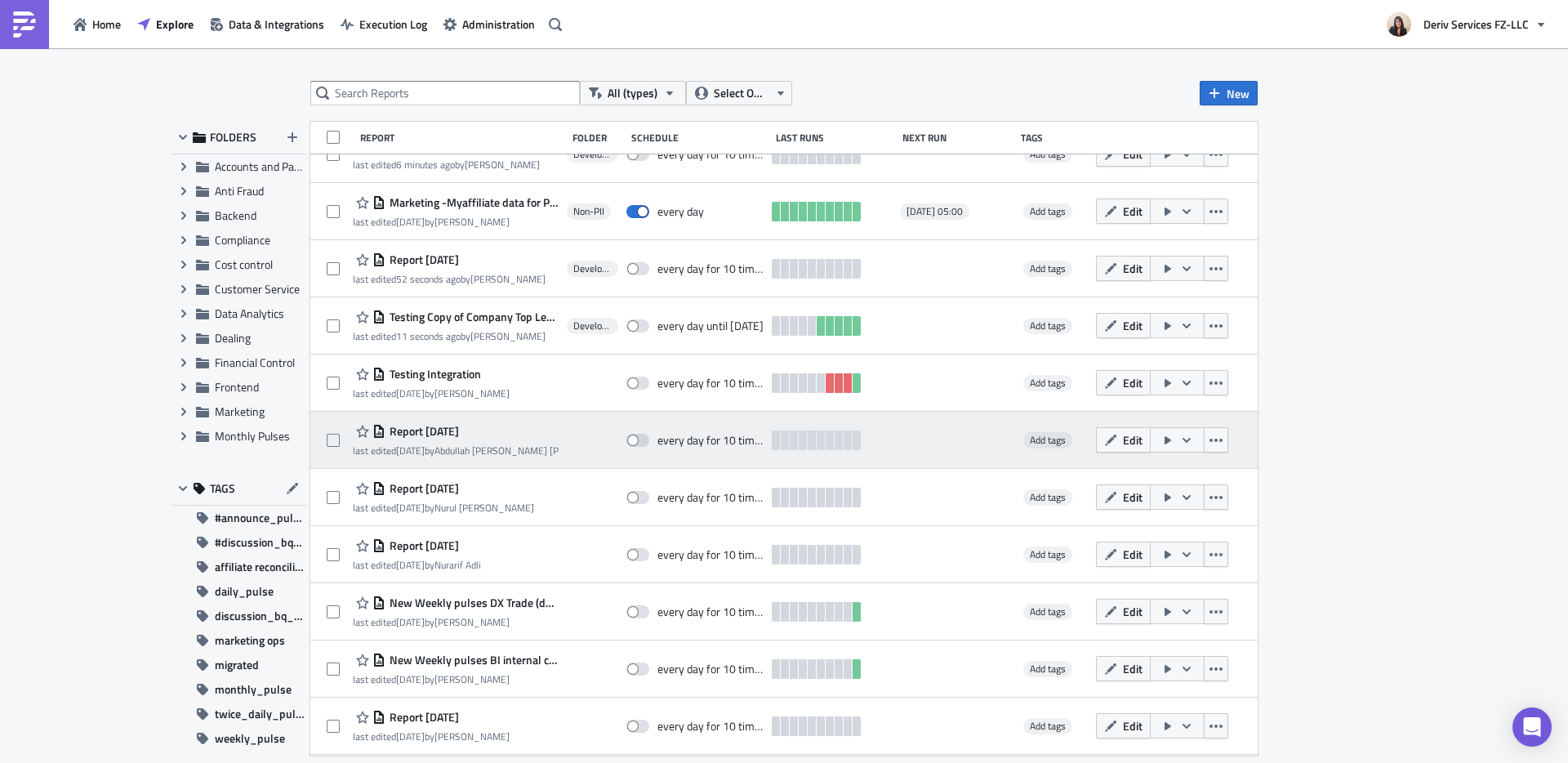
scroll to position [490, 0]
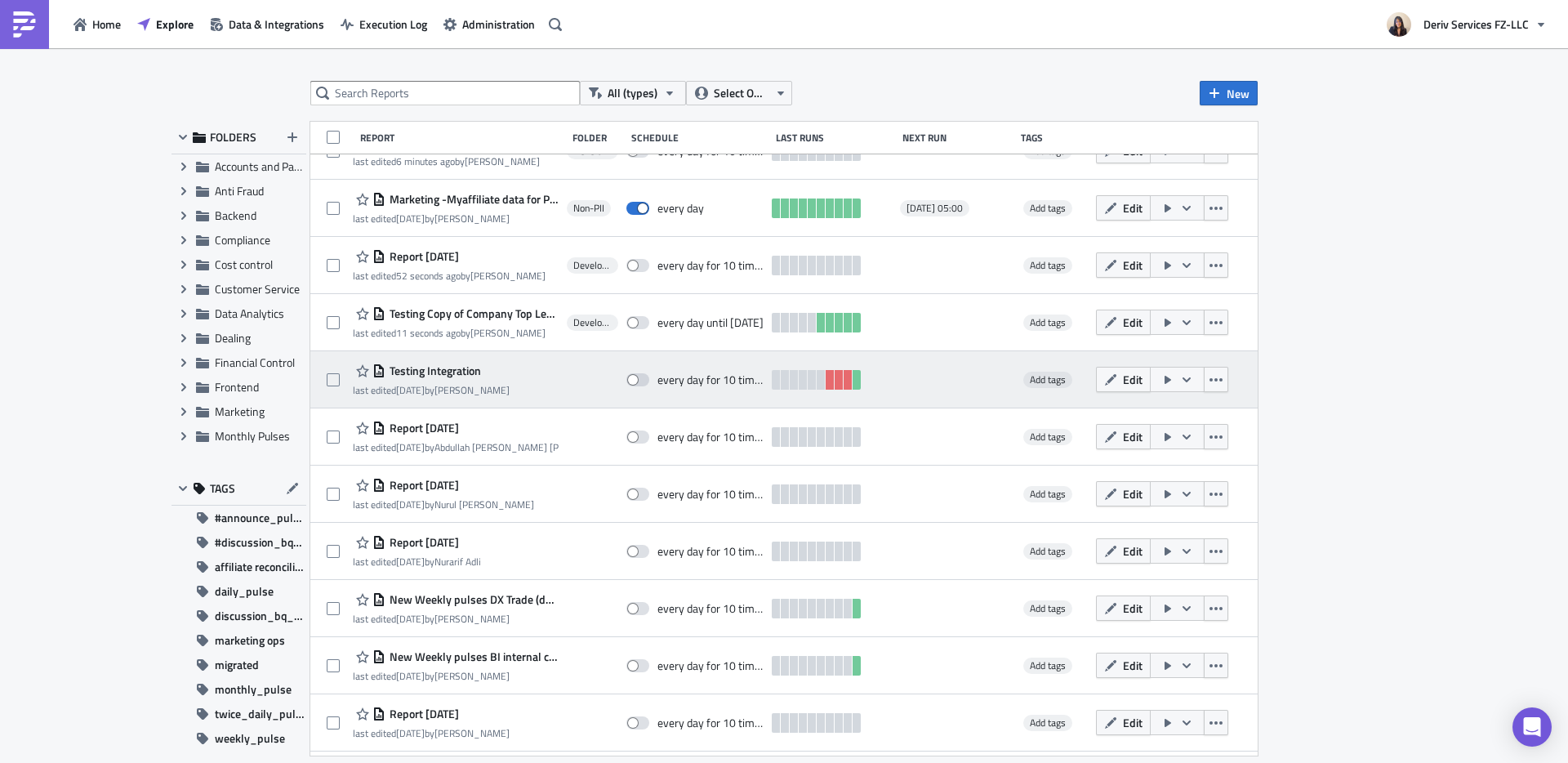
click at [448, 369] on span "Testing Integration" at bounding box center [433, 370] width 96 height 15
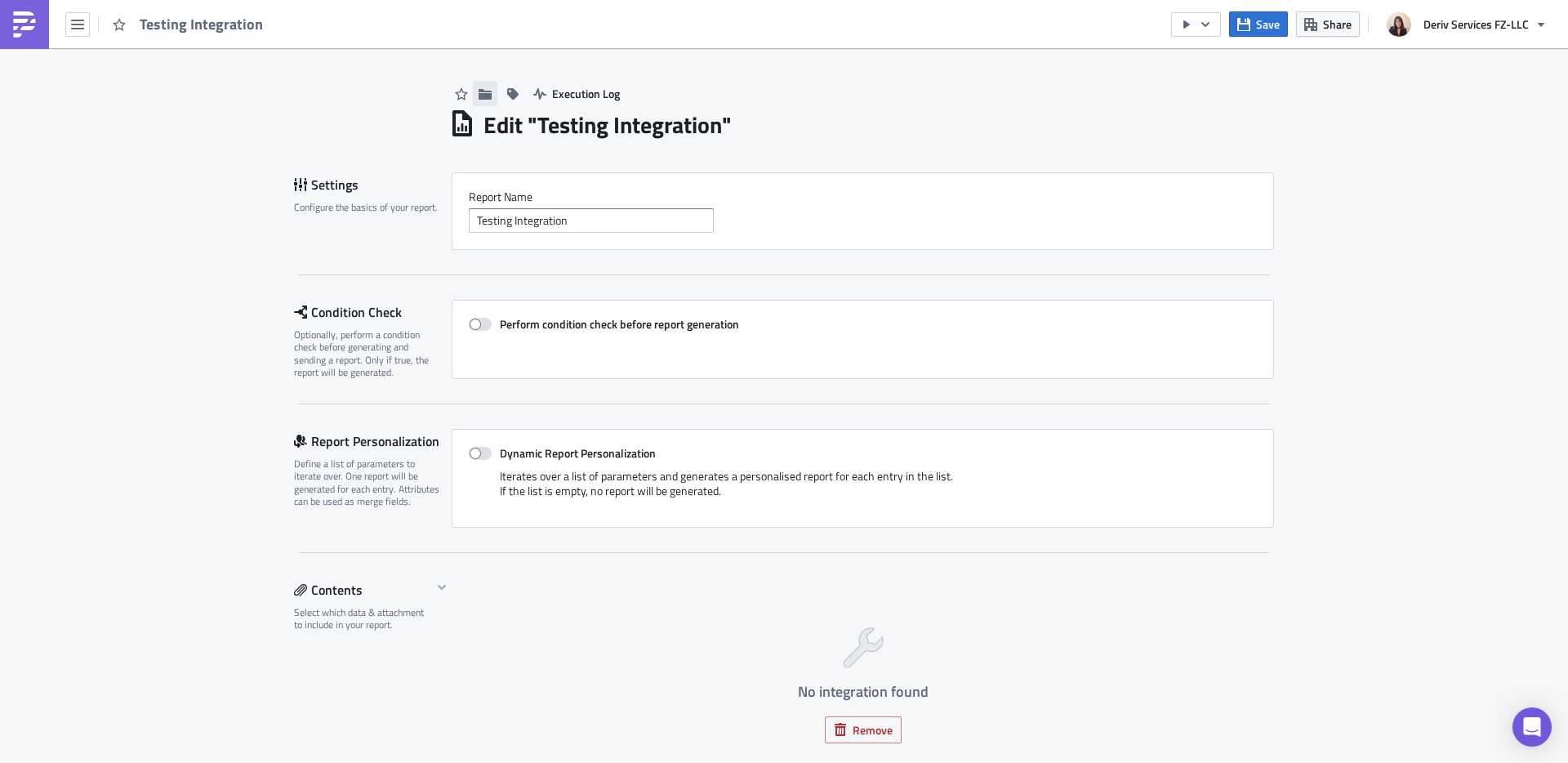
click at [482, 101] on button "button" at bounding box center [485, 94] width 25 height 26
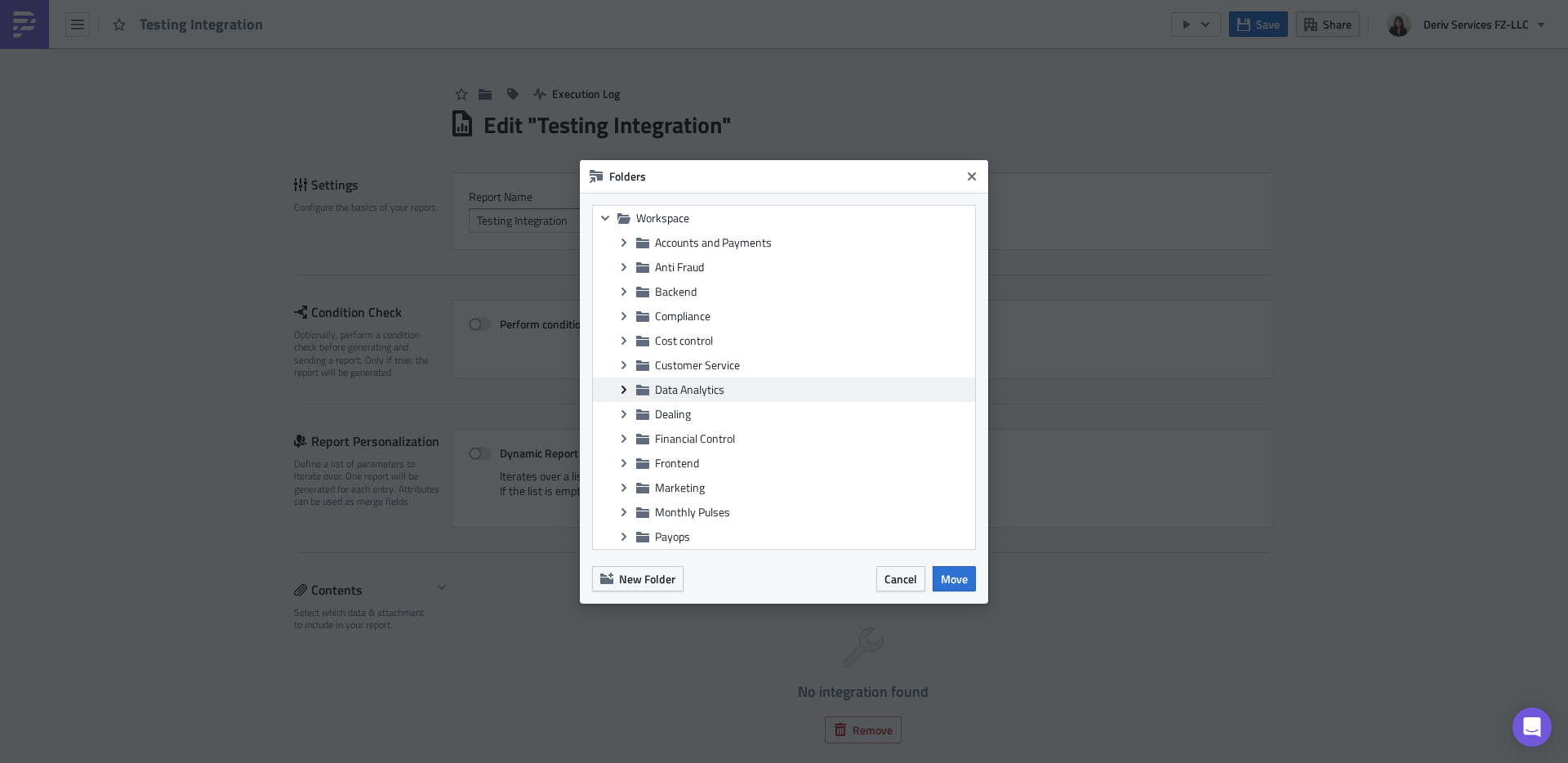
click at [625, 388] on icon "Expand group" at bounding box center [623, 389] width 13 height 13
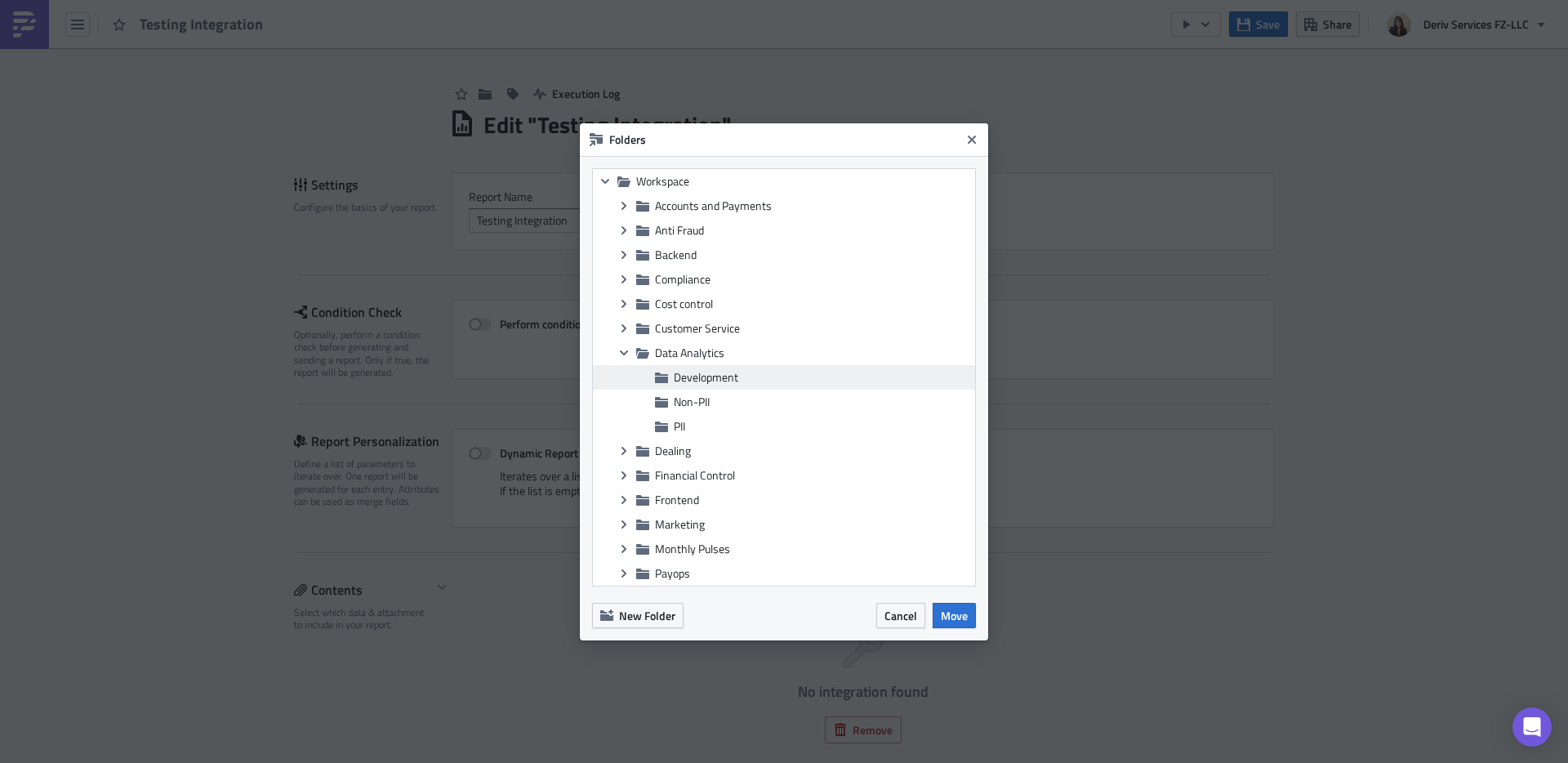
click at [722, 381] on span "Development" at bounding box center [706, 377] width 65 height 17
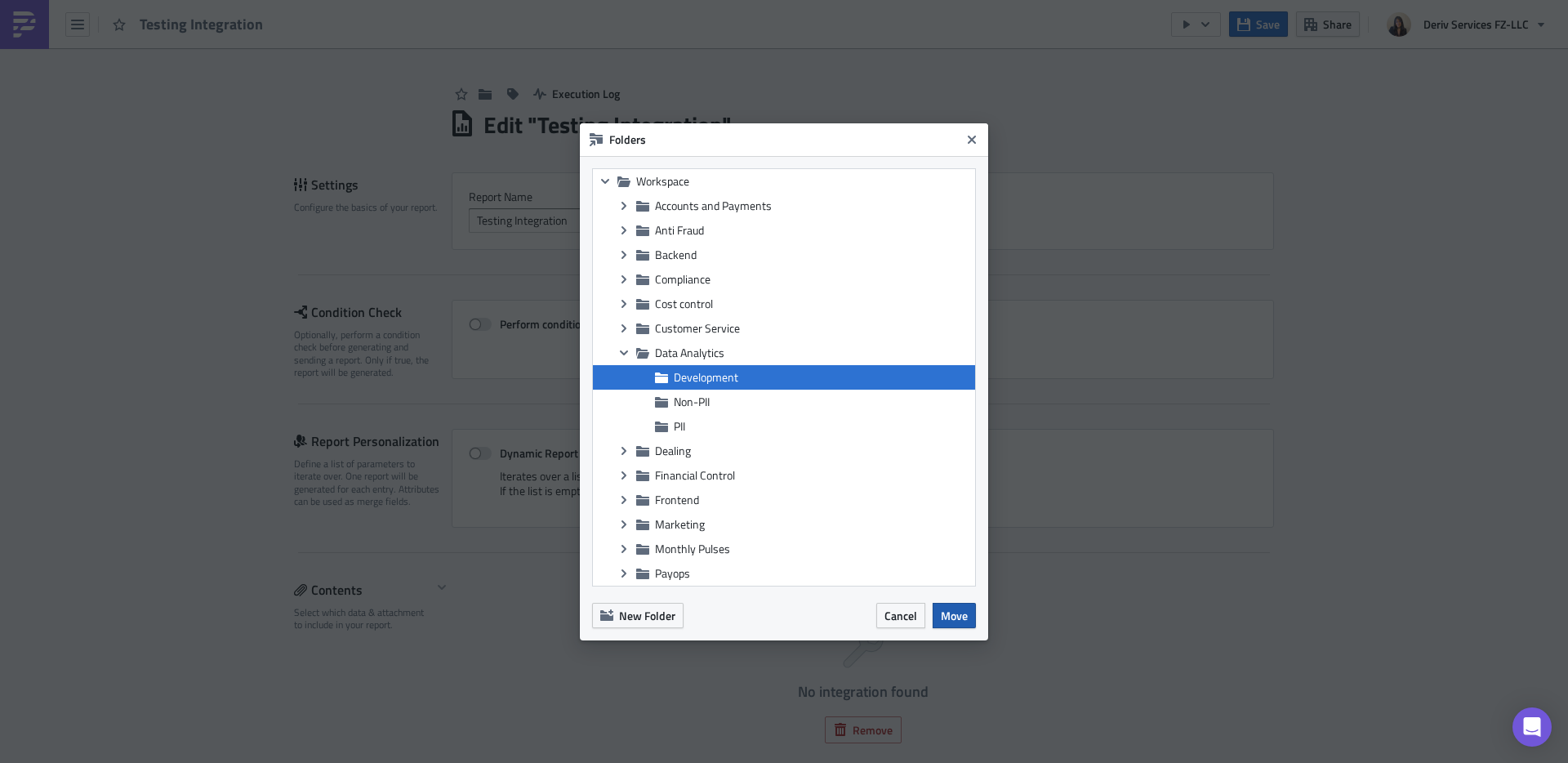
click at [955, 612] on span "Move" at bounding box center [954, 615] width 27 height 17
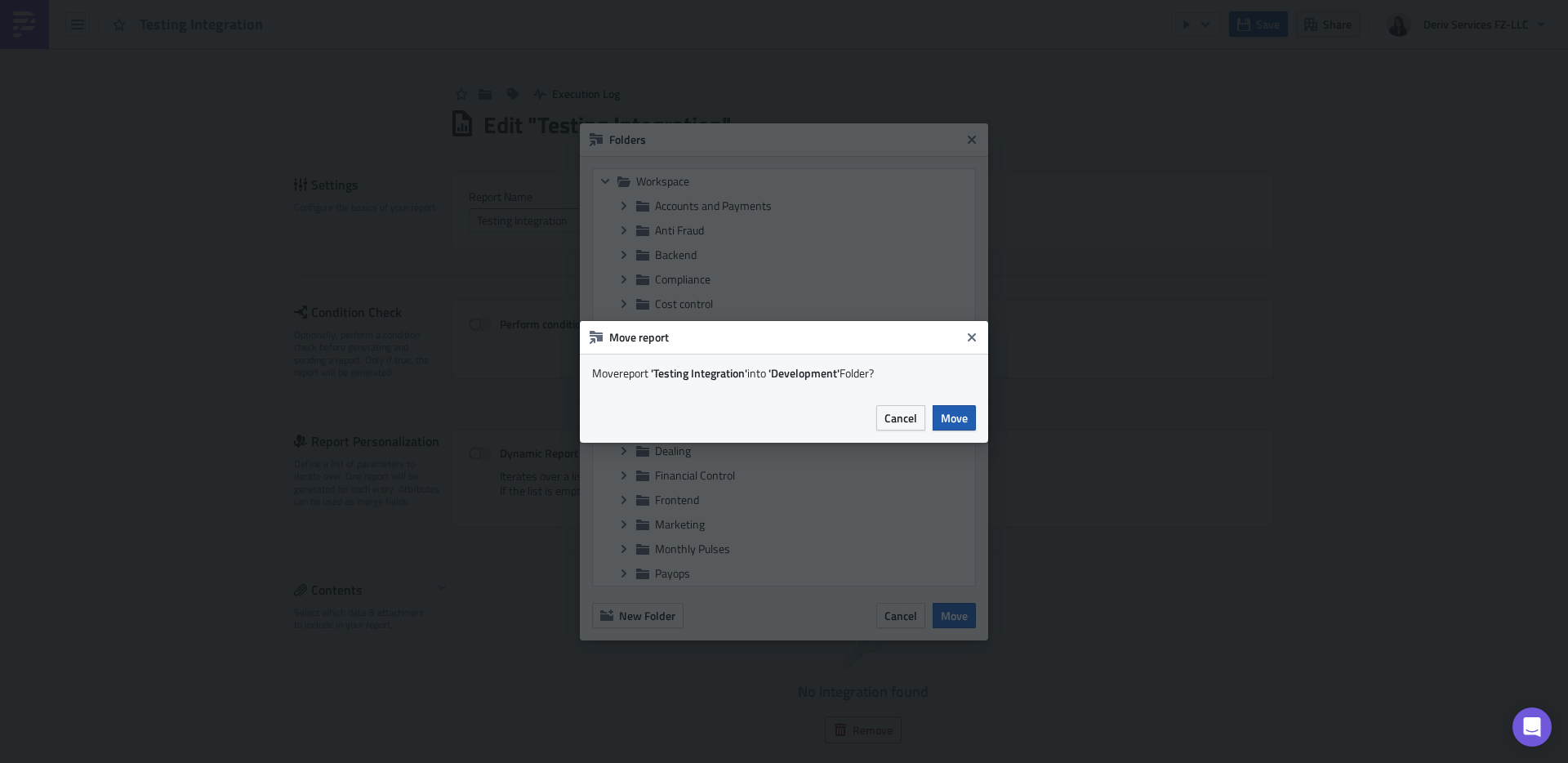
click at [957, 423] on span "Move" at bounding box center [954, 418] width 27 height 17
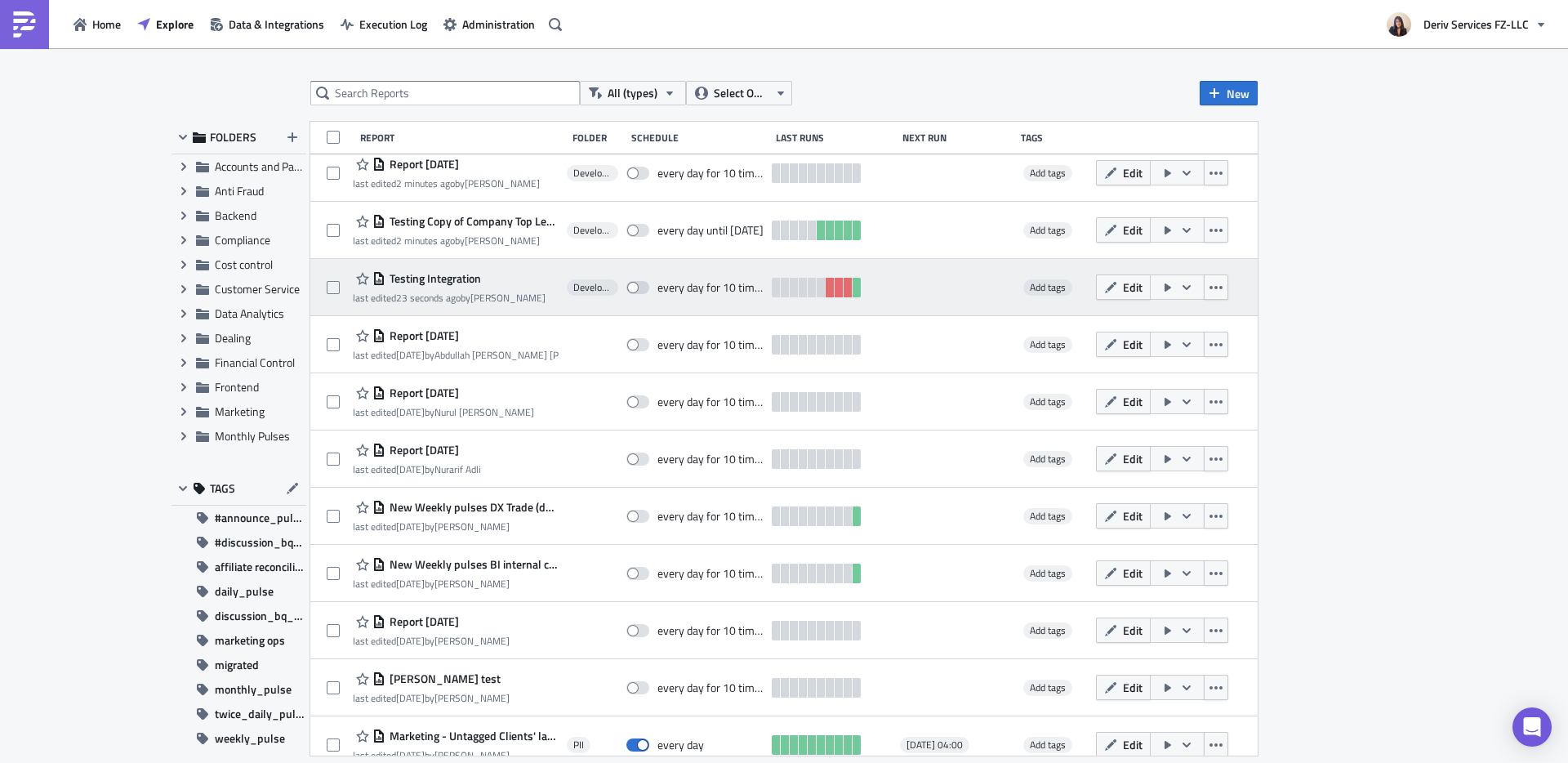
scroll to position [591, 0]
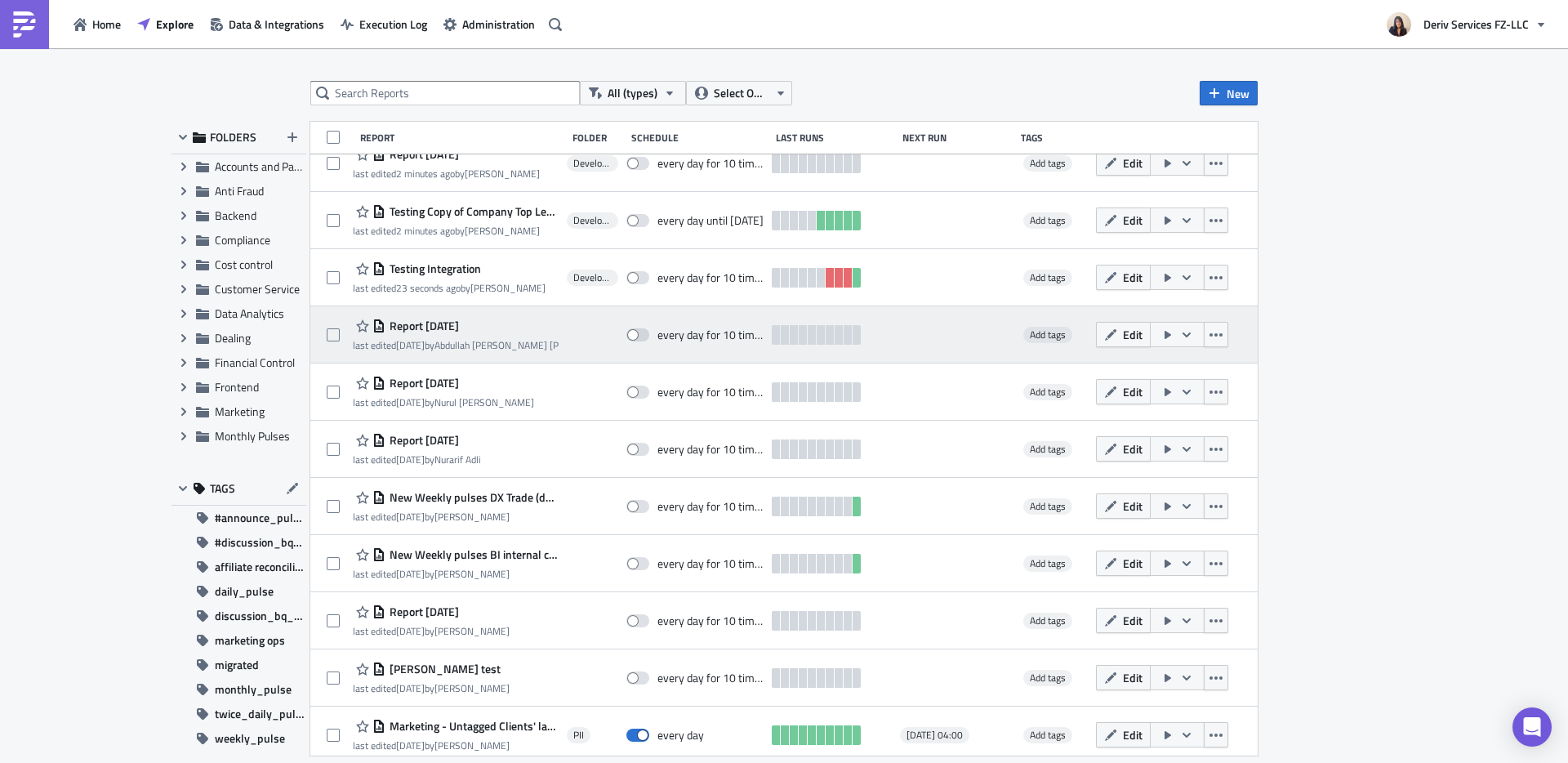
click at [429, 322] on span "Report [DATE]" at bounding box center [422, 326] width 73 height 15
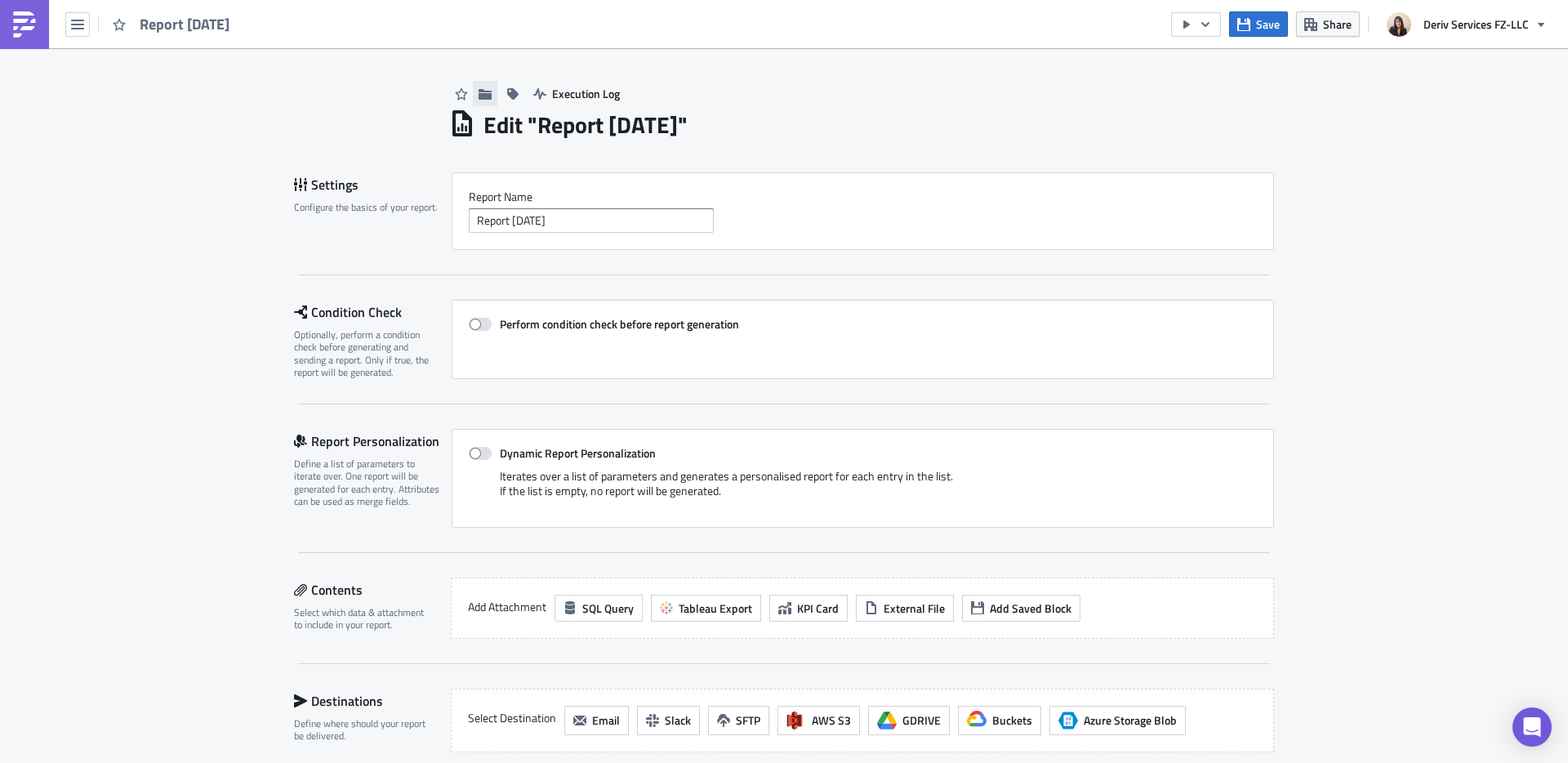
click at [478, 95] on icon "button" at bounding box center [484, 93] width 13 height 10
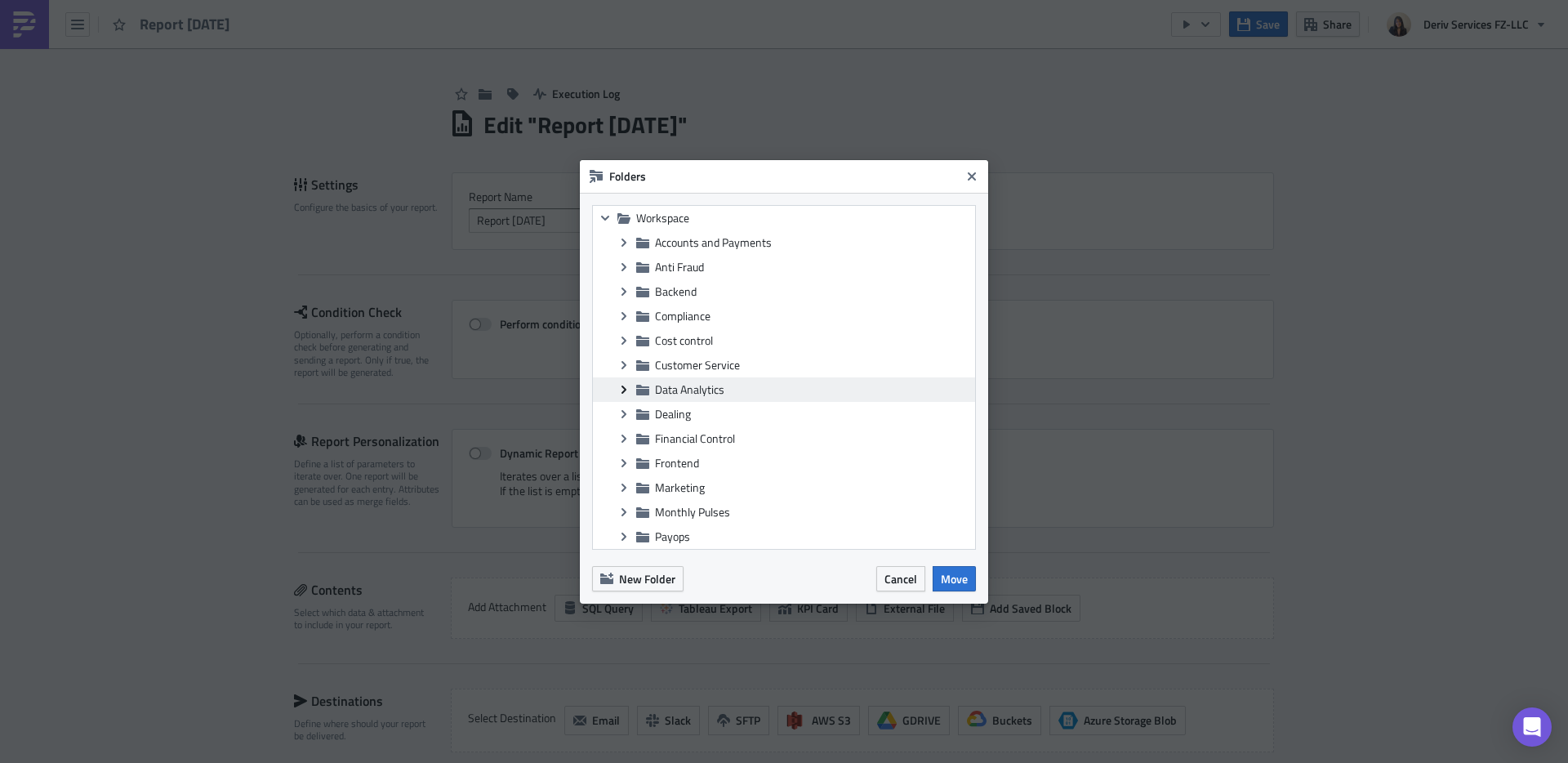
click at [627, 389] on icon "Expand group" at bounding box center [623, 389] width 13 height 13
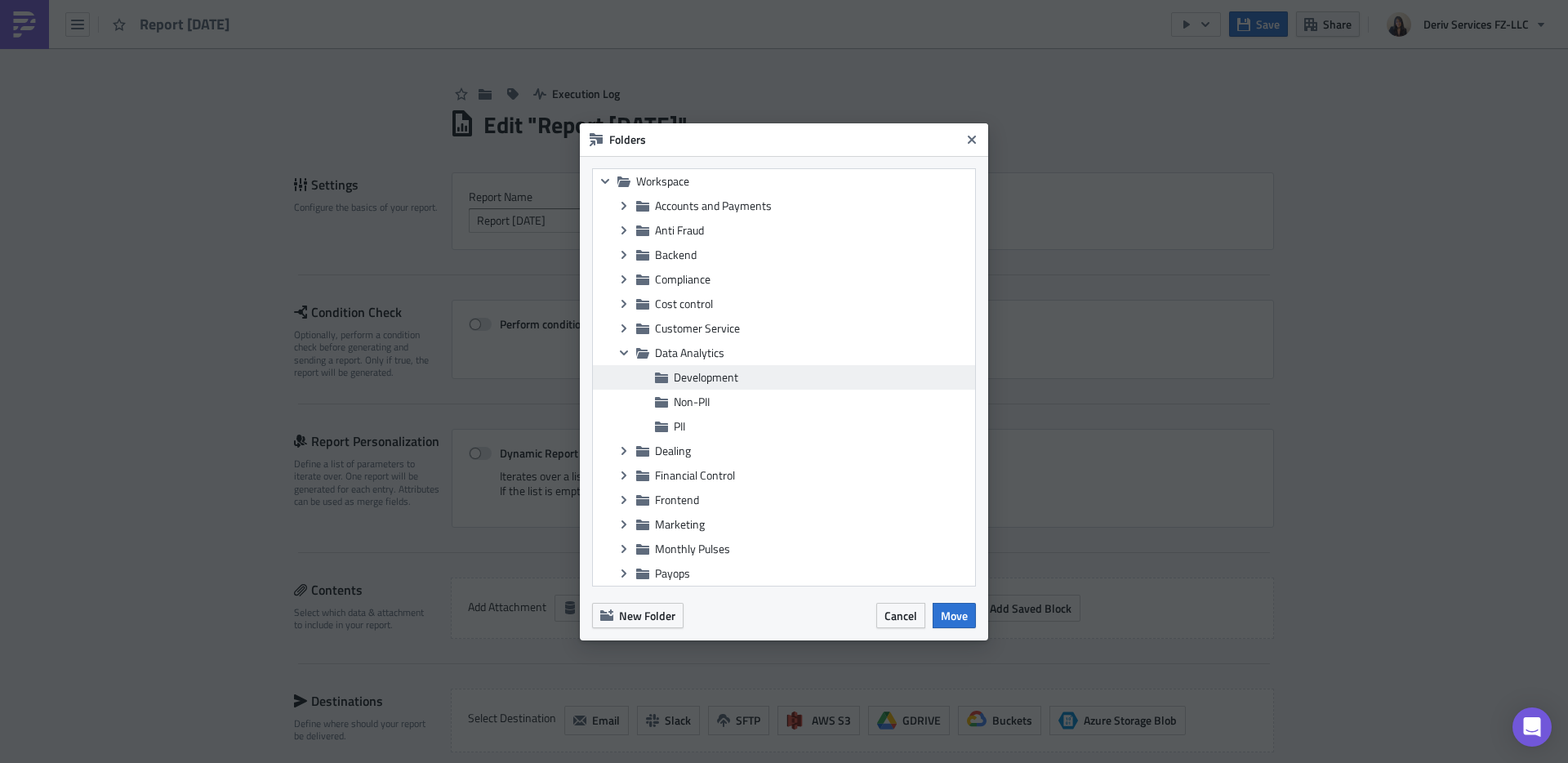
click at [748, 381] on span "Development" at bounding box center [822, 377] width 297 height 15
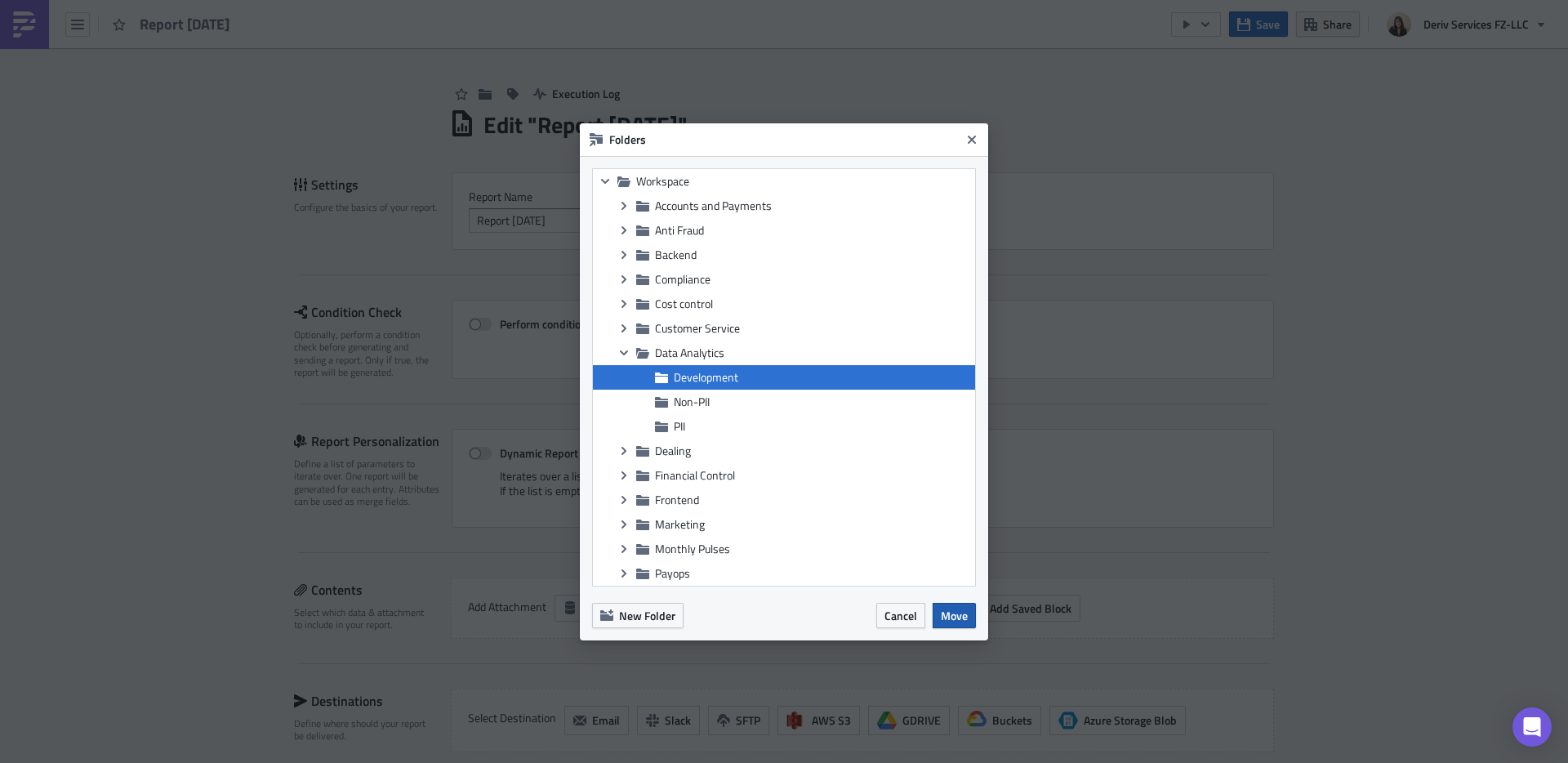
click at [955, 612] on span "Move" at bounding box center [954, 615] width 27 height 17
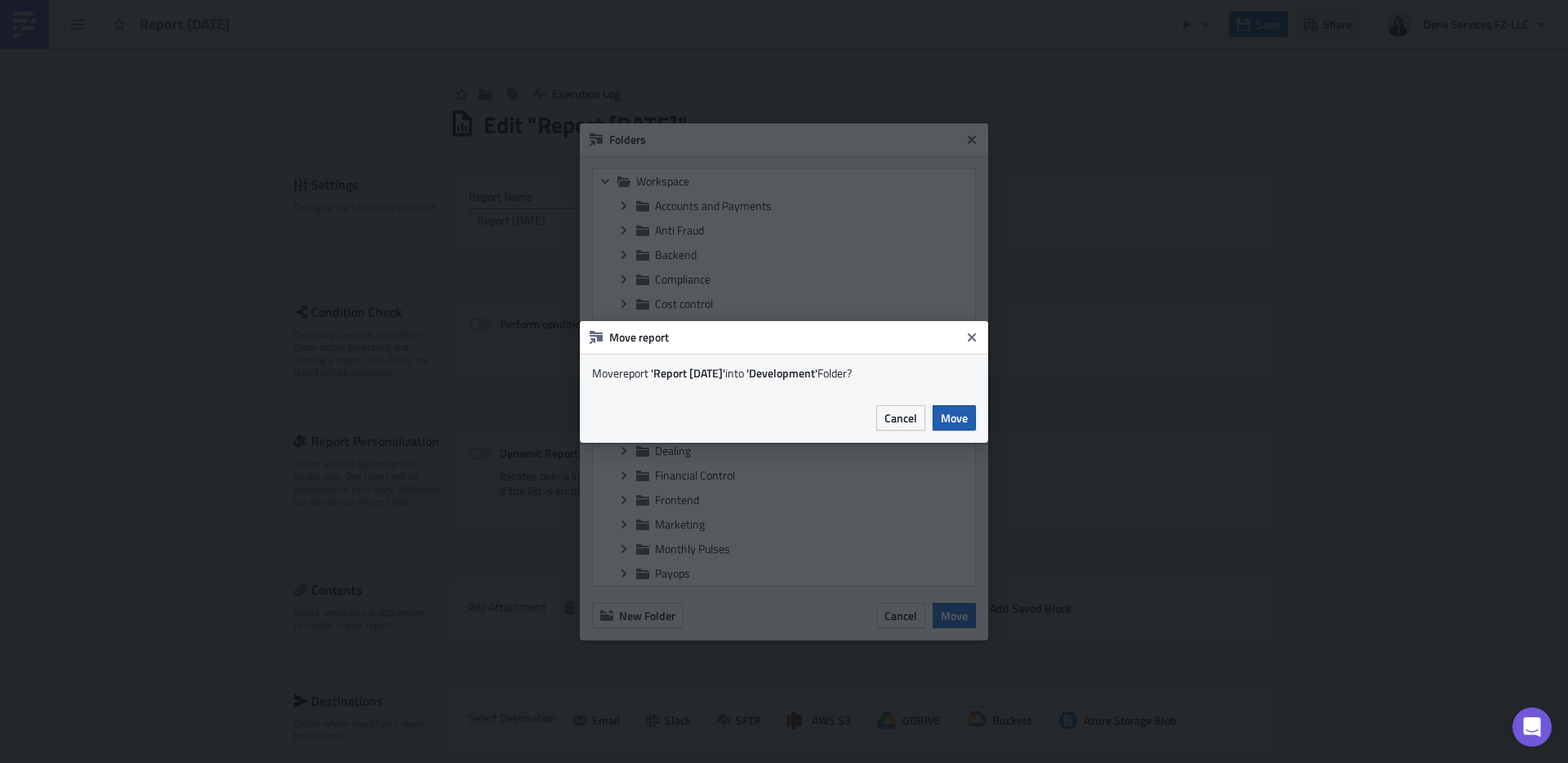
click at [949, 426] on button "Move" at bounding box center [954, 418] width 44 height 26
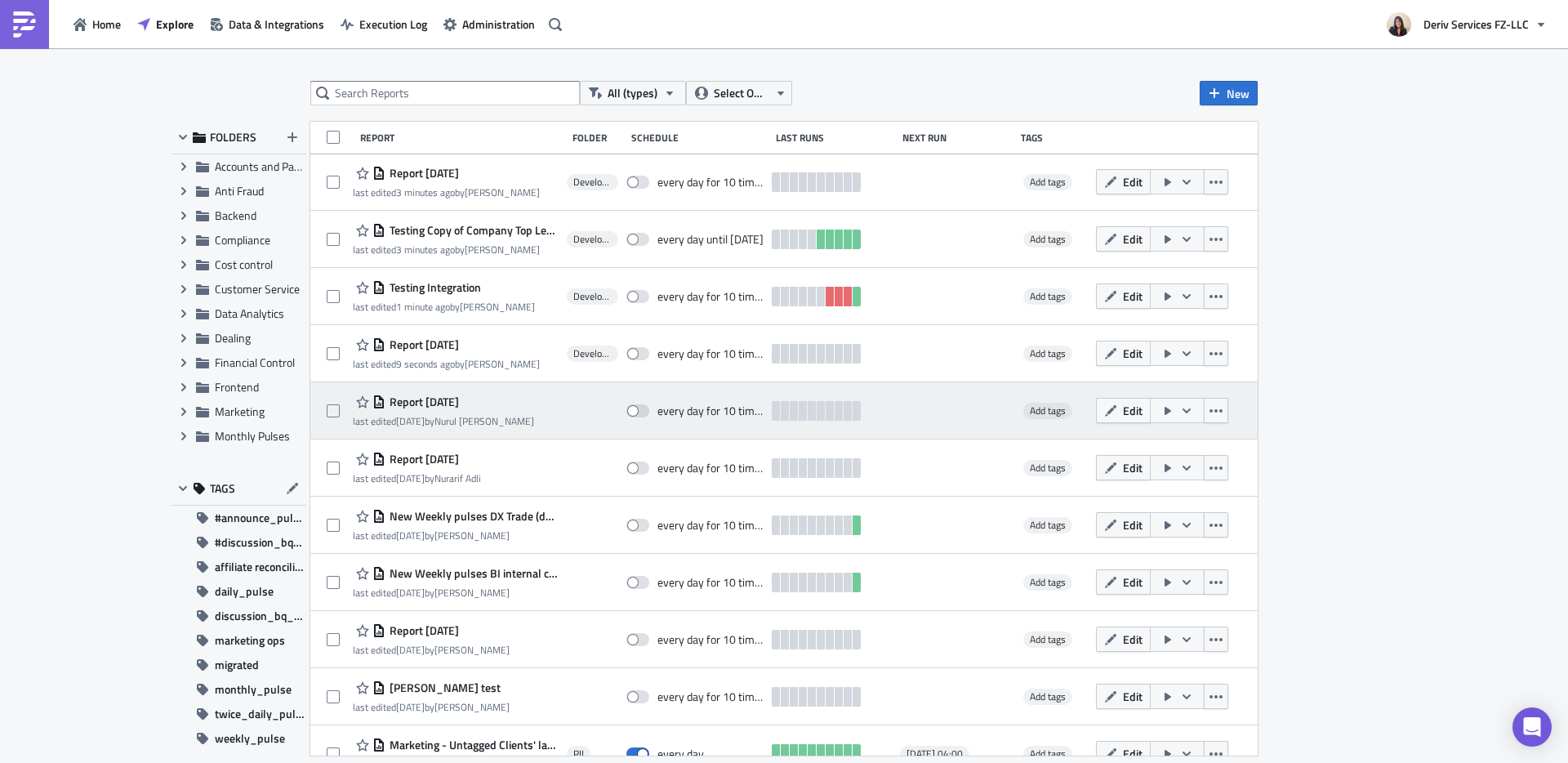
scroll to position [602, 0]
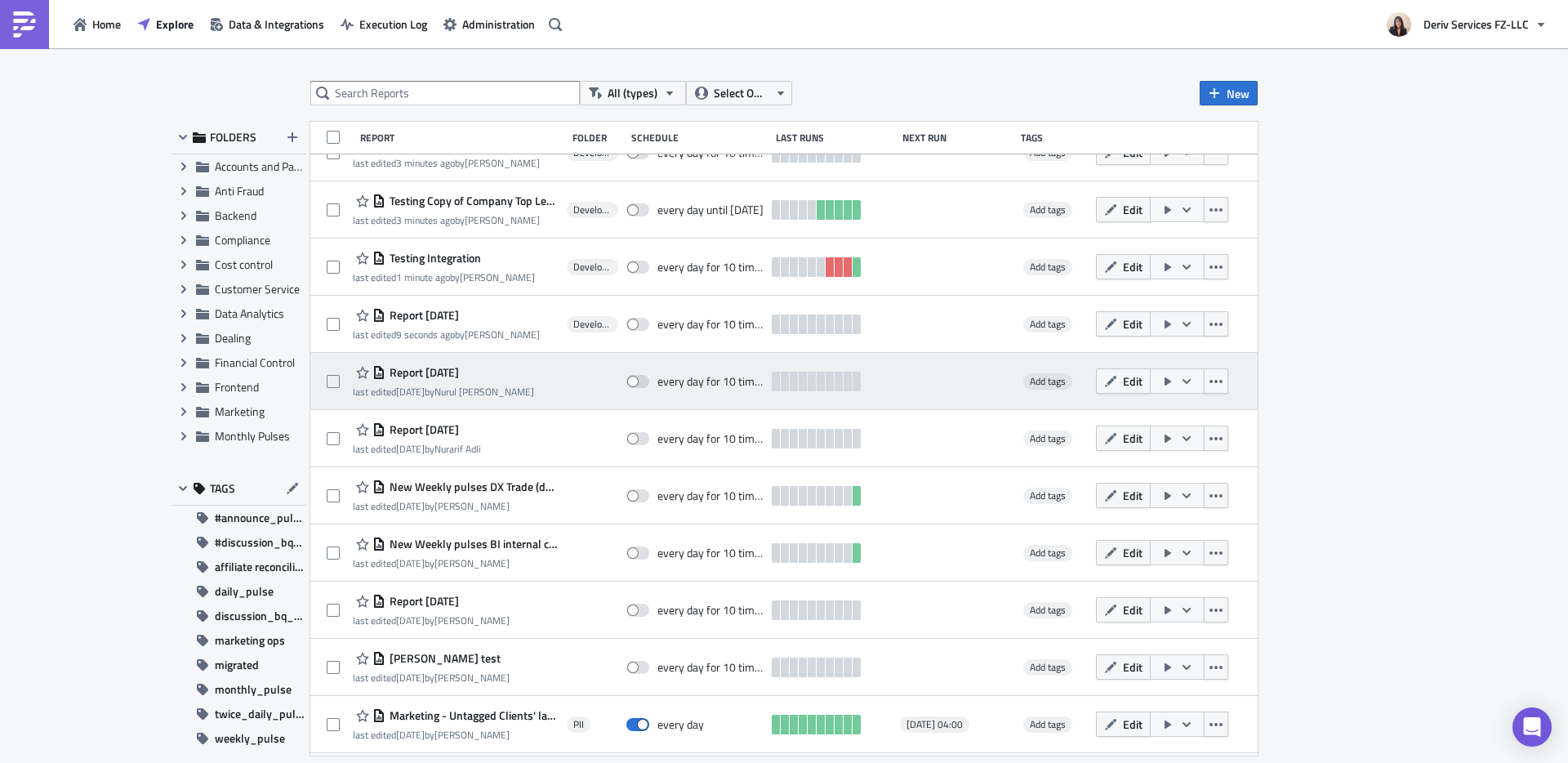
click at [459, 373] on span "Report [DATE]" at bounding box center [422, 372] width 73 height 15
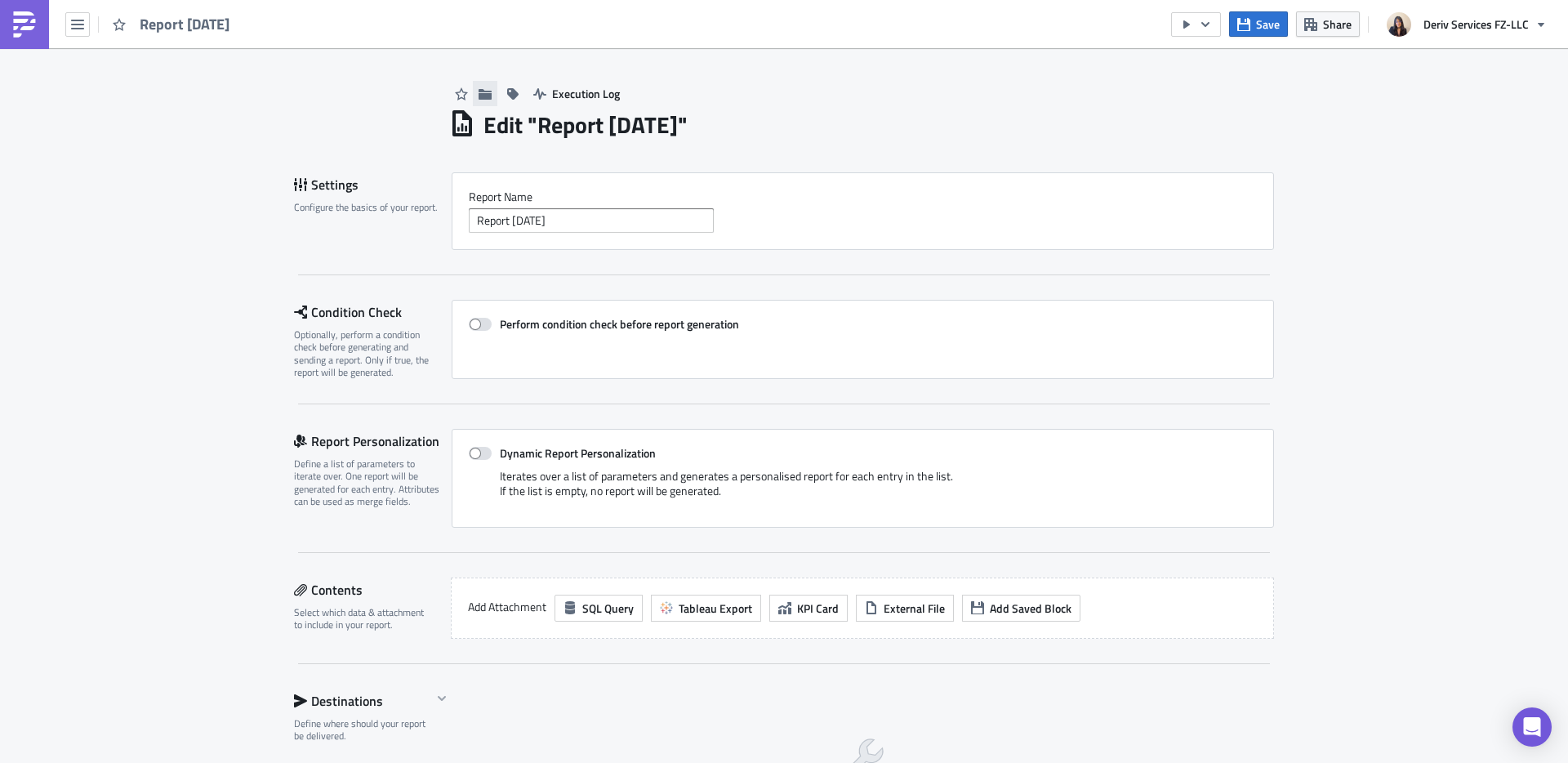
click at [478, 87] on icon "button" at bounding box center [484, 93] width 13 height 13
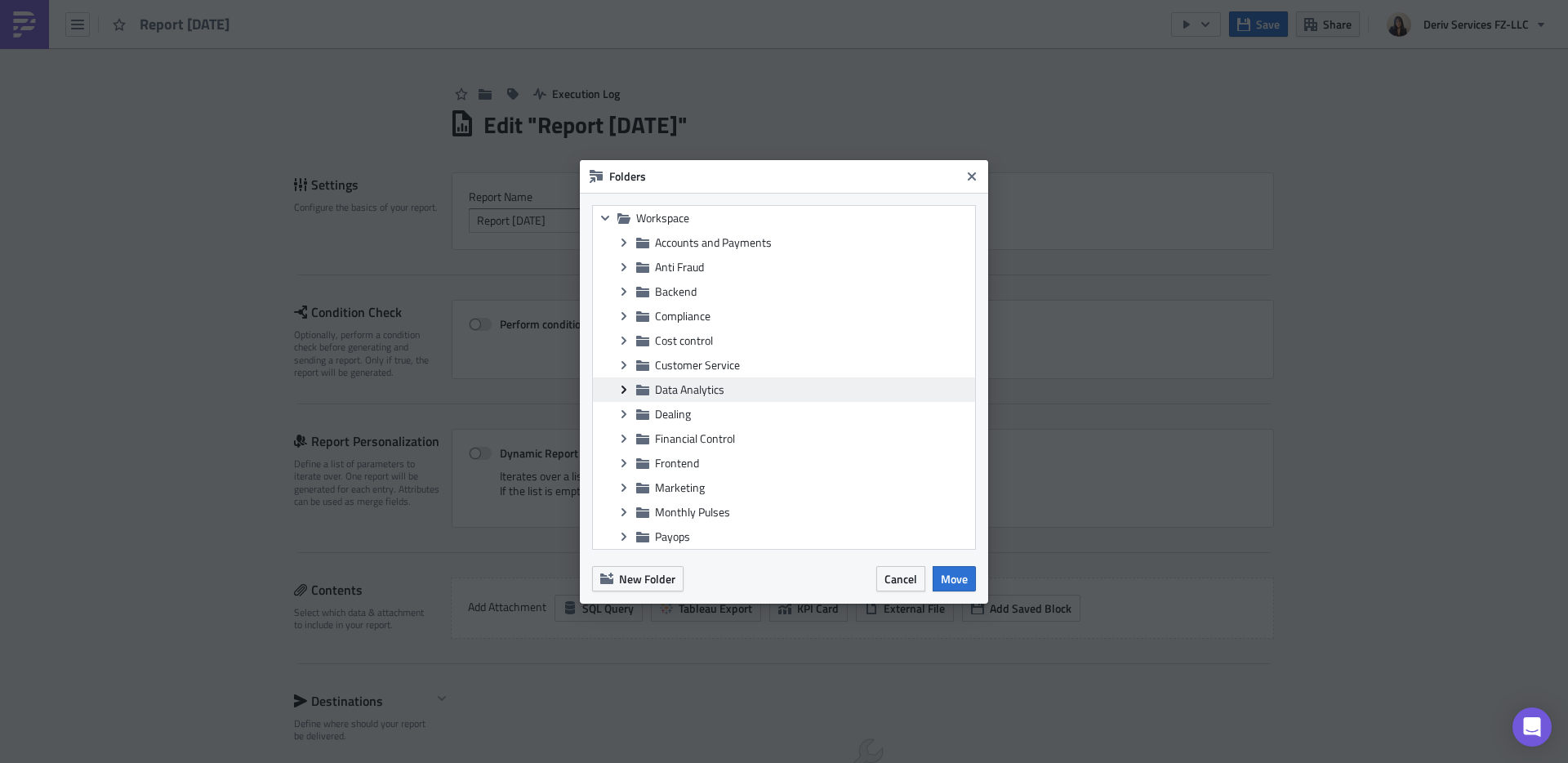
click at [624, 387] on icon at bounding box center [624, 389] width 5 height 9
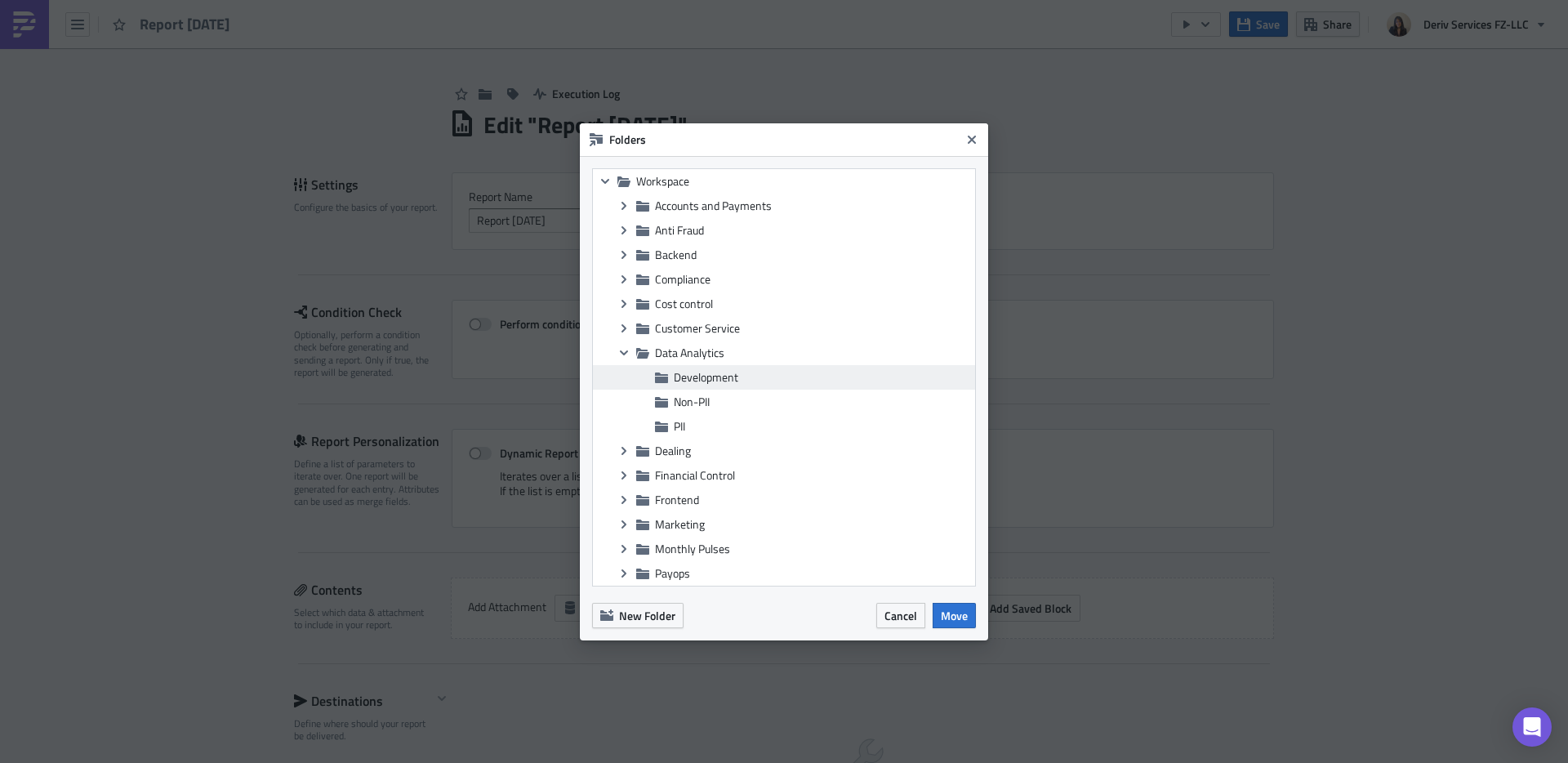
click at [736, 377] on span "Development" at bounding box center [706, 377] width 65 height 17
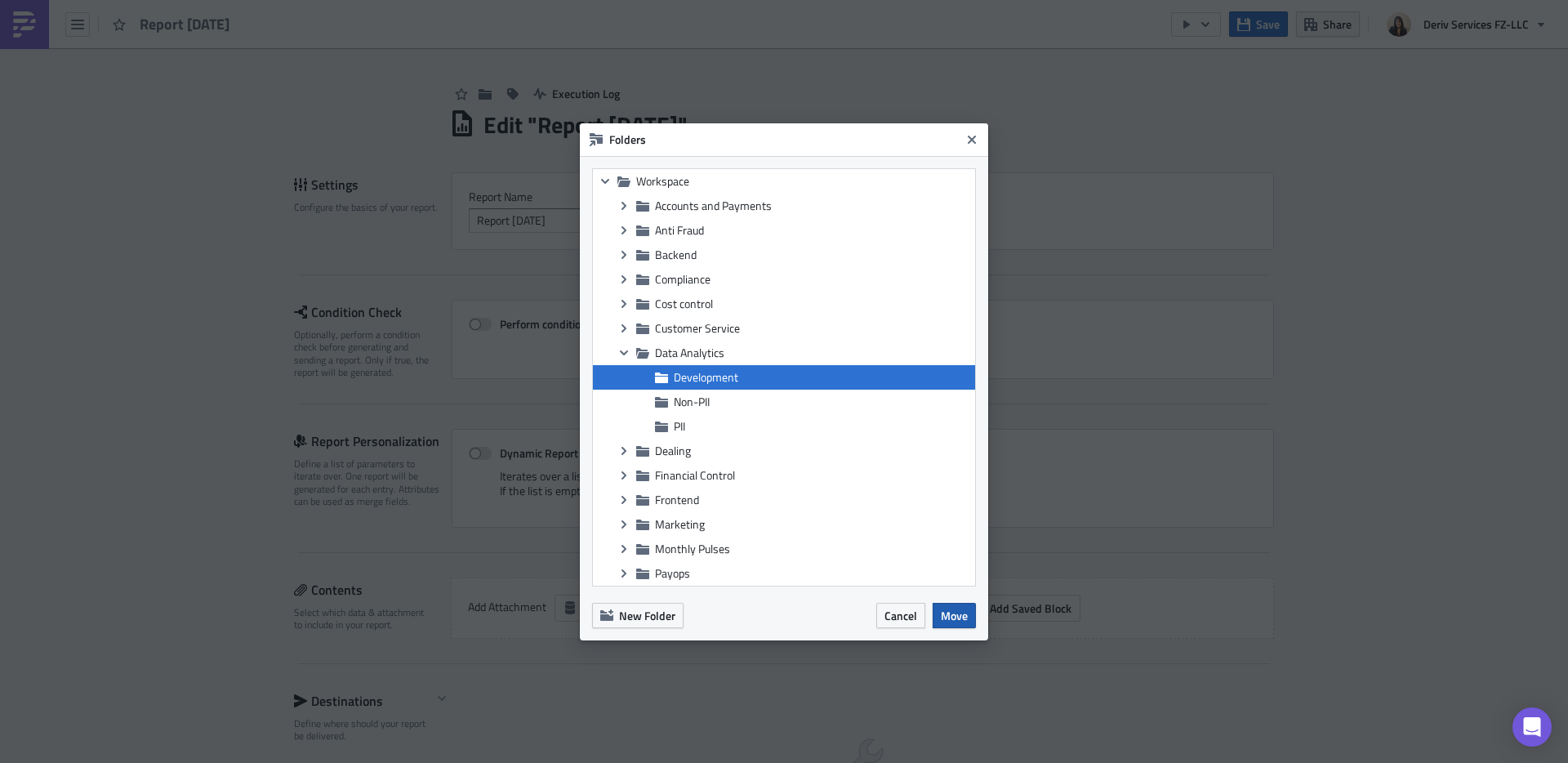
click at [959, 612] on span "Move" at bounding box center [954, 615] width 27 height 17
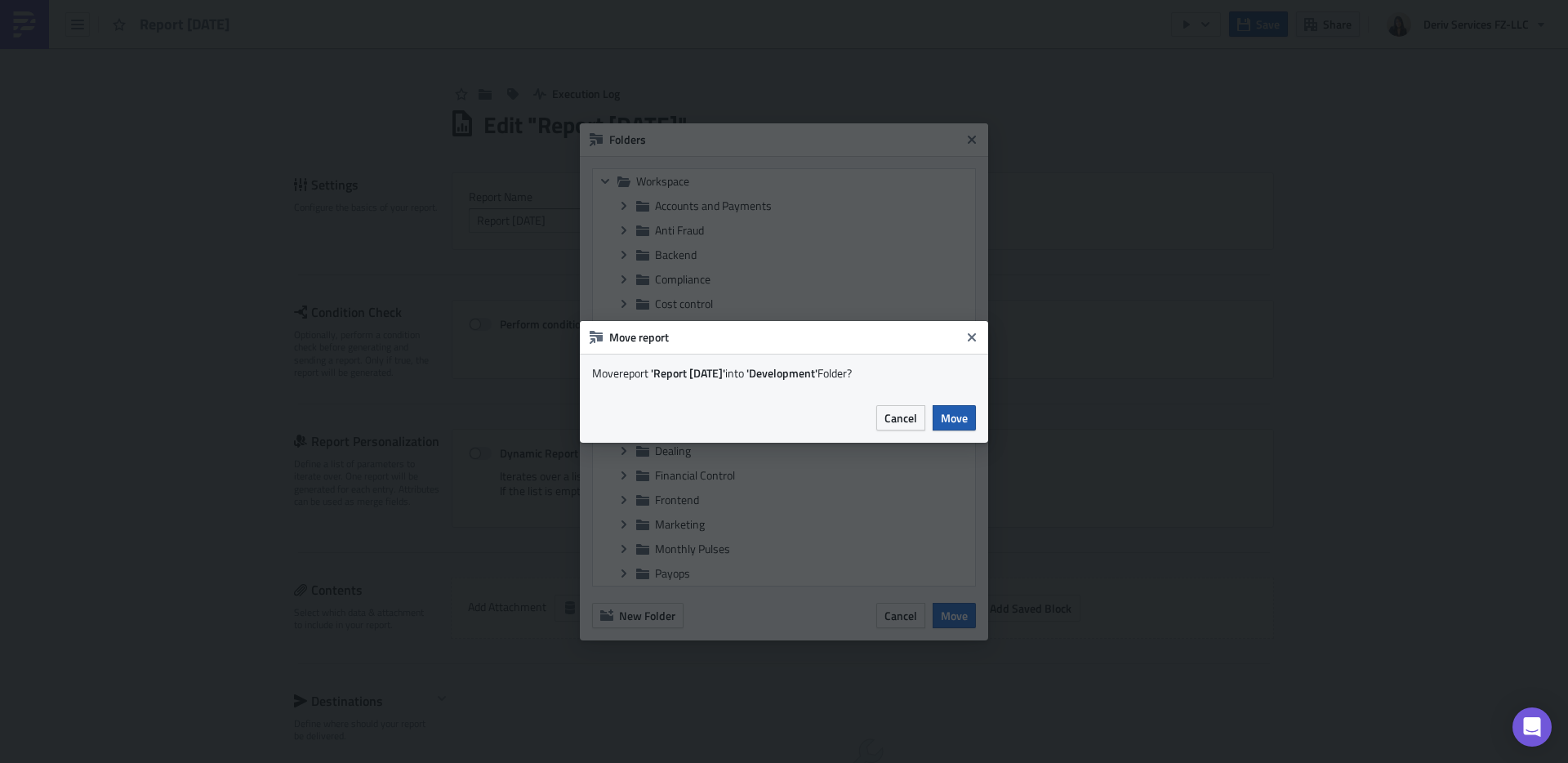
click at [958, 427] on button "Move" at bounding box center [954, 418] width 44 height 26
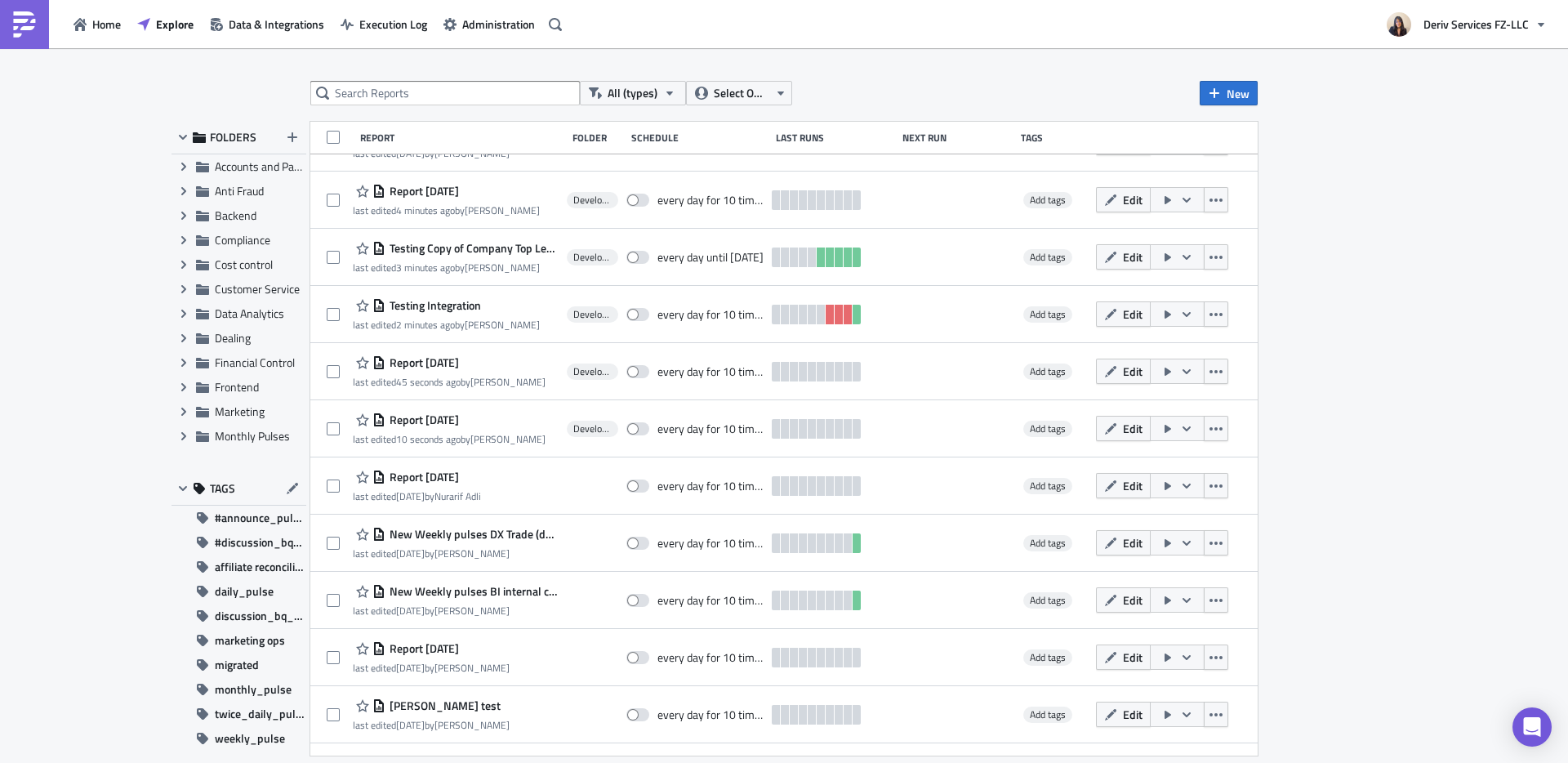
scroll to position [653, 0]
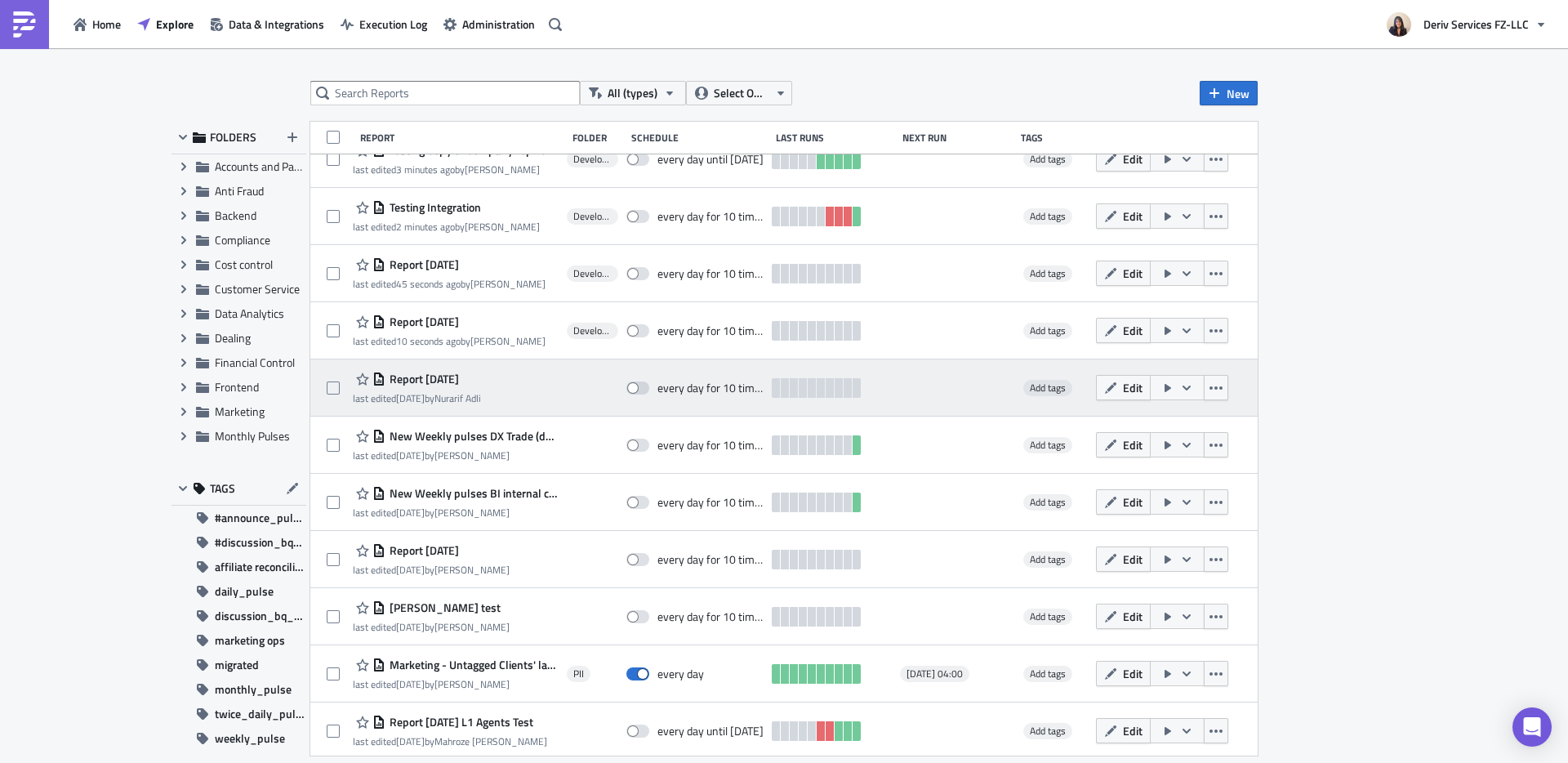
click at [454, 377] on span "Report [DATE]" at bounding box center [422, 379] width 73 height 15
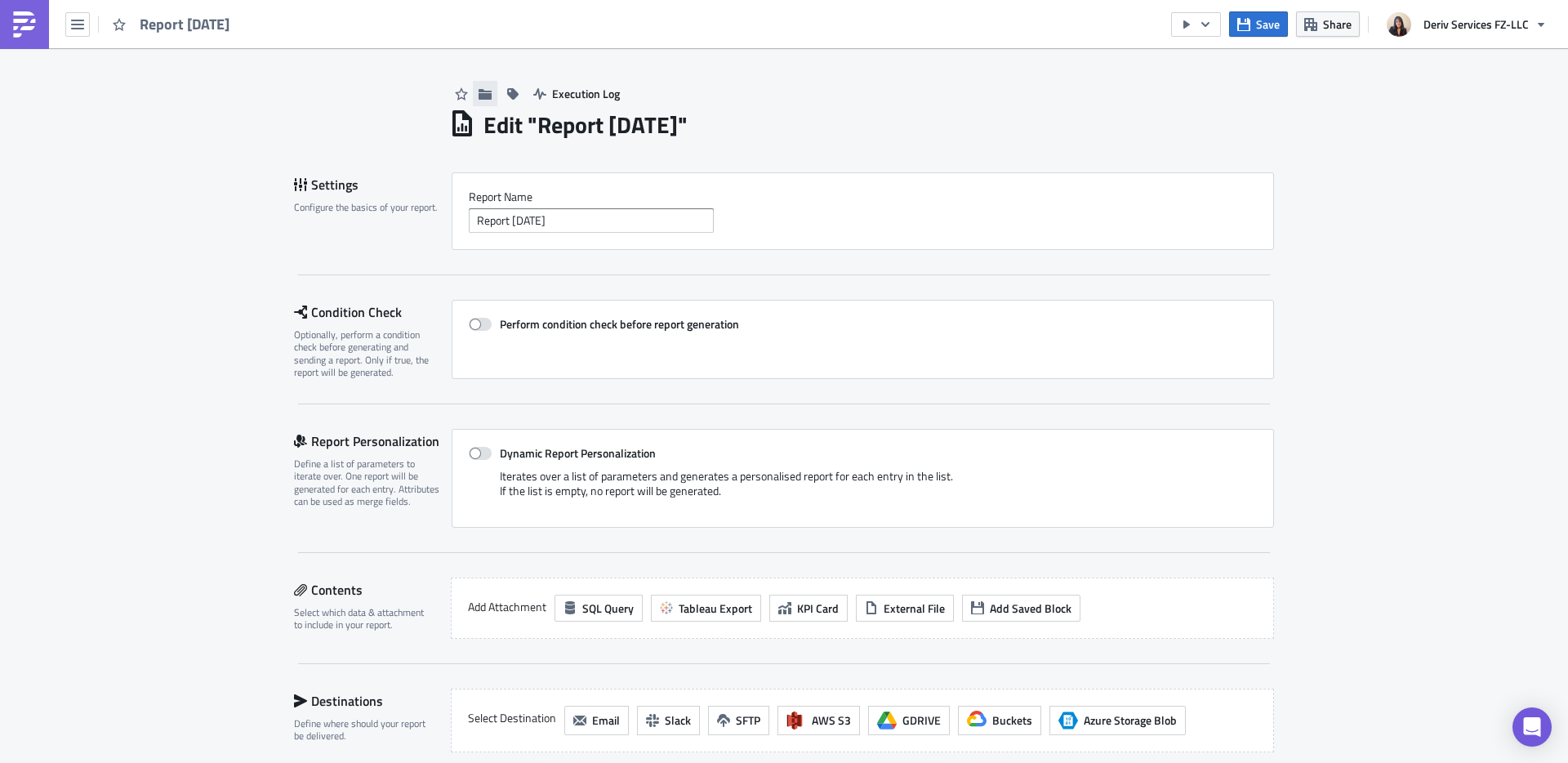
click at [483, 99] on icon "button" at bounding box center [484, 93] width 13 height 10
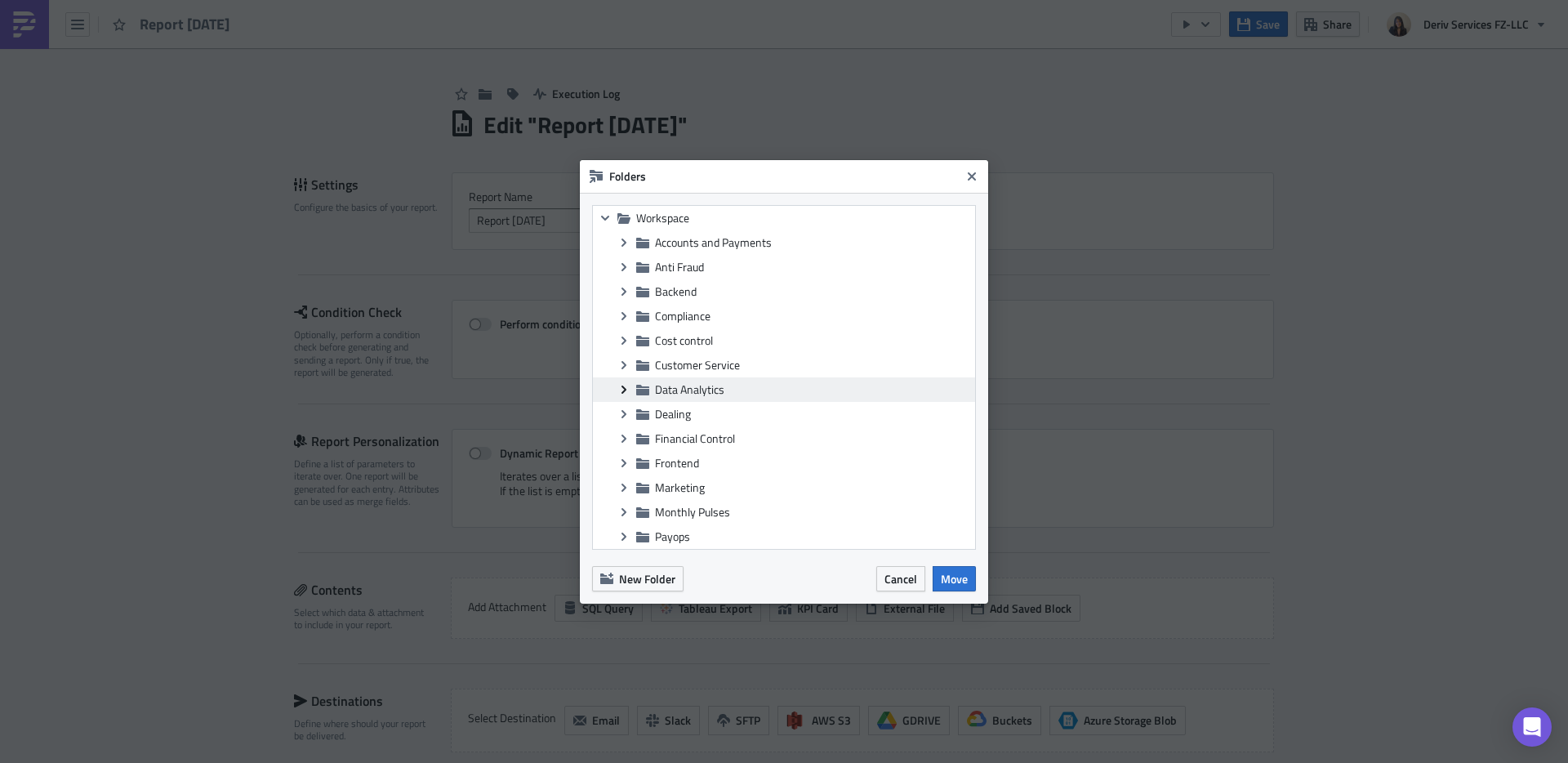
click at [626, 387] on icon "Expand group" at bounding box center [623, 389] width 13 height 13
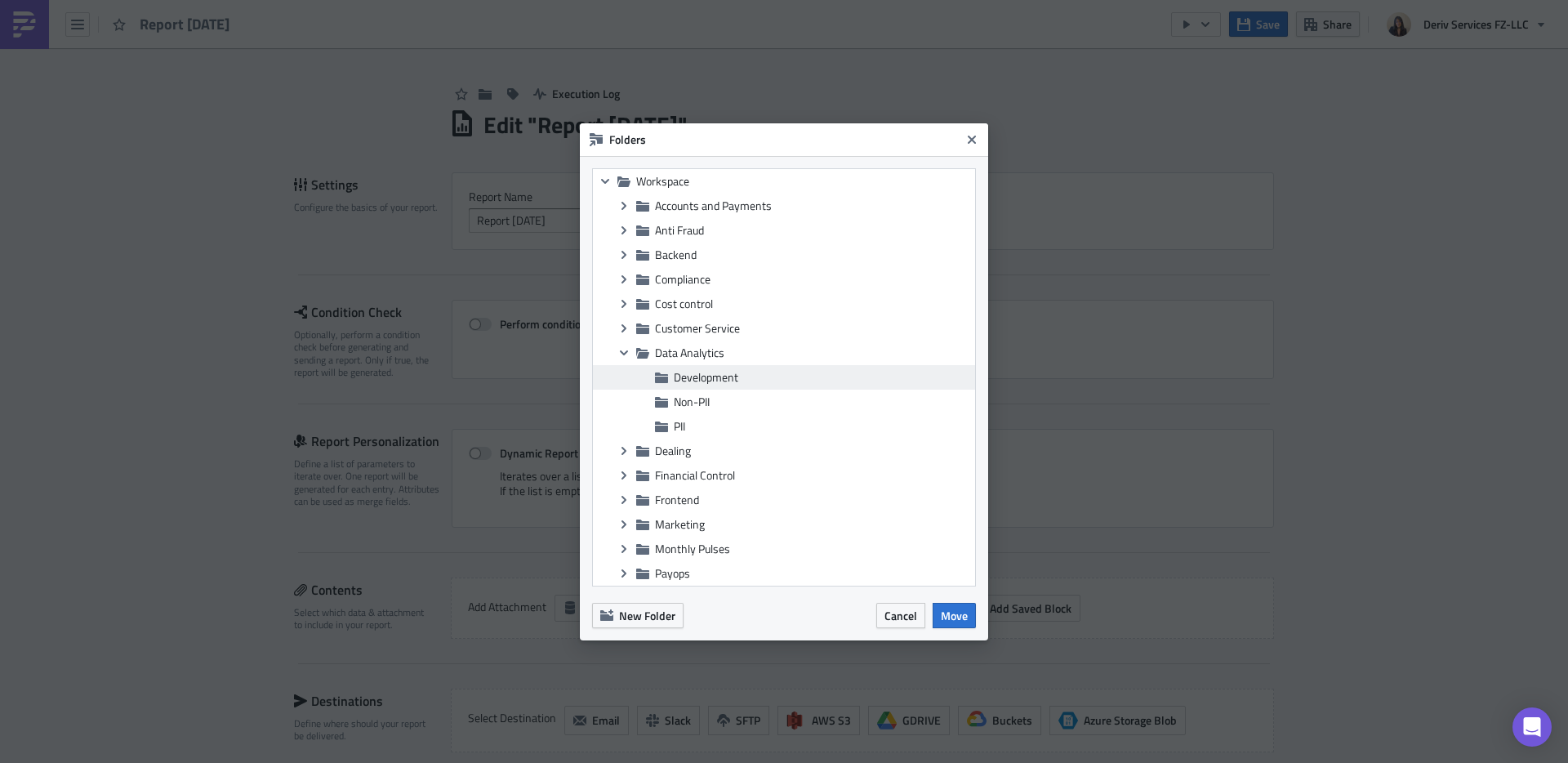
click at [716, 378] on span "Development" at bounding box center [706, 377] width 65 height 17
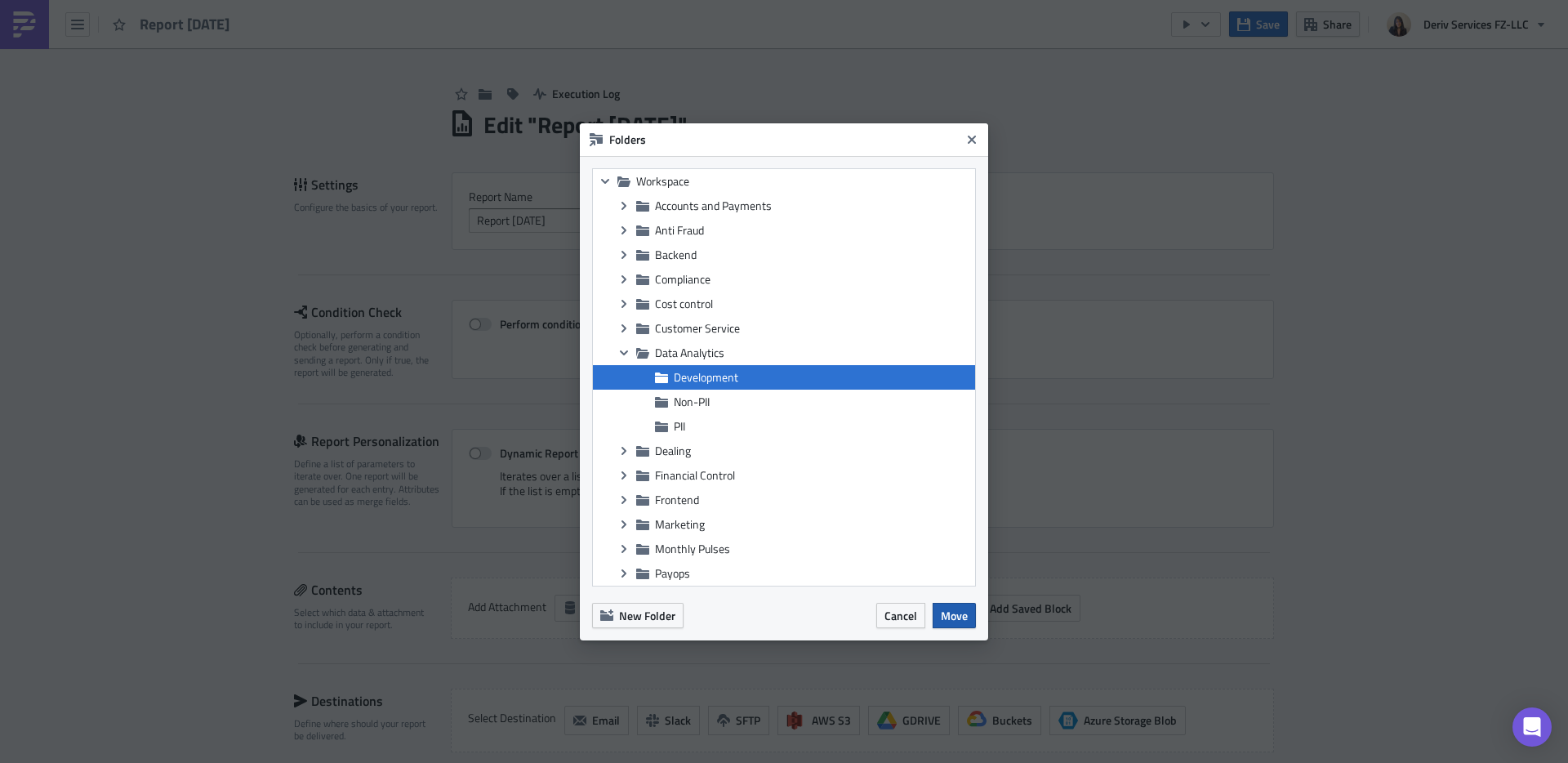
click at [954, 612] on span "Move" at bounding box center [954, 615] width 27 height 17
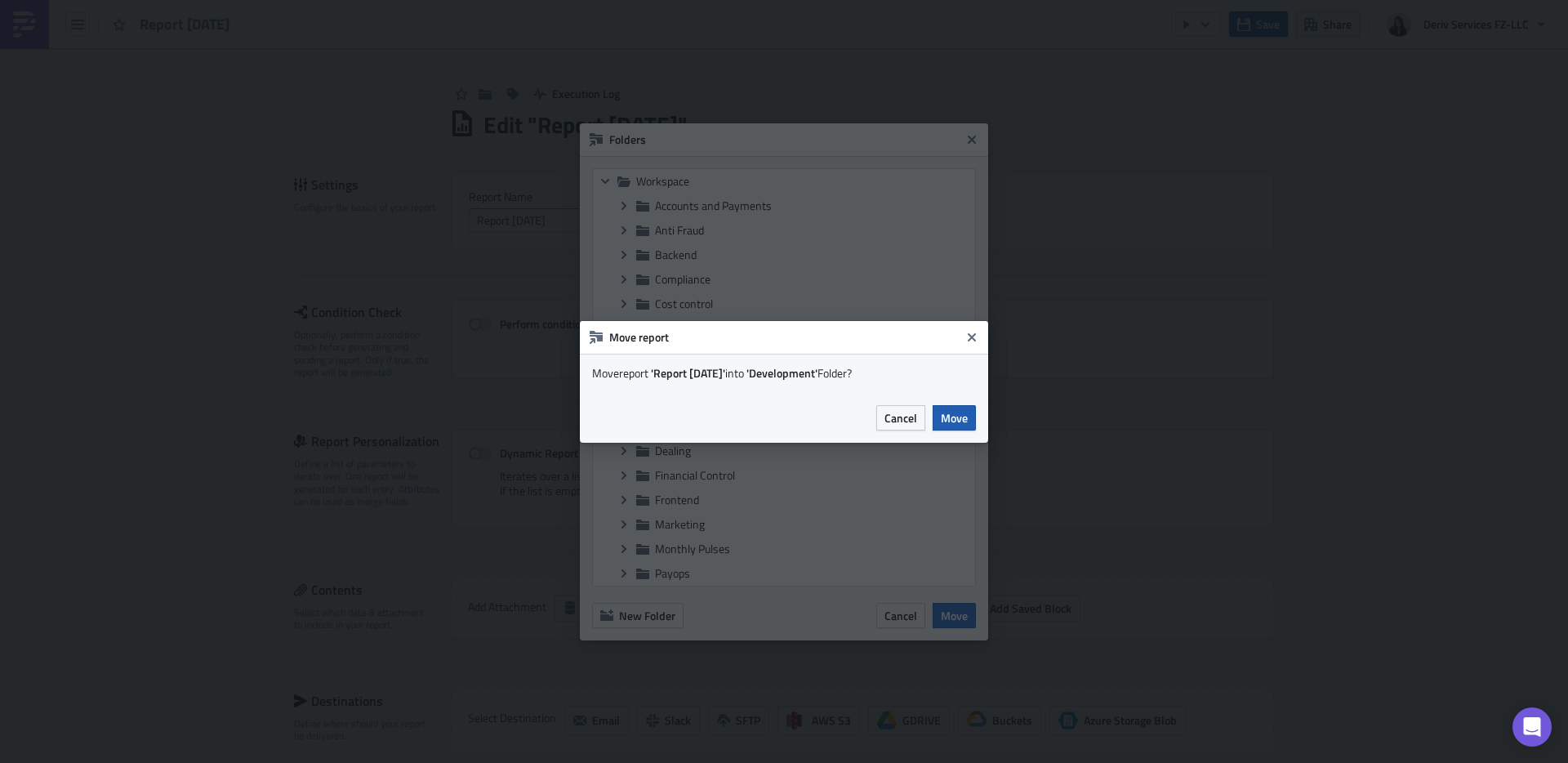
click at [958, 419] on span "Move" at bounding box center [954, 418] width 27 height 17
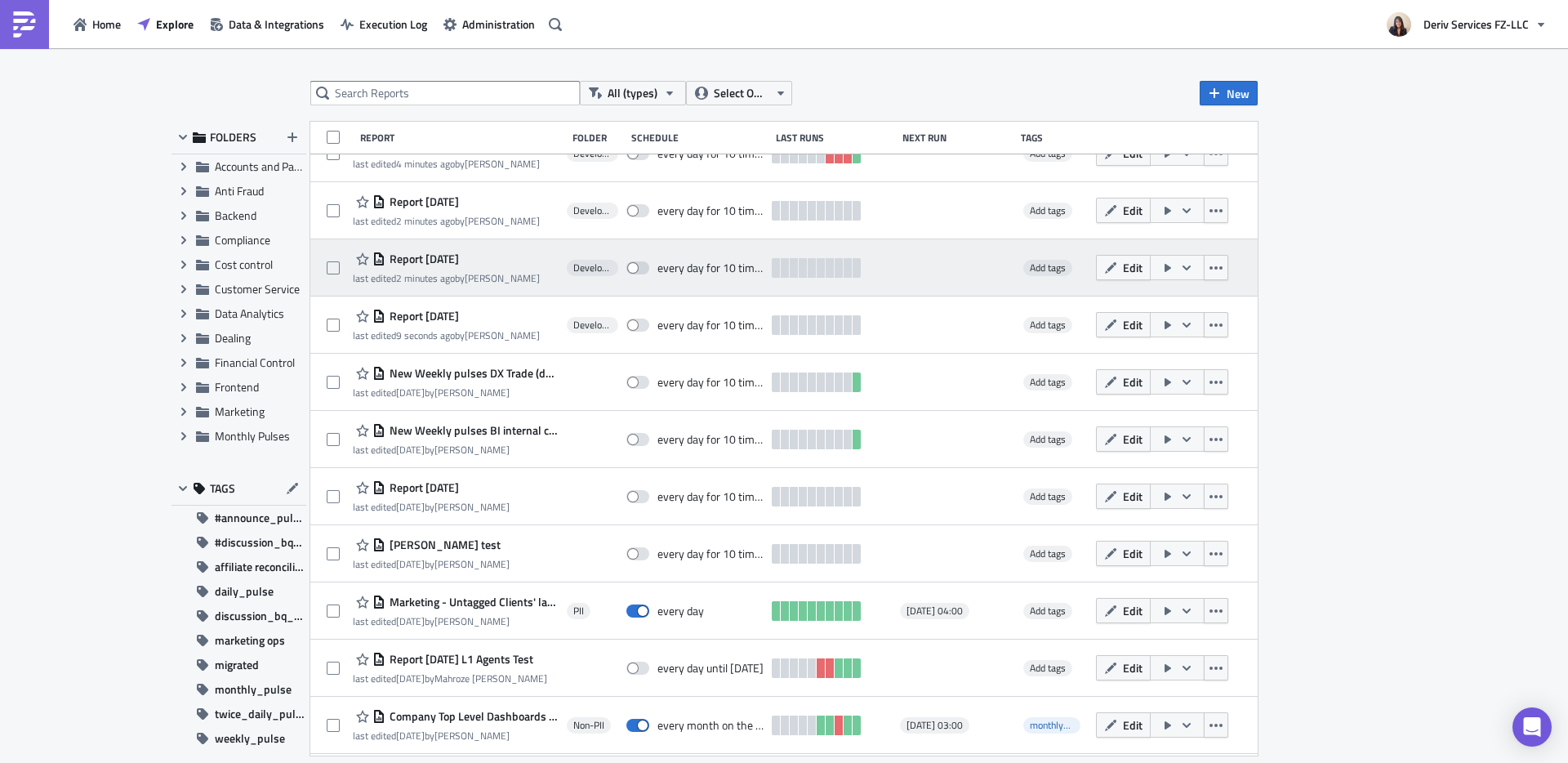
scroll to position [734, 0]
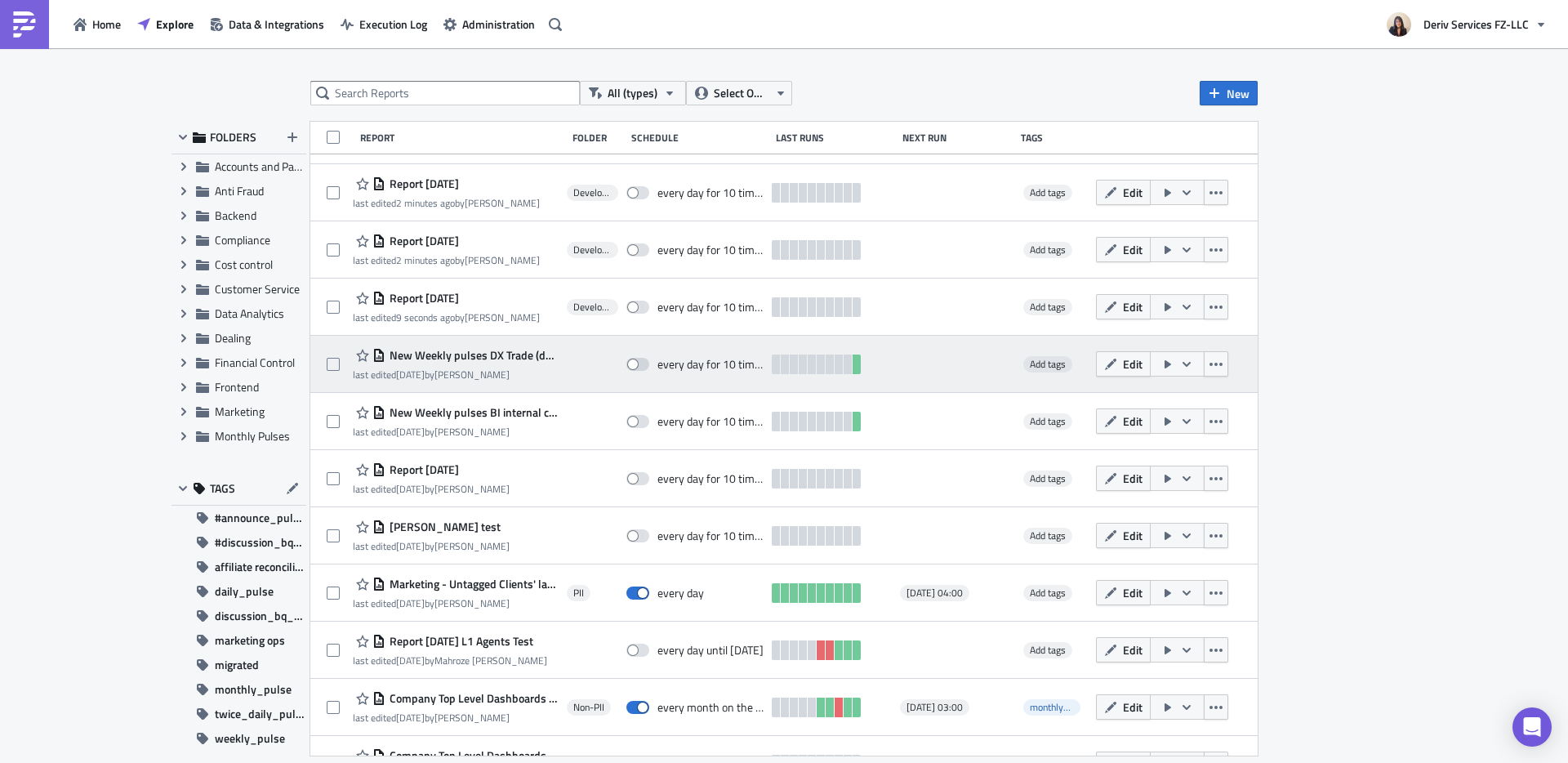
click at [507, 352] on span "New Weekly pulses DX Trade (development_bi_pulse)" at bounding box center [471, 355] width 173 height 15
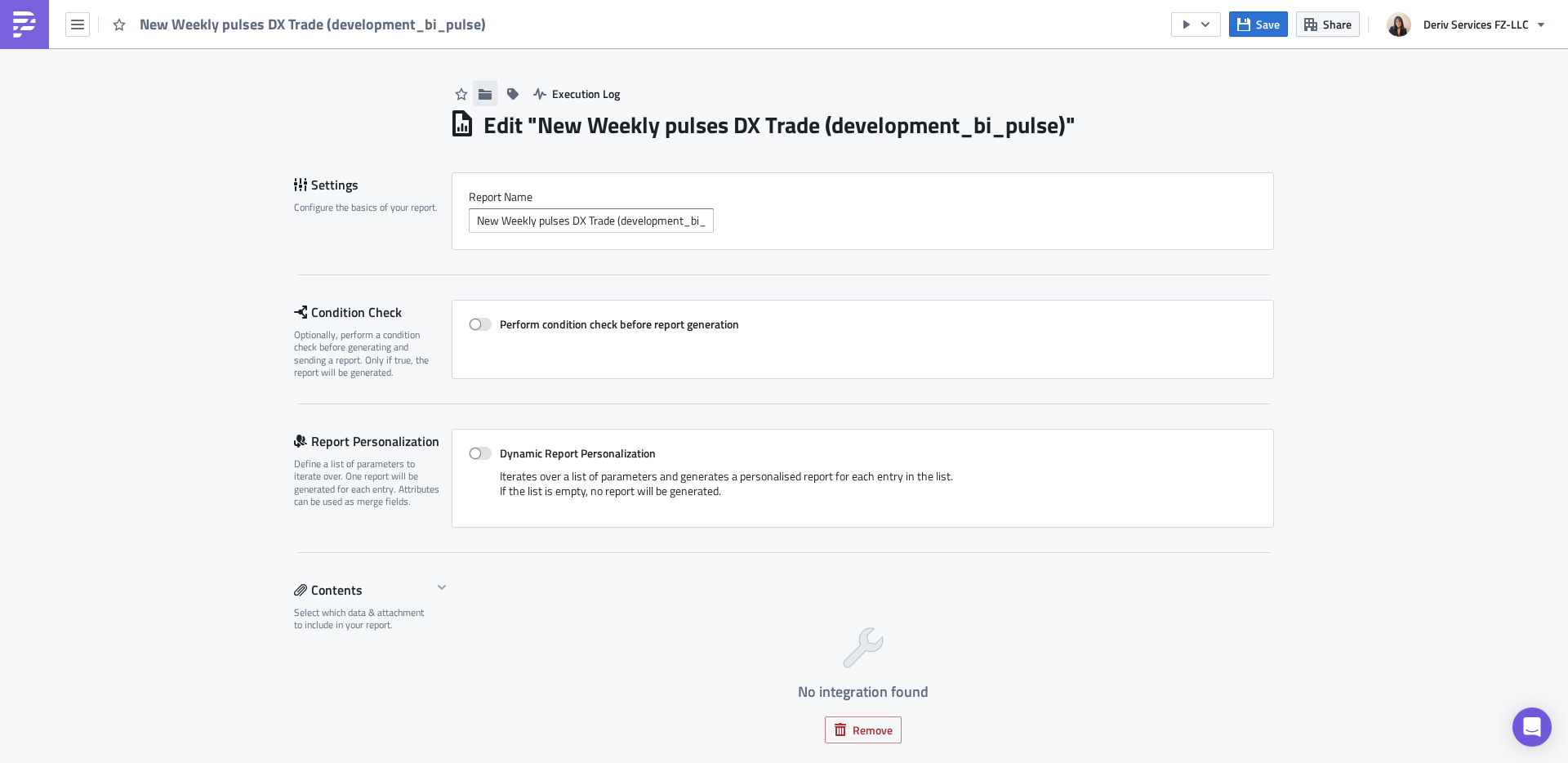
click at [479, 94] on icon "button" at bounding box center [484, 93] width 13 height 10
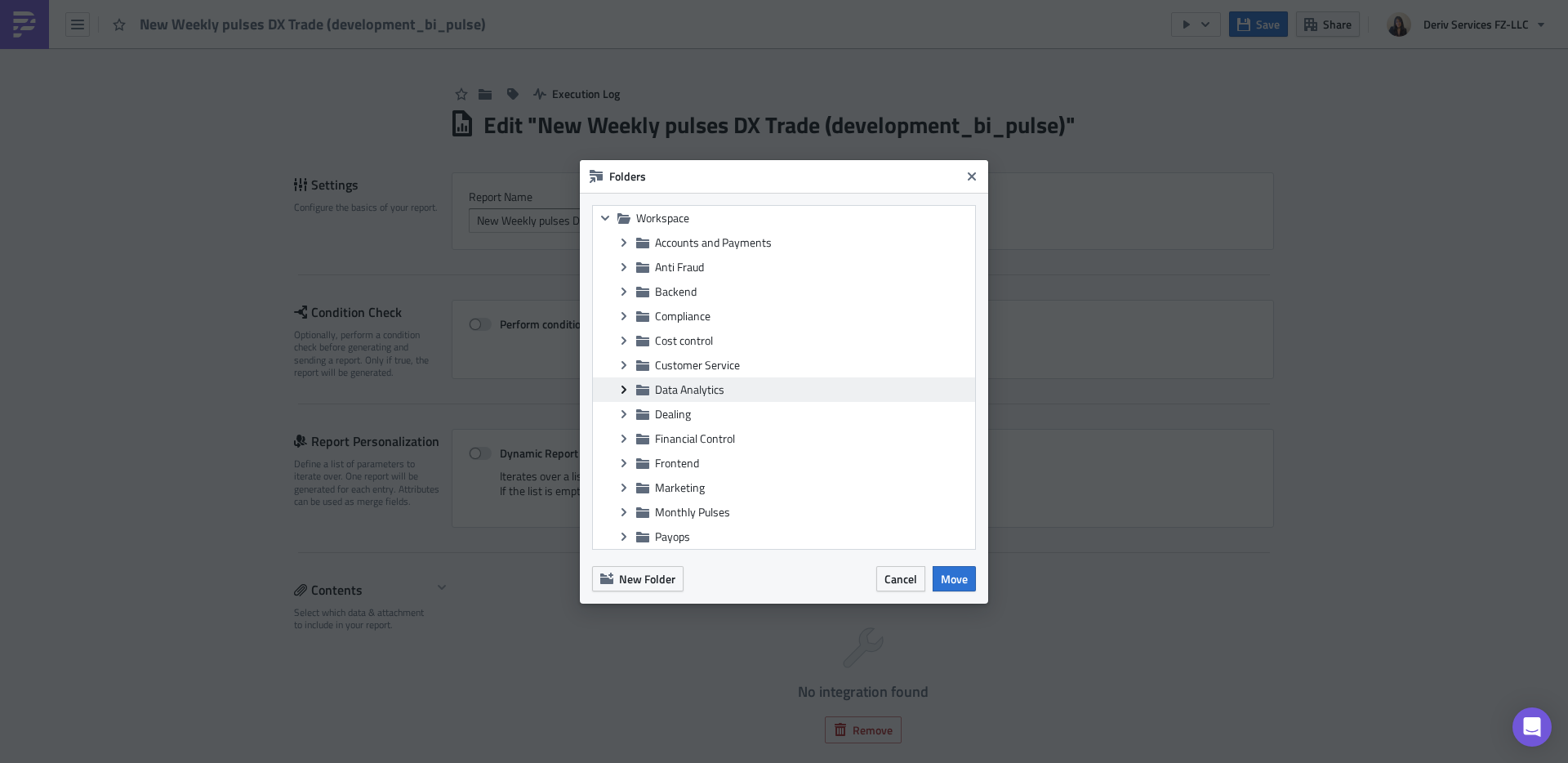
click at [624, 389] on icon at bounding box center [624, 389] width 5 height 9
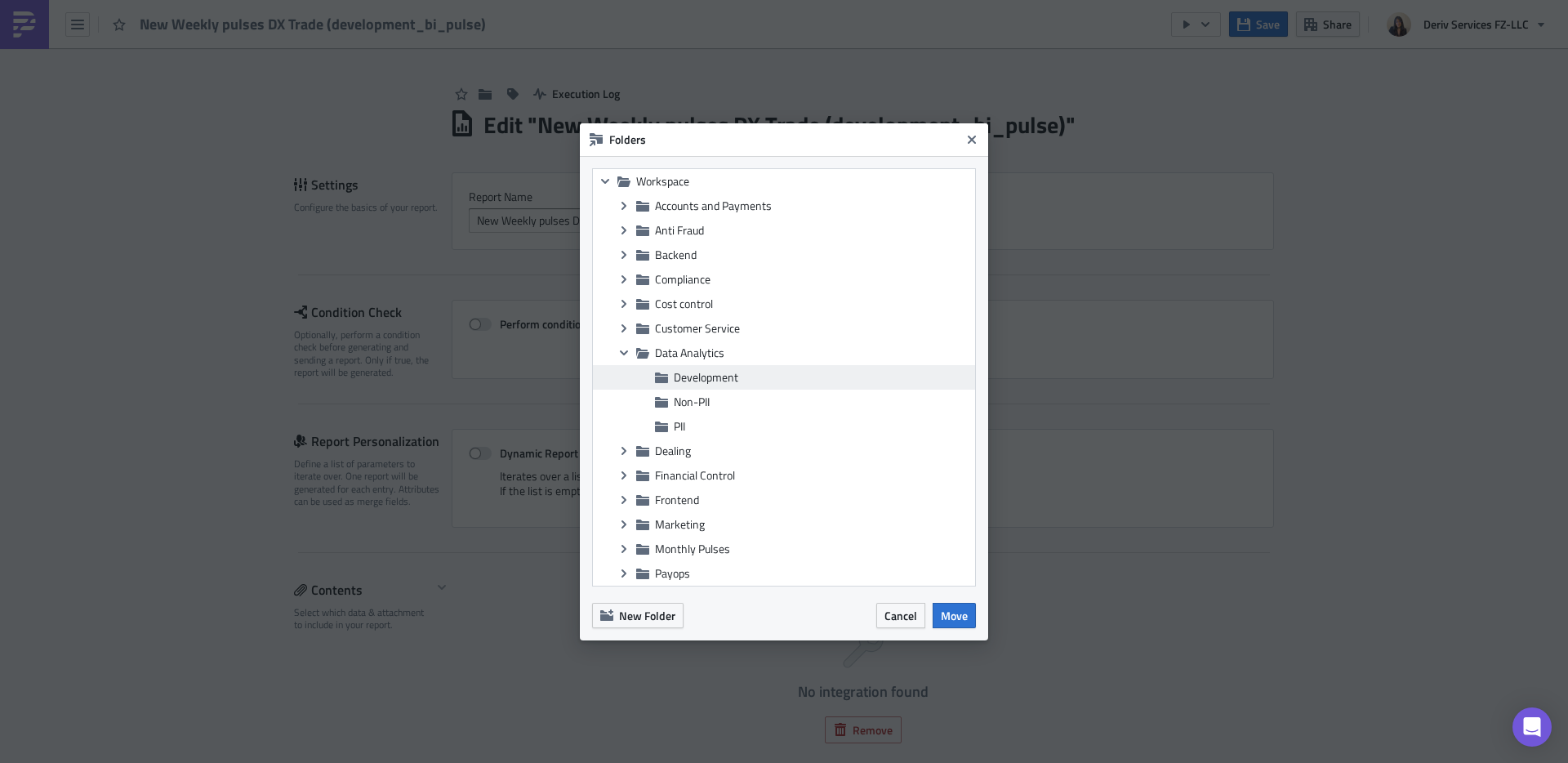
click at [726, 383] on span "Development" at bounding box center [706, 377] width 65 height 17
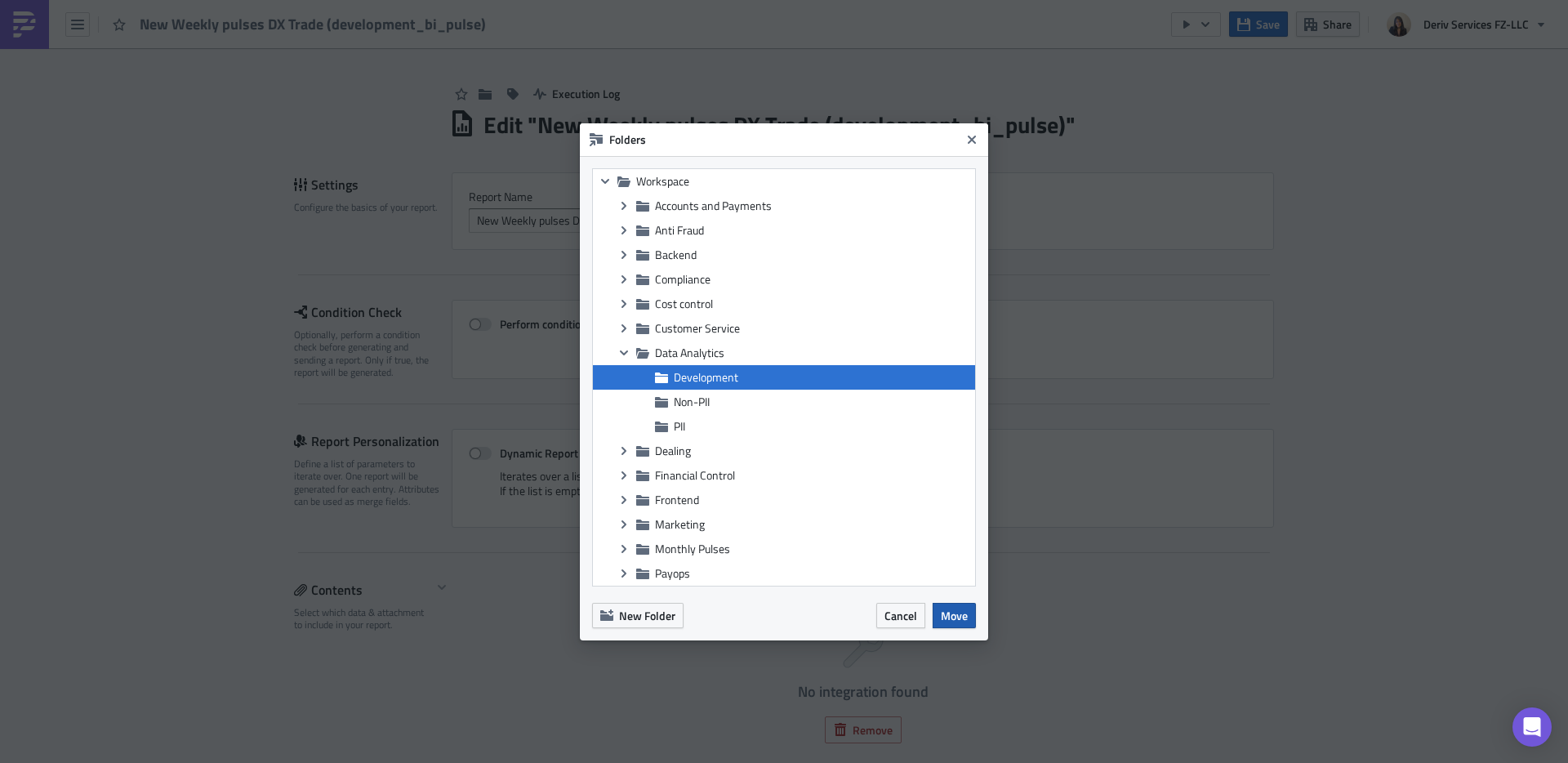
click at [959, 612] on span "Move" at bounding box center [954, 615] width 27 height 17
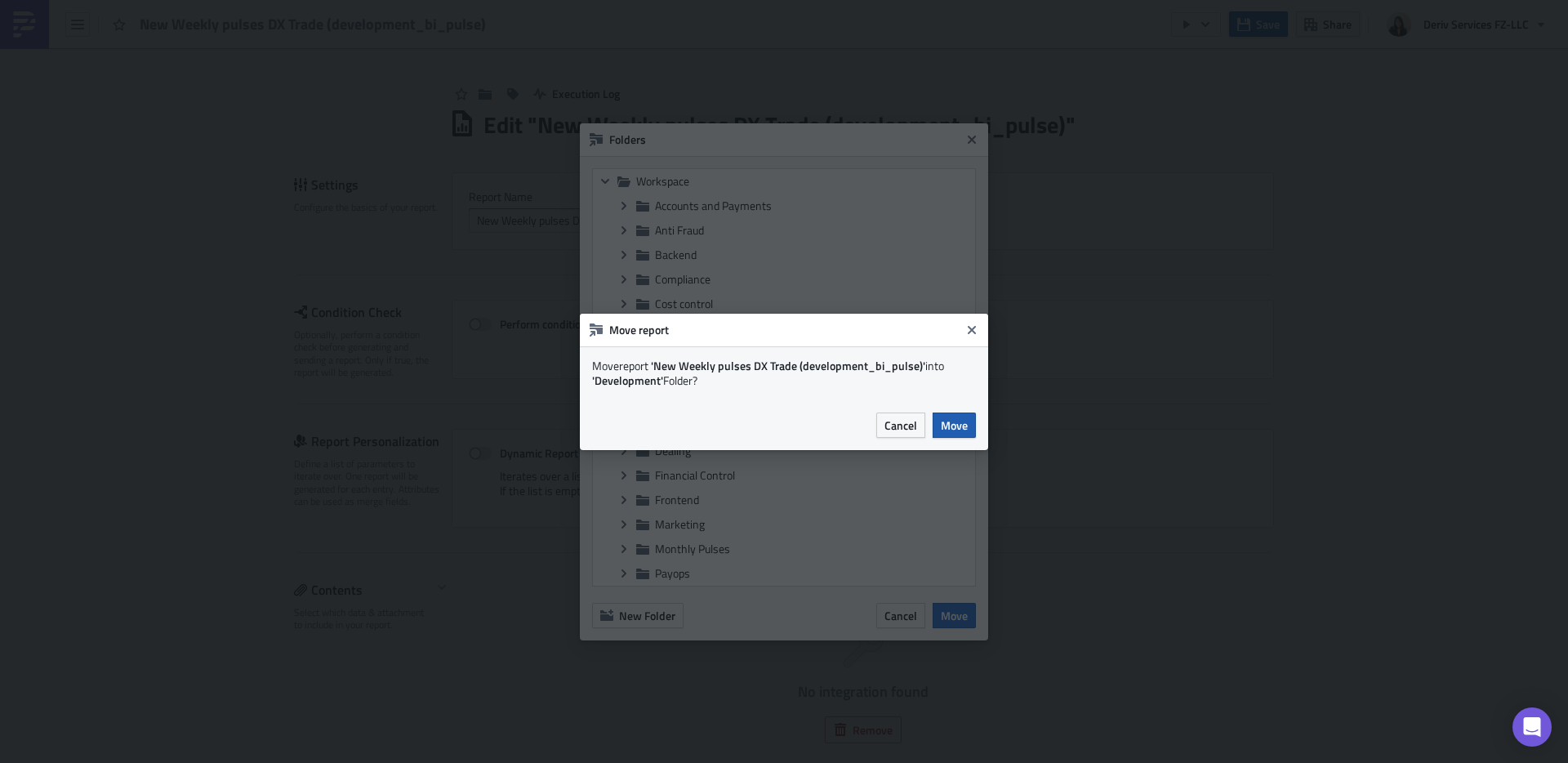
click at [964, 424] on span "Move" at bounding box center [954, 426] width 27 height 17
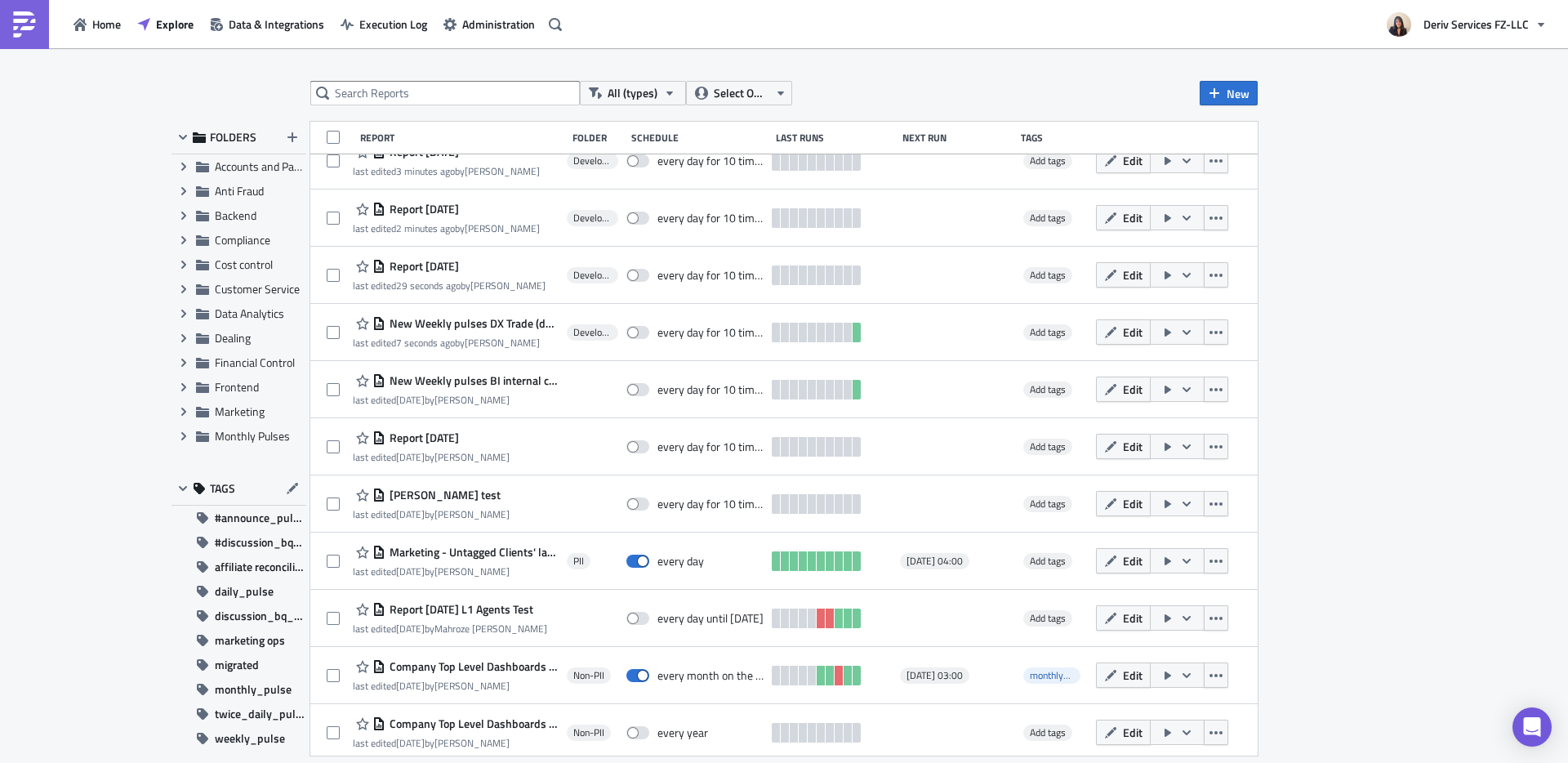
scroll to position [787, 0]
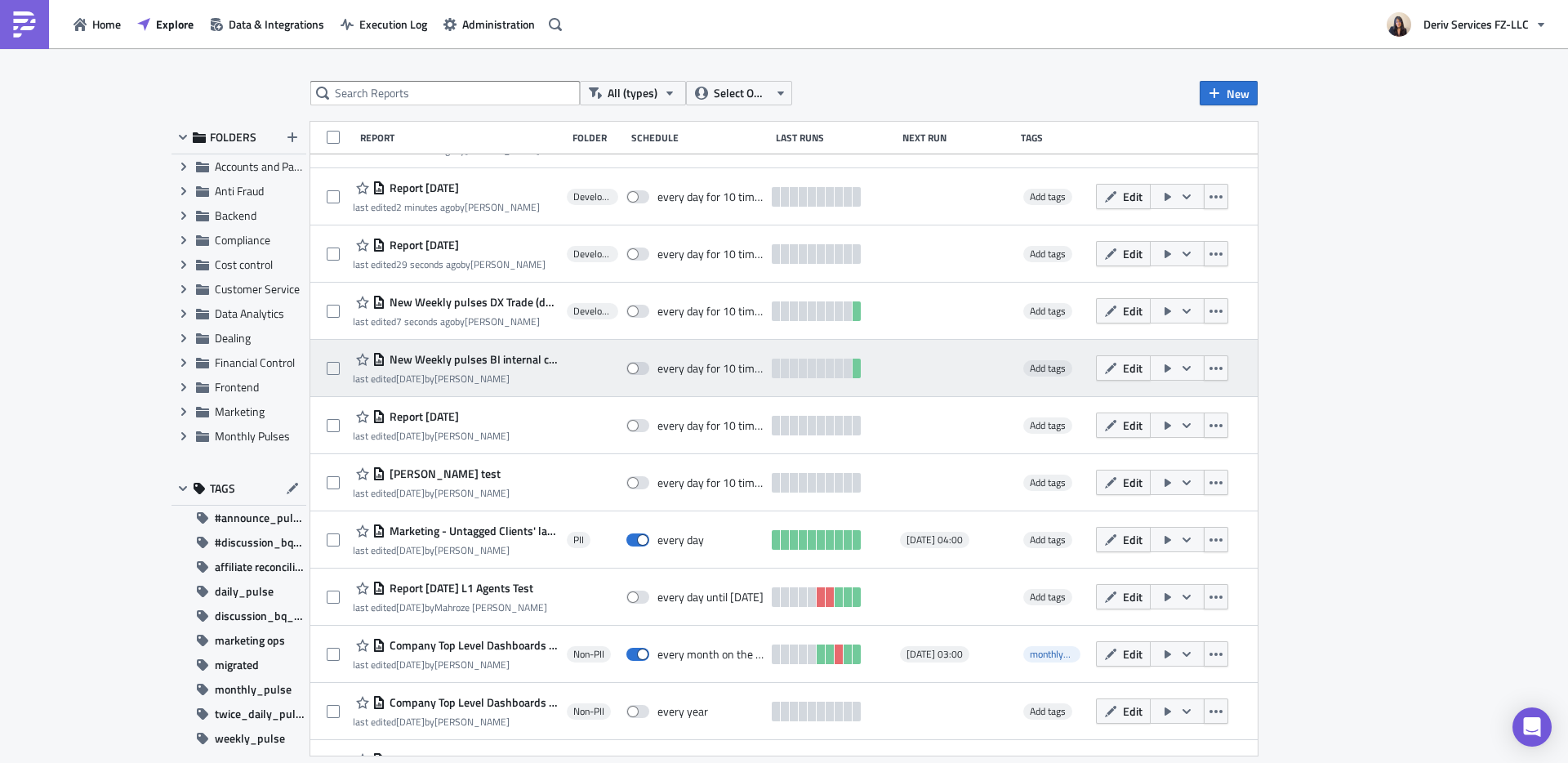
click at [465, 360] on span "New Weekly pulses BI internal check" at bounding box center [471, 359] width 173 height 15
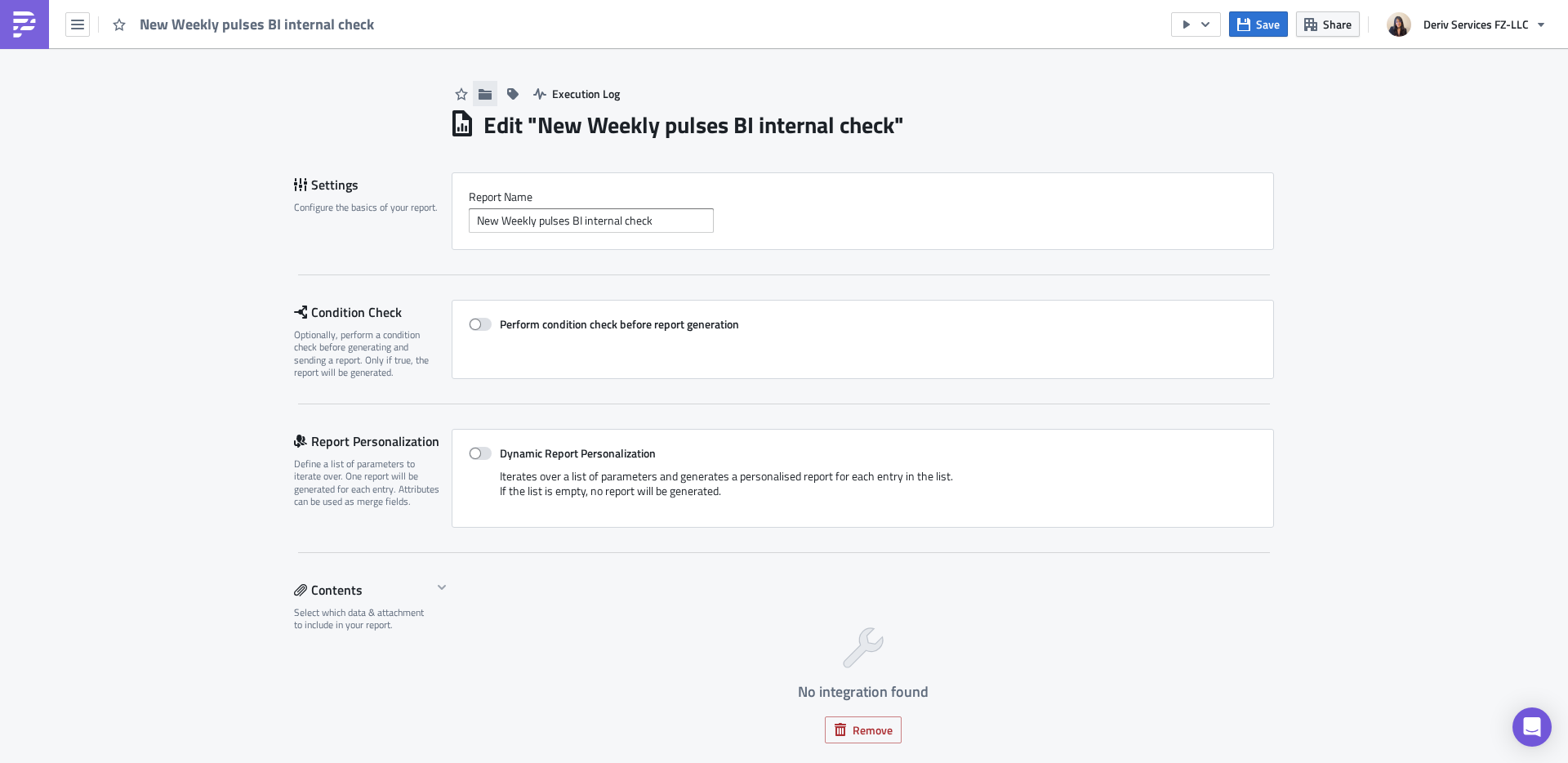
click at [480, 97] on icon "button" at bounding box center [484, 93] width 13 height 10
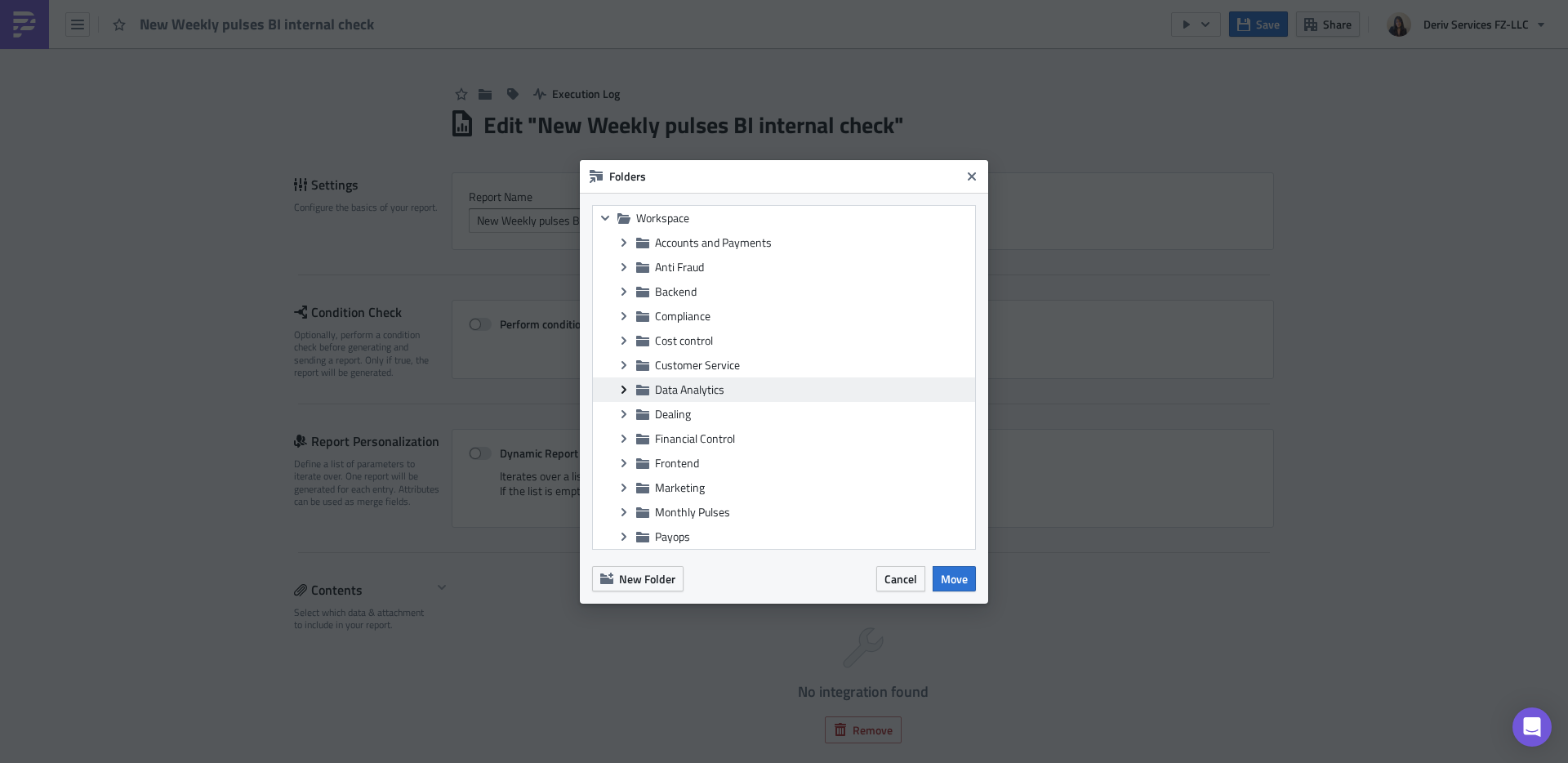
click at [626, 389] on icon "Expand group" at bounding box center [623, 389] width 13 height 13
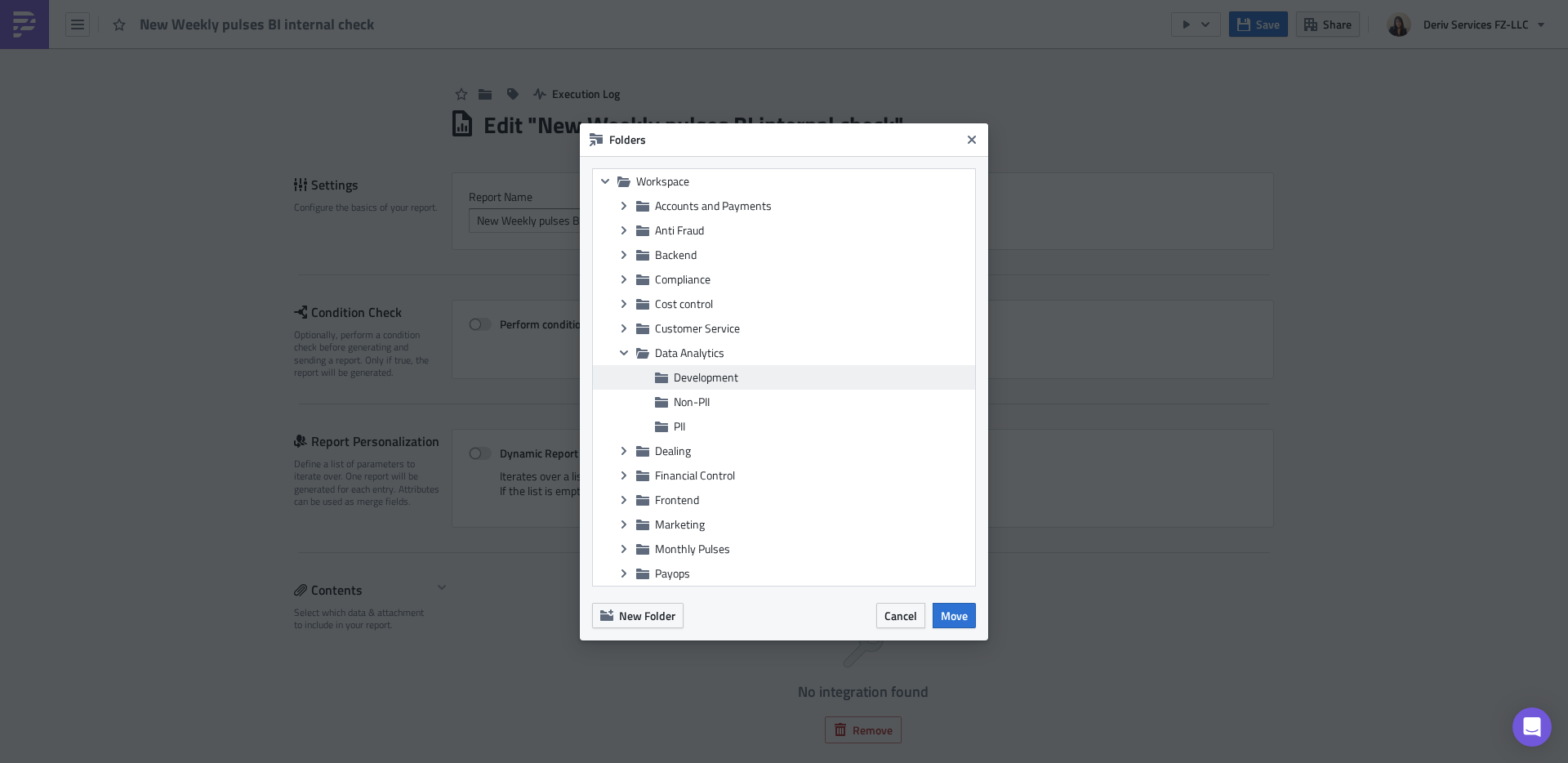
click at [740, 378] on span "Development" at bounding box center [822, 377] width 297 height 15
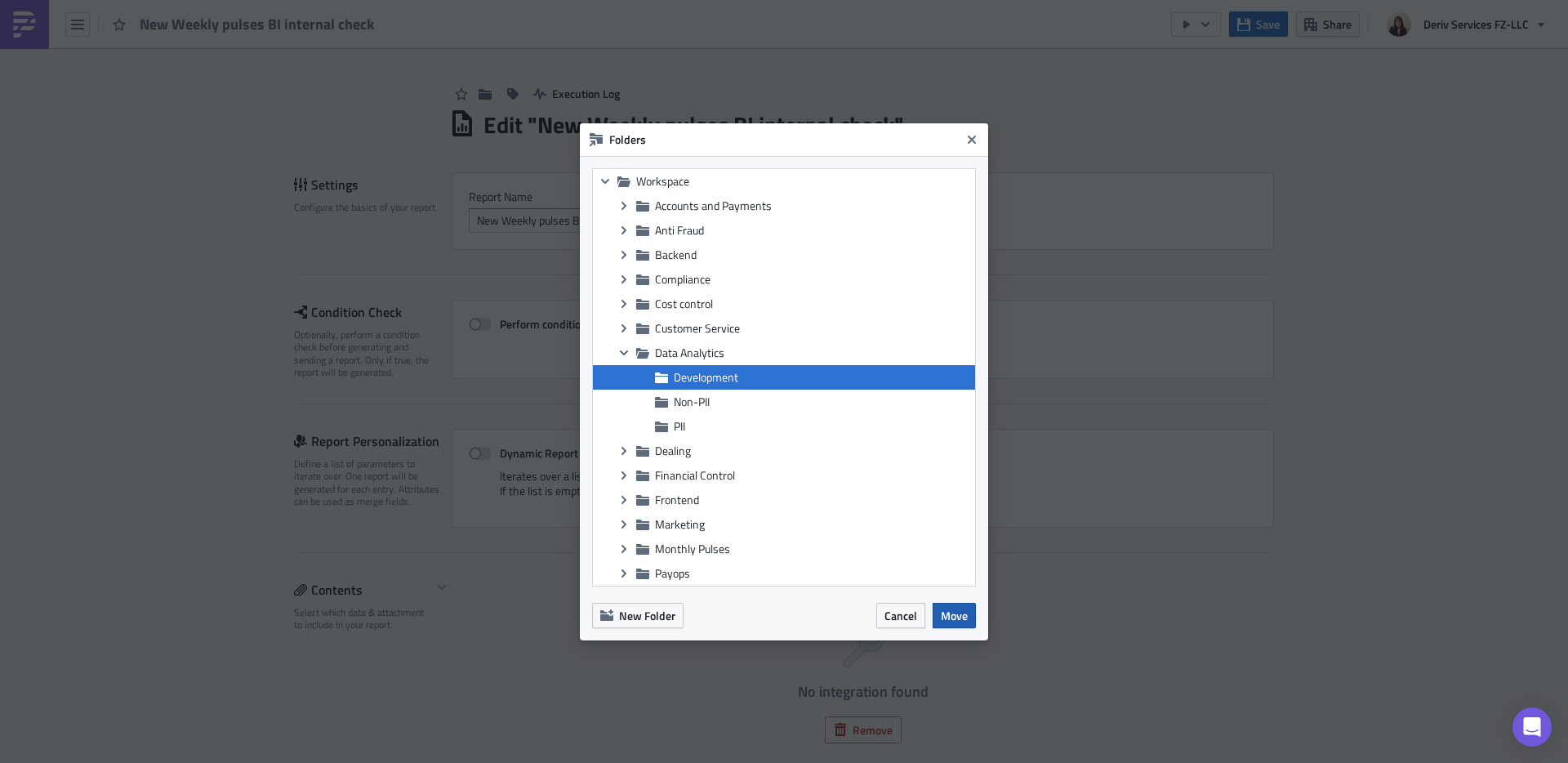
click at [960, 610] on span "Move" at bounding box center [954, 615] width 27 height 17
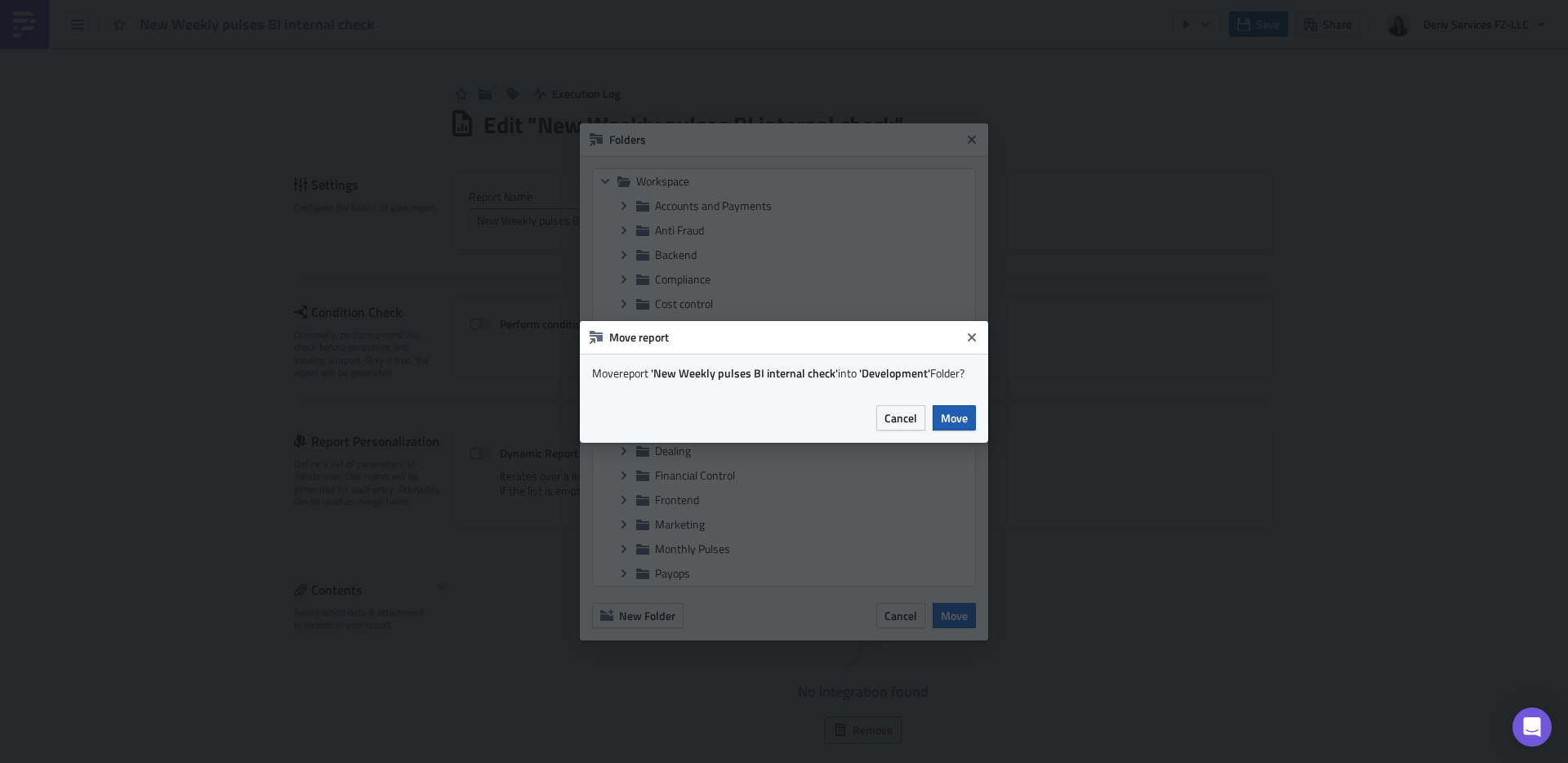
click at [968, 414] on button "Move" at bounding box center [954, 418] width 44 height 26
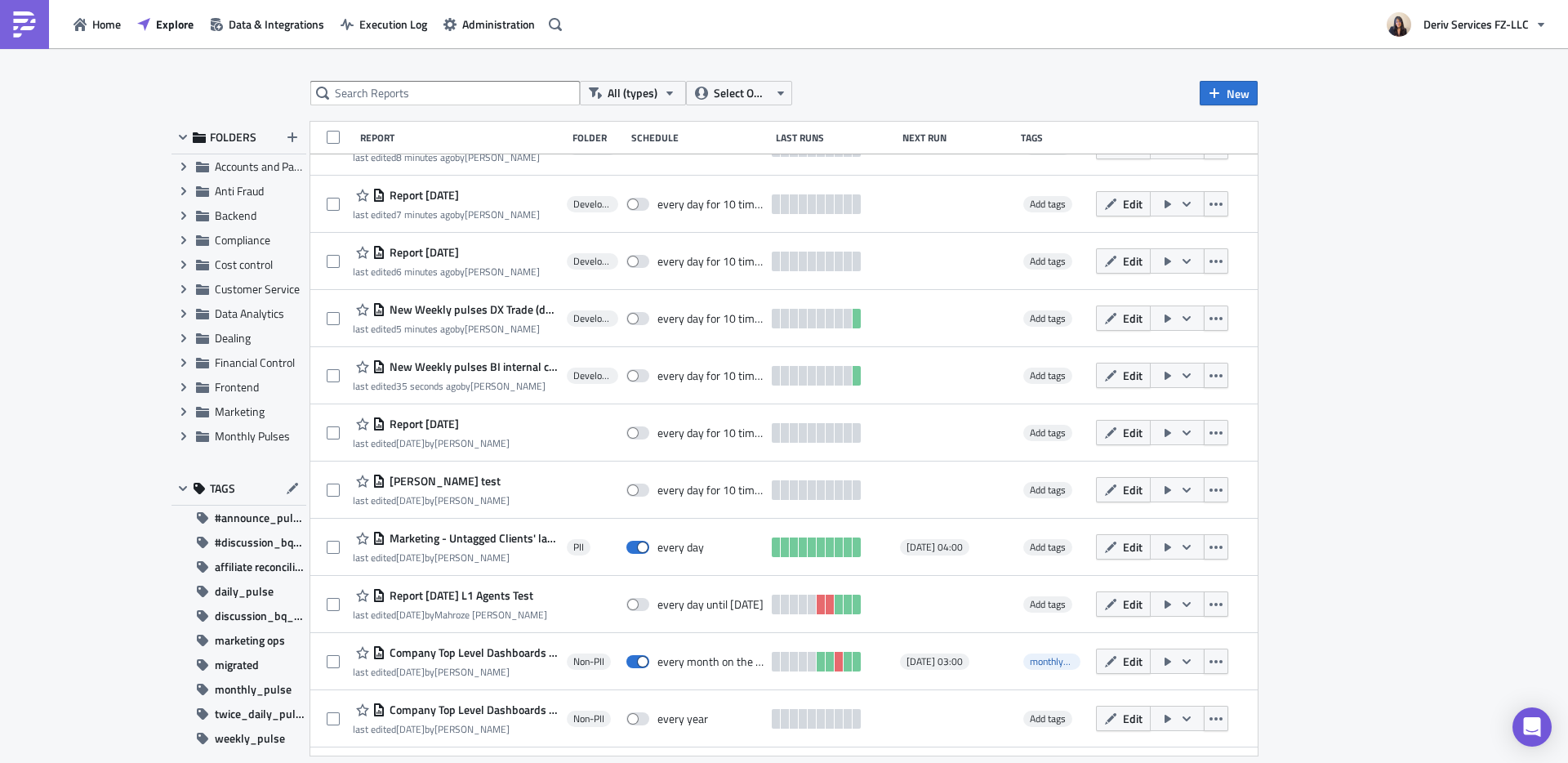
scroll to position [822, 0]
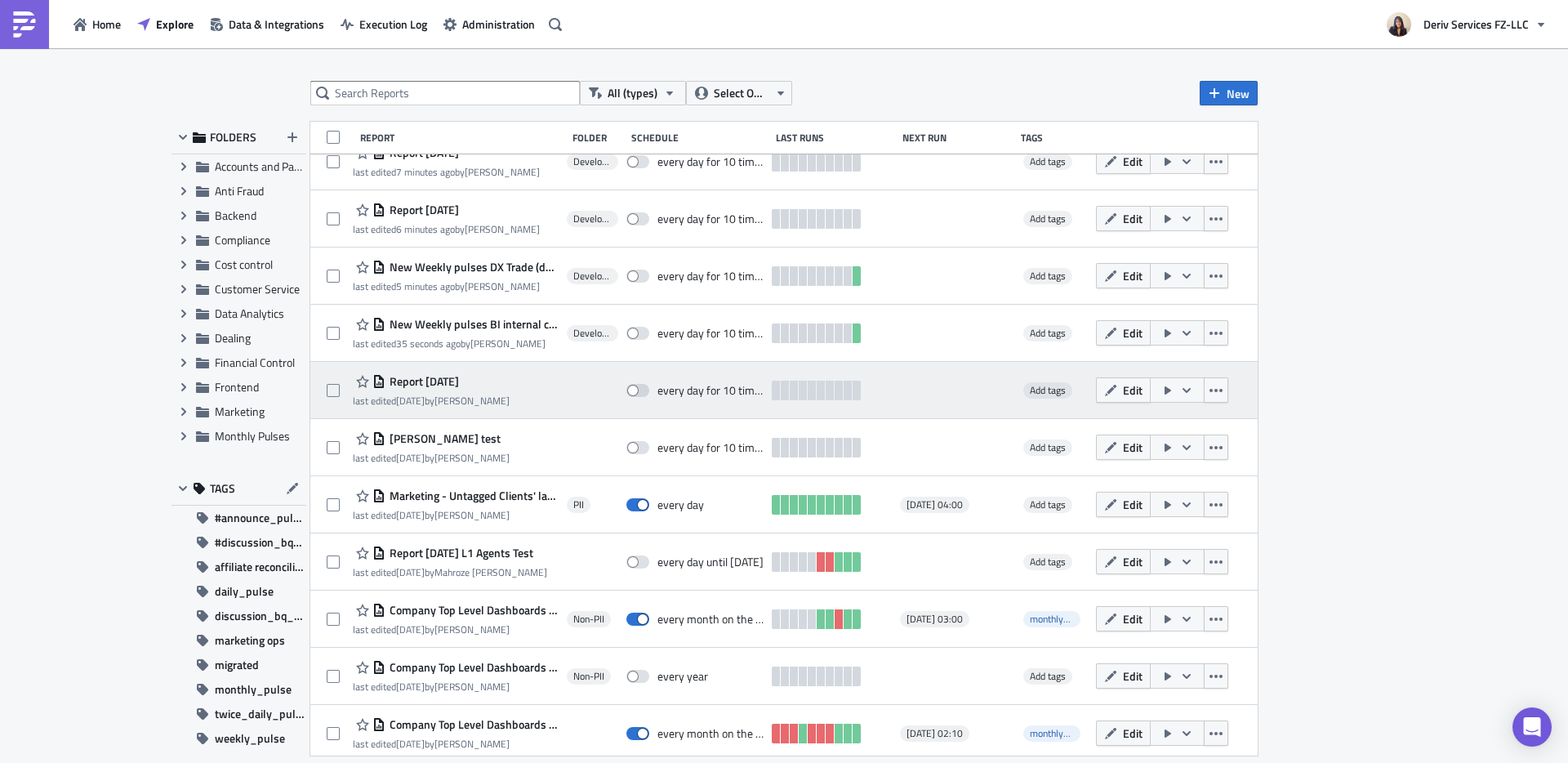
click at [451, 384] on span "Report [DATE]" at bounding box center [422, 381] width 73 height 15
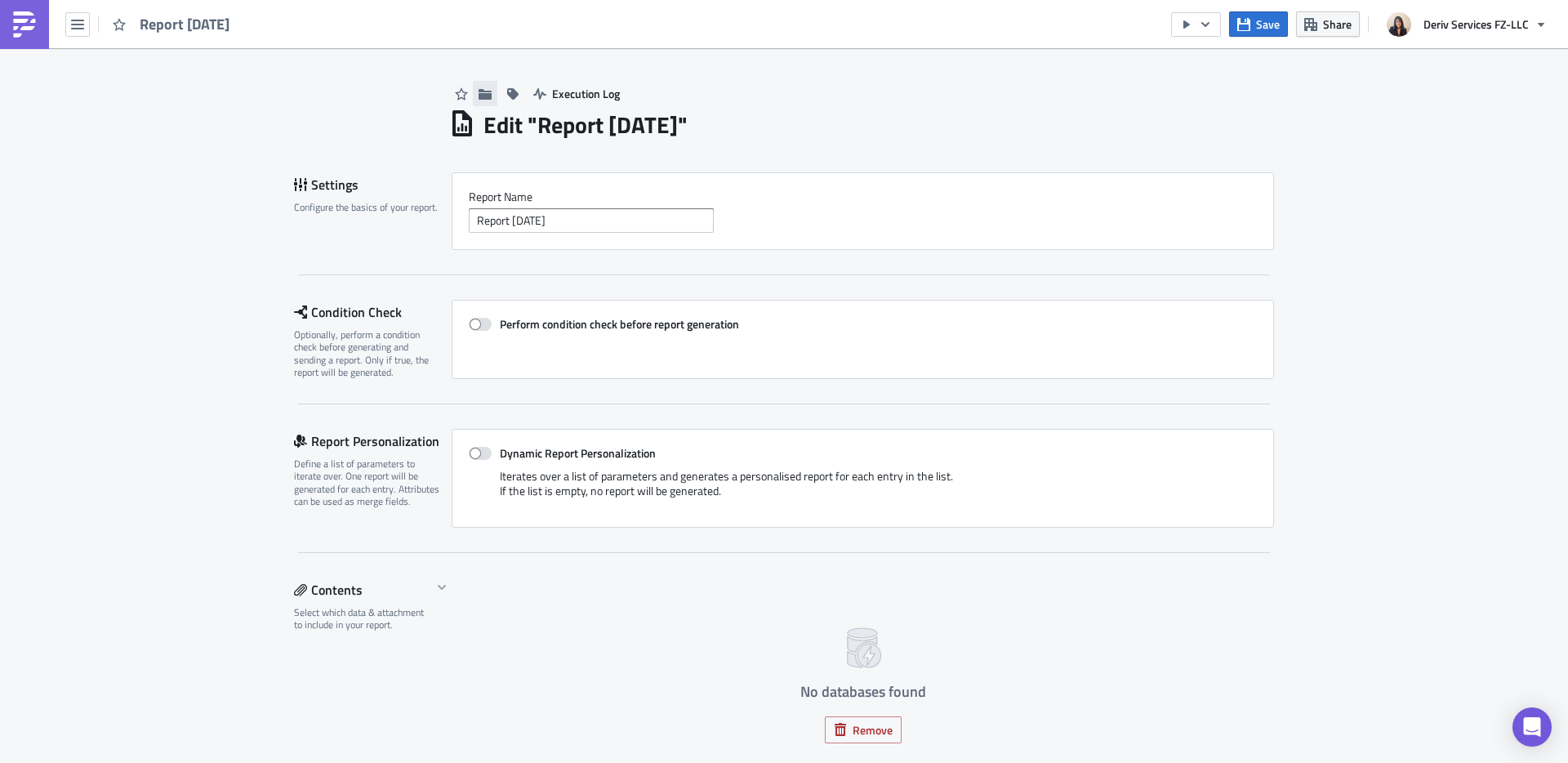
click at [478, 98] on icon "button" at bounding box center [484, 93] width 13 height 10
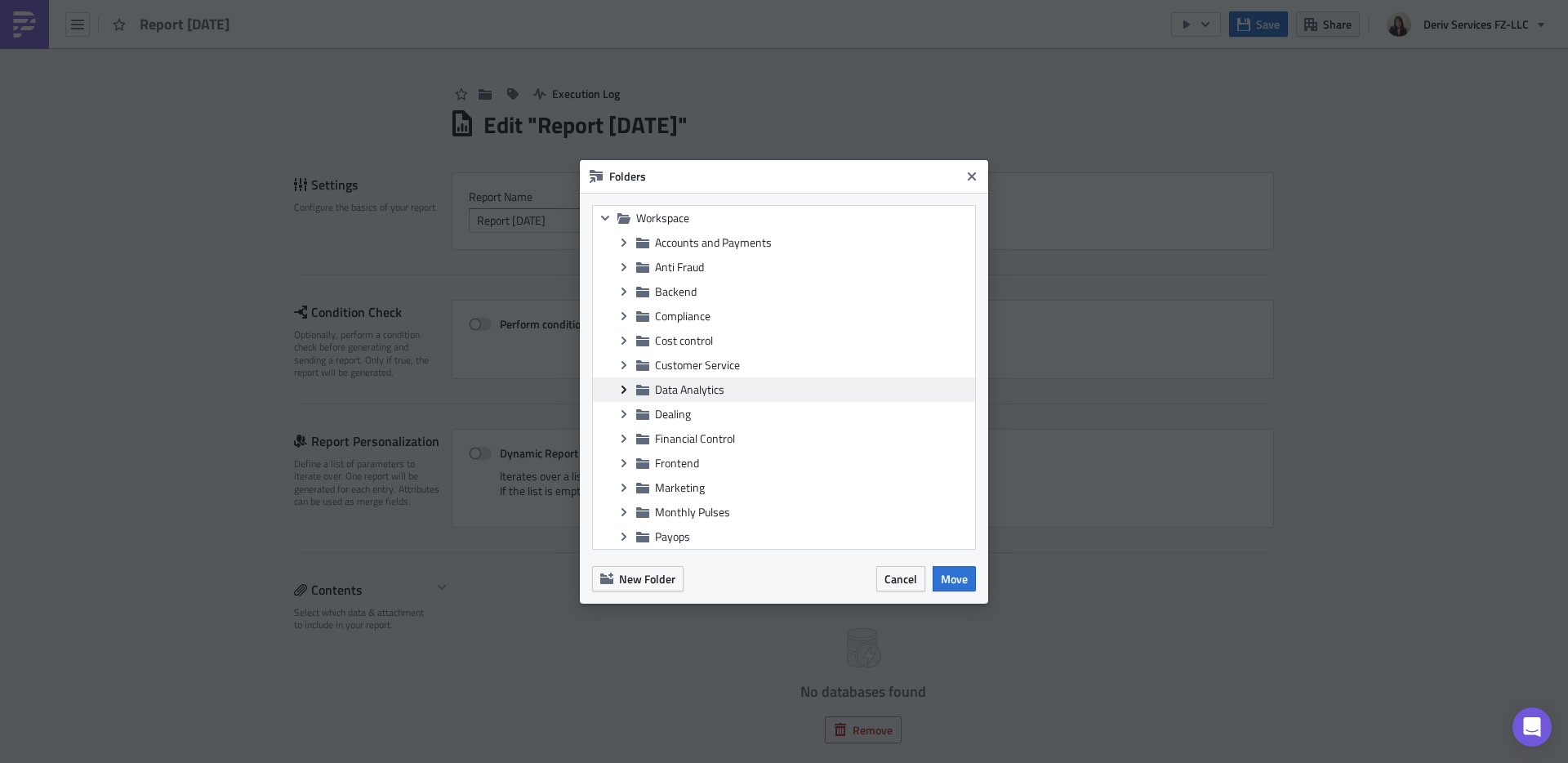
click at [623, 387] on icon at bounding box center [624, 389] width 5 height 9
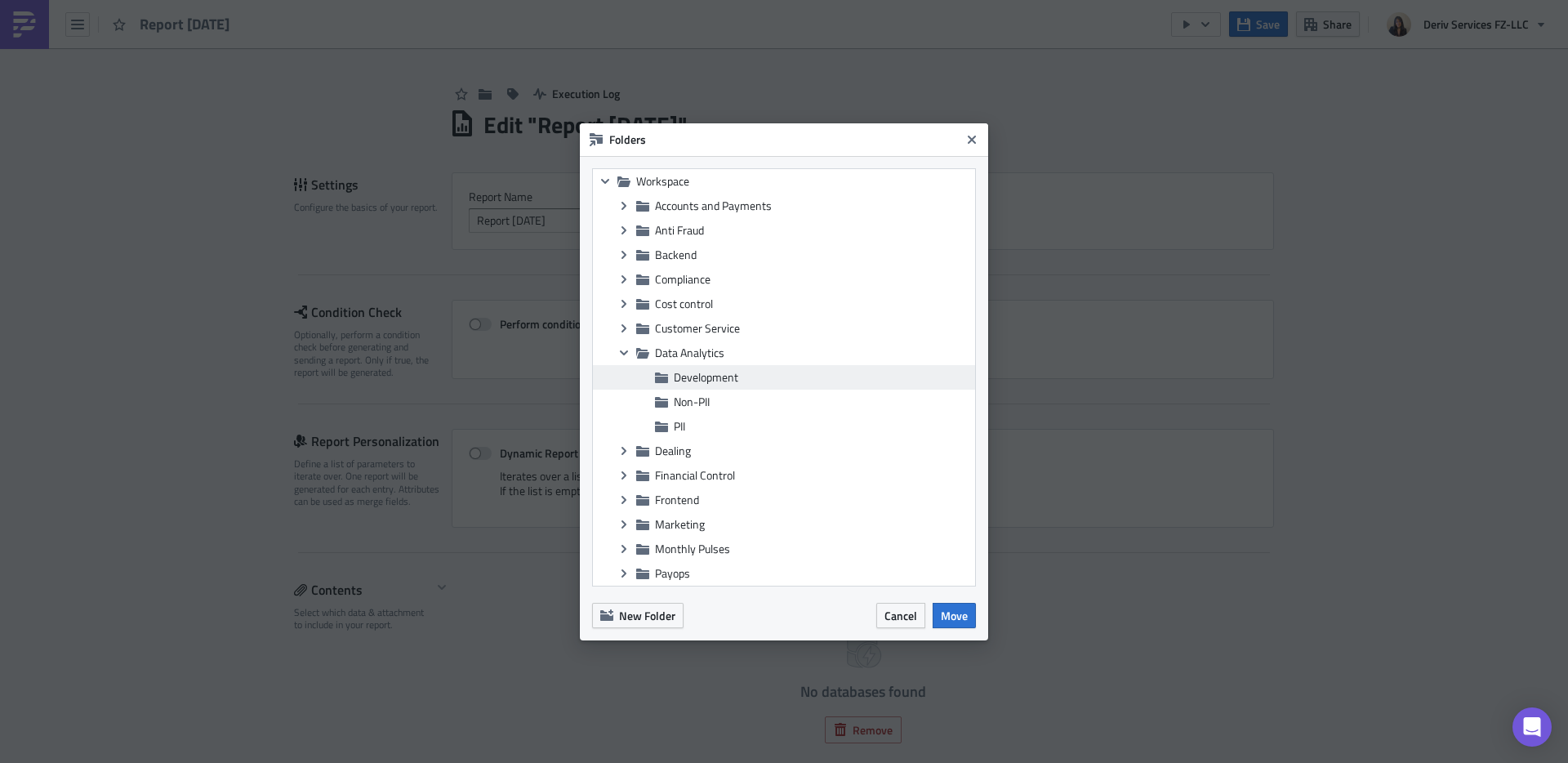
click at [743, 370] on span "Development" at bounding box center [822, 377] width 297 height 15
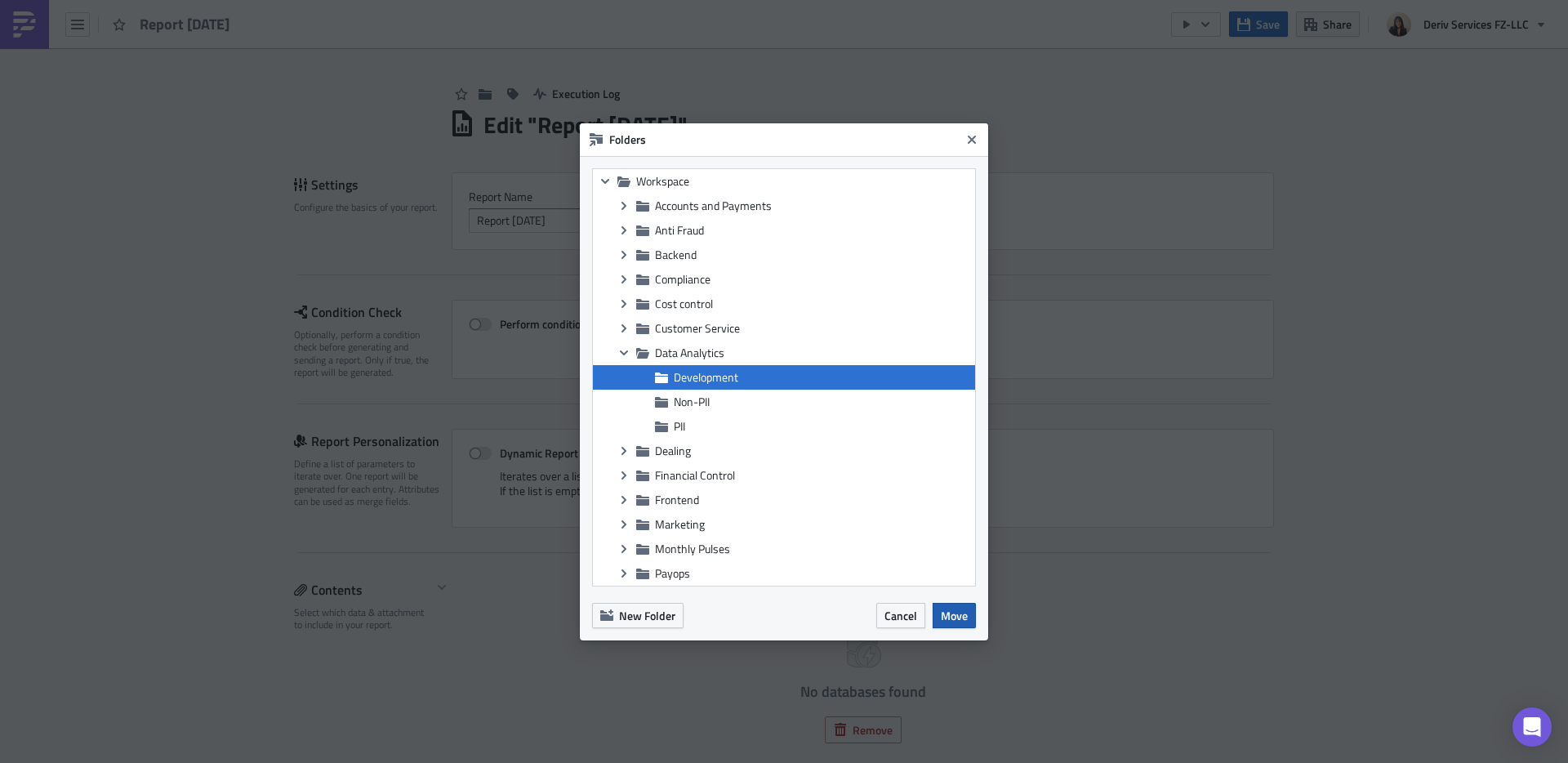
click at [944, 612] on span "Move" at bounding box center [954, 615] width 27 height 17
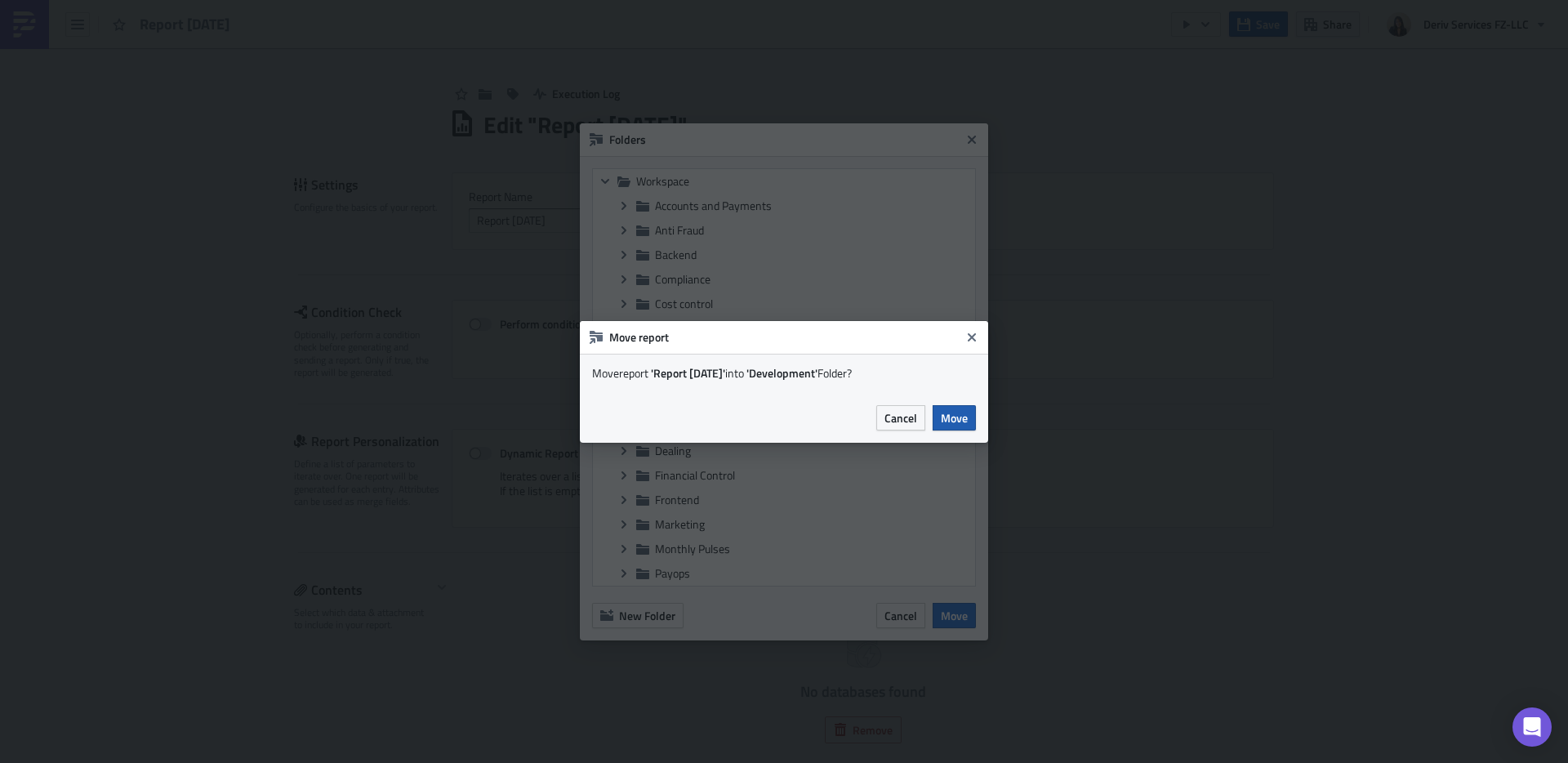
click at [951, 412] on span "Move" at bounding box center [954, 418] width 27 height 17
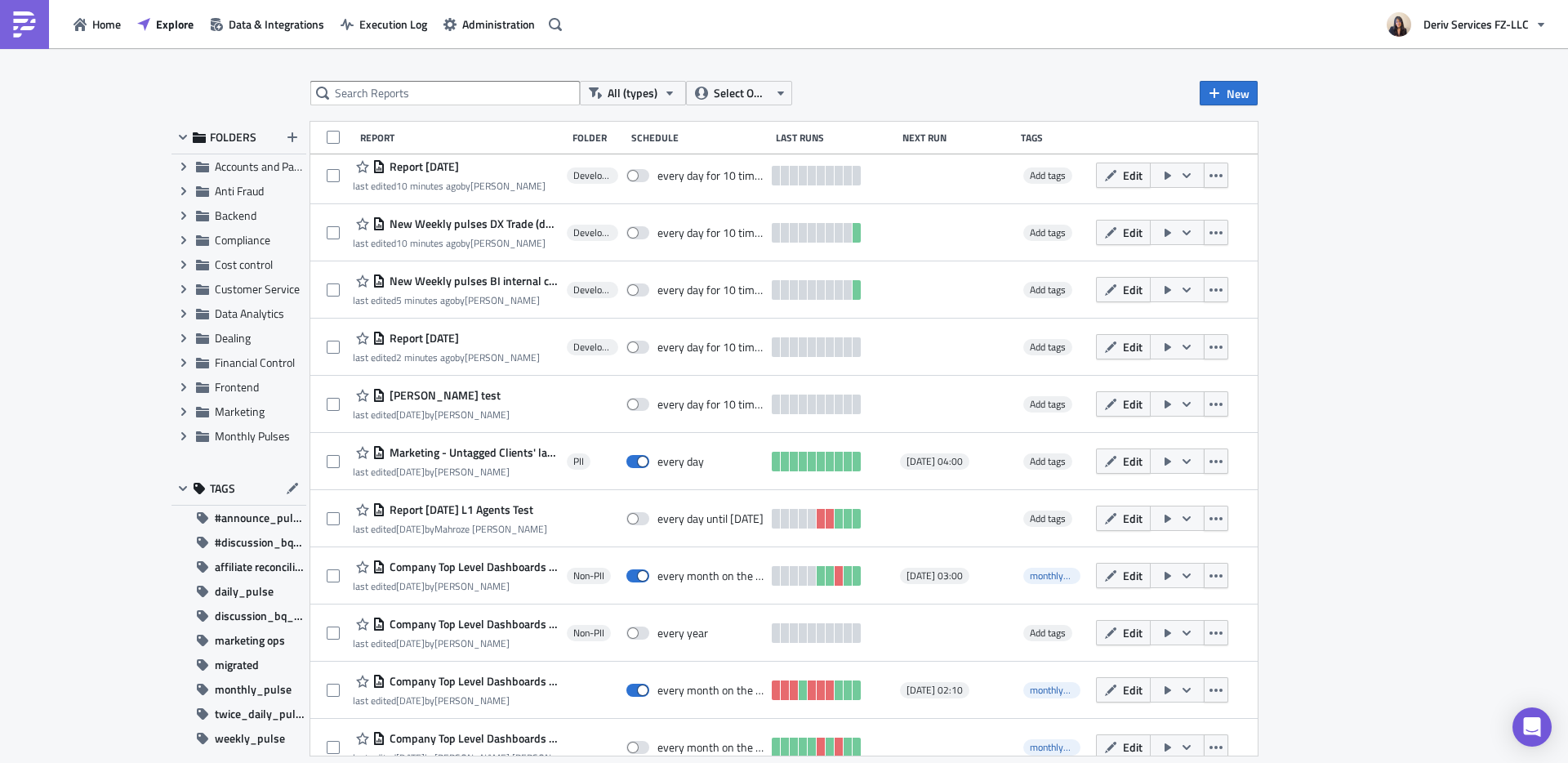
scroll to position [866, 0]
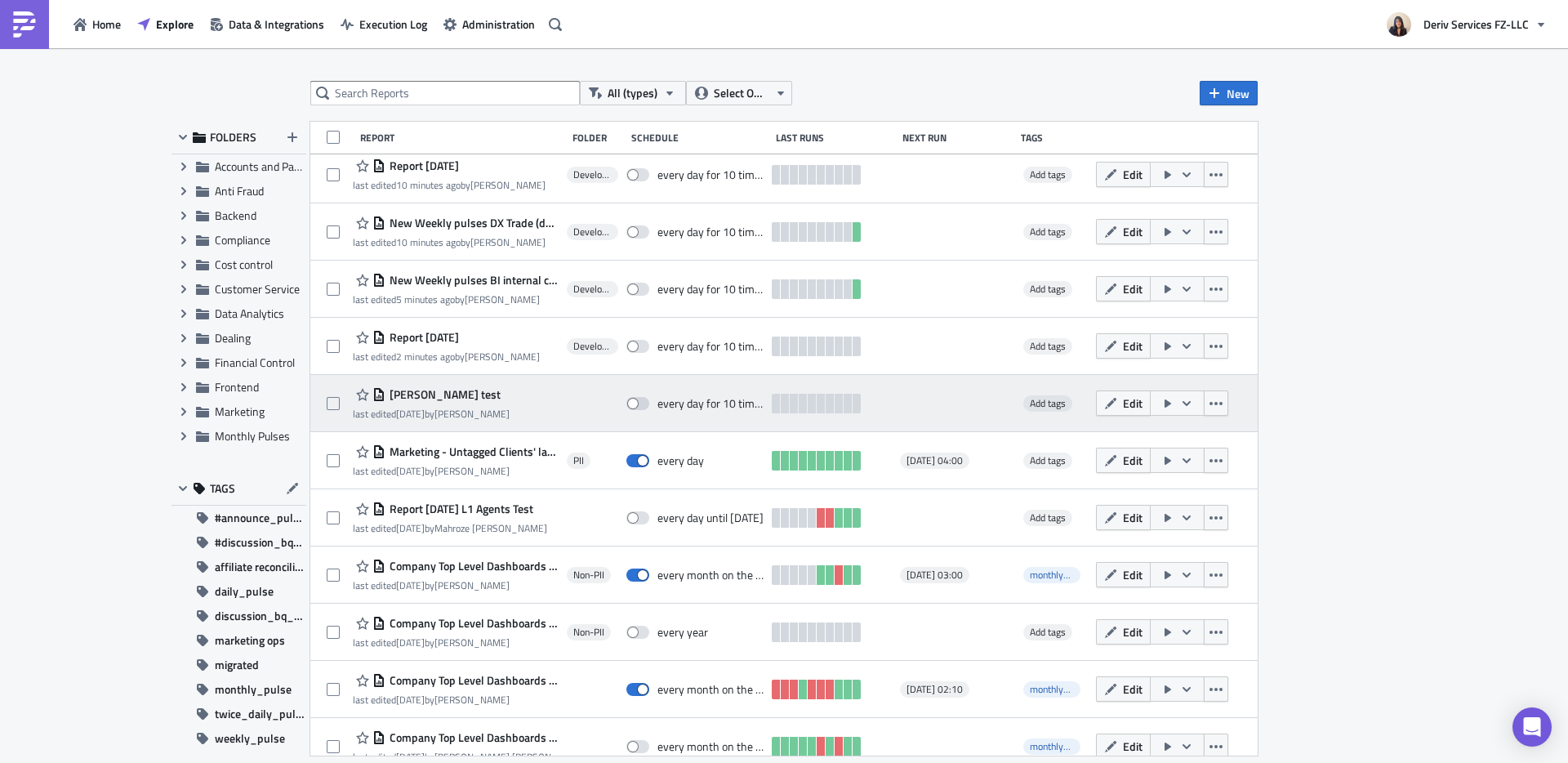
click at [405, 396] on span "[PERSON_NAME] test" at bounding box center [442, 394] width 115 height 15
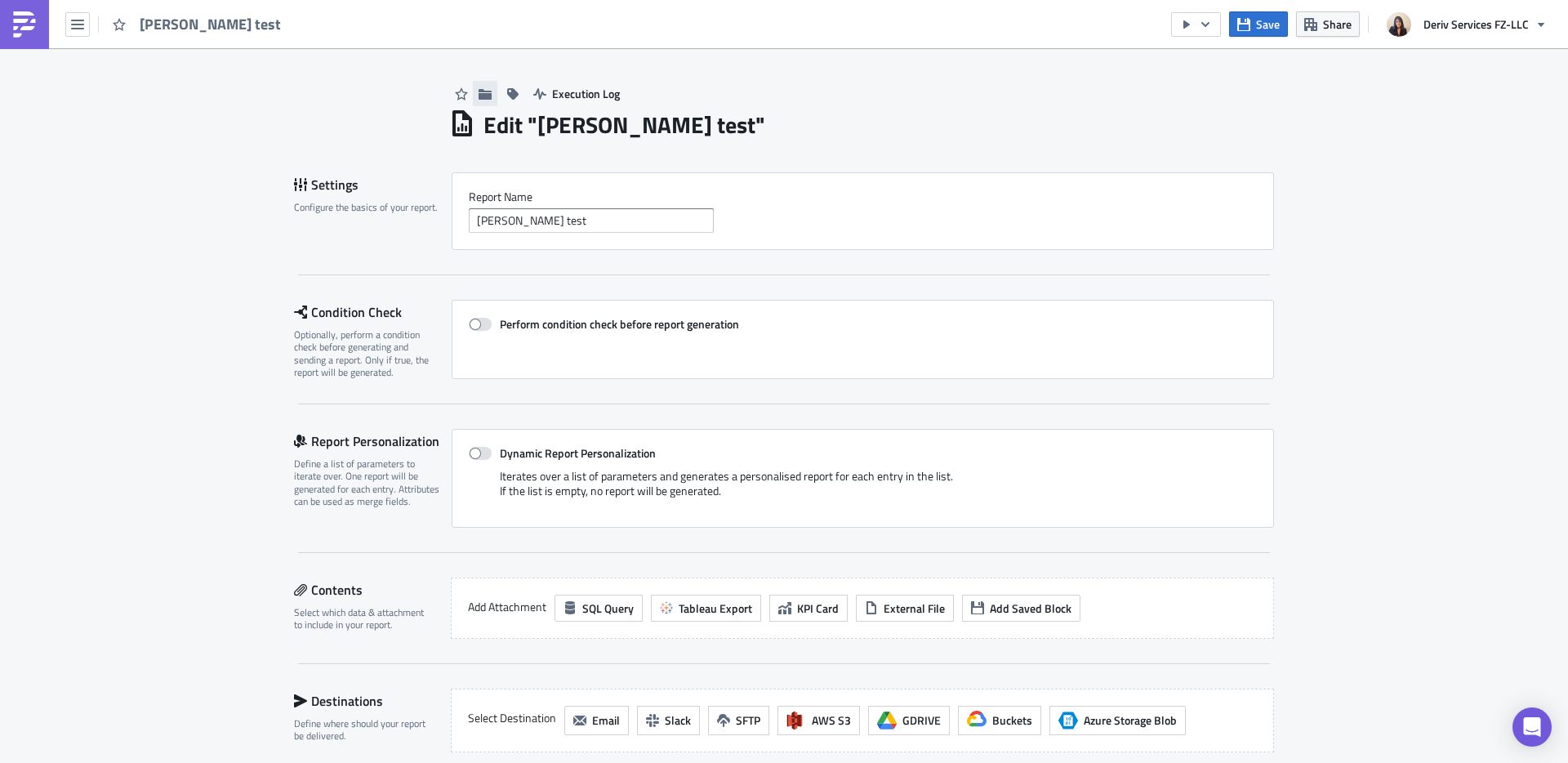
click at [480, 98] on icon "button" at bounding box center [484, 93] width 13 height 10
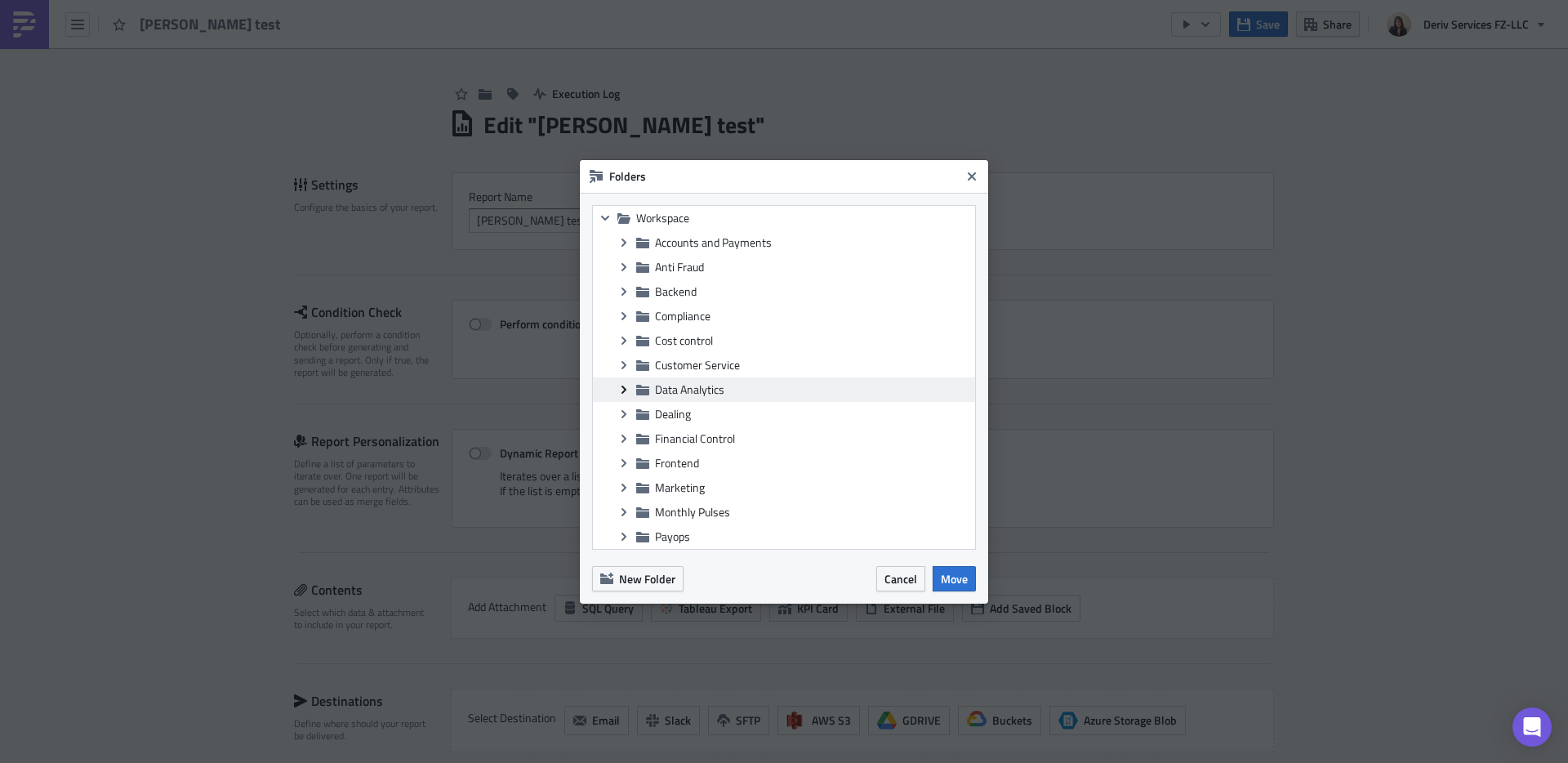
click at [625, 391] on icon "Expand group" at bounding box center [623, 389] width 13 height 13
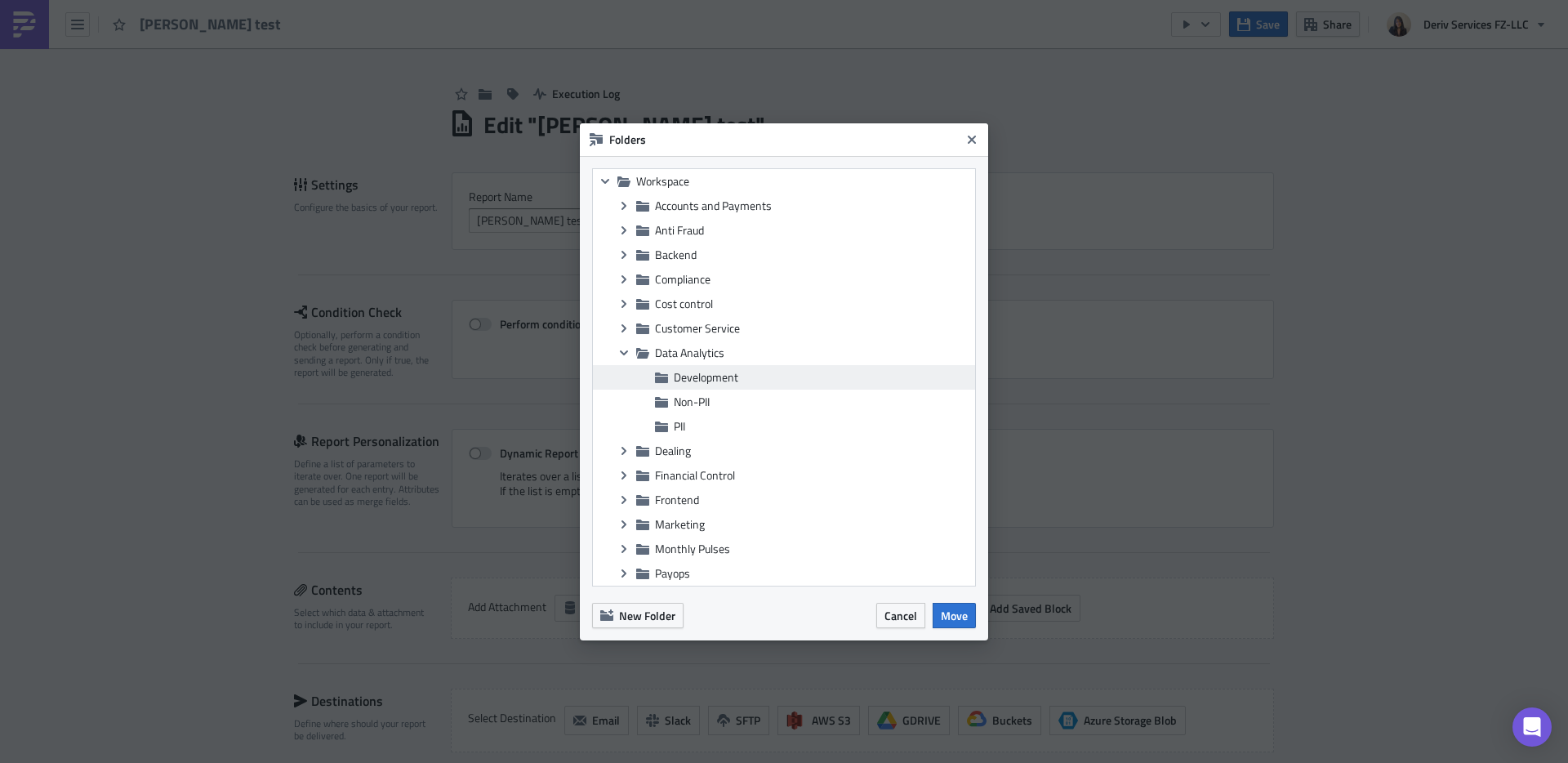
click at [743, 379] on span "Development" at bounding box center [822, 377] width 297 height 15
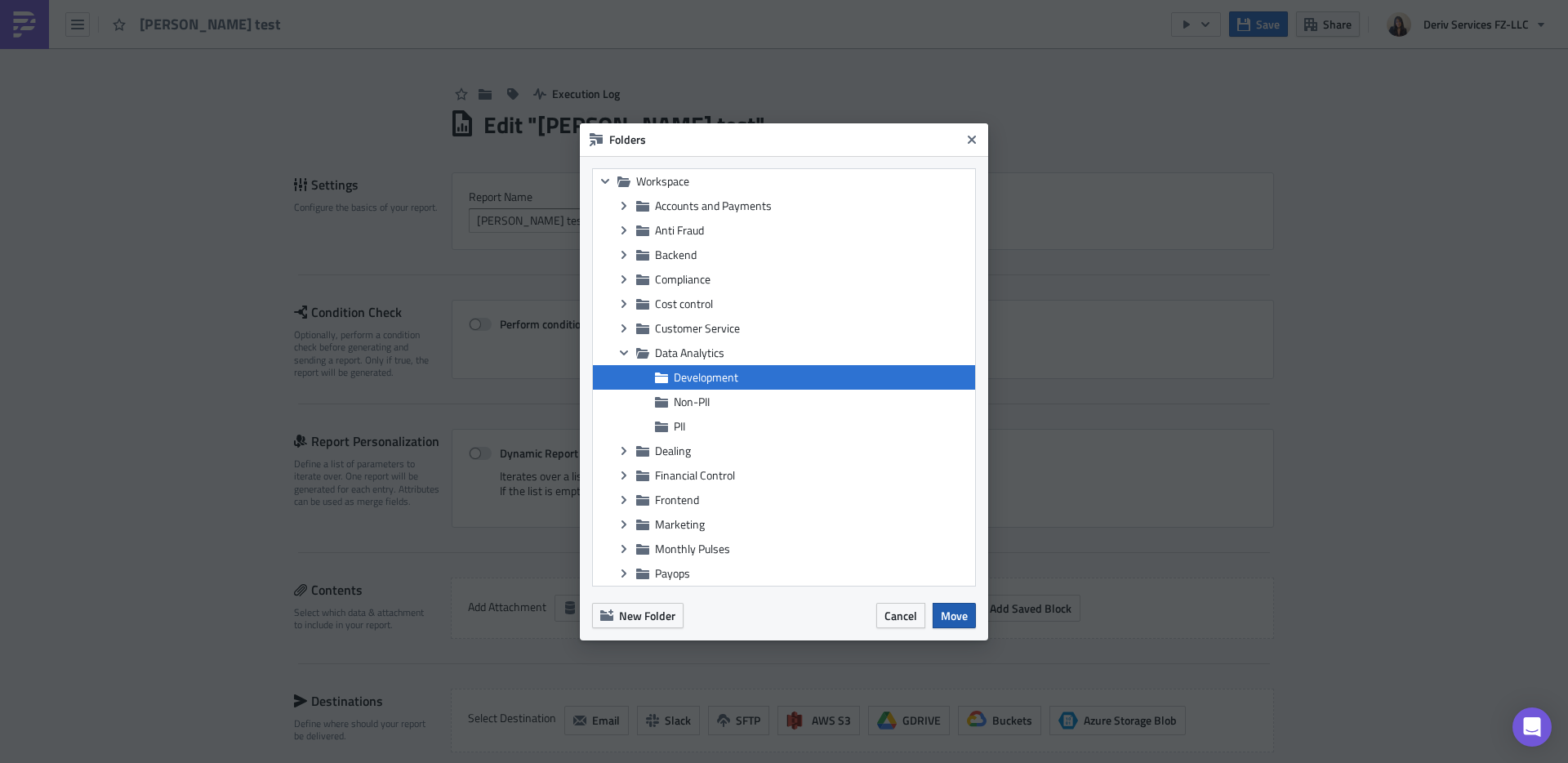
click at [961, 612] on span "Move" at bounding box center [954, 615] width 27 height 17
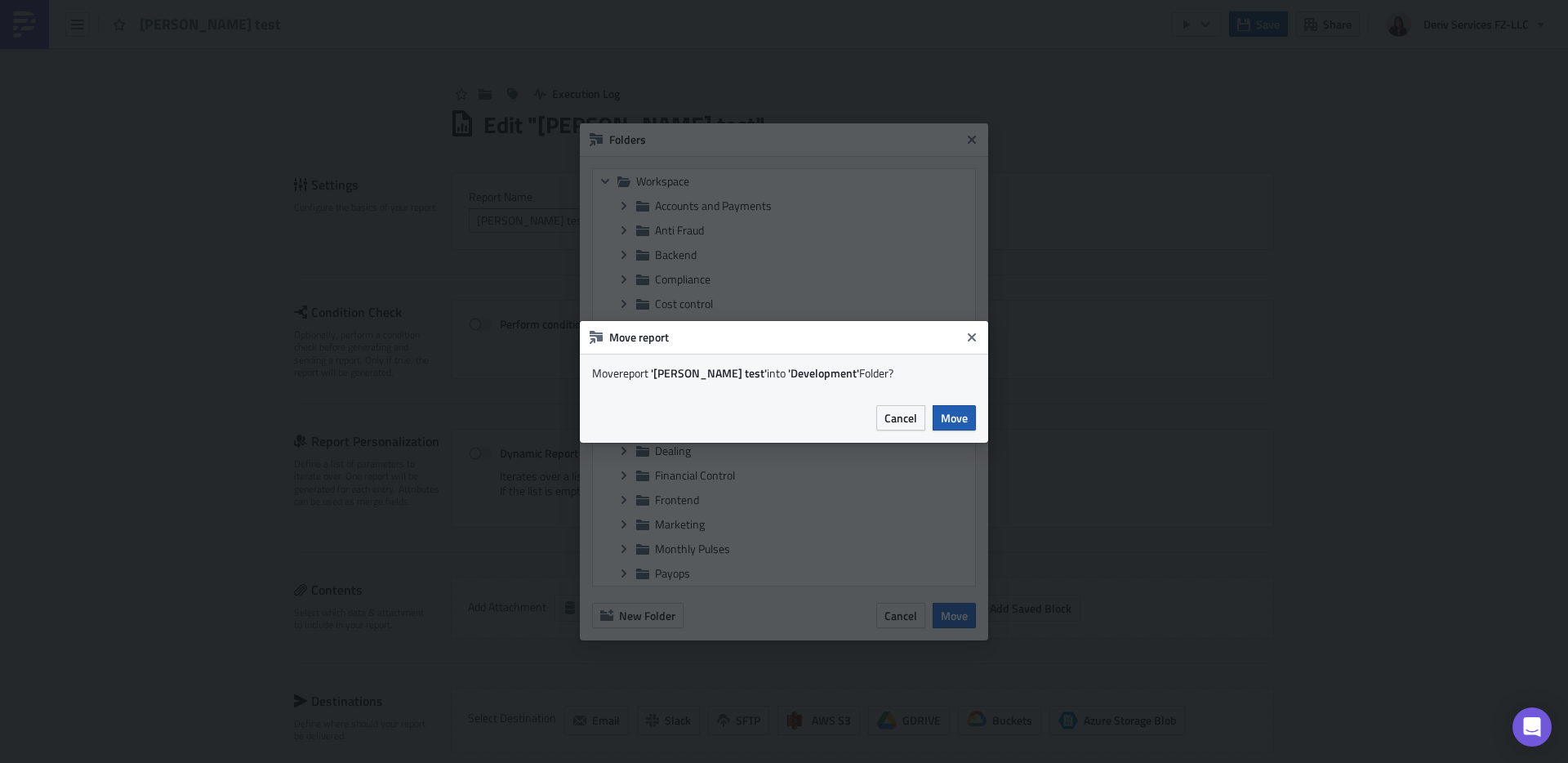
click at [944, 420] on span "Move" at bounding box center [954, 418] width 27 height 17
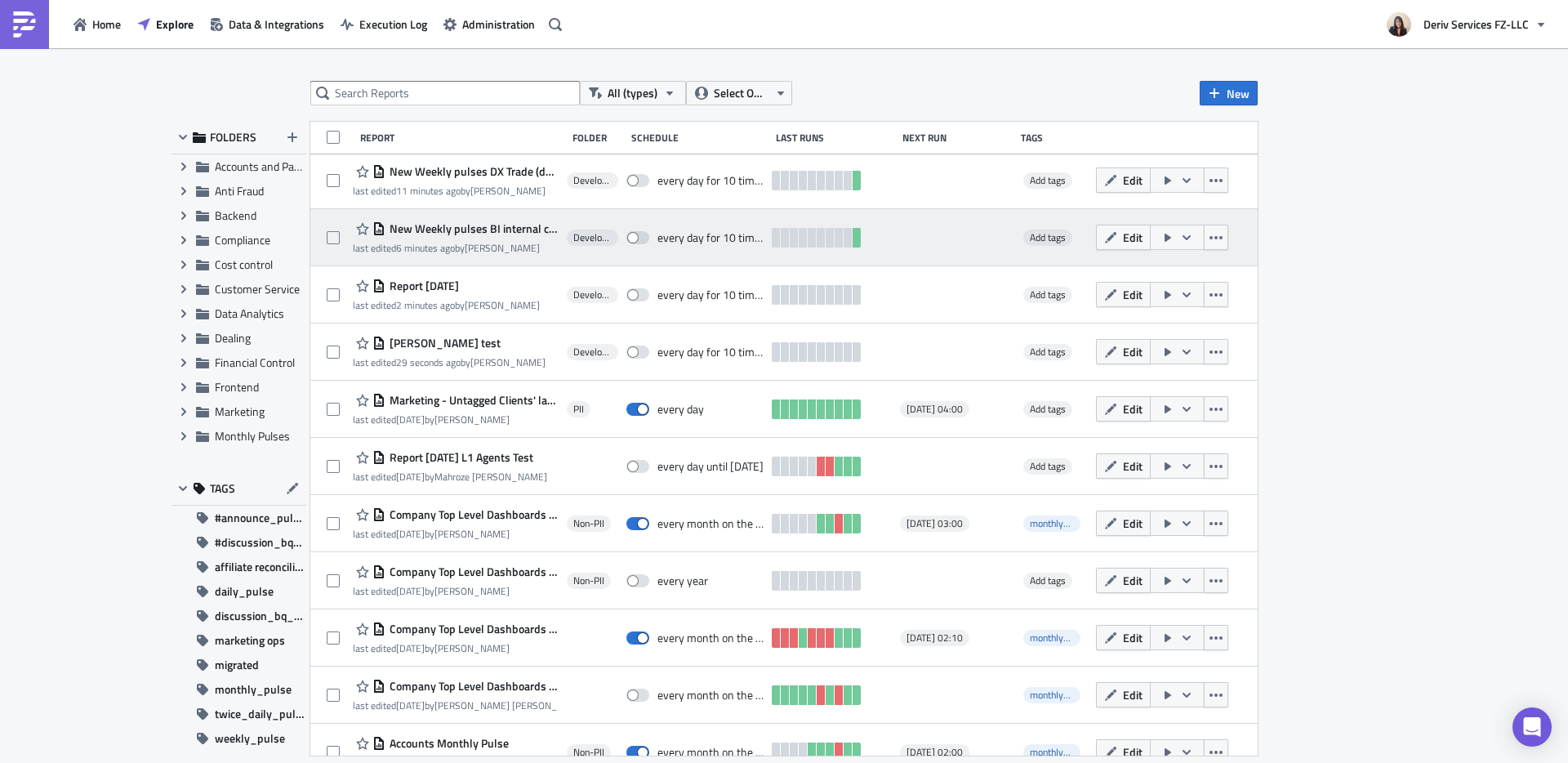
scroll to position [949, 0]
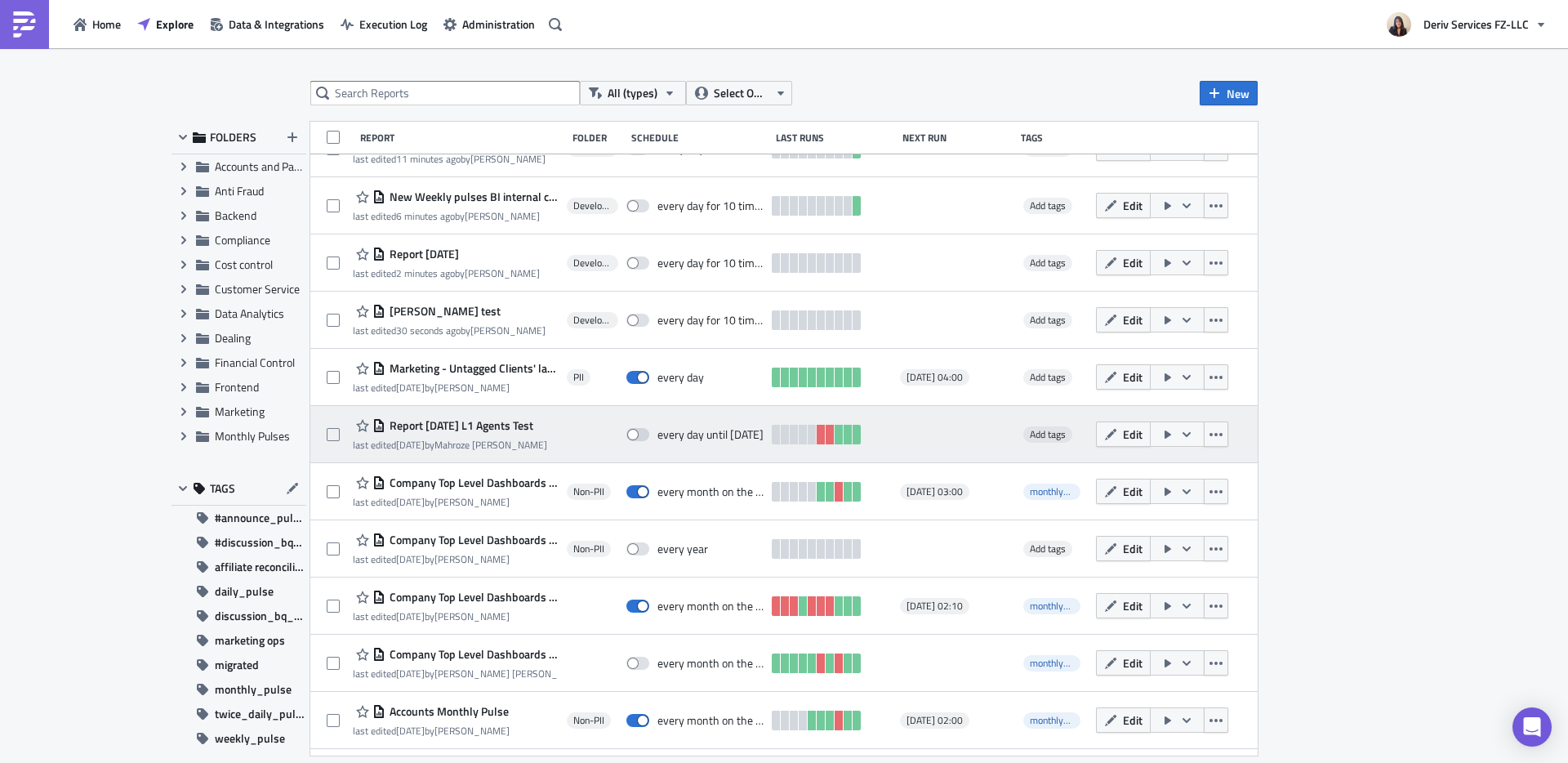
click at [476, 426] on span "Report [DATE] L1 Agents Test" at bounding box center [459, 426] width 148 height 15
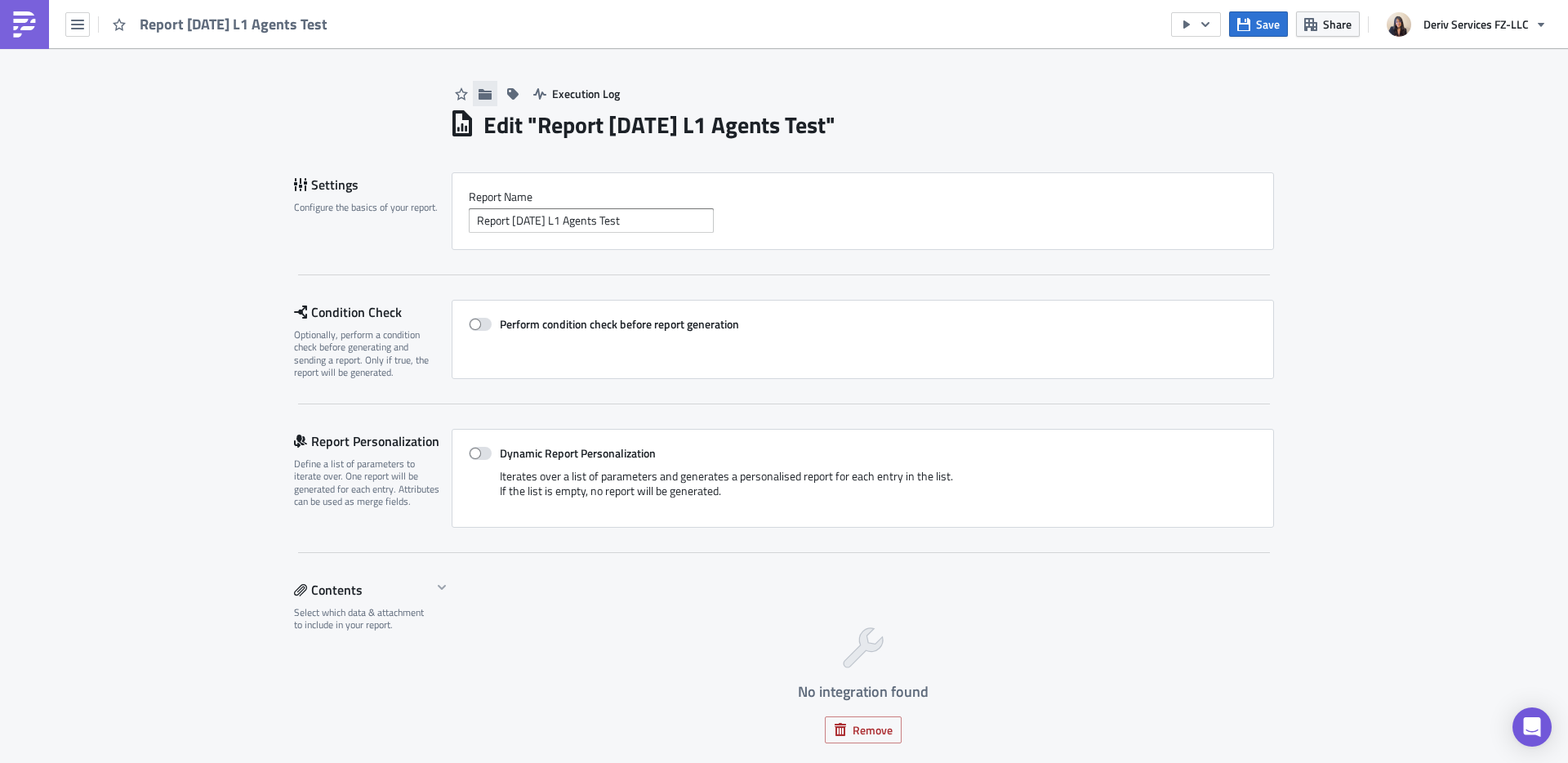
click at [478, 99] on icon "button" at bounding box center [484, 93] width 13 height 10
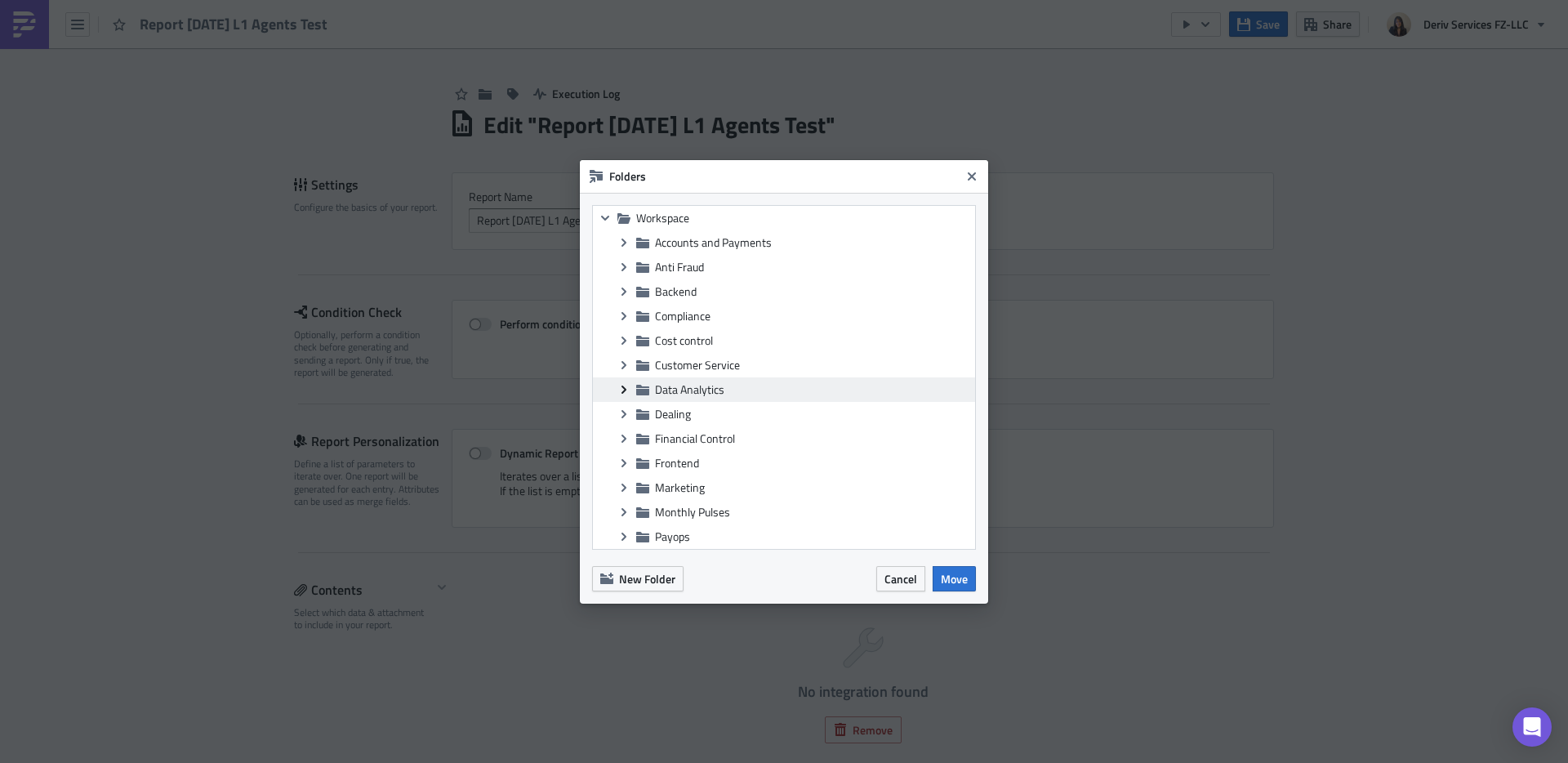
click at [625, 384] on icon "Expand group" at bounding box center [623, 389] width 13 height 13
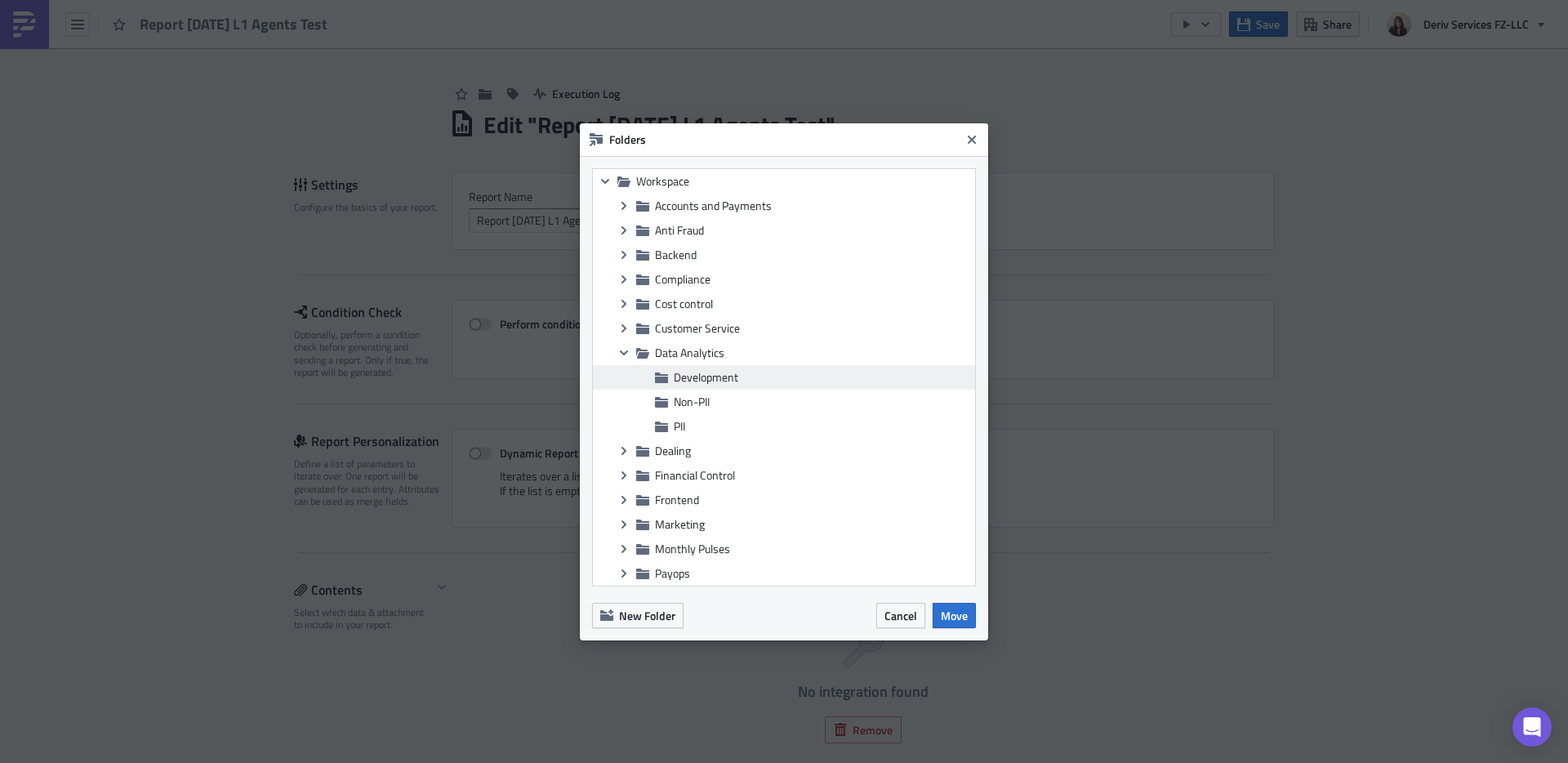
click at [738, 381] on span "Development" at bounding box center [822, 377] width 297 height 15
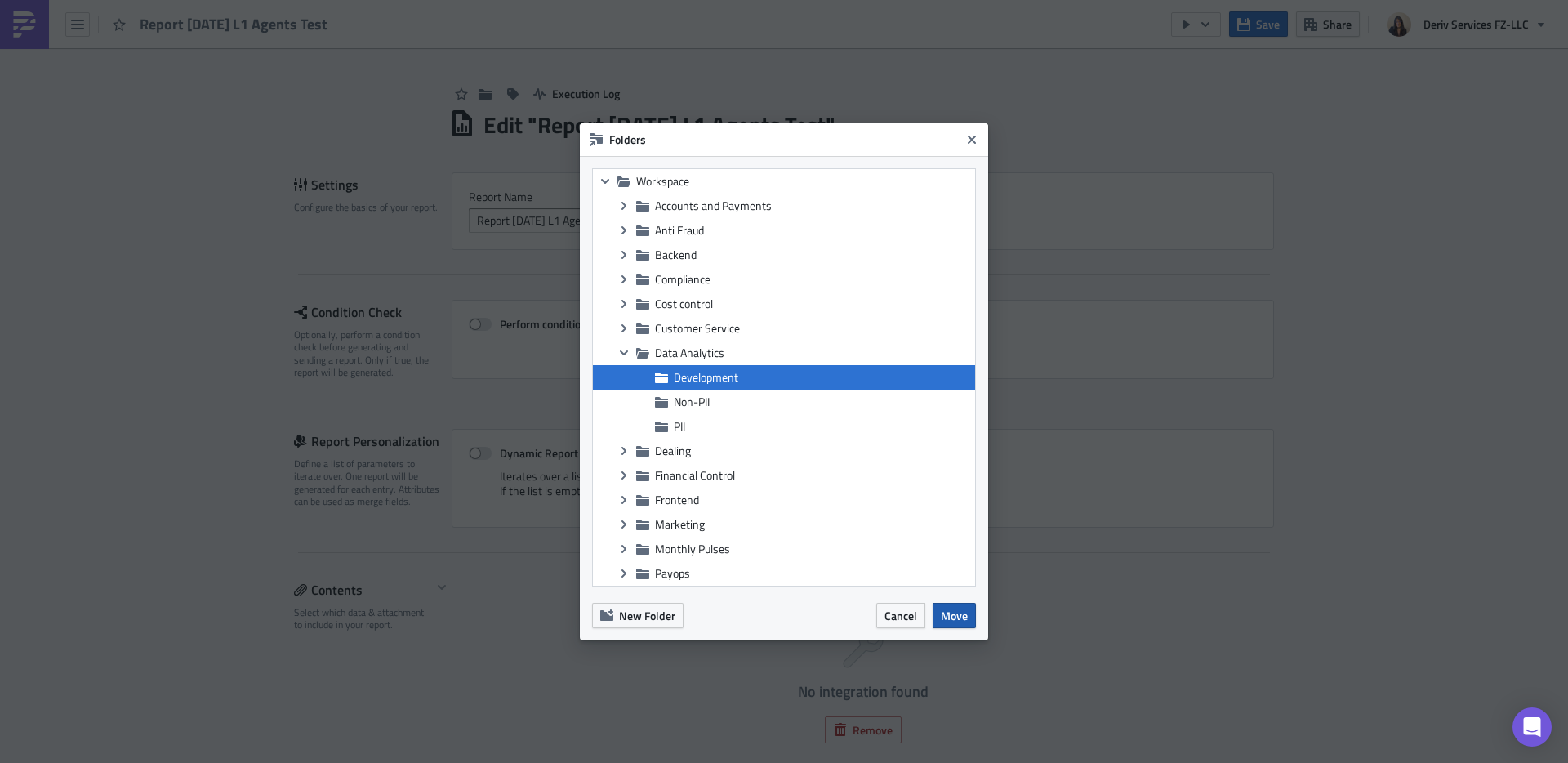
click at [948, 611] on span "Move" at bounding box center [954, 615] width 27 height 17
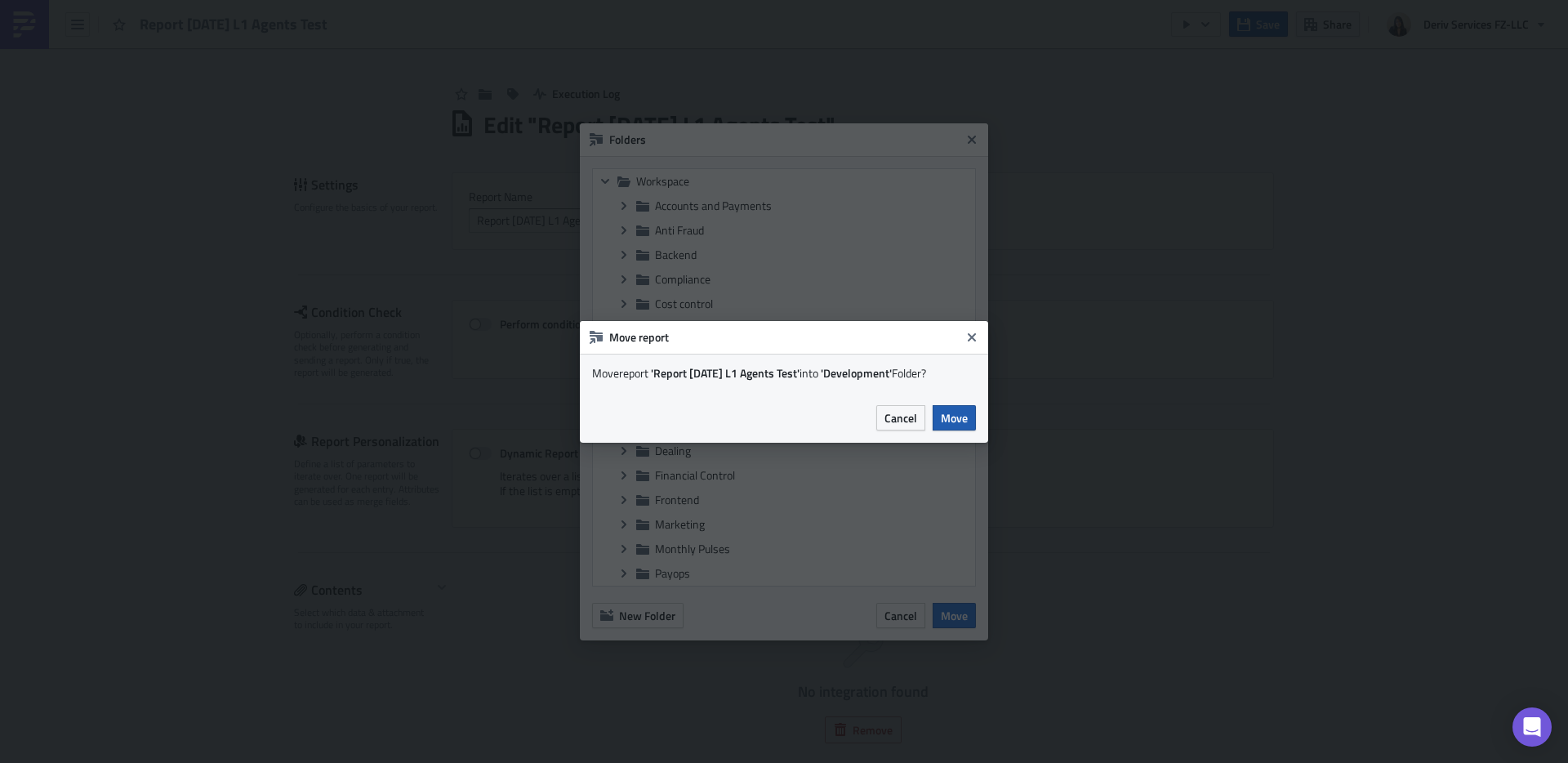
click at [958, 420] on span "Move" at bounding box center [954, 418] width 27 height 17
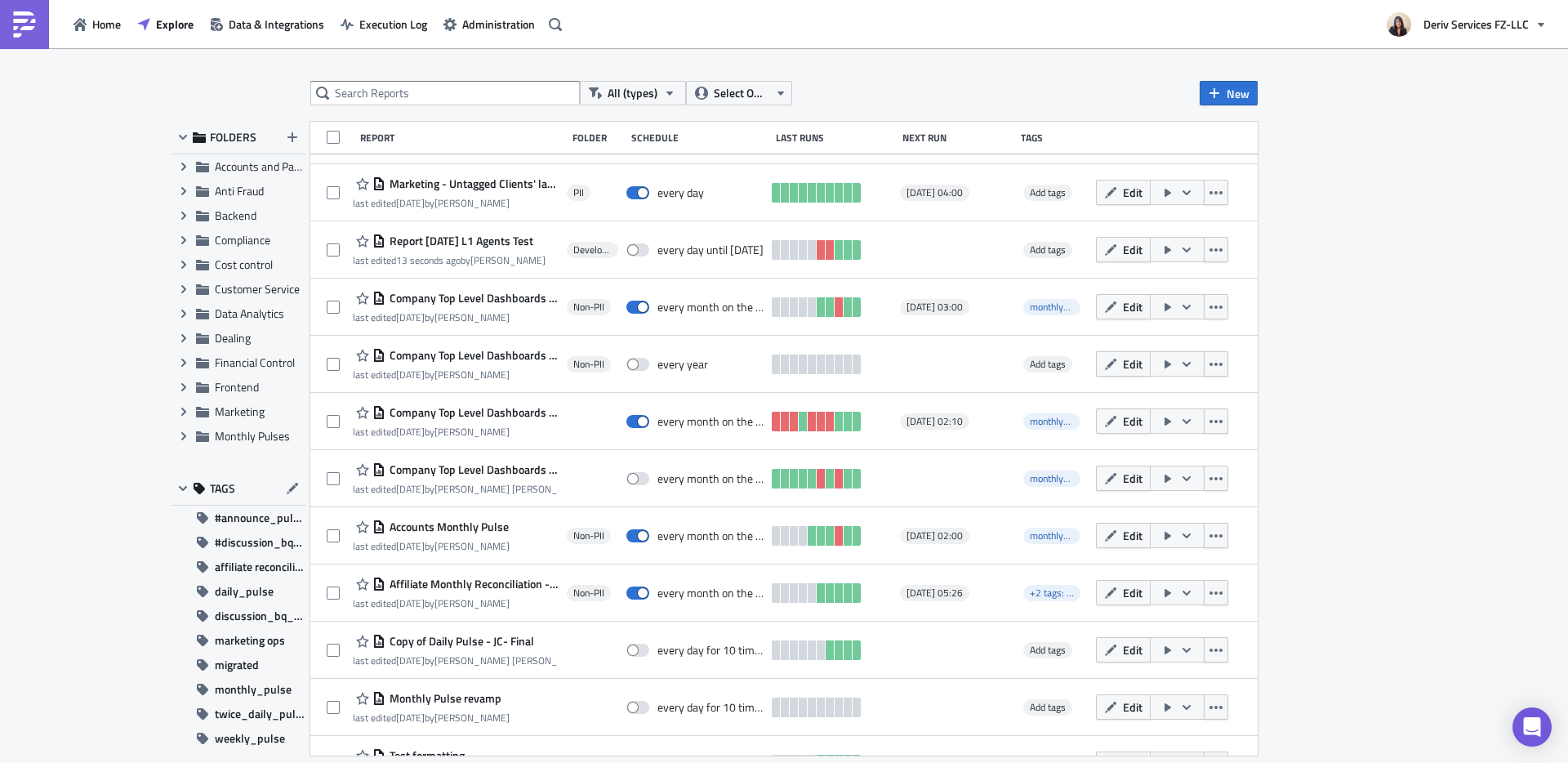
scroll to position [1152, 0]
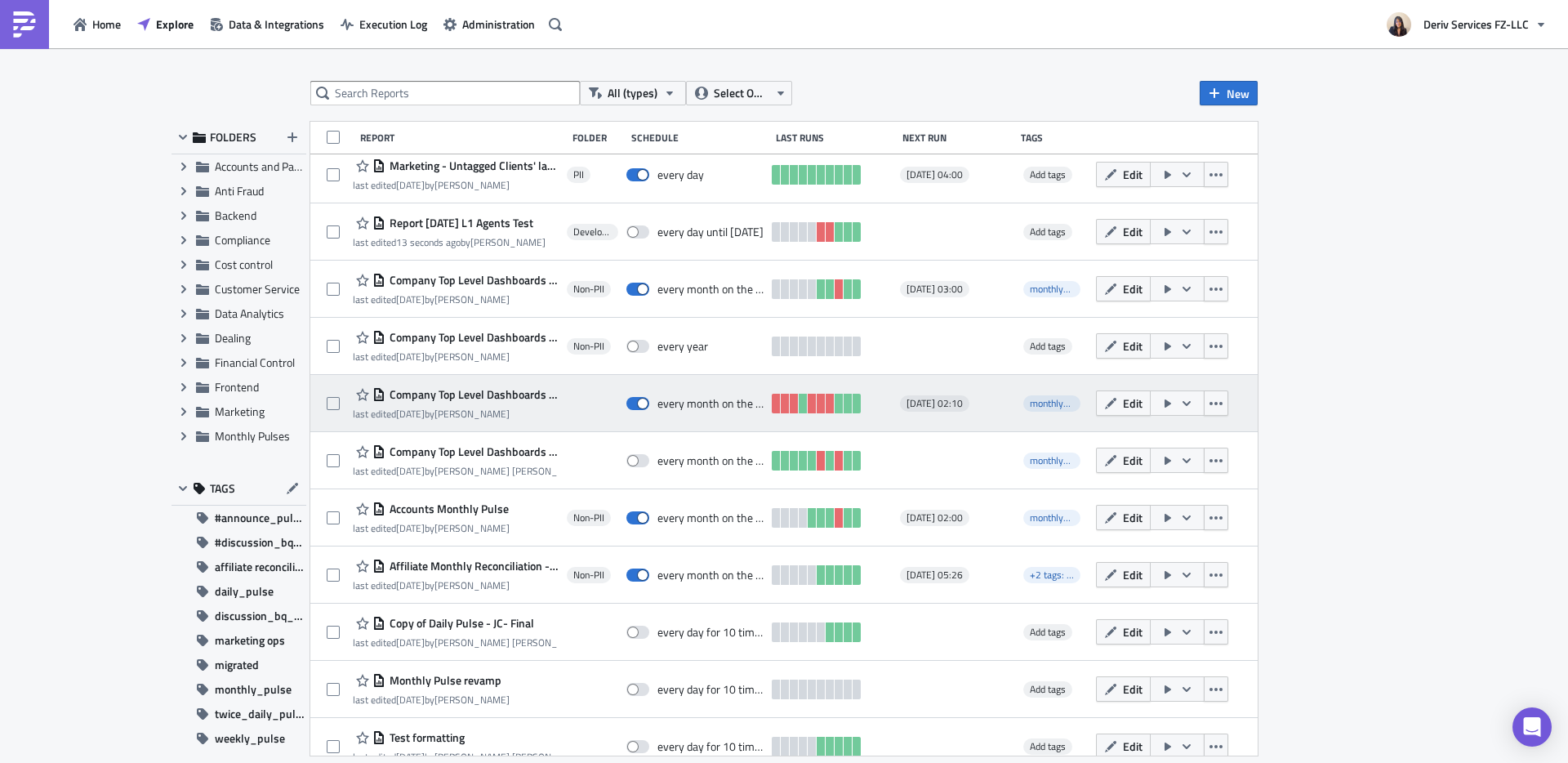
click at [523, 391] on span "Company Top Level Dashboards for Monthly Pulses New(BI Internal)" at bounding box center [471, 394] width 173 height 15
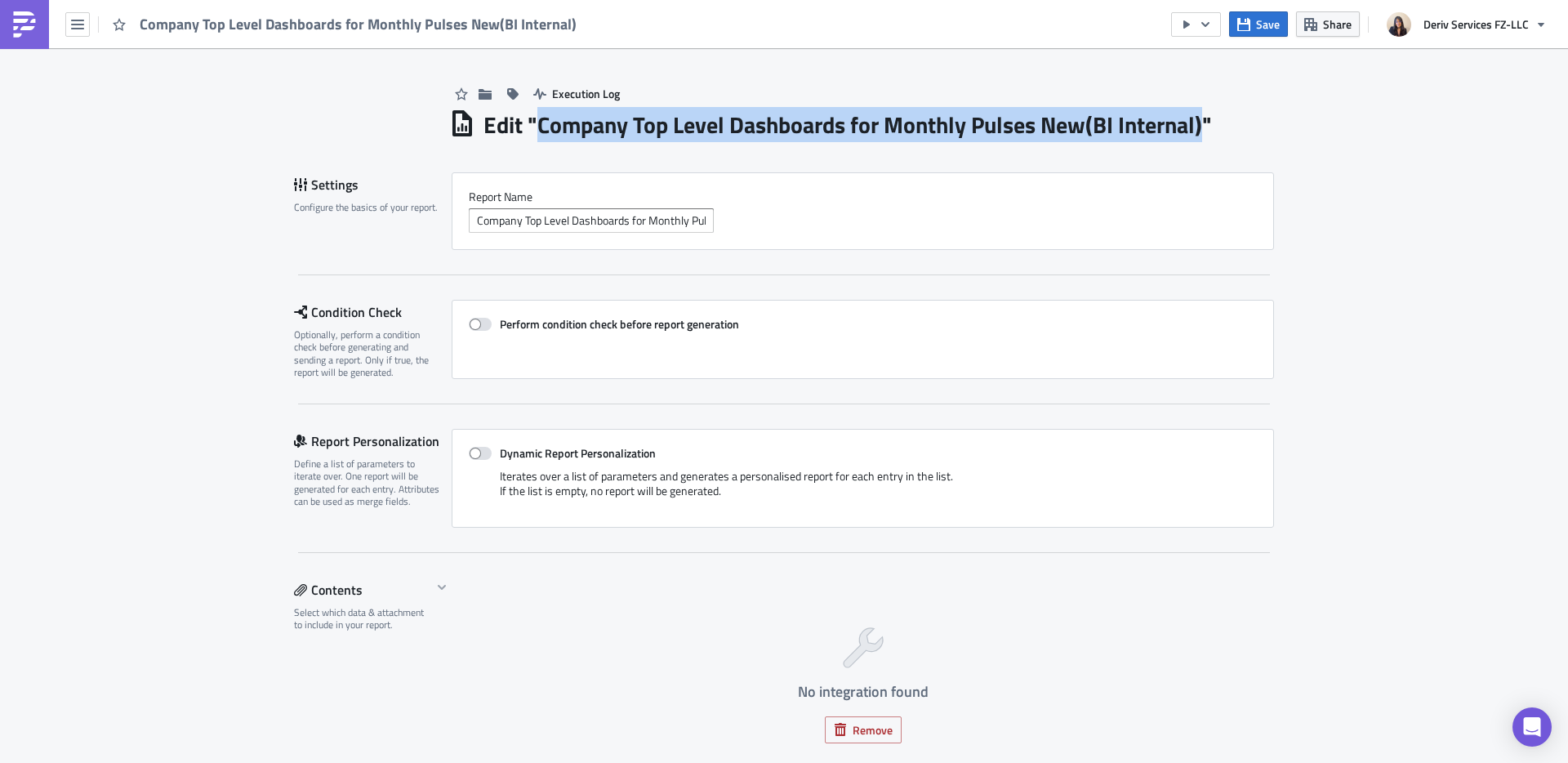
drag, startPoint x: 1203, startPoint y: 126, endPoint x: 531, endPoint y: 129, distance: 672.0
click at [531, 129] on h1 "Edit " Company Top Level Dashboards for Monthly Pulses New(BI Internal) "" at bounding box center [847, 125] width 728 height 29
copy h1 "Company Top Level Dashboards for Monthly Pulses New(BI Internal)"
click at [483, 94] on icon "button" at bounding box center [484, 93] width 13 height 10
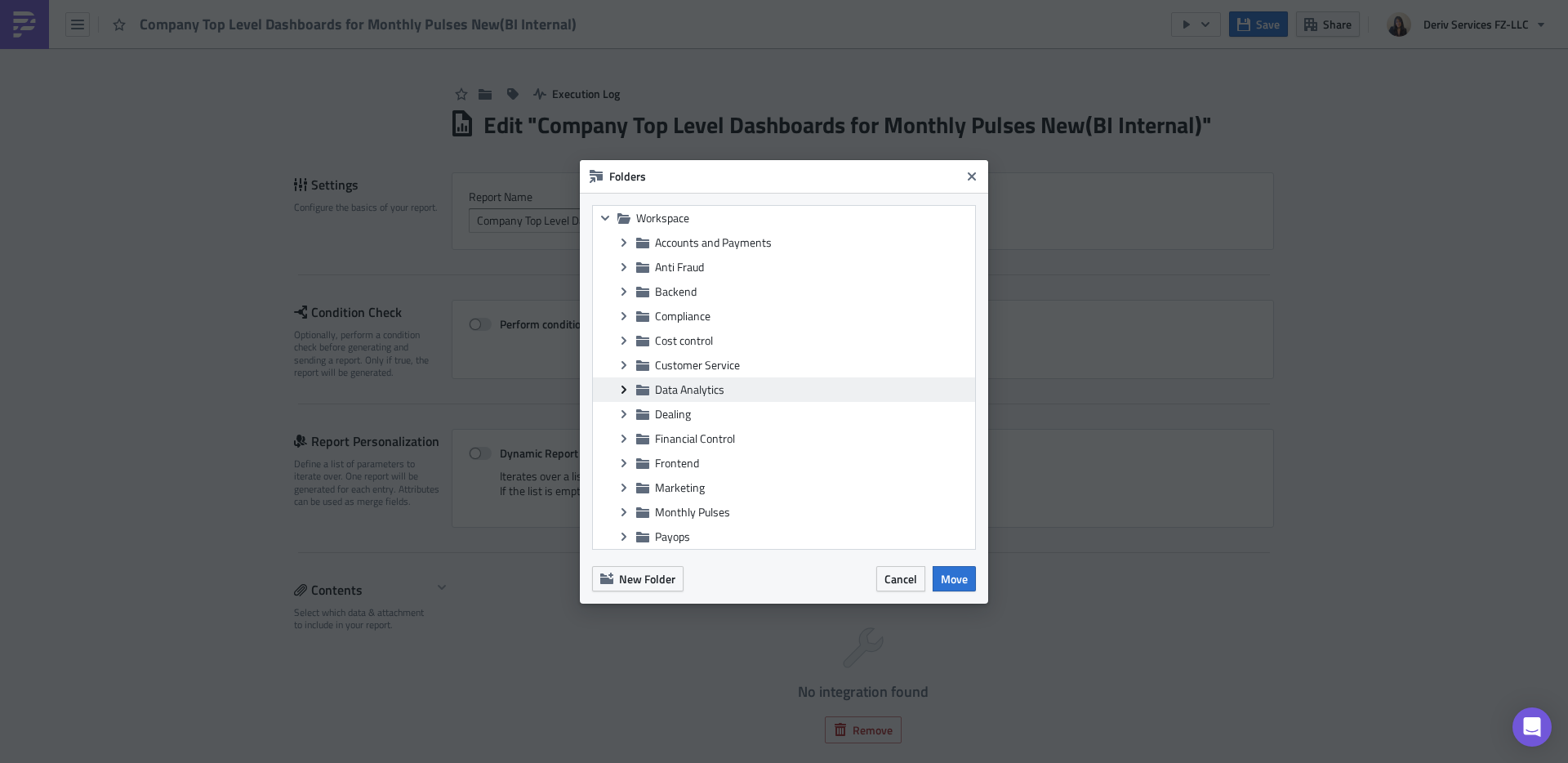
click at [627, 383] on icon "Expand group" at bounding box center [623, 389] width 13 height 13
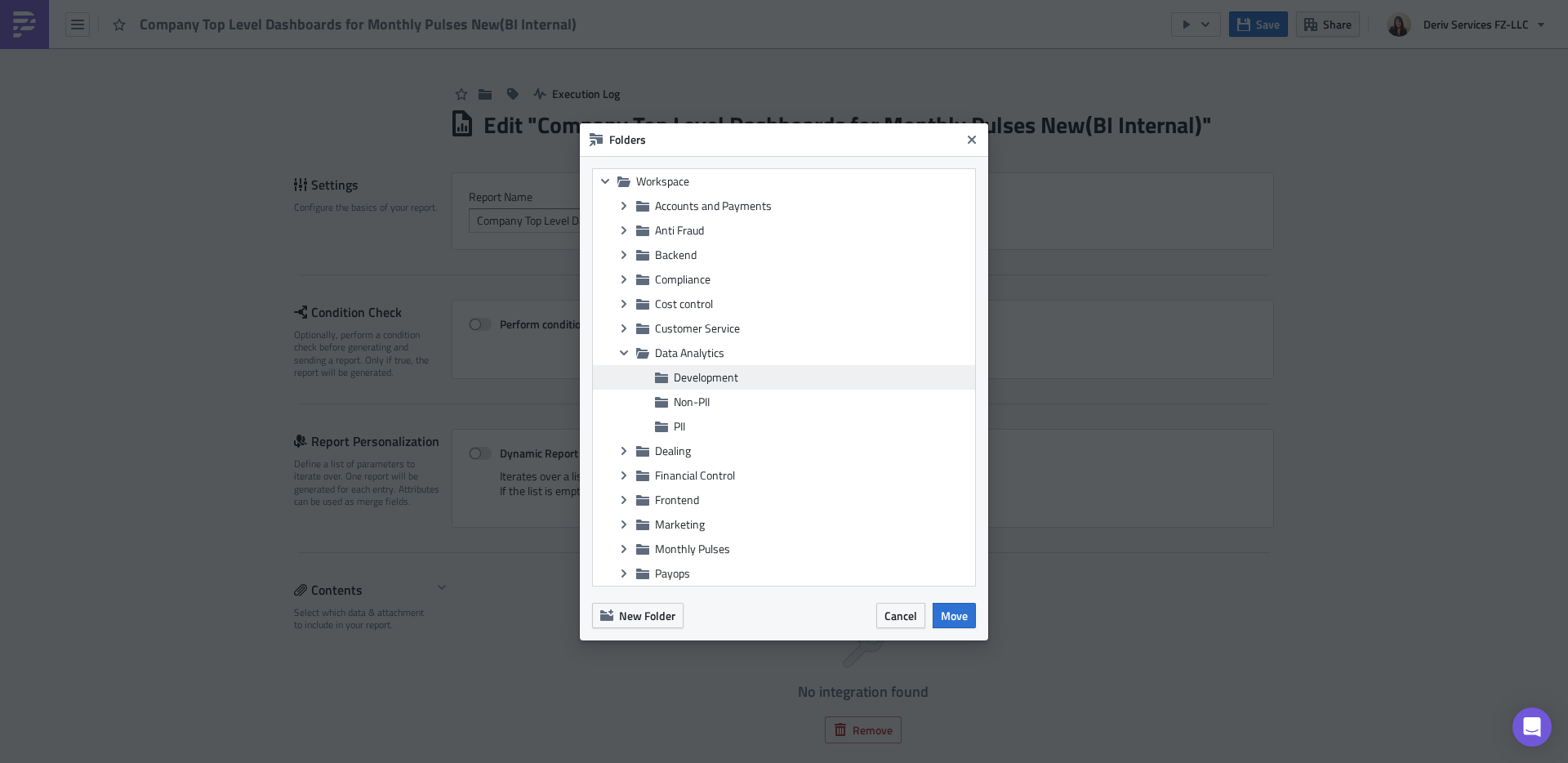
click at [730, 375] on span "Development" at bounding box center [706, 377] width 65 height 17
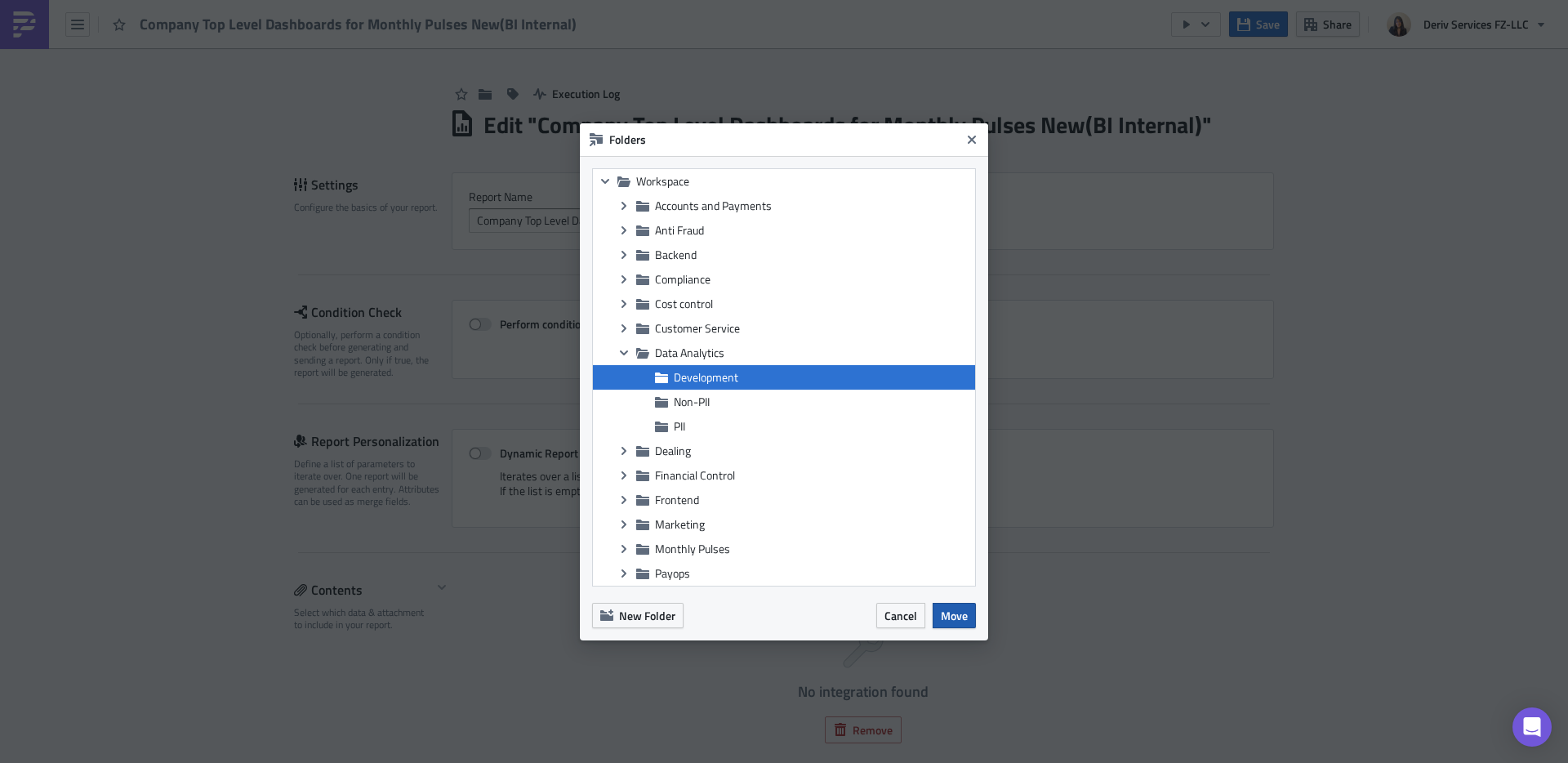
click at [961, 612] on span "Move" at bounding box center [954, 615] width 27 height 17
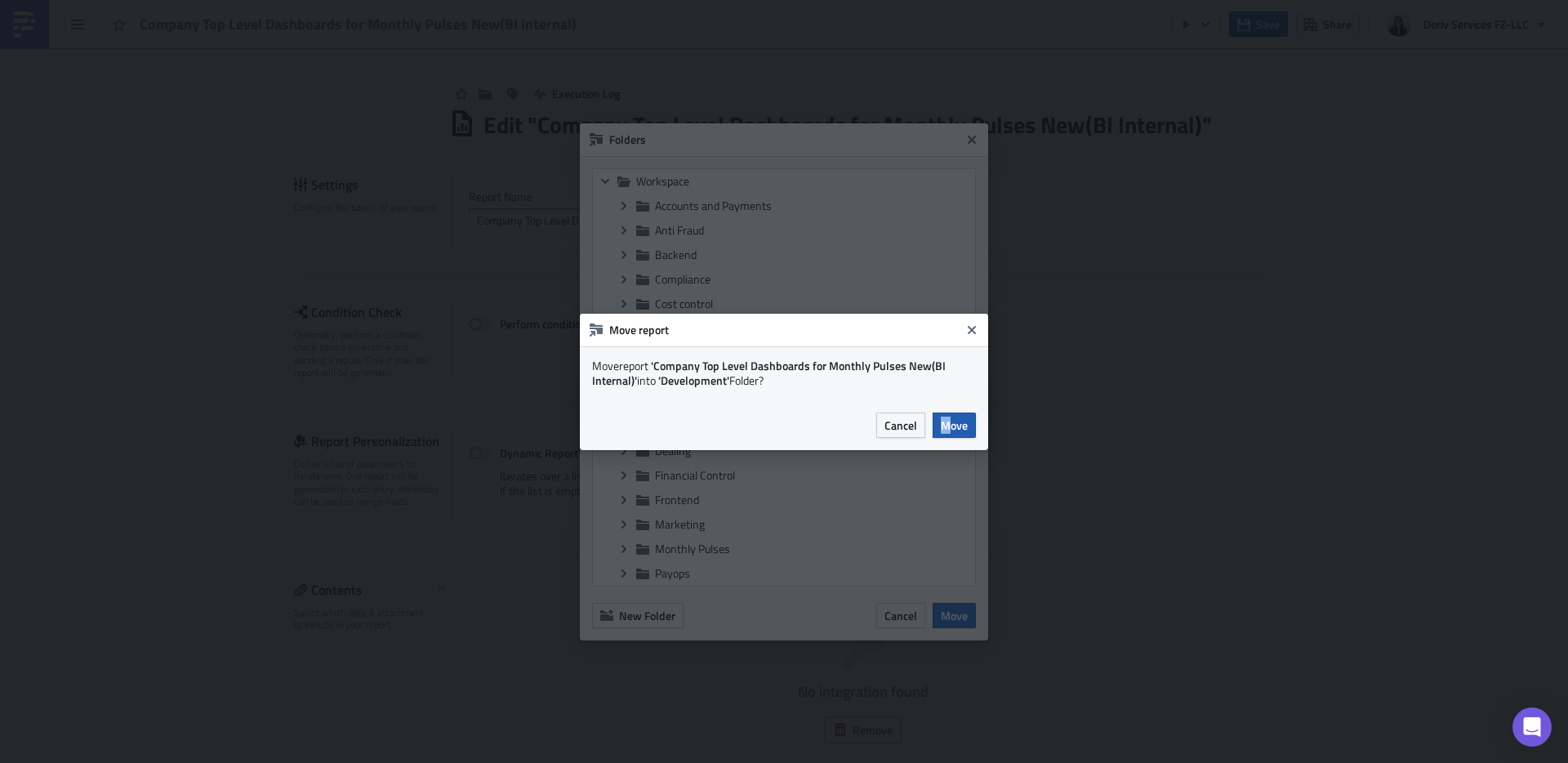
click at [945, 420] on span "Move" at bounding box center [954, 426] width 27 height 17
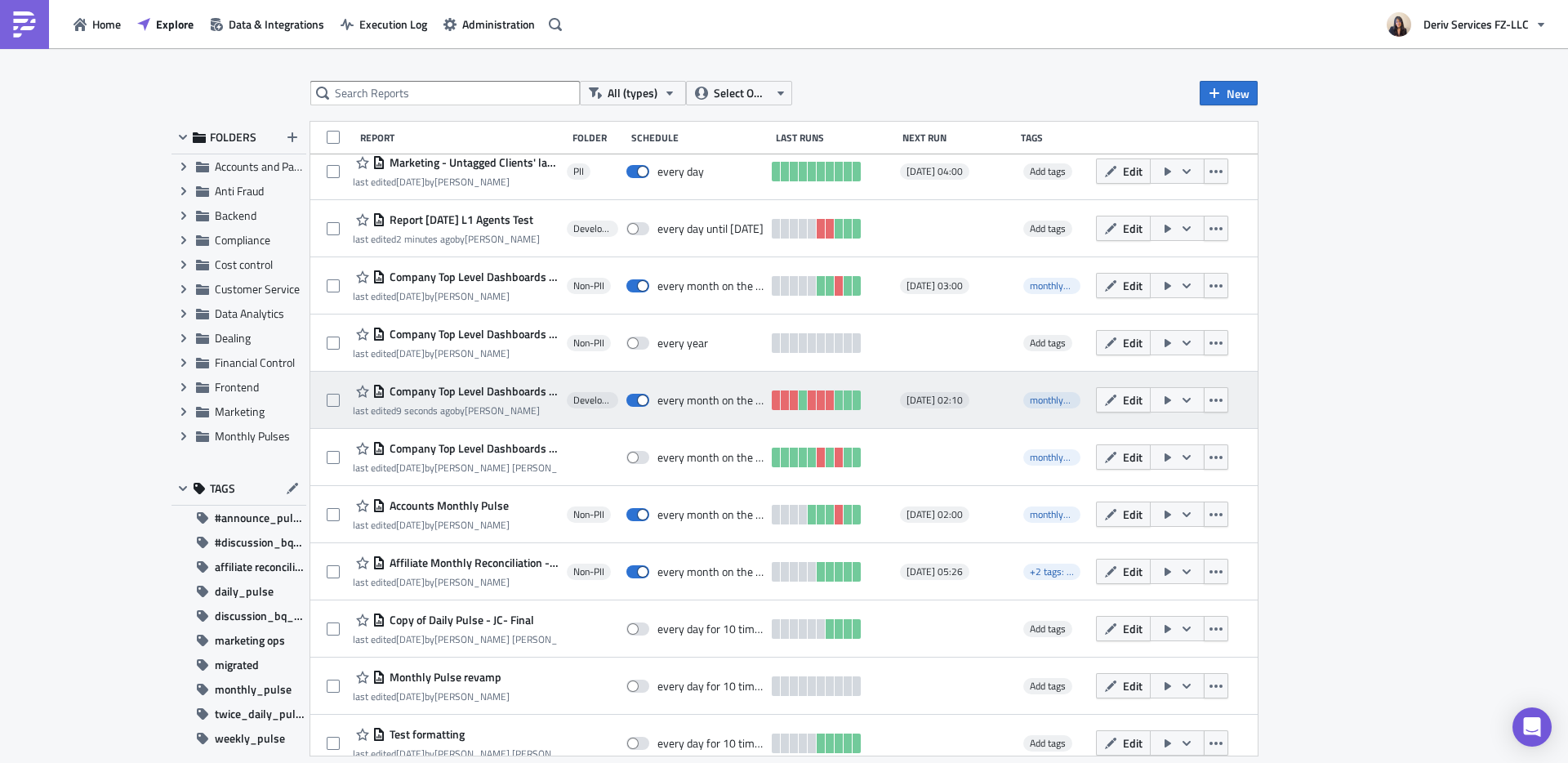
scroll to position [1171, 0]
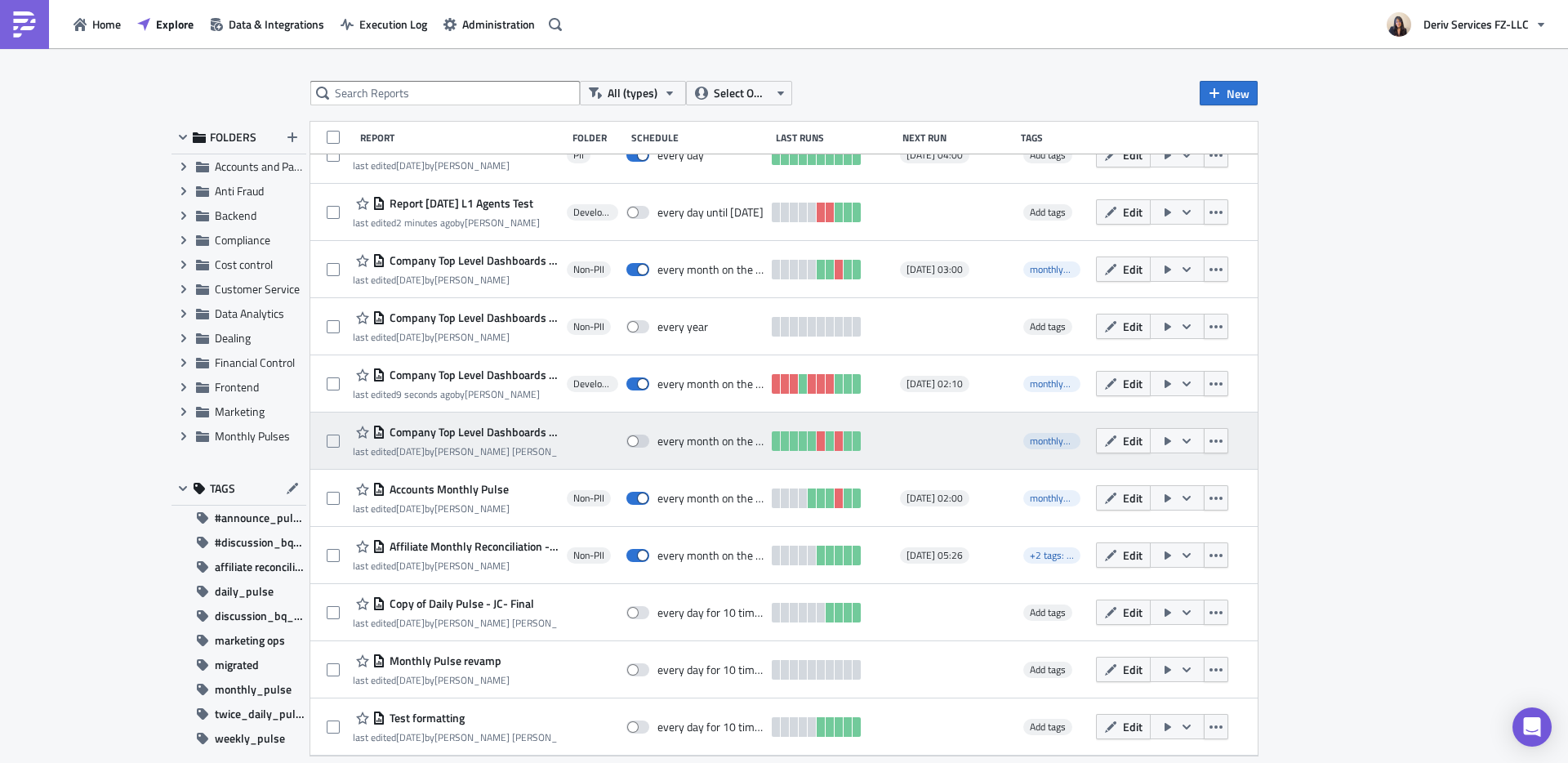
click at [485, 427] on span "Company Top Level Dashboards for Monthly Pulses New (announce_monthly_pulses)" at bounding box center [471, 431] width 173 height 15
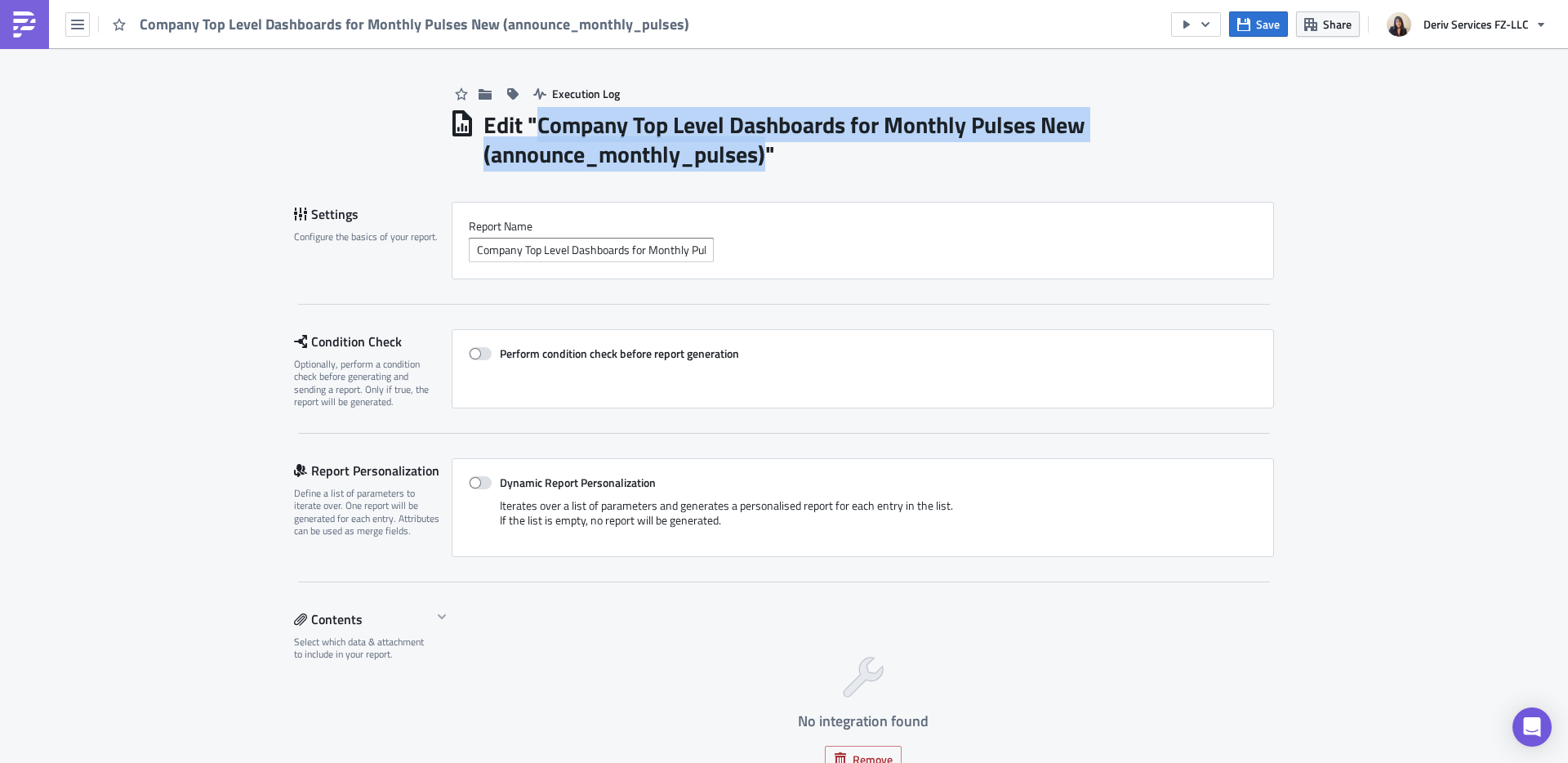
drag, startPoint x: 761, startPoint y: 158, endPoint x: 529, endPoint y: 133, distance: 233.3
click at [529, 133] on h1 "Edit " Company Top Level Dashboards for Monthly Pulses New (announce_monthly_pu…" at bounding box center [879, 139] width 791 height 59
copy h1 "Company Top Level Dashboards for Monthly Pulses New (announce_monthly_pulses)"
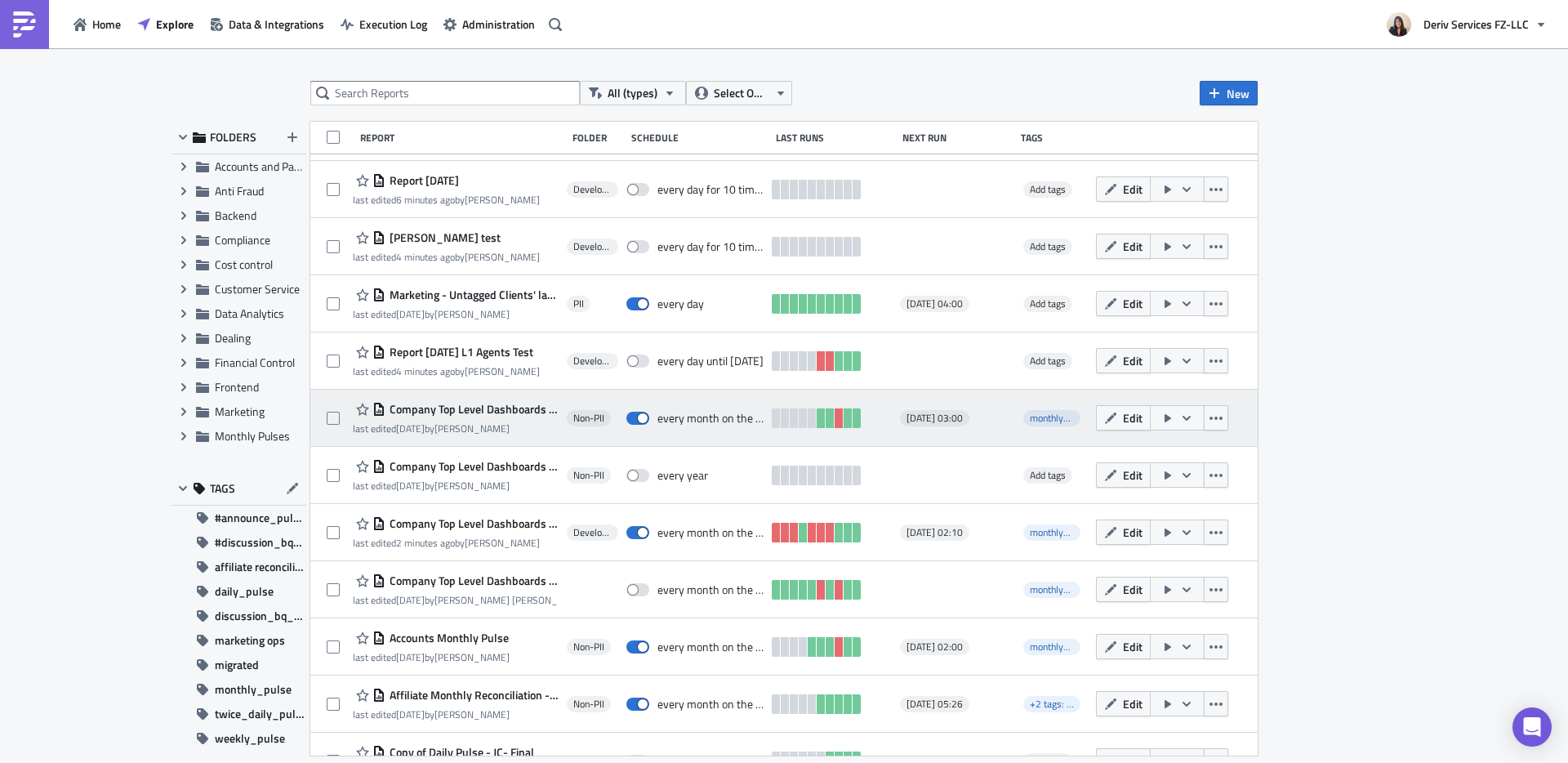
scroll to position [1042, 0]
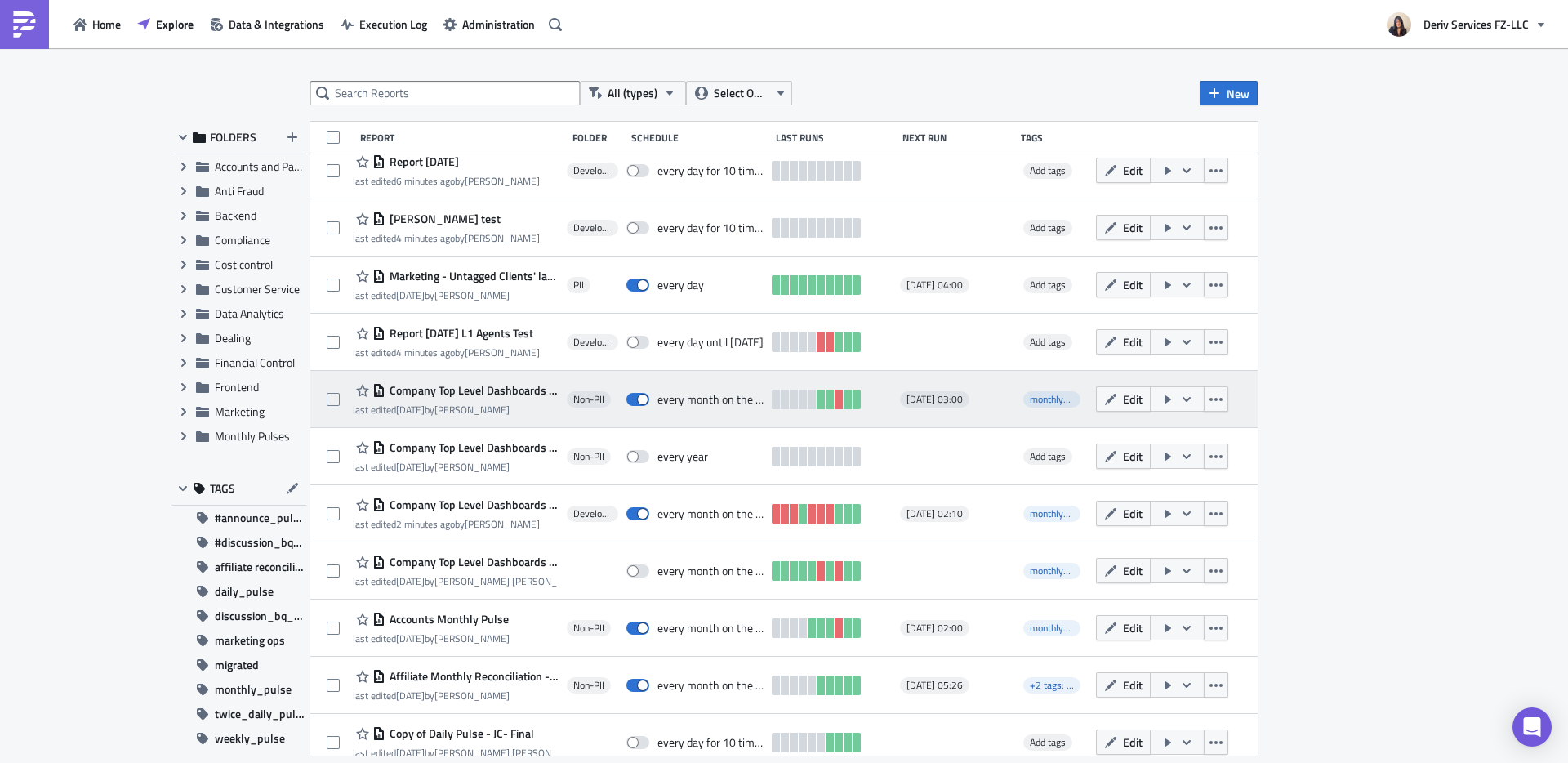
click at [506, 385] on span "Company Top Level Dashboards for Monthly Pulses New (announce_monthly_pulses) -…" at bounding box center [471, 390] width 173 height 15
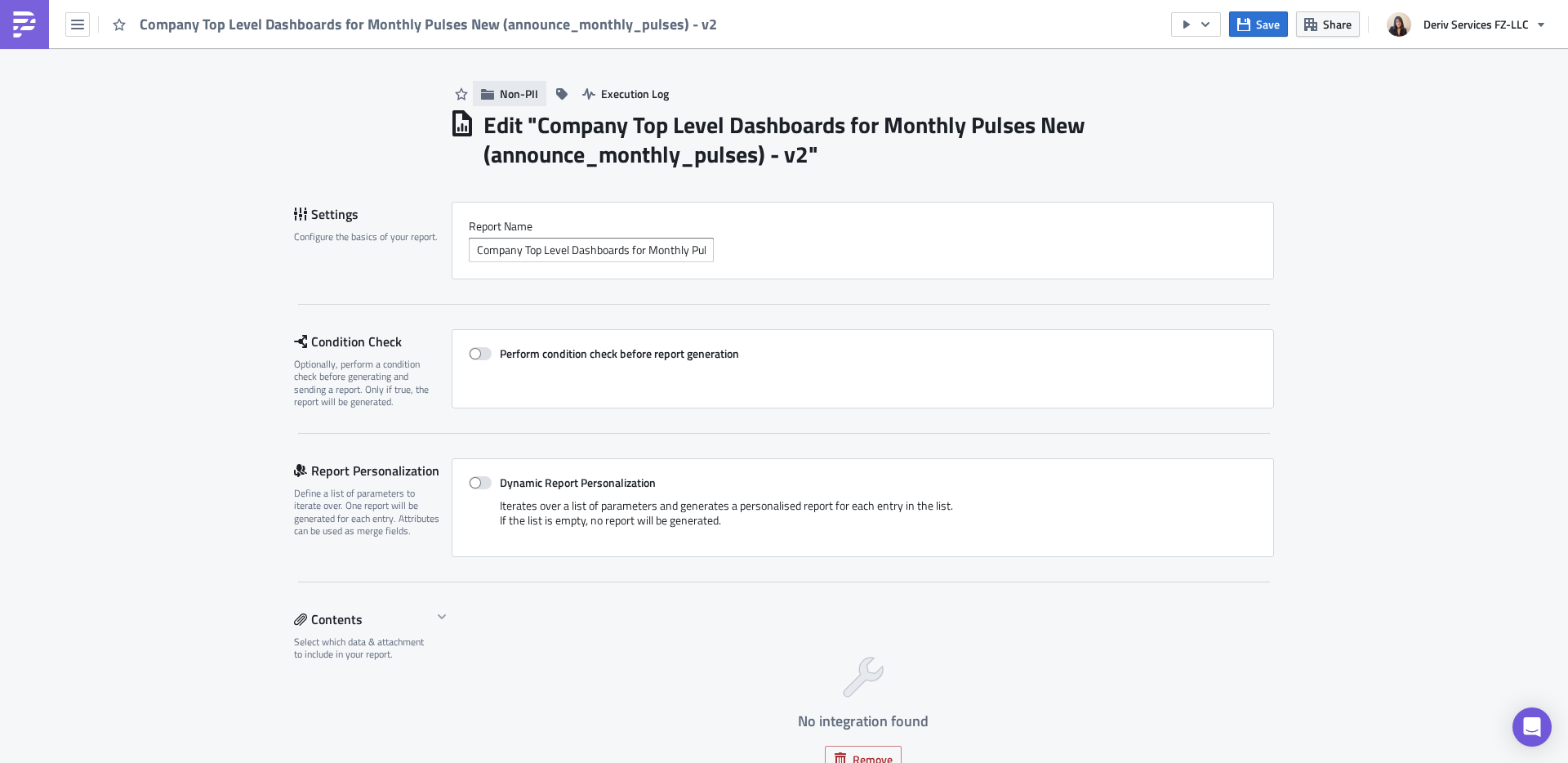
click at [505, 95] on span "Non-PII" at bounding box center [518, 93] width 38 height 17
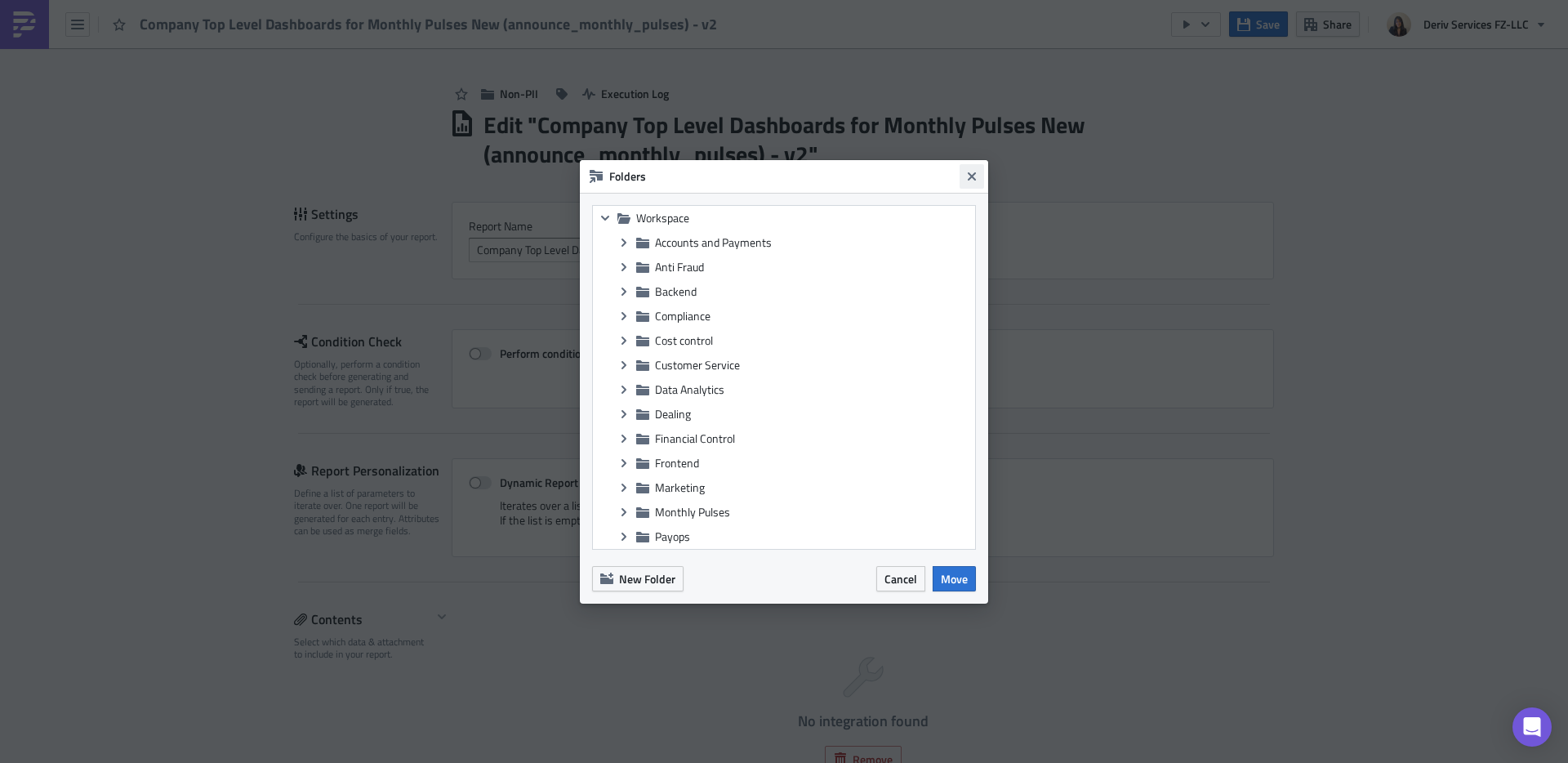
click at [980, 174] on button "Close" at bounding box center [971, 176] width 25 height 25
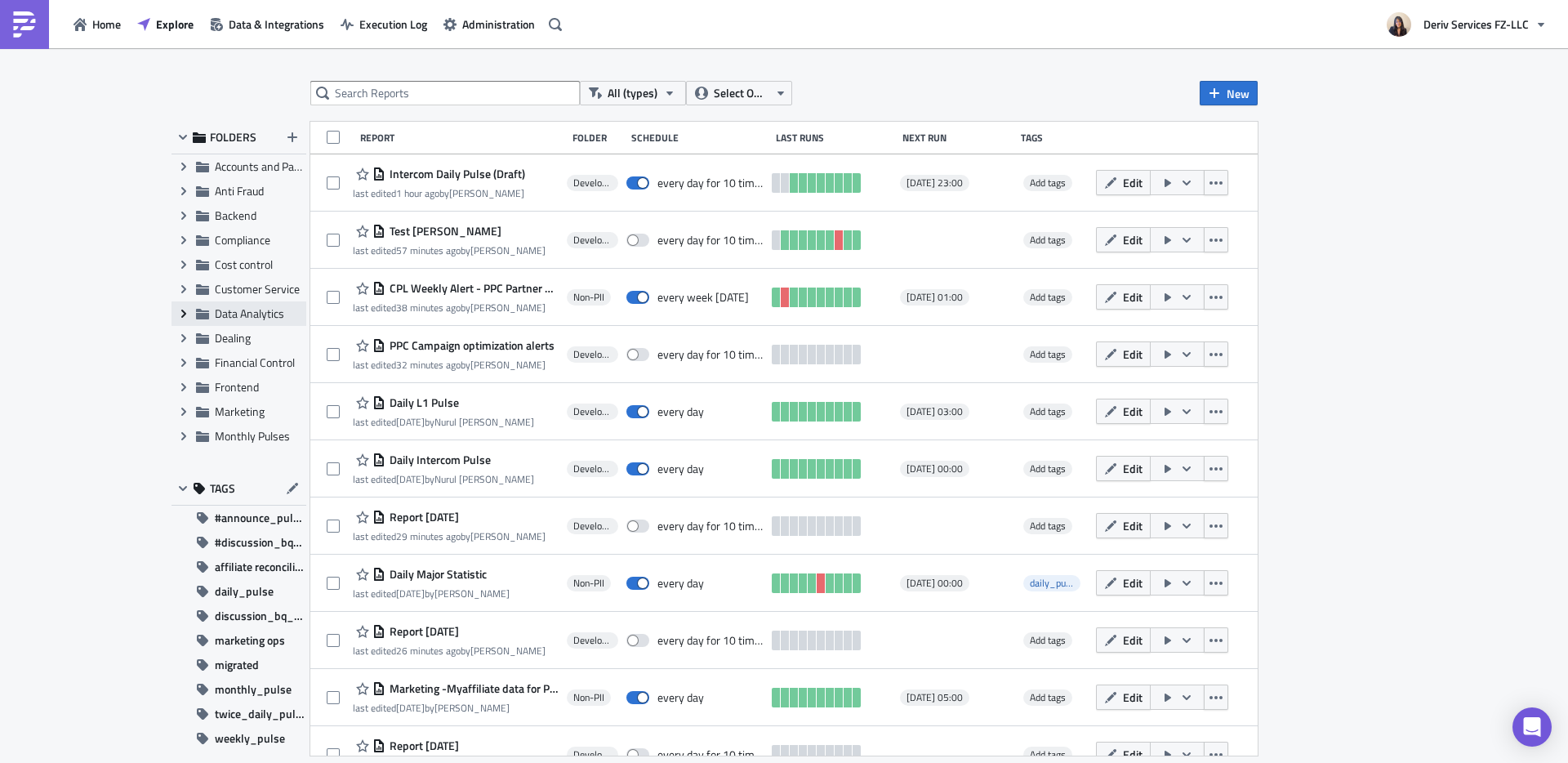
click at [183, 314] on icon at bounding box center [184, 314] width 5 height 9
click at [253, 363] on span "Non-PII" at bounding box center [251, 362] width 36 height 17
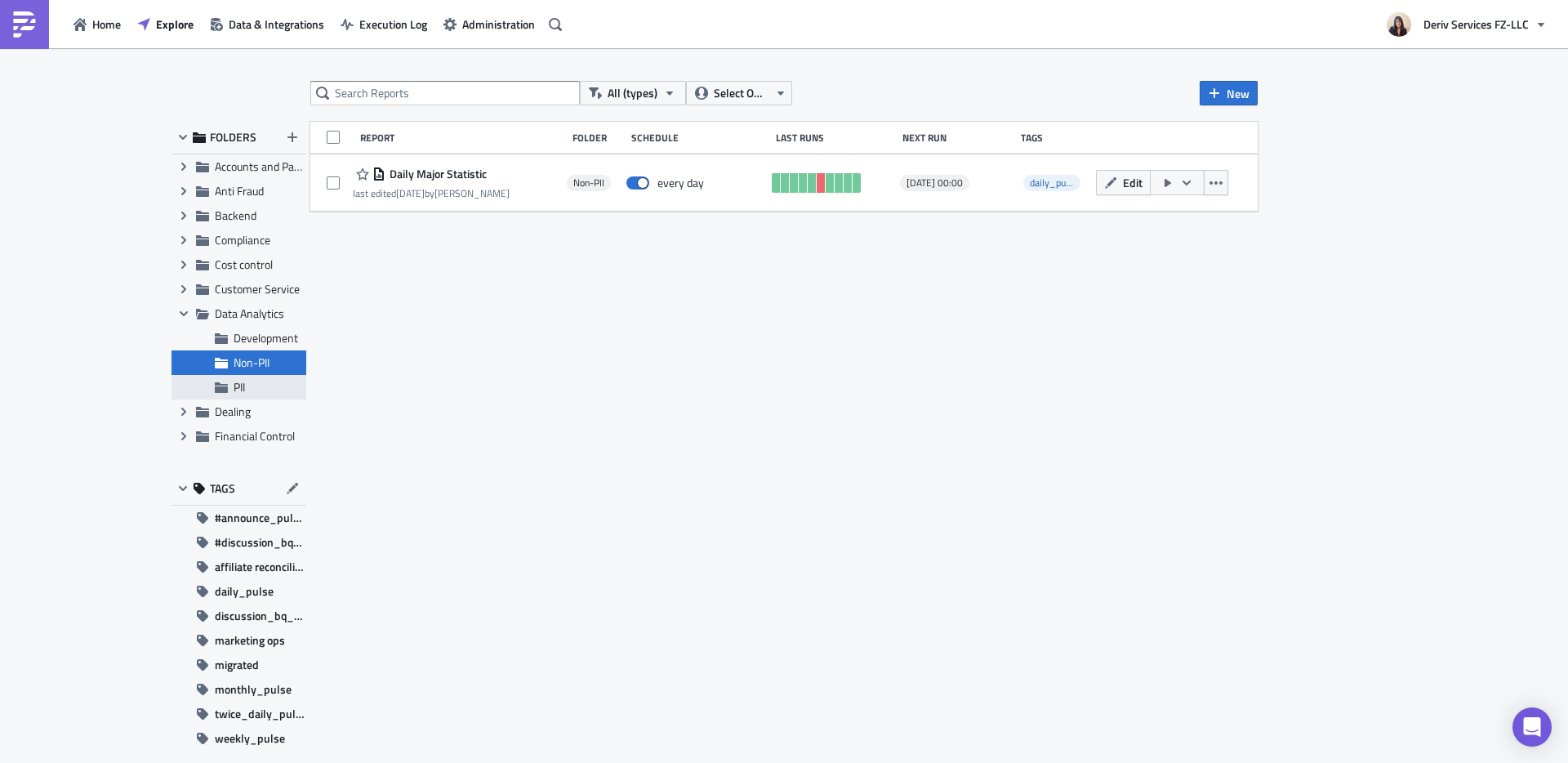
click at [247, 393] on span "PII" at bounding box center [267, 387] width 68 height 15
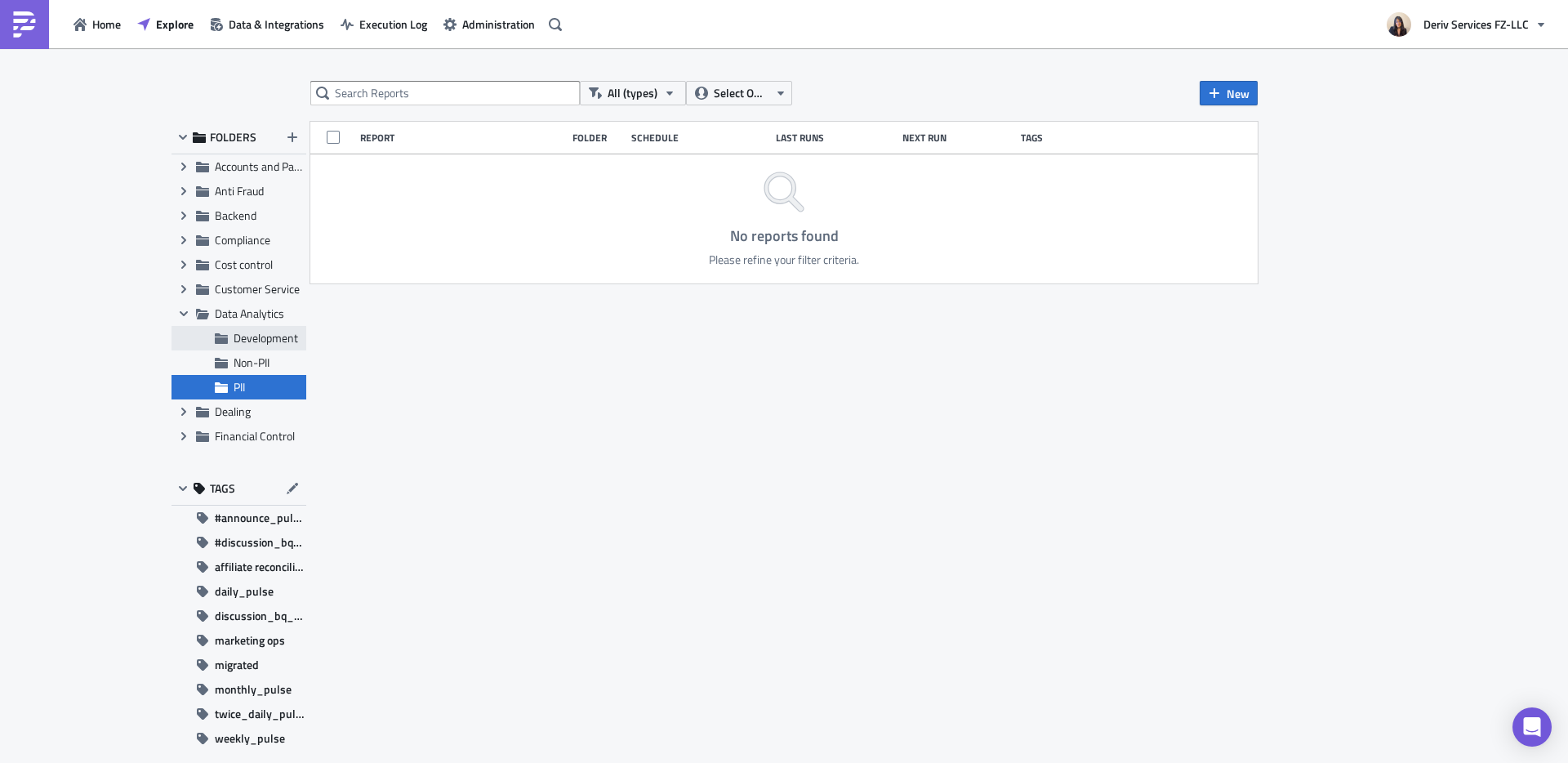
click at [257, 337] on span "Development" at bounding box center [266, 337] width 65 height 17
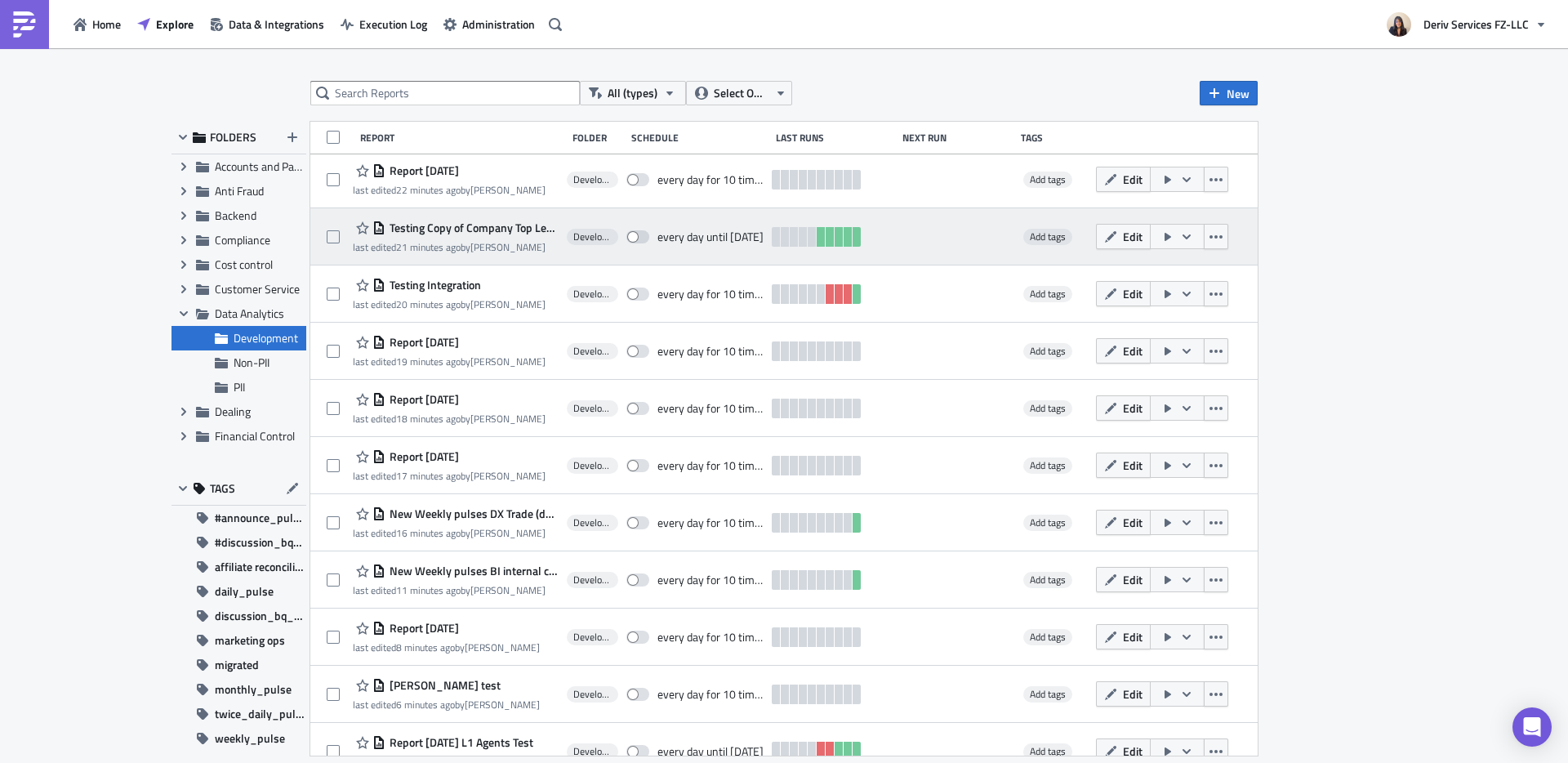
scroll to position [485, 0]
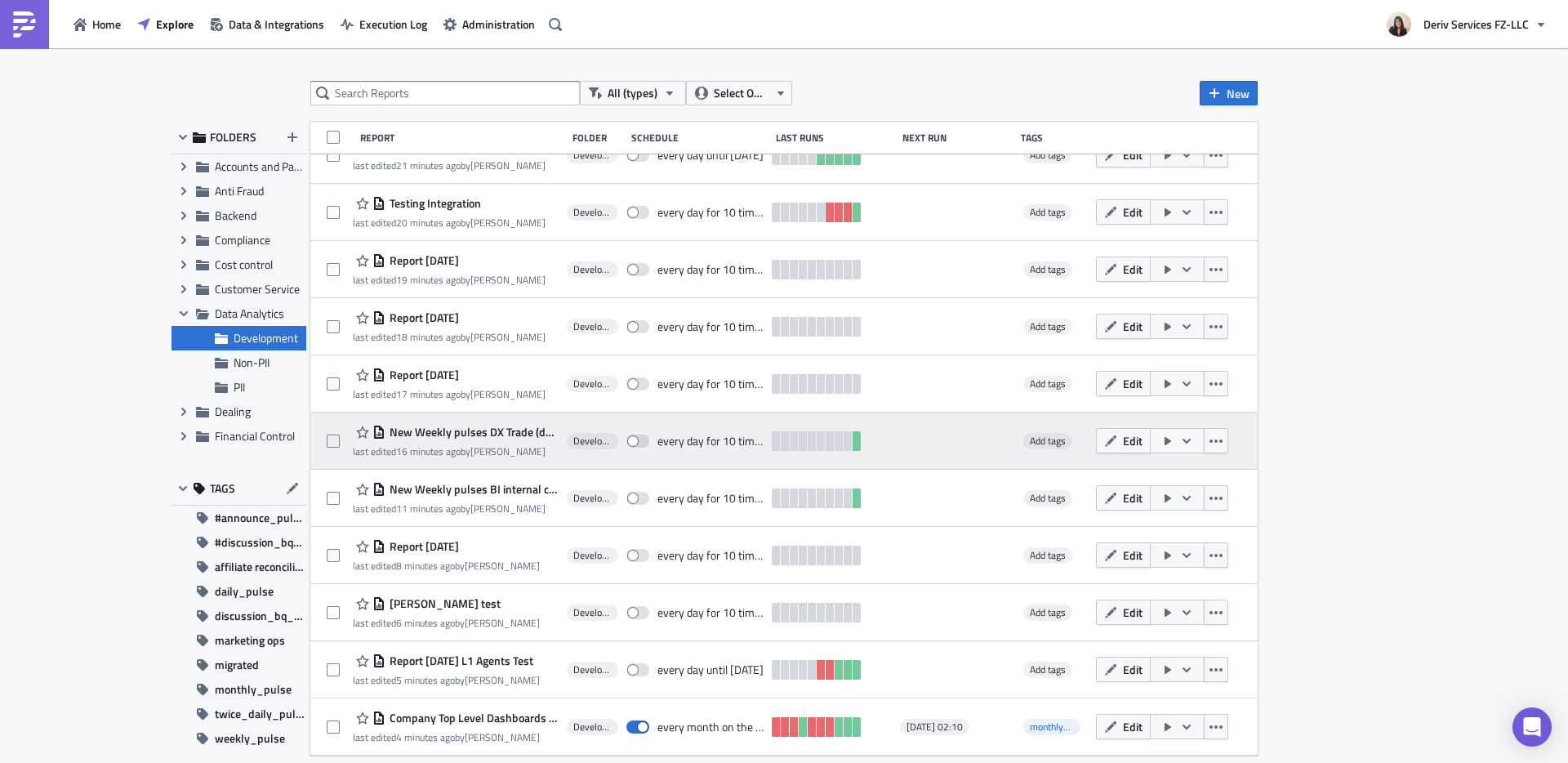
click at [490, 427] on span "New Weekly pulses DX Trade (development_bi_pulse)" at bounding box center [471, 431] width 173 height 15
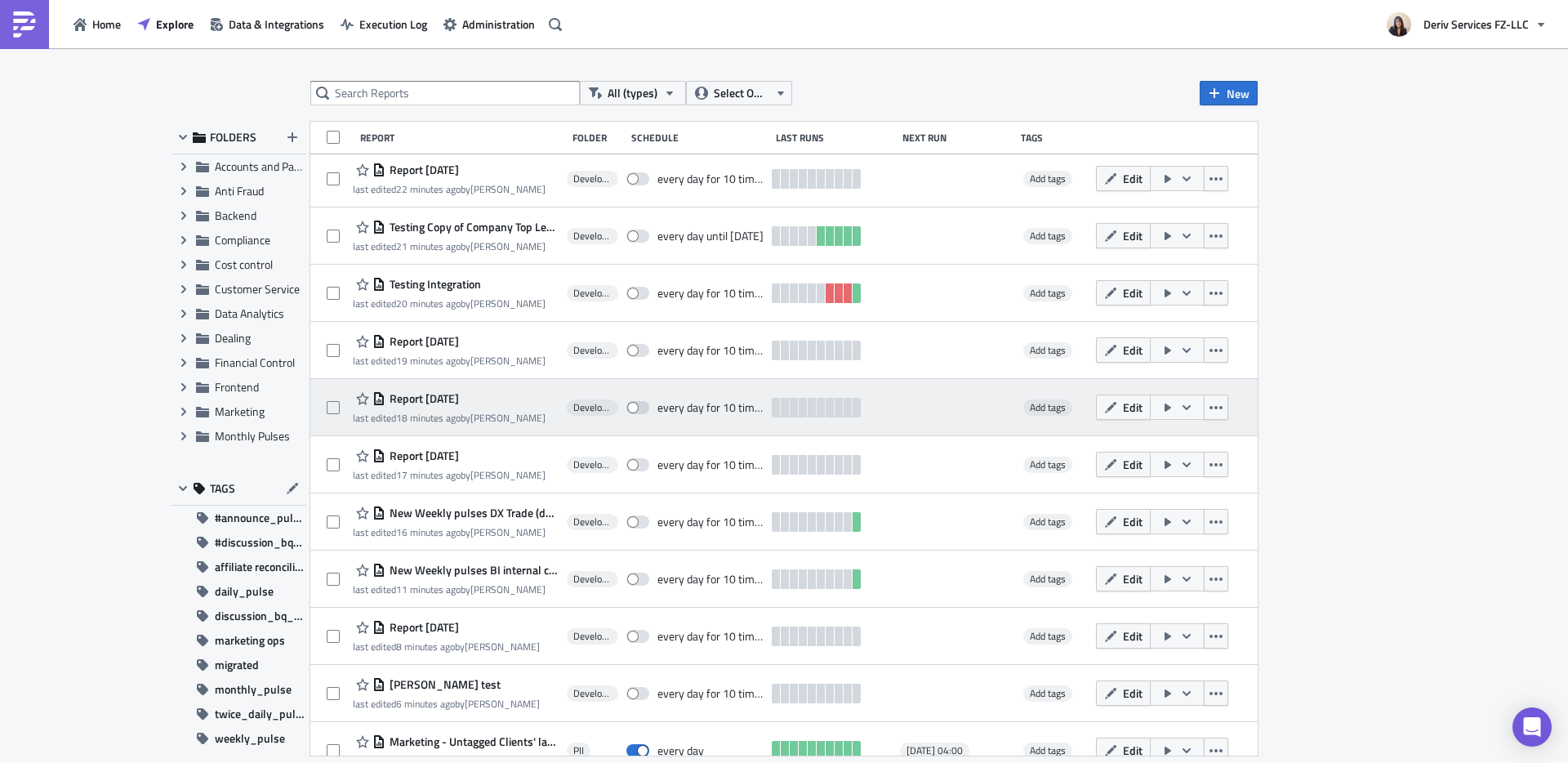
scroll to position [601, 0]
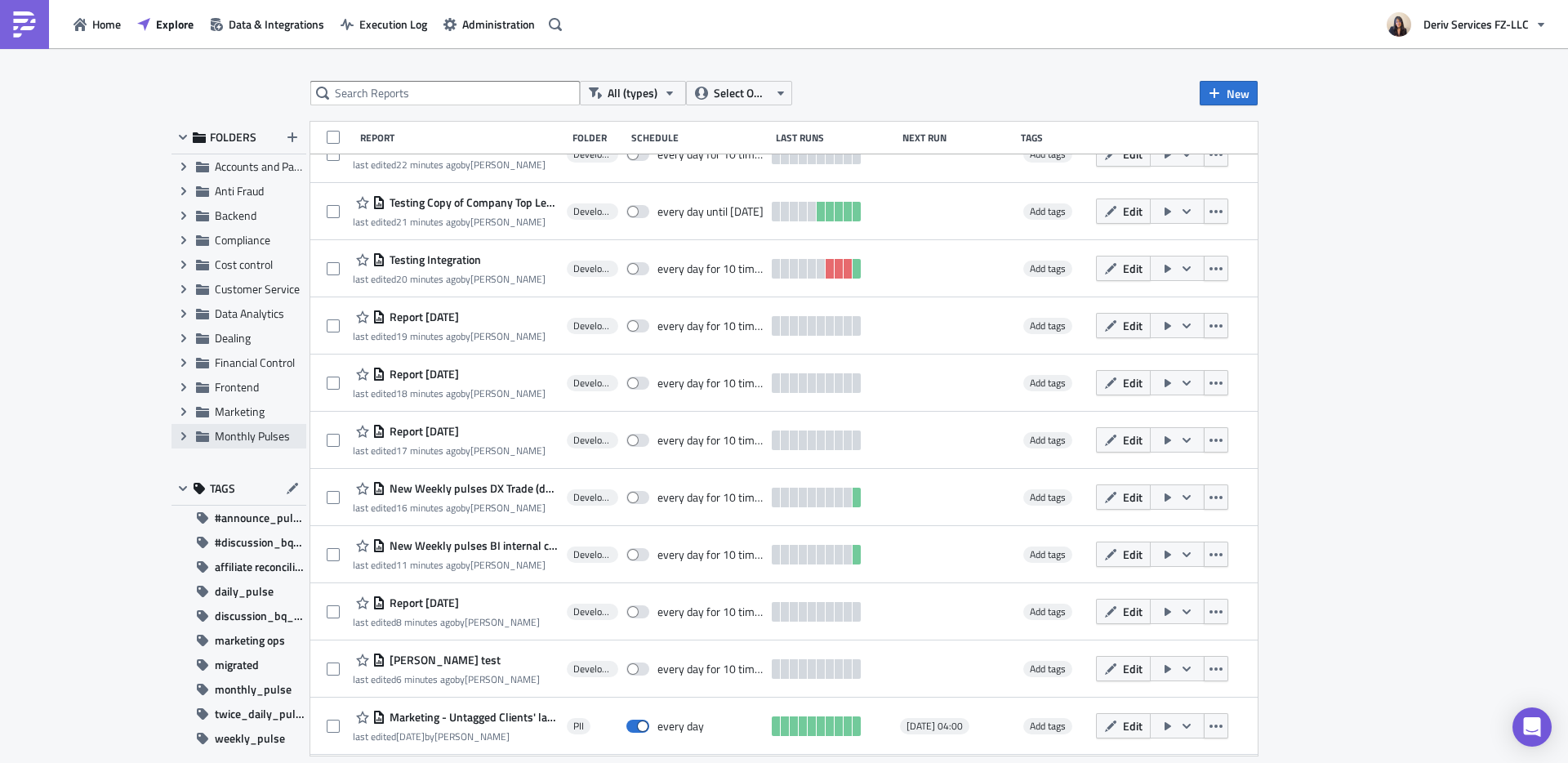
click at [255, 436] on span "Monthly Pulses" at bounding box center [252, 436] width 75 height 17
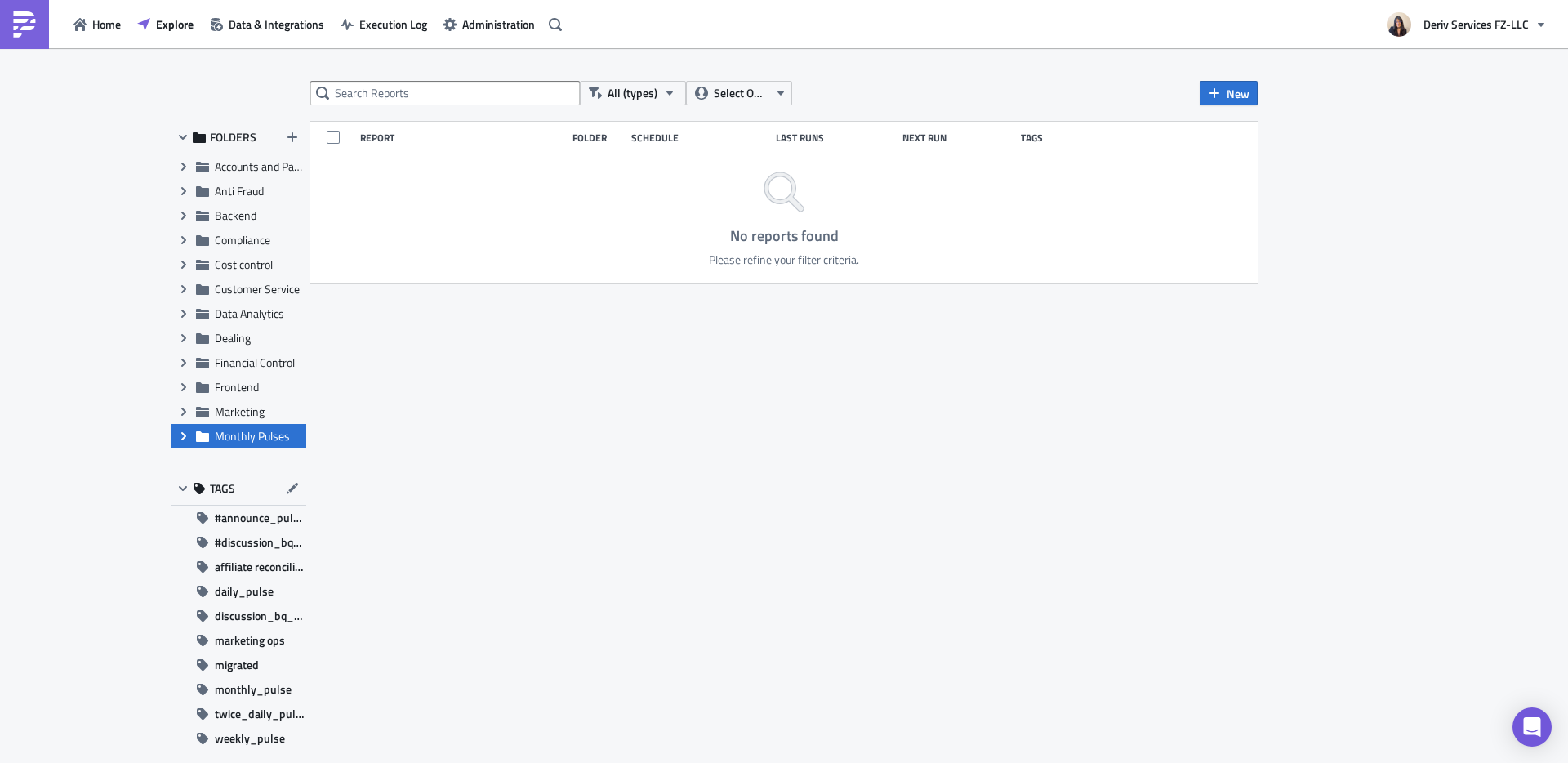
click at [183, 434] on icon at bounding box center [184, 437] width 5 height 9
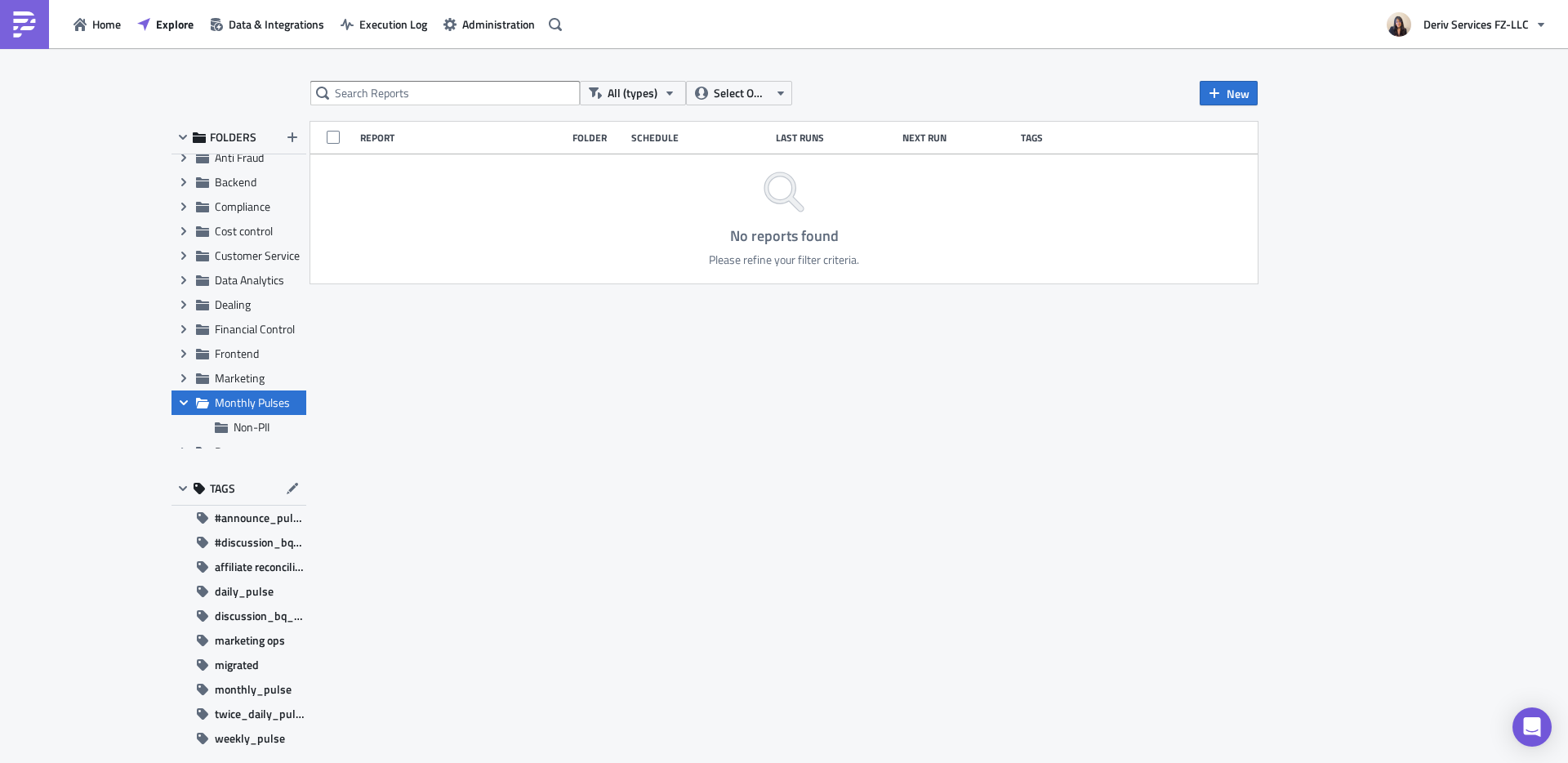
scroll to position [49, 0]
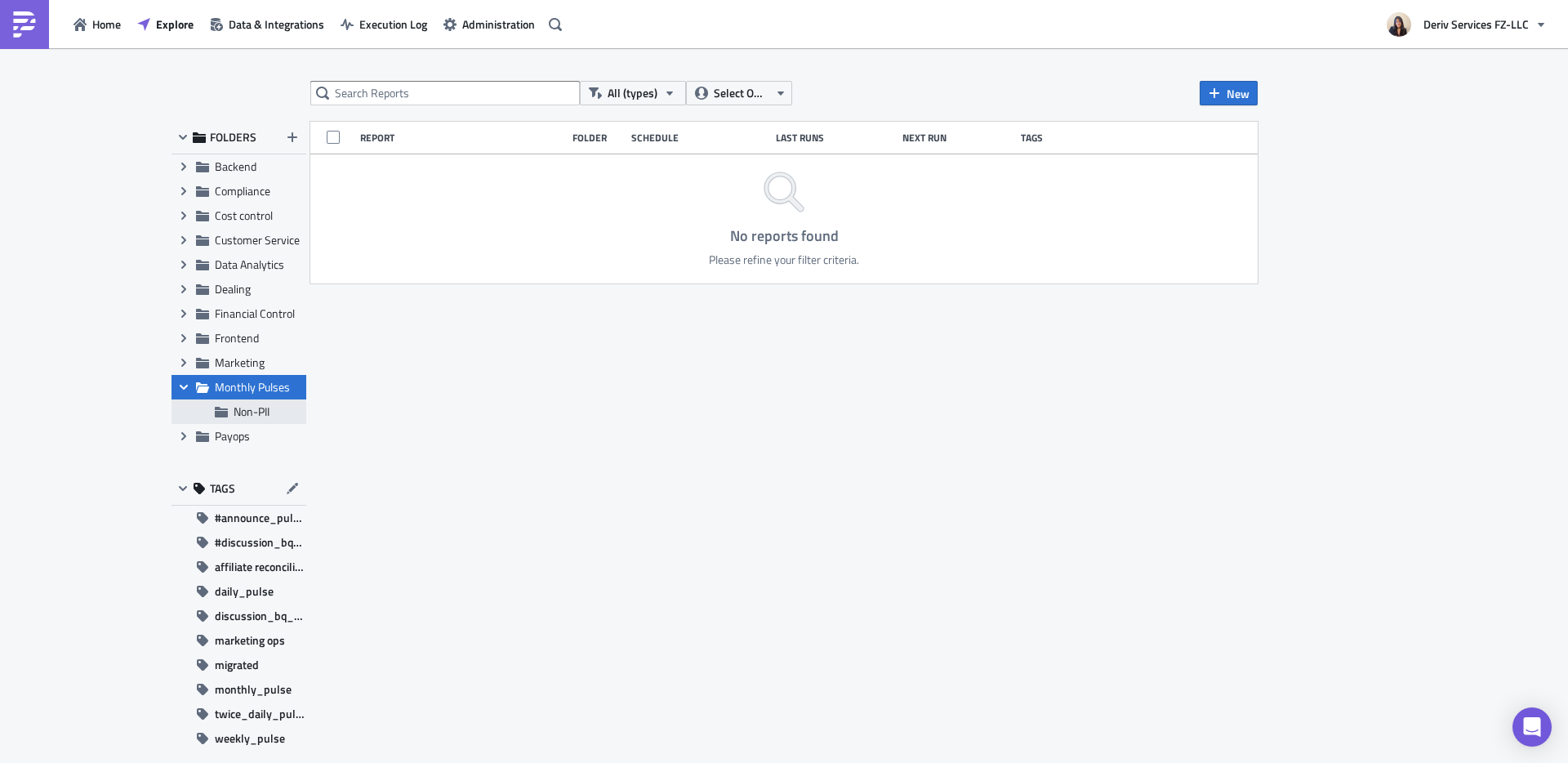
click at [240, 413] on span "Non-PII" at bounding box center [251, 411] width 36 height 17
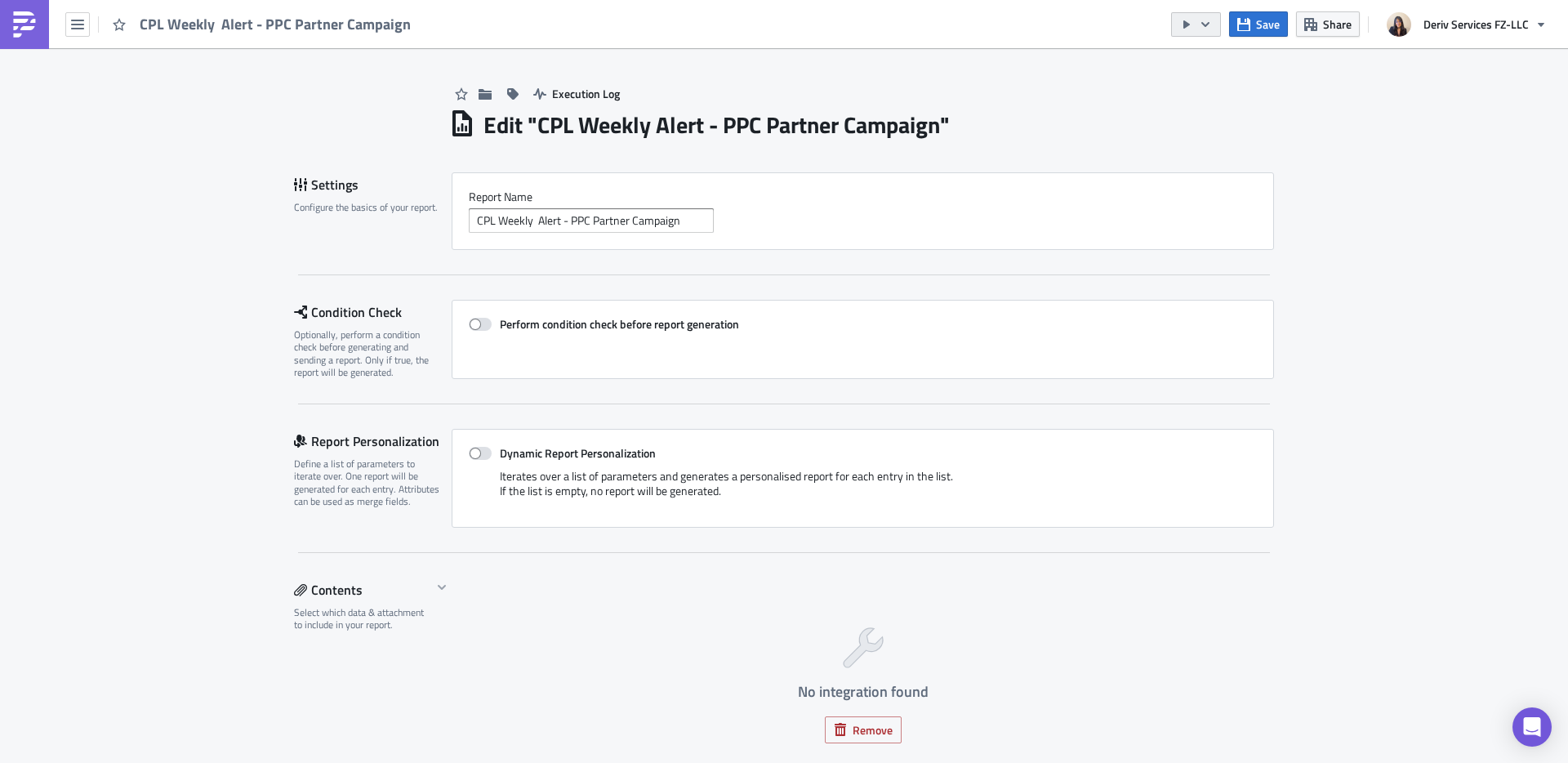
click at [1206, 24] on icon "button" at bounding box center [1205, 24] width 13 height 13
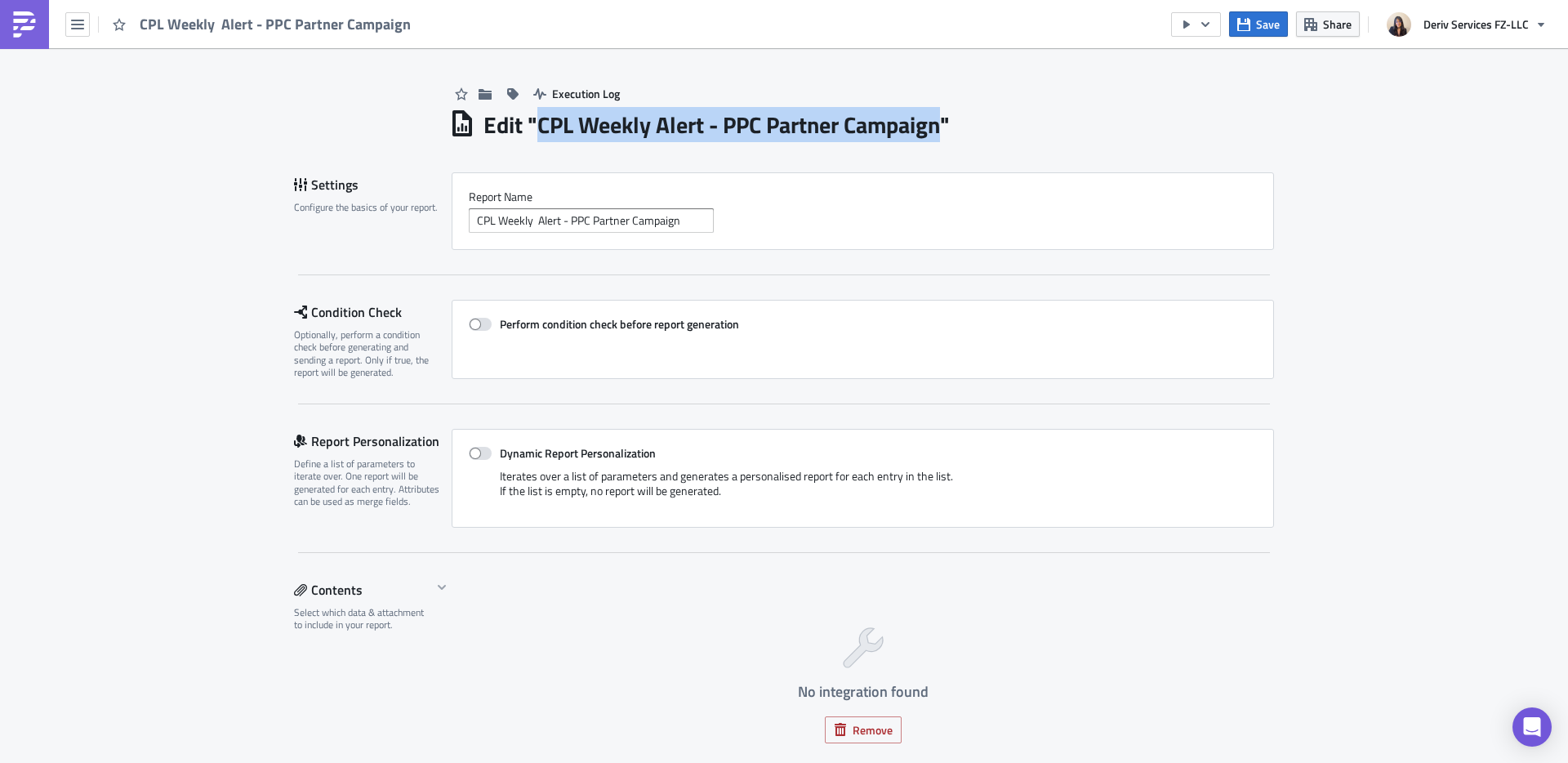
drag, startPoint x: 942, startPoint y: 126, endPoint x: 530, endPoint y: 120, distance: 412.0
click at [530, 120] on h1 "Edit " CPL Weekly Alert - PPC Partner Campaign "" at bounding box center [717, 125] width 466 height 29
copy h1 "CPL Weekly Alert - PPC Partner Campaign"
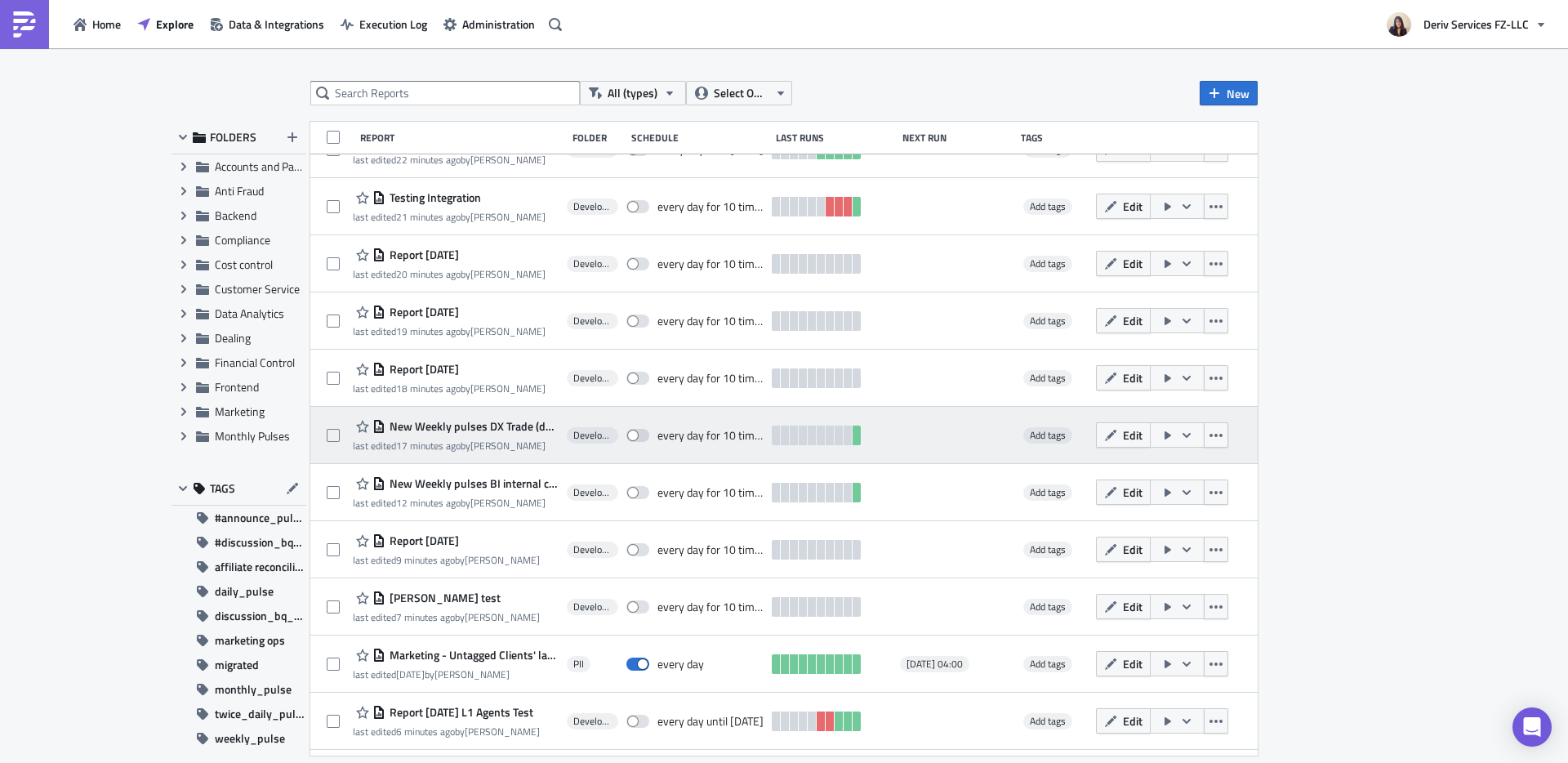
scroll to position [706, 0]
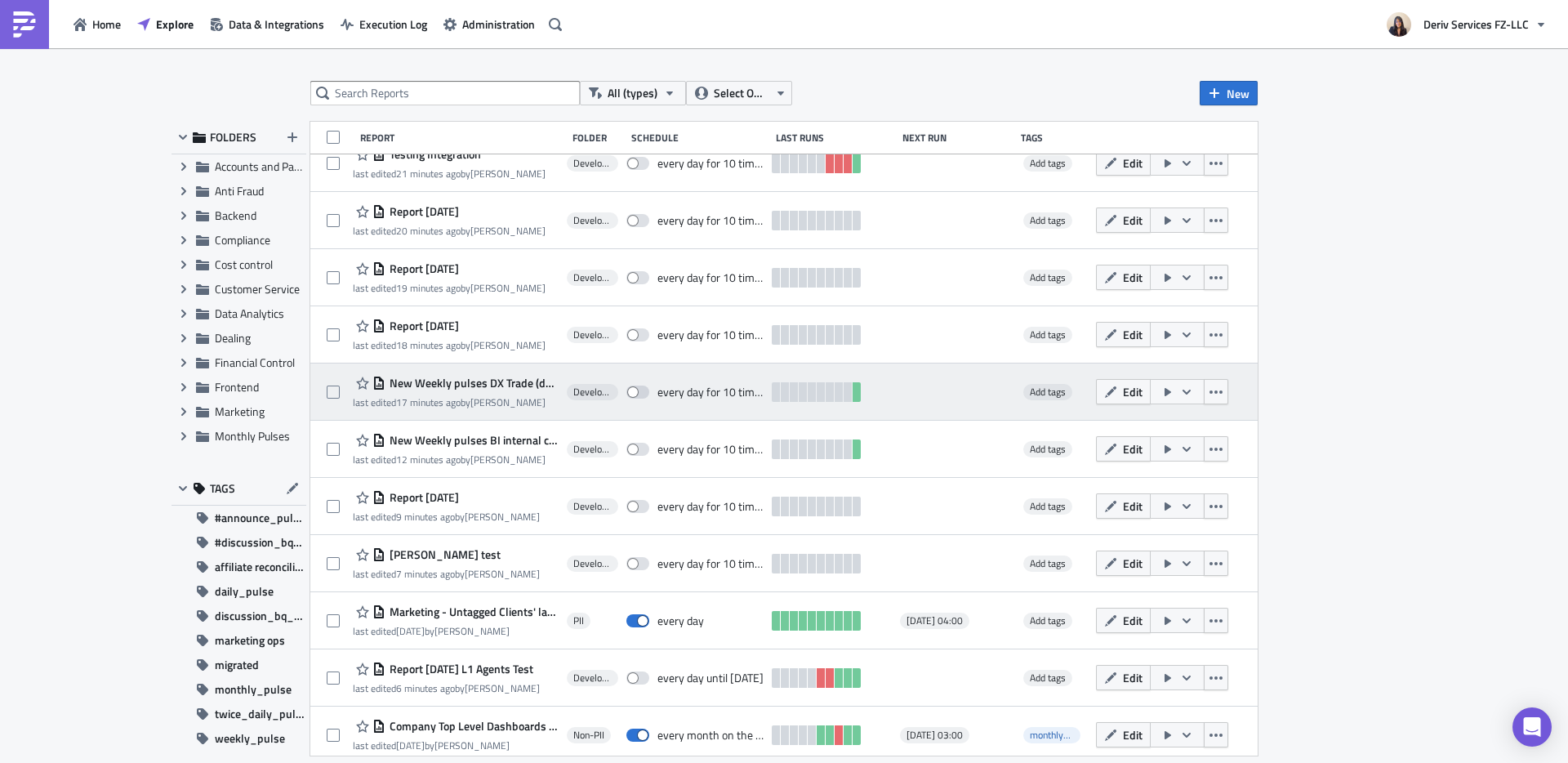
click at [491, 383] on span "New Weekly pulses DX Trade (development_bi_pulse)" at bounding box center [471, 383] width 173 height 15
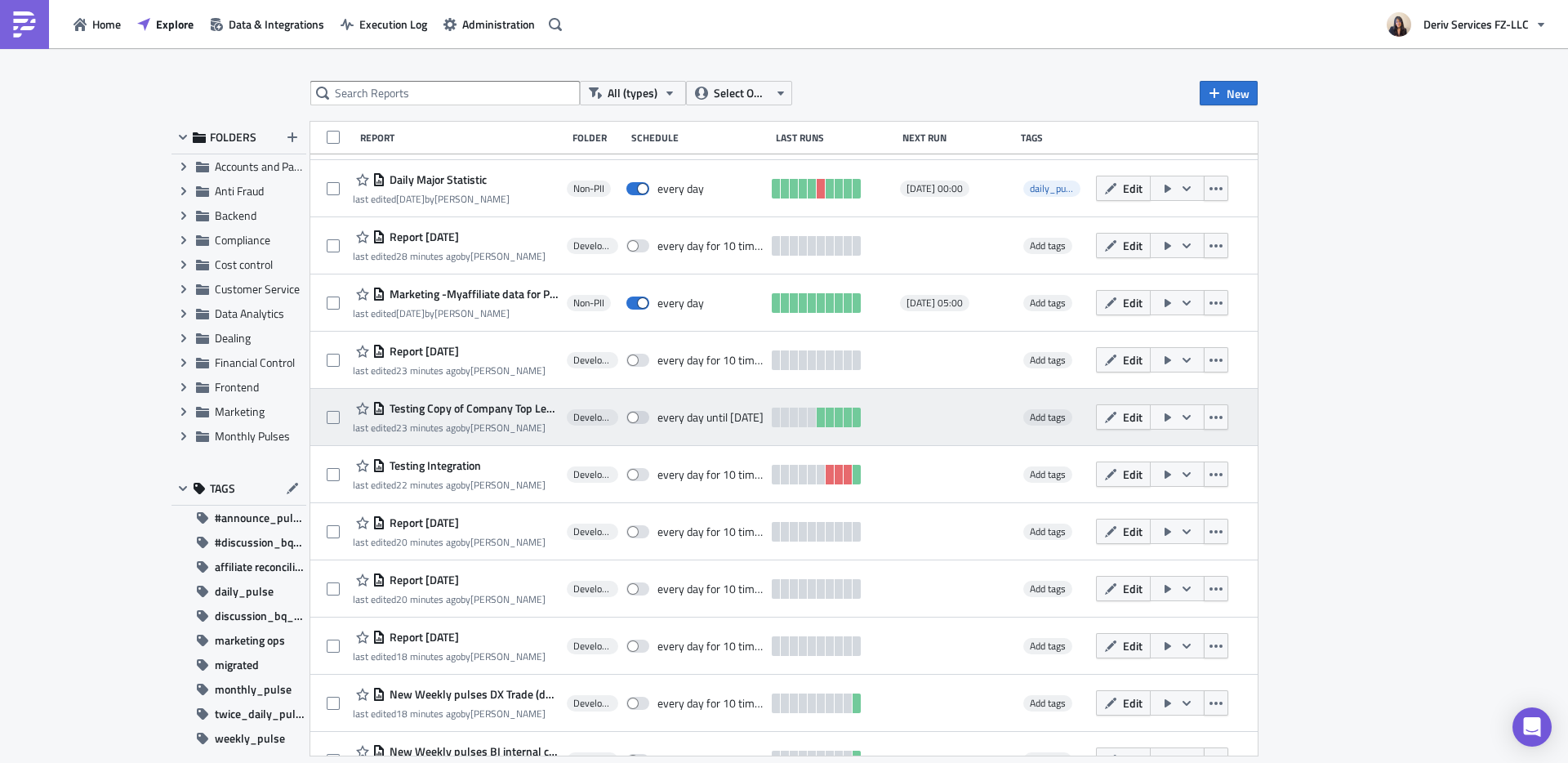
scroll to position [398, 0]
click at [476, 406] on span "Testing Copy of Company Top Level Dashboards for Monthly Pulses New(BI Internal)" at bounding box center [471, 405] width 173 height 15
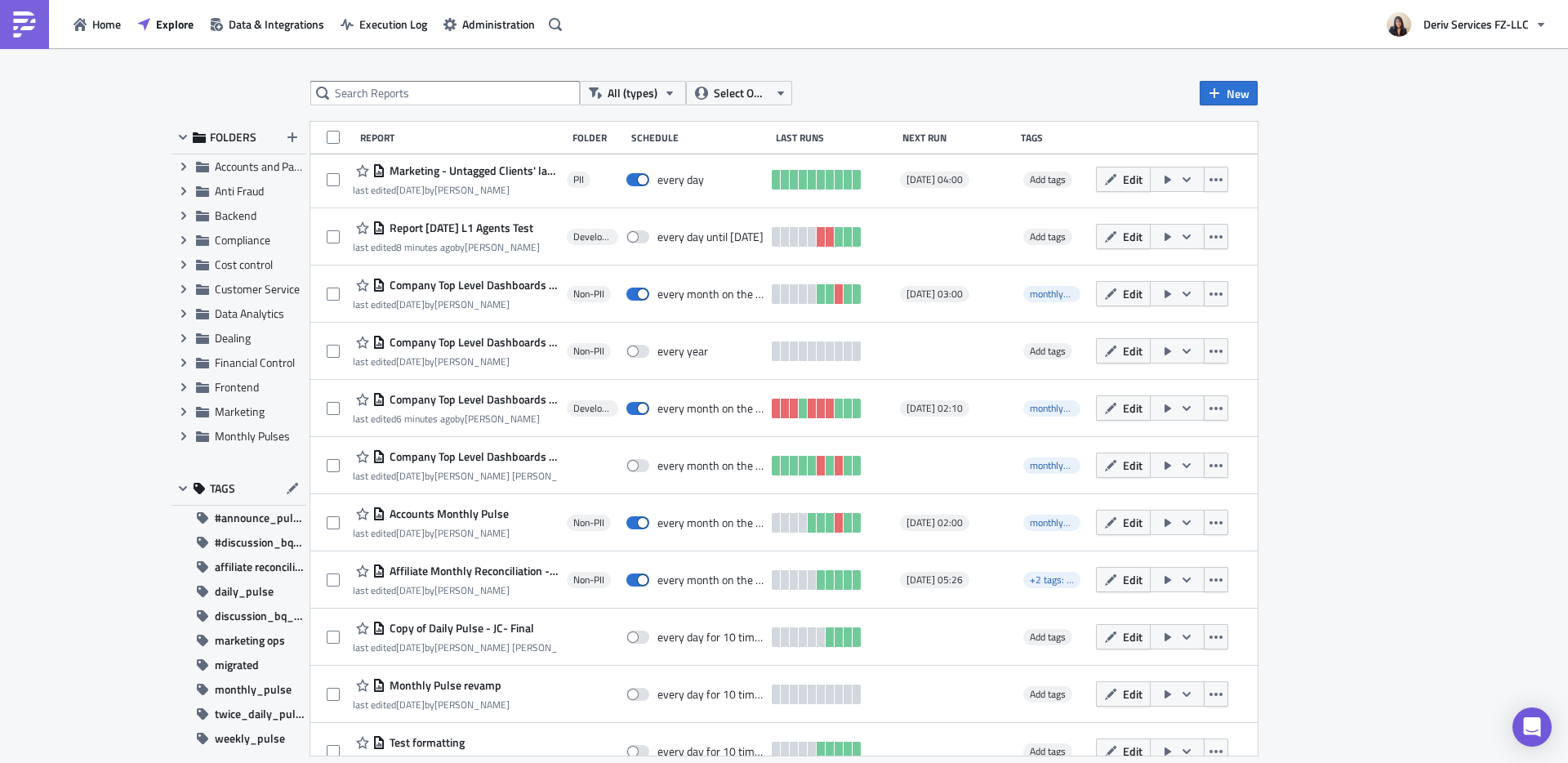
scroll to position [1151, 0]
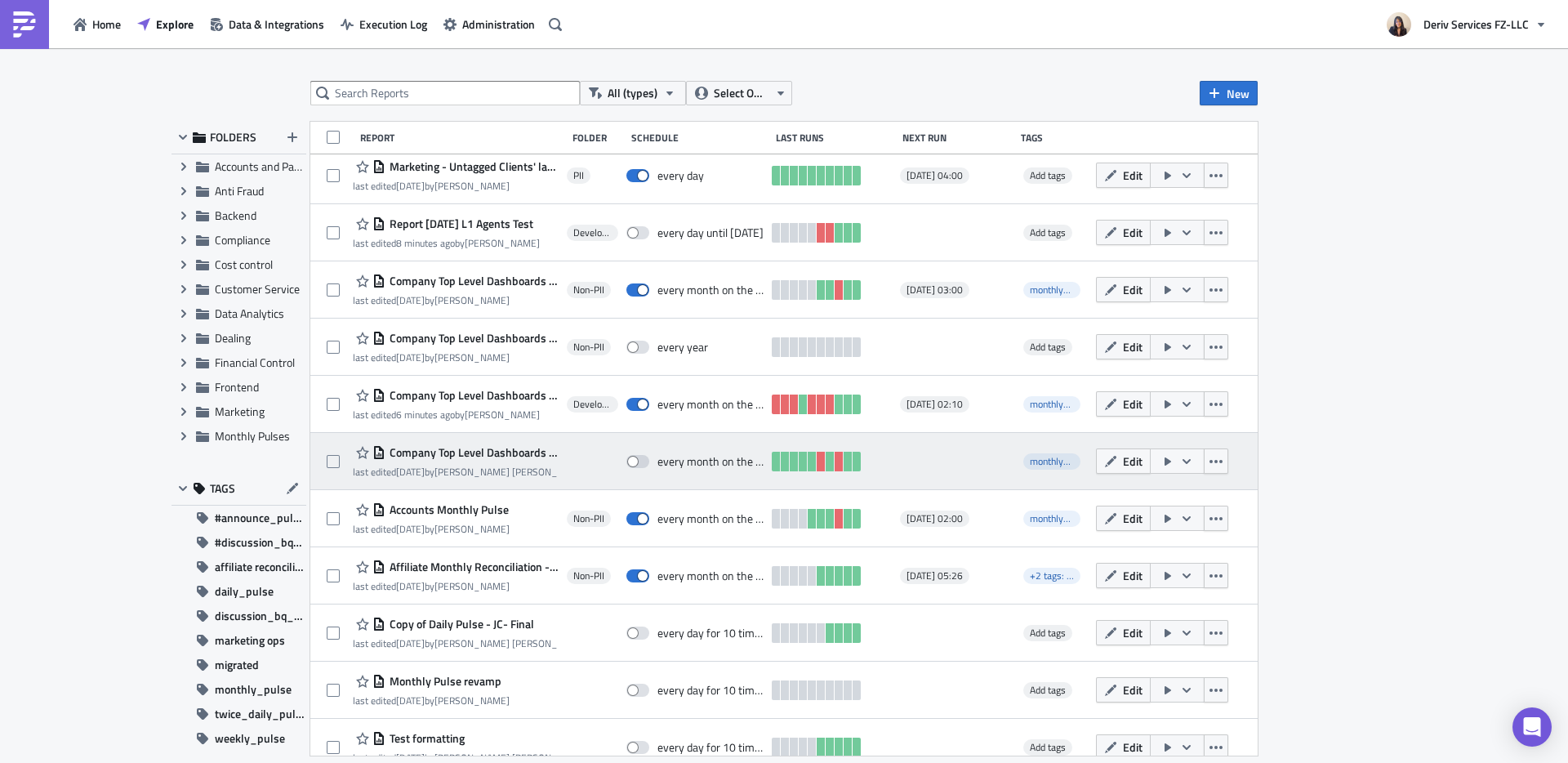
click at [465, 448] on span "Company Top Level Dashboards for Monthly Pulses New (announce_monthly_pulses)" at bounding box center [471, 452] width 173 height 15
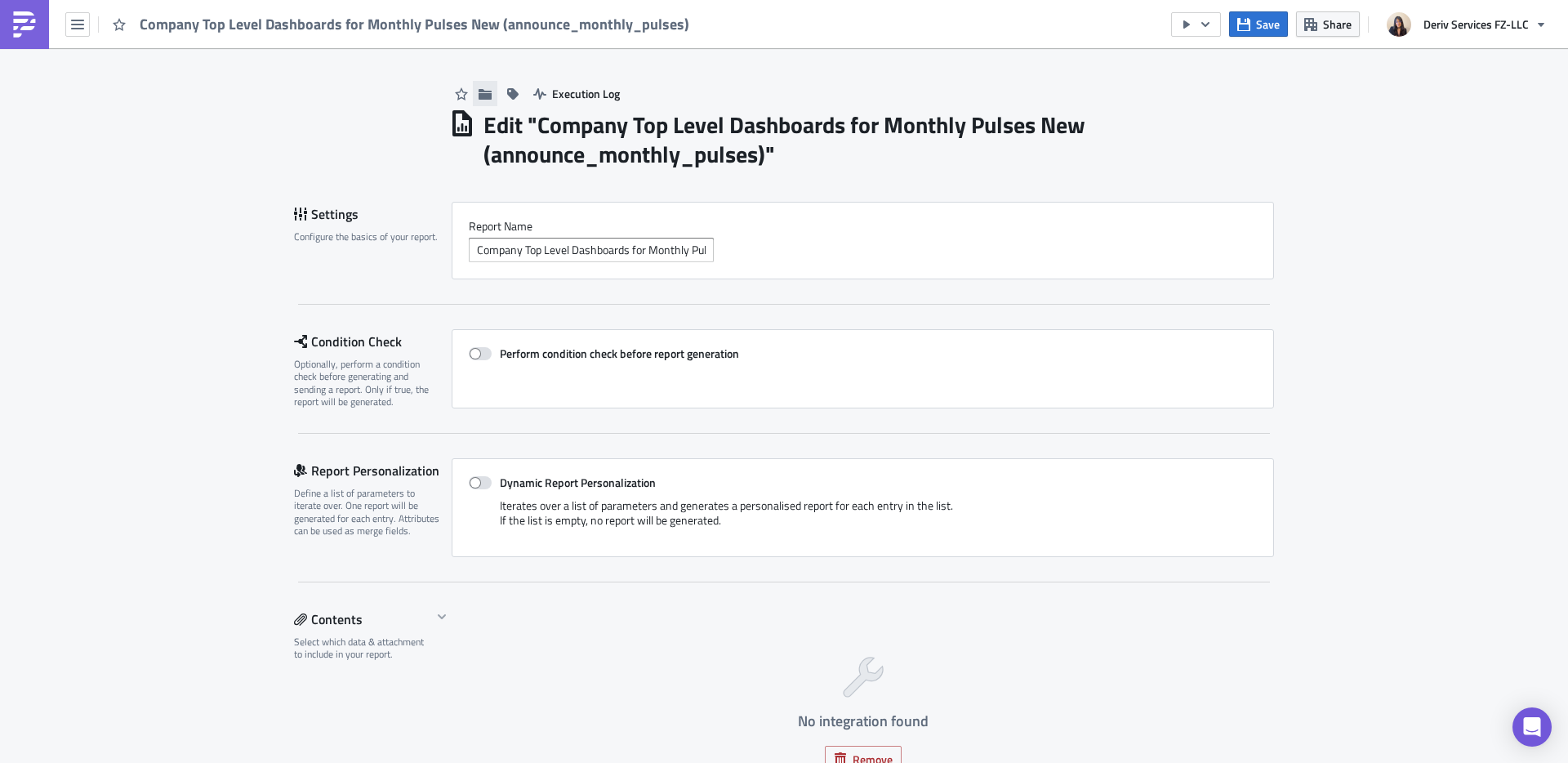
click at [480, 89] on icon "button" at bounding box center [484, 93] width 13 height 13
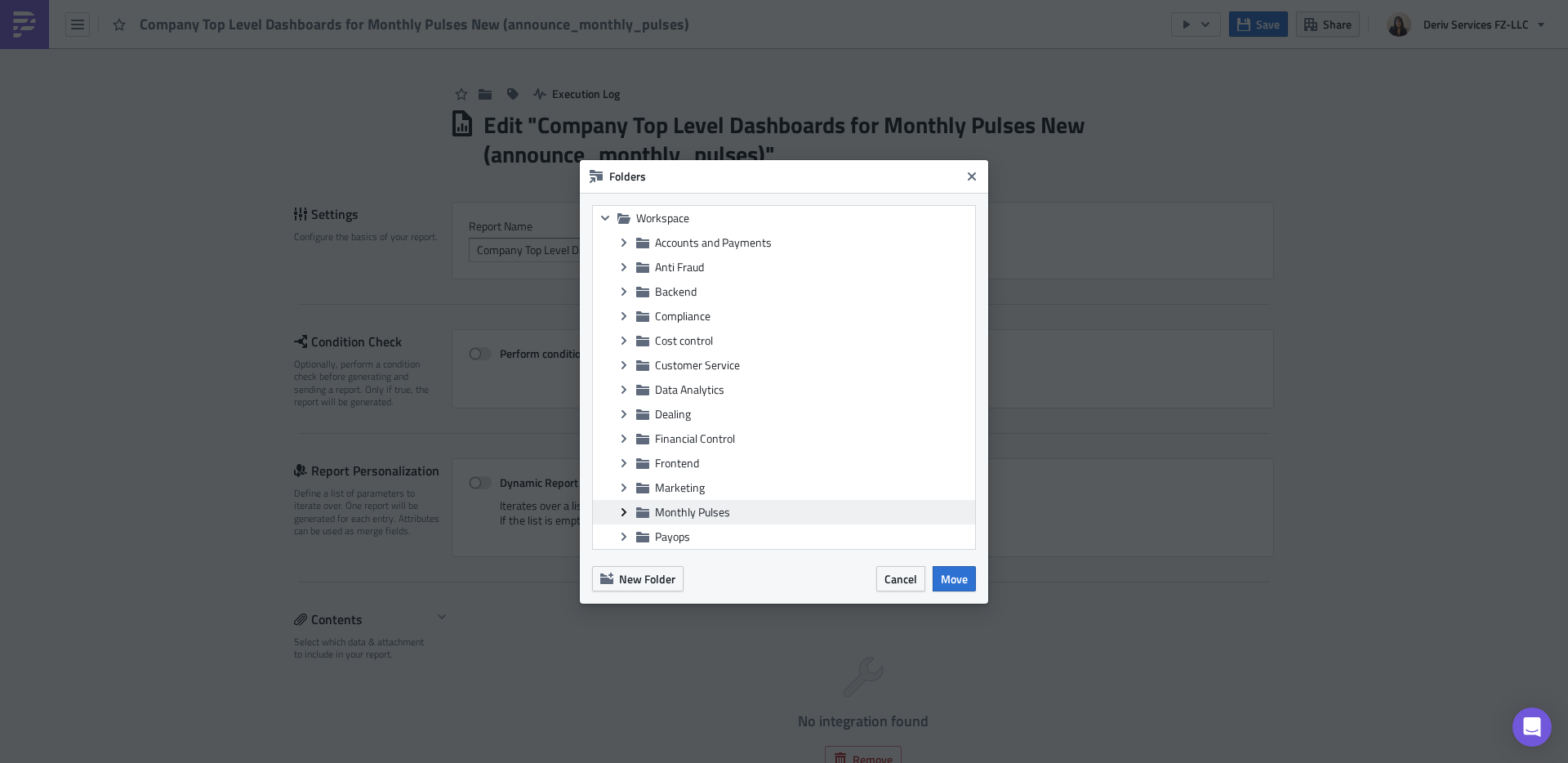
click at [625, 512] on icon at bounding box center [624, 512] width 5 height 9
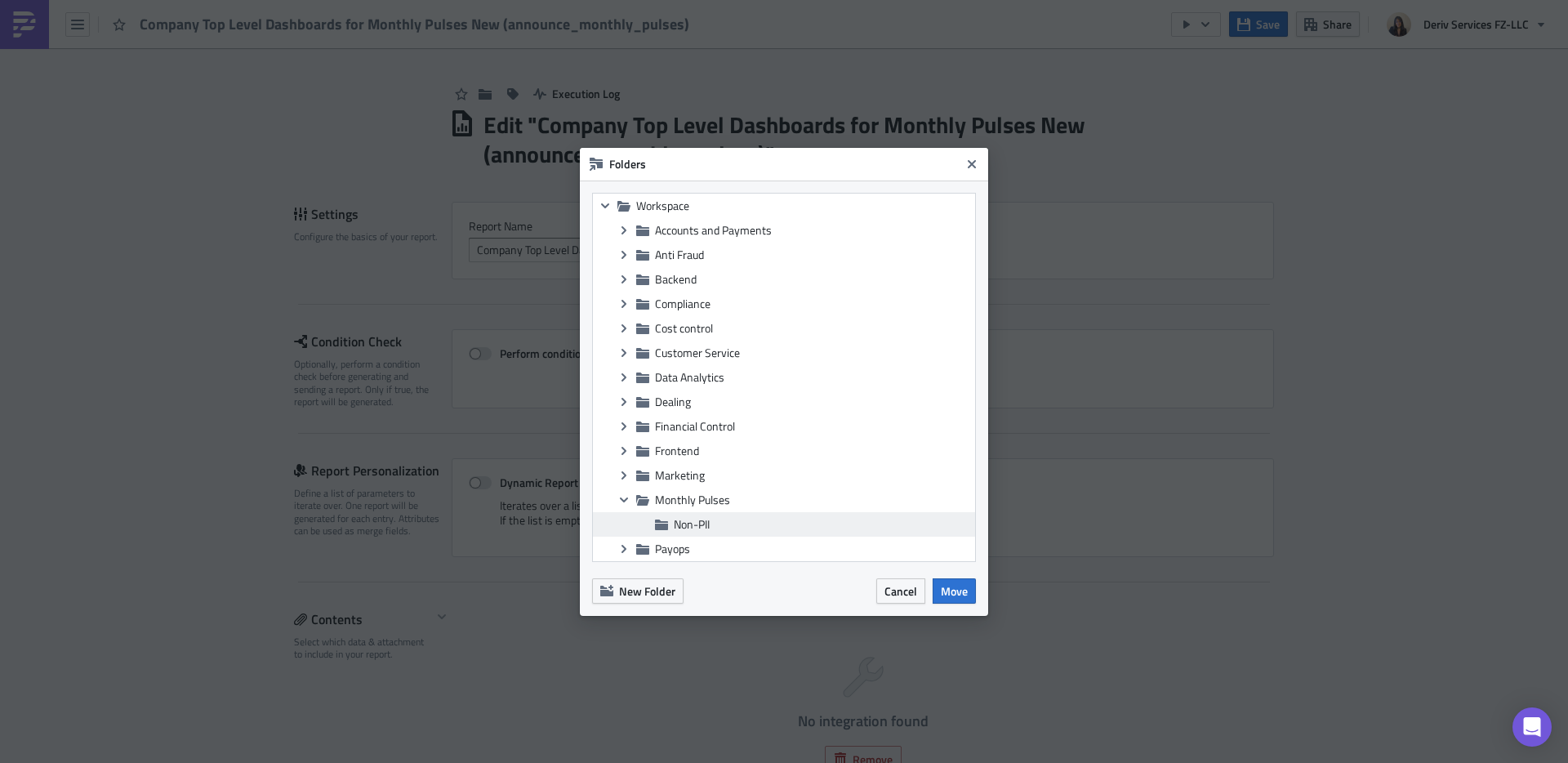
click at [748, 523] on span "Non-PII" at bounding box center [822, 524] width 297 height 15
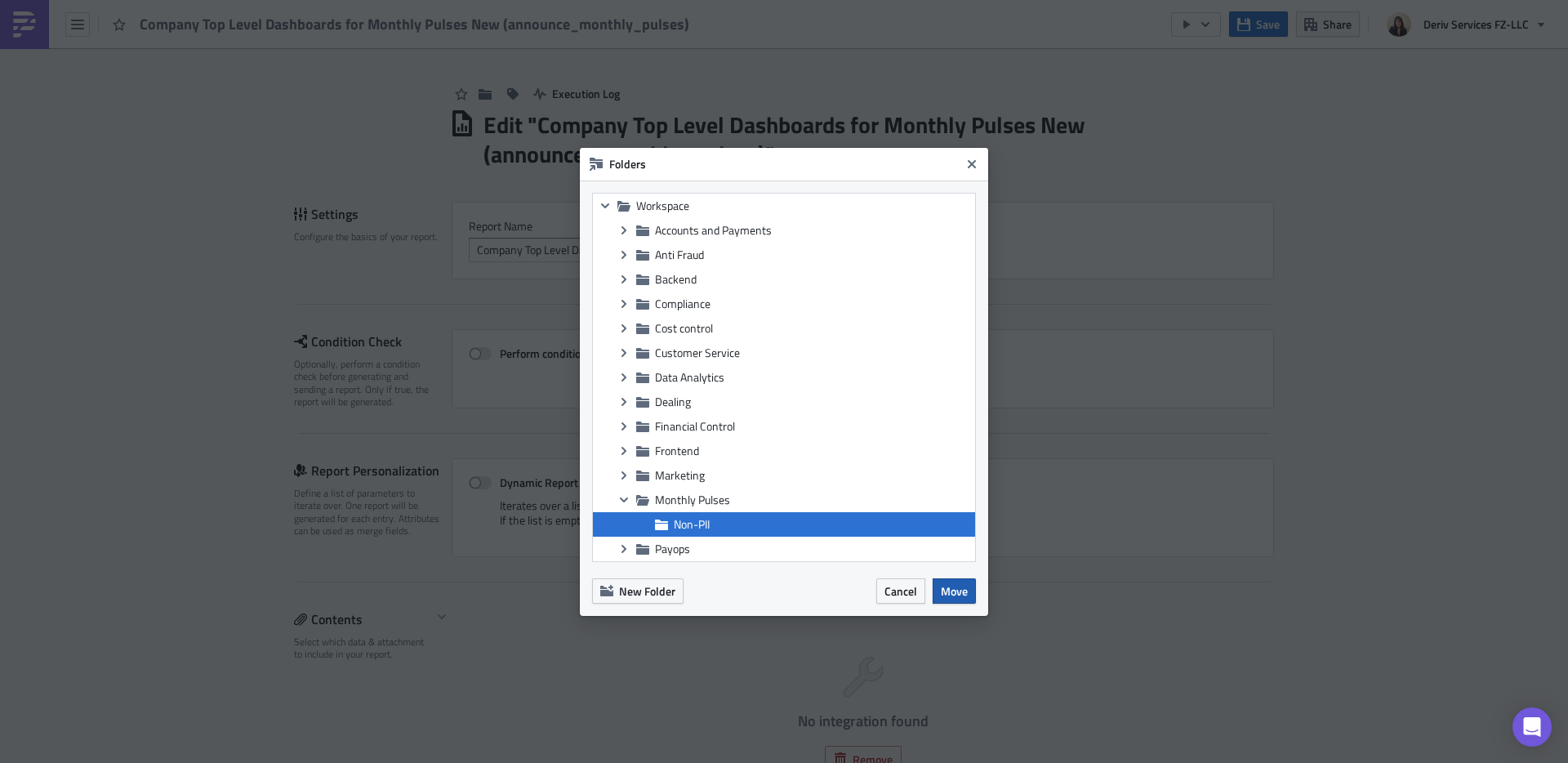
click at [965, 596] on span "Move" at bounding box center [954, 591] width 27 height 17
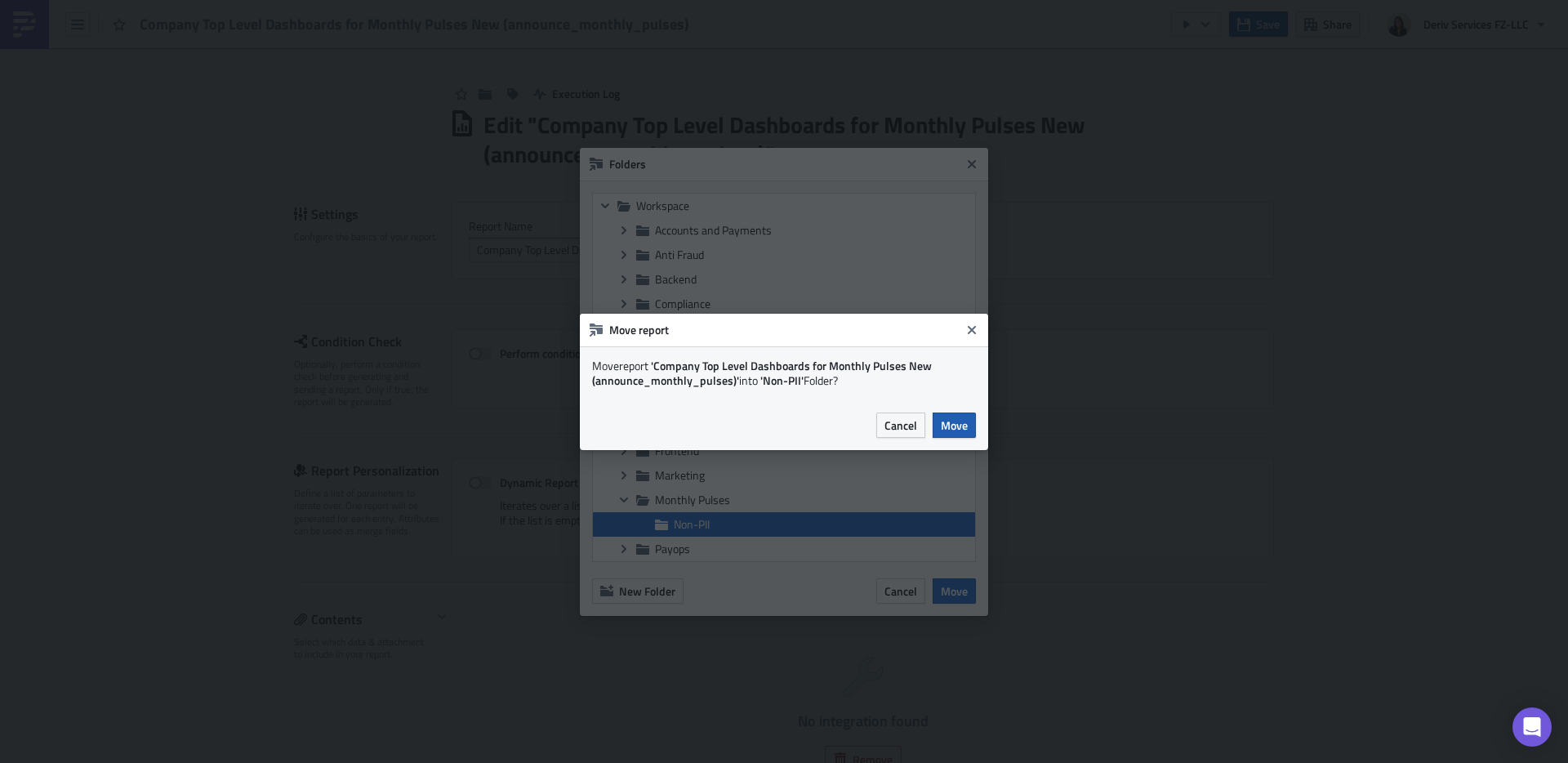
click at [951, 435] on button "Move" at bounding box center [954, 426] width 44 height 26
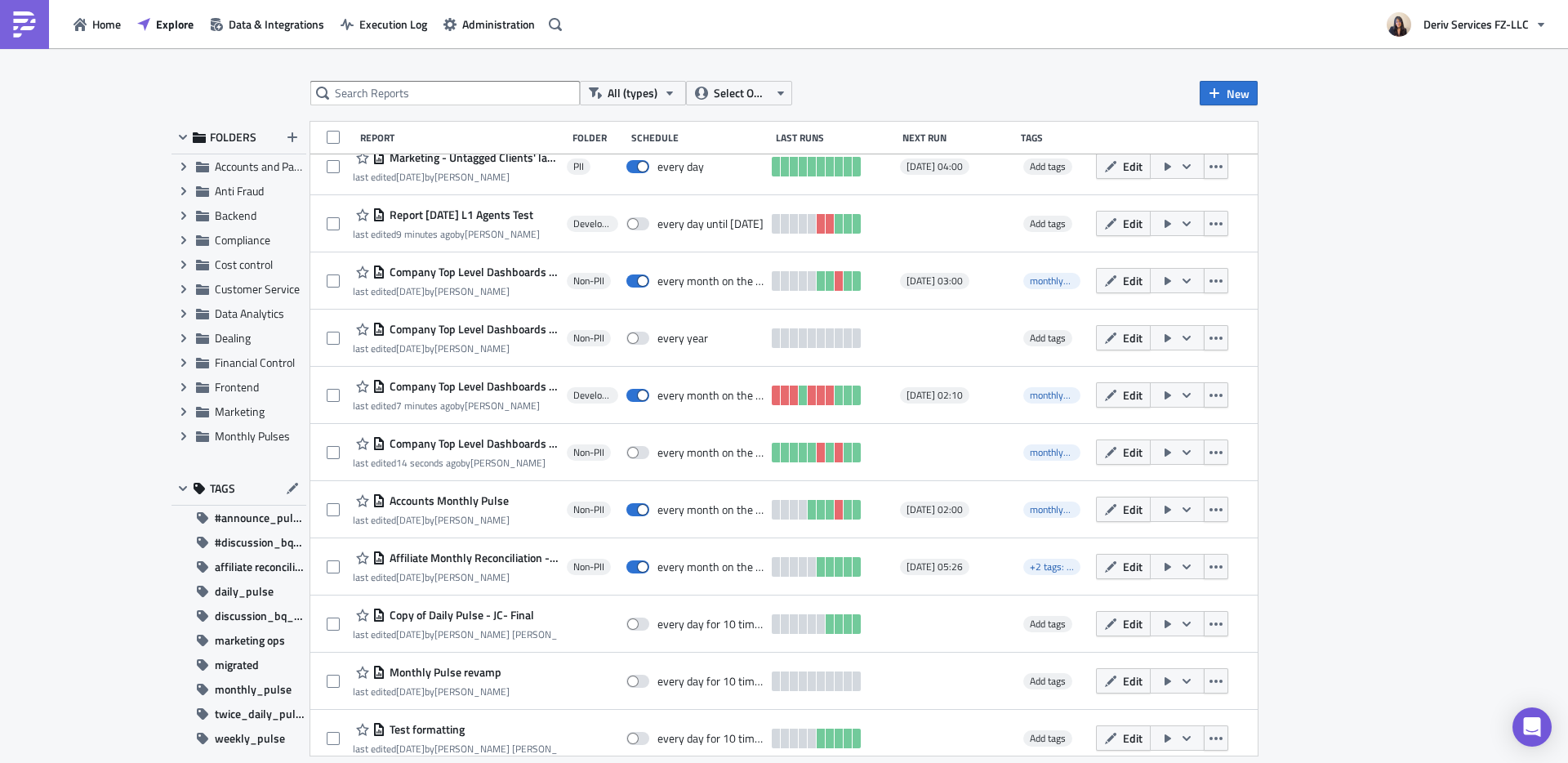
scroll to position [1171, 0]
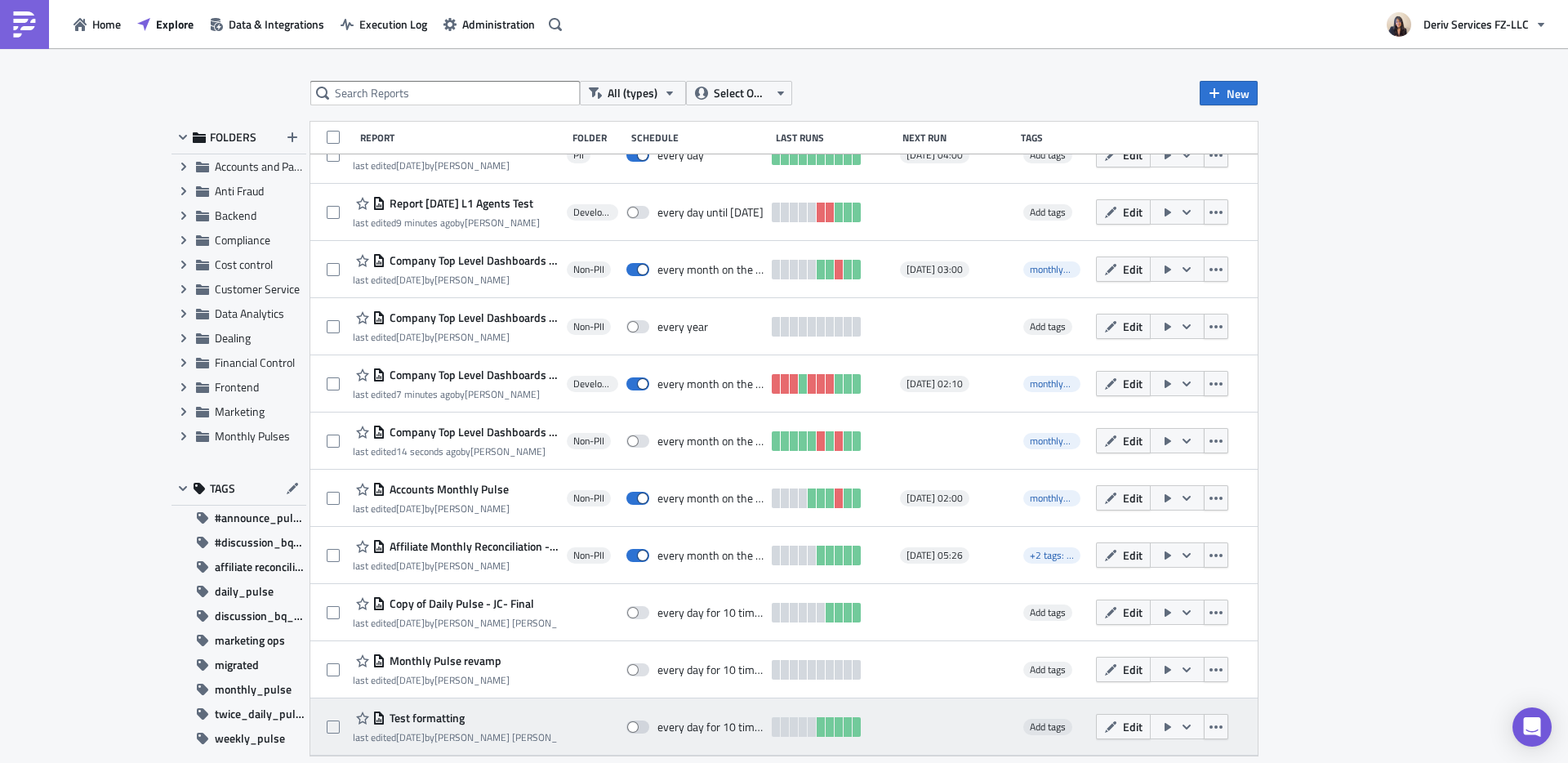
click at [436, 716] on span "Test formatting" at bounding box center [424, 718] width 79 height 15
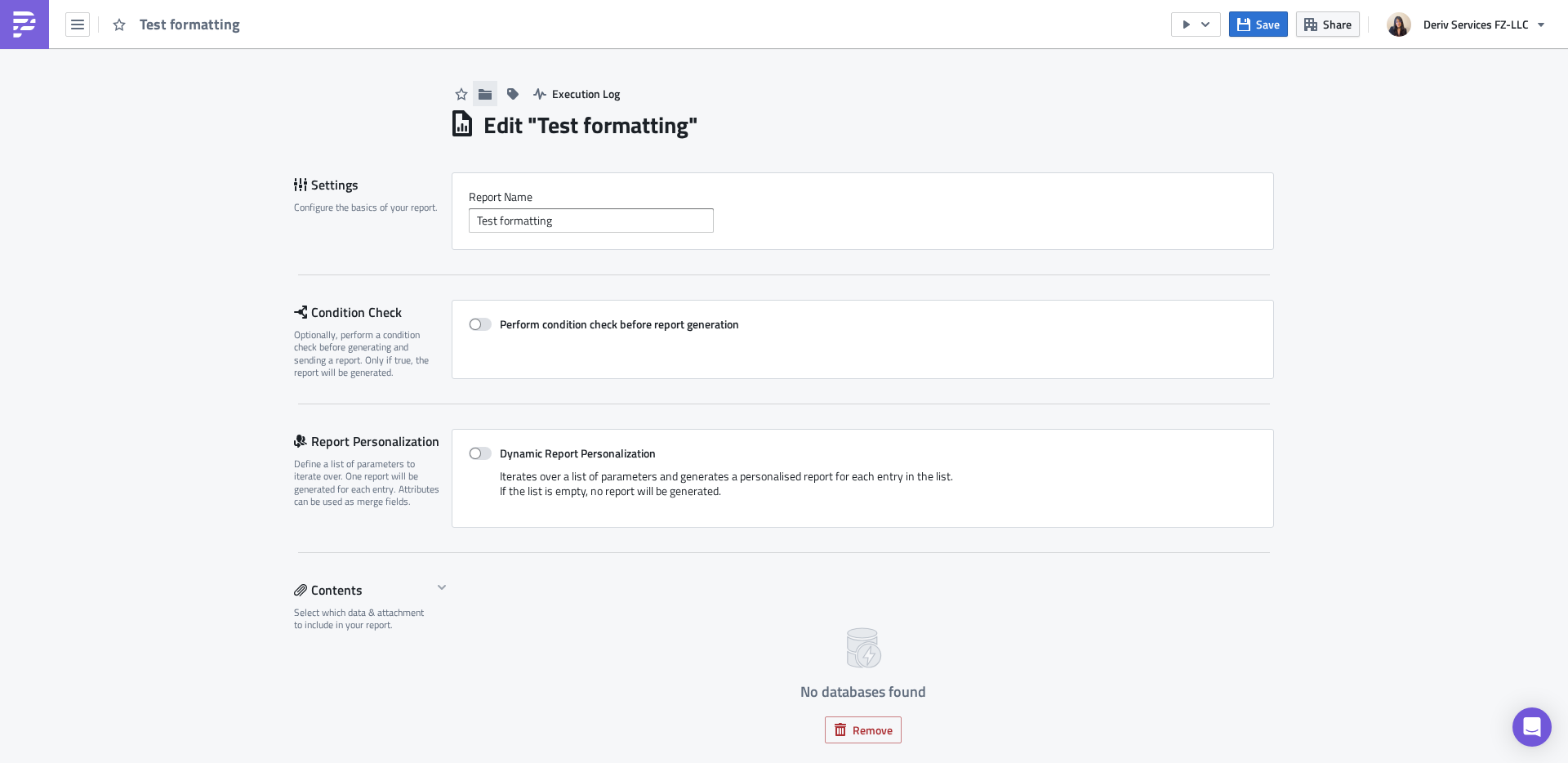
click at [478, 87] on icon "button" at bounding box center [484, 93] width 13 height 13
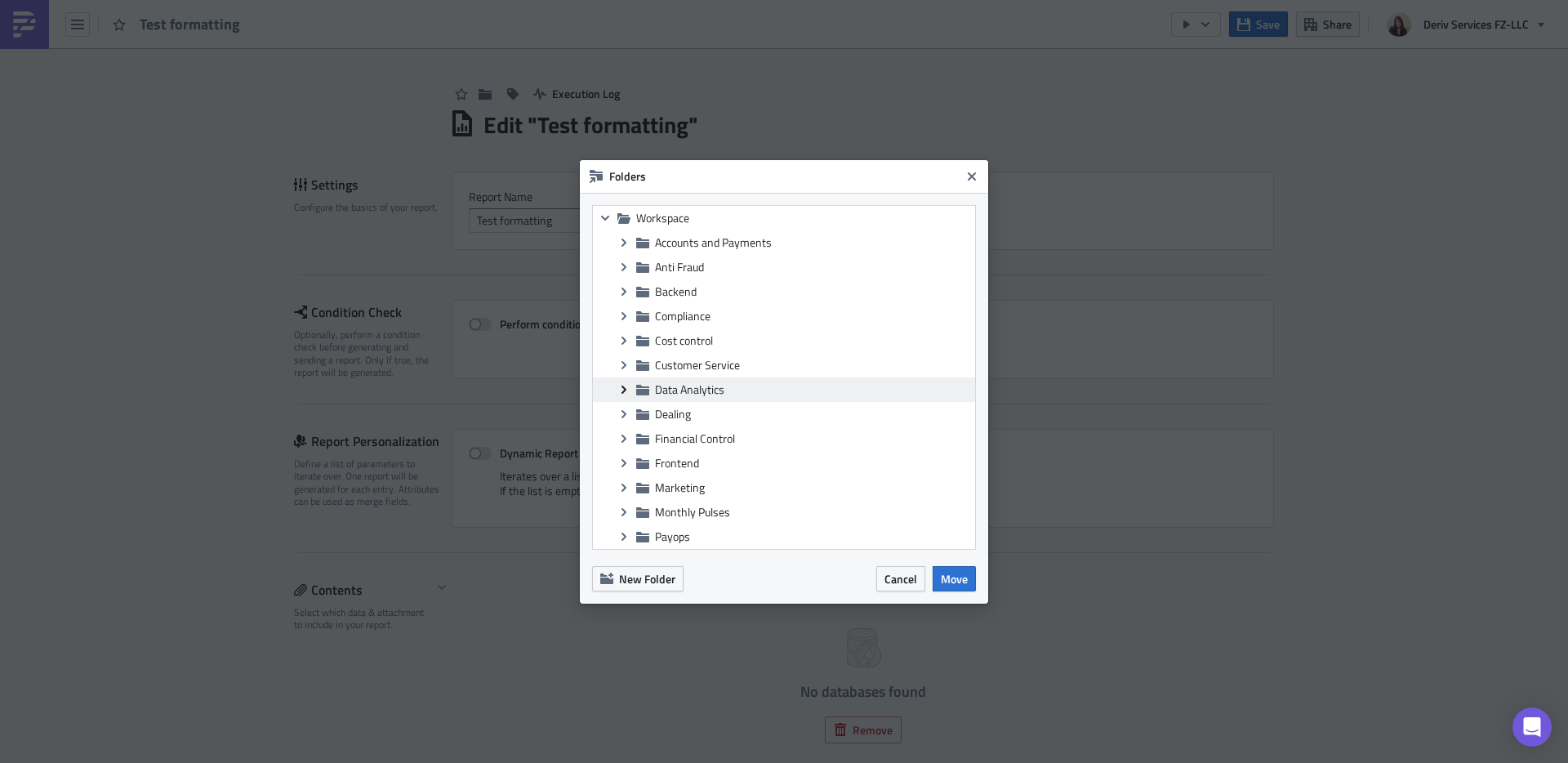
click at [624, 386] on icon "Expand group" at bounding box center [623, 389] width 13 height 13
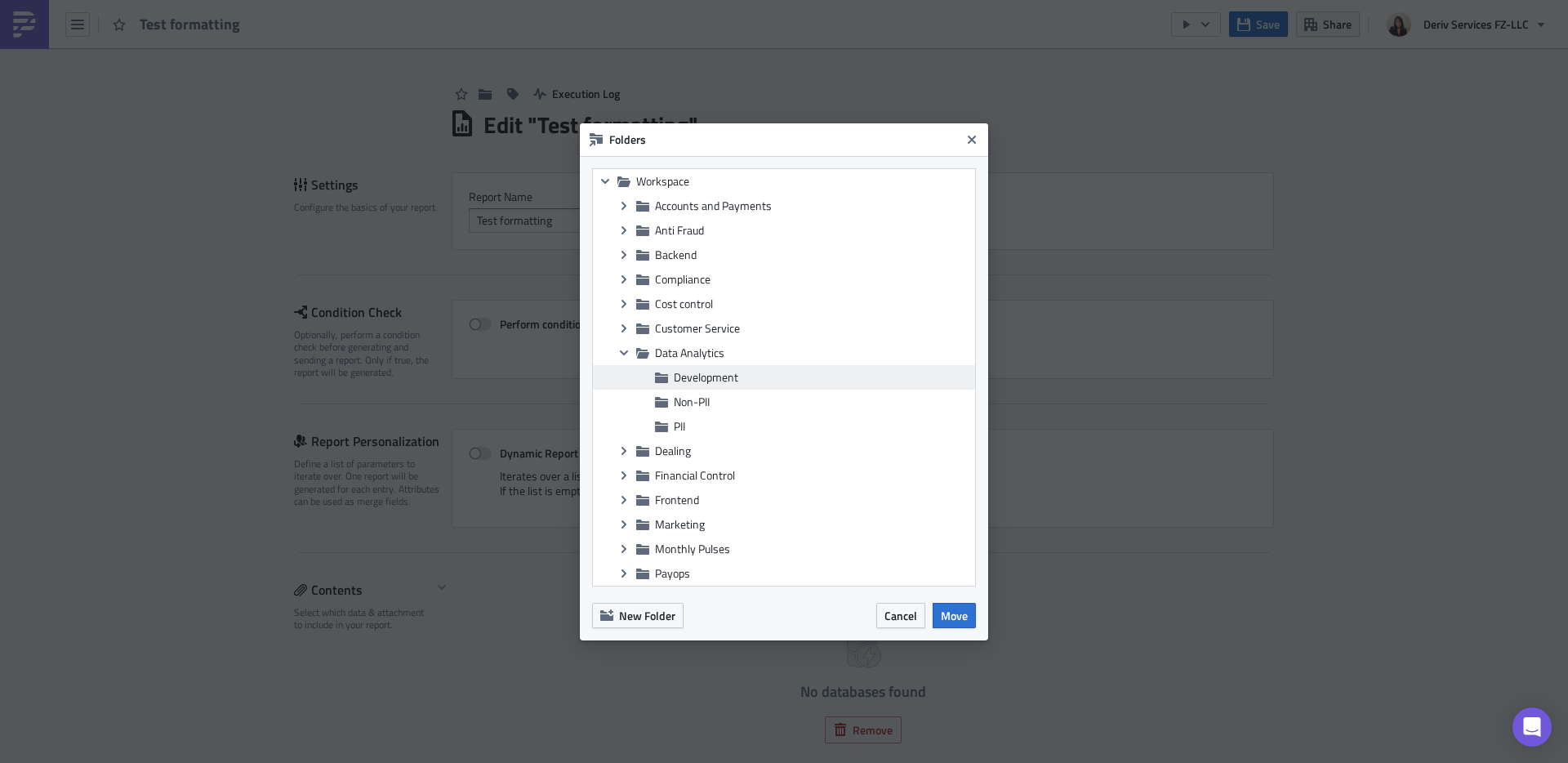
click at [734, 378] on span "Development" at bounding box center [706, 377] width 65 height 17
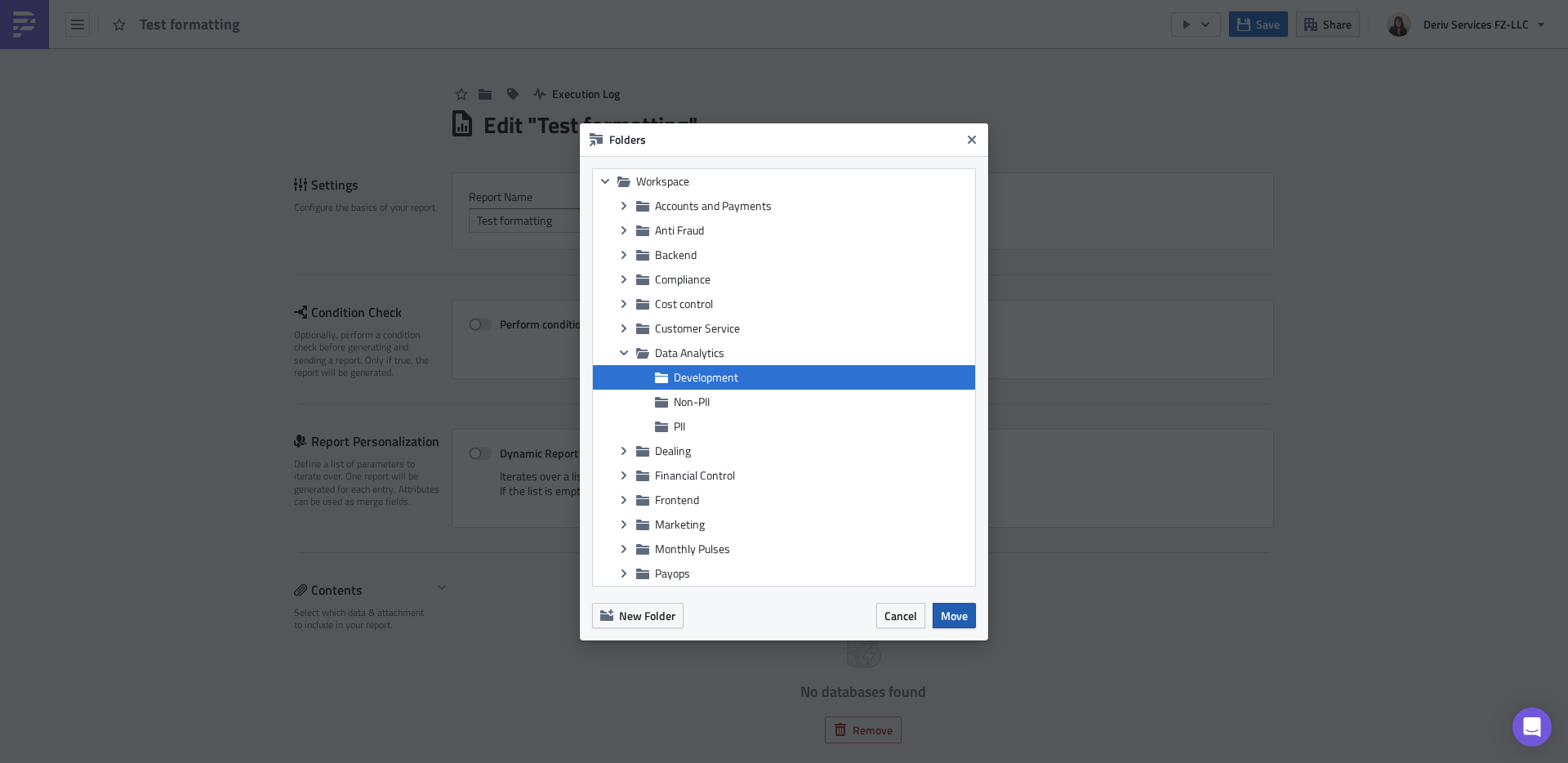
click at [951, 610] on span "Move" at bounding box center [954, 615] width 27 height 17
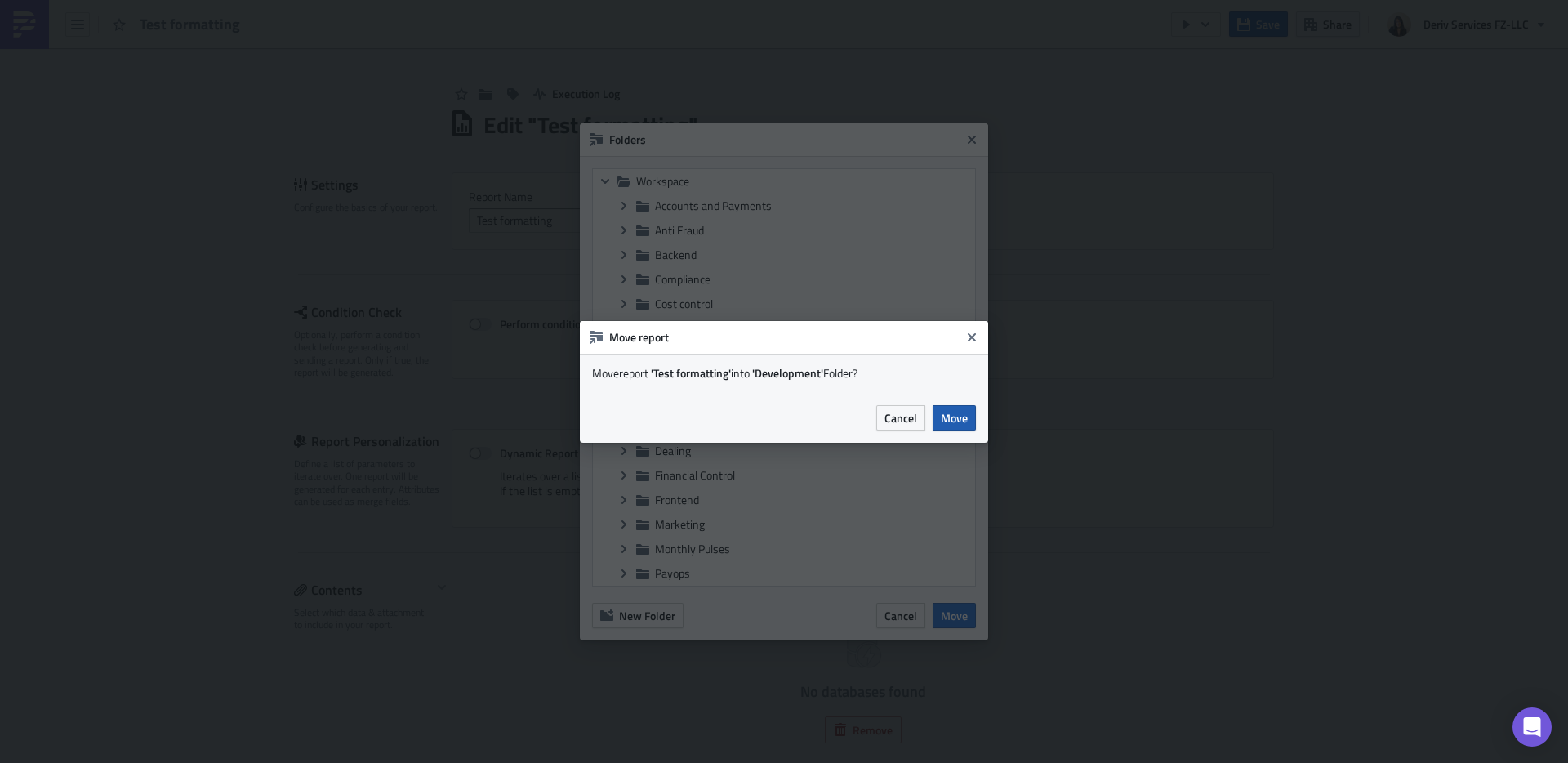
click at [961, 414] on span "Move" at bounding box center [954, 418] width 27 height 17
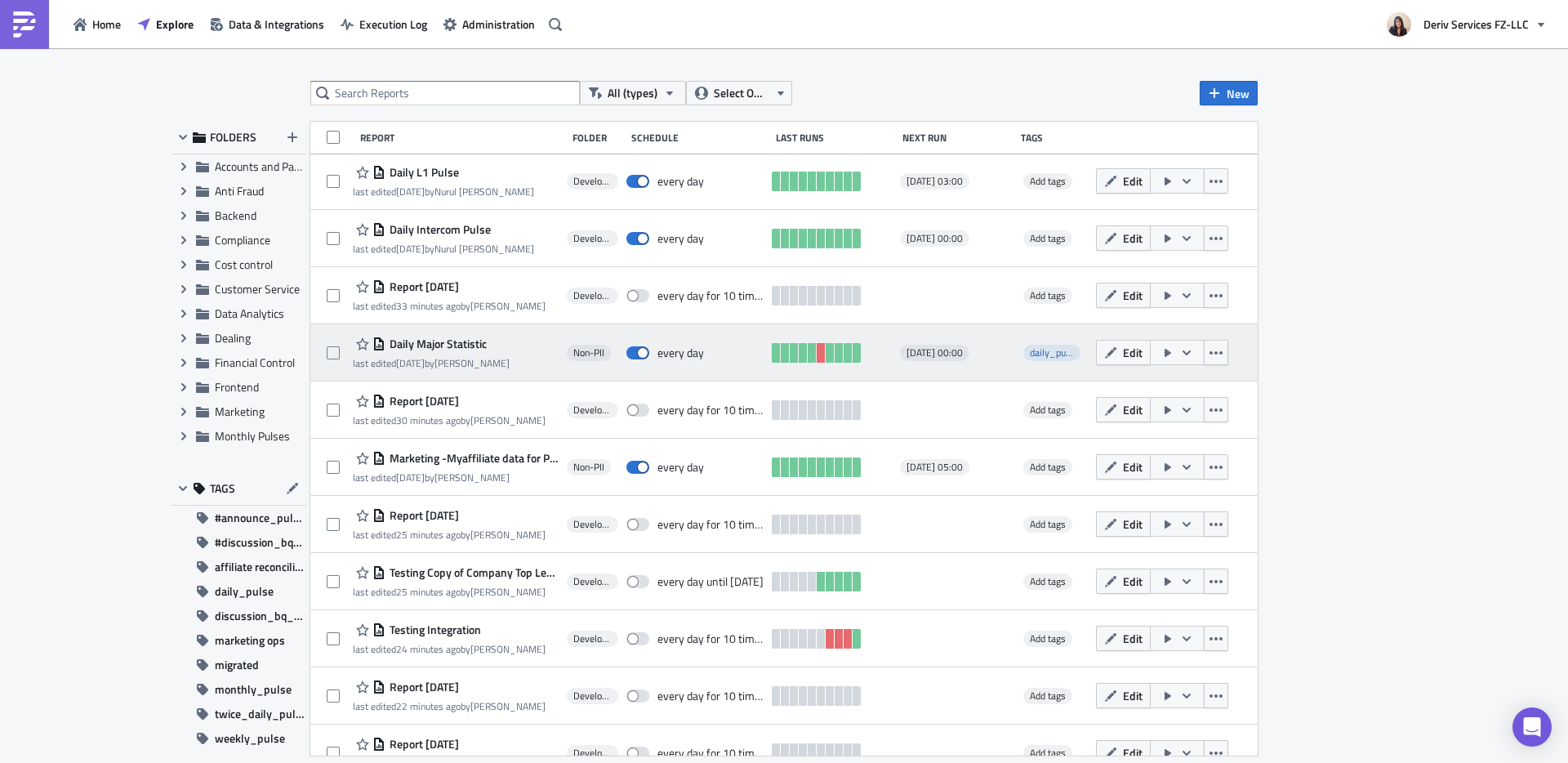
scroll to position [278, 0]
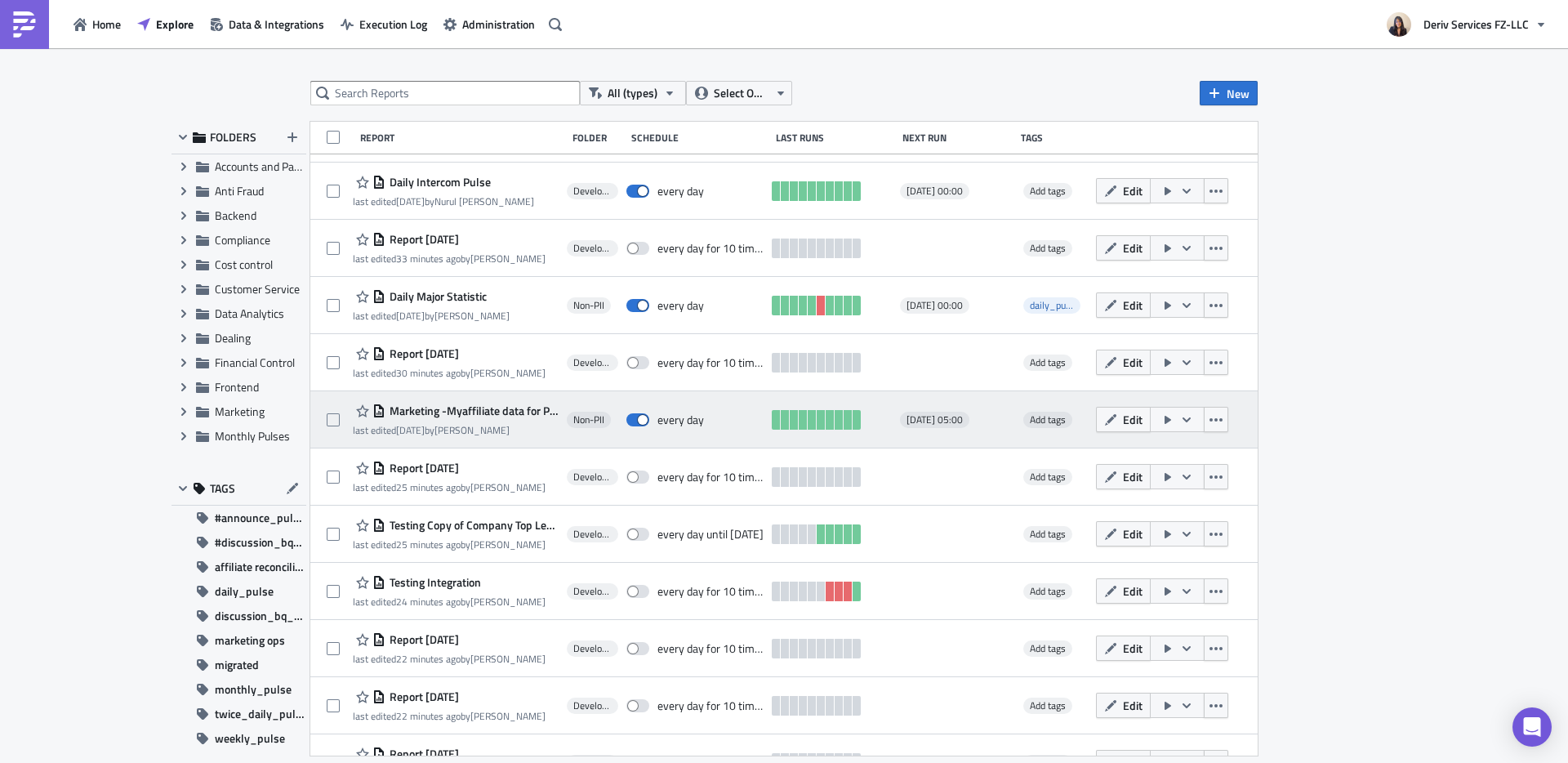
click at [469, 410] on span "Marketing -Myaffiliate data for Partners hub" at bounding box center [471, 410] width 173 height 15
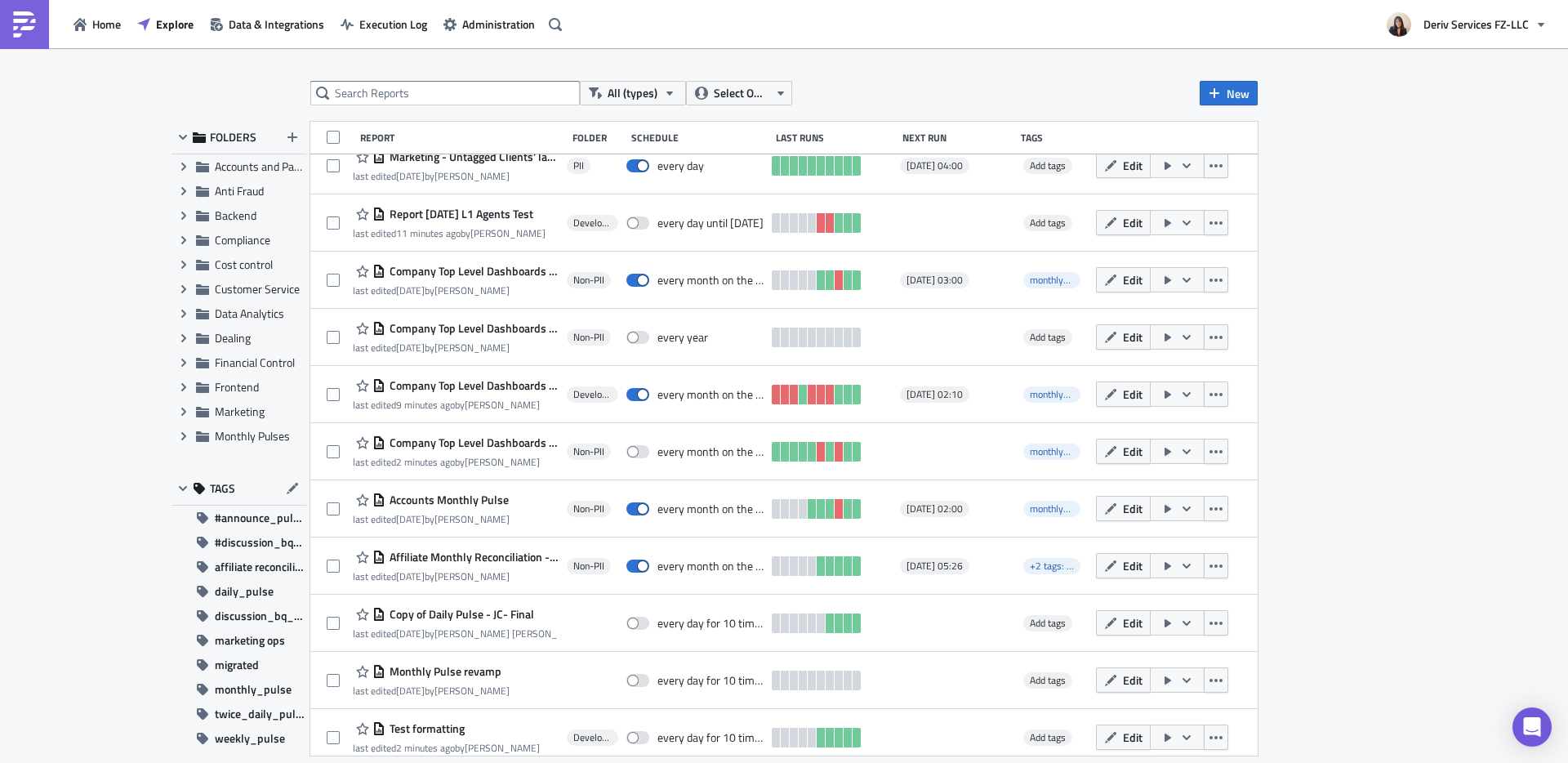
scroll to position [1171, 0]
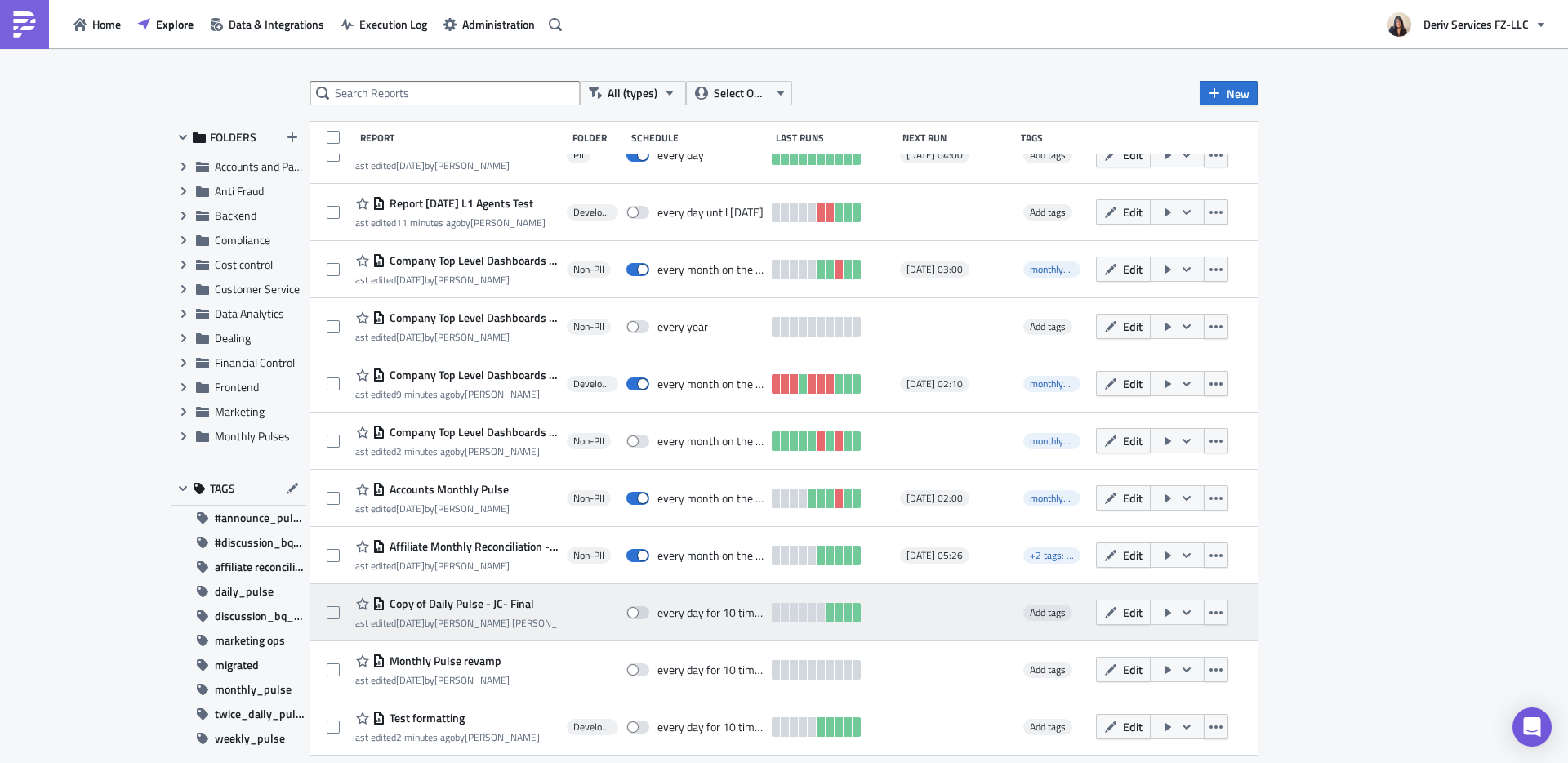
click at [477, 600] on span "Copy of Daily Pulse - JC- Final" at bounding box center [459, 603] width 149 height 15
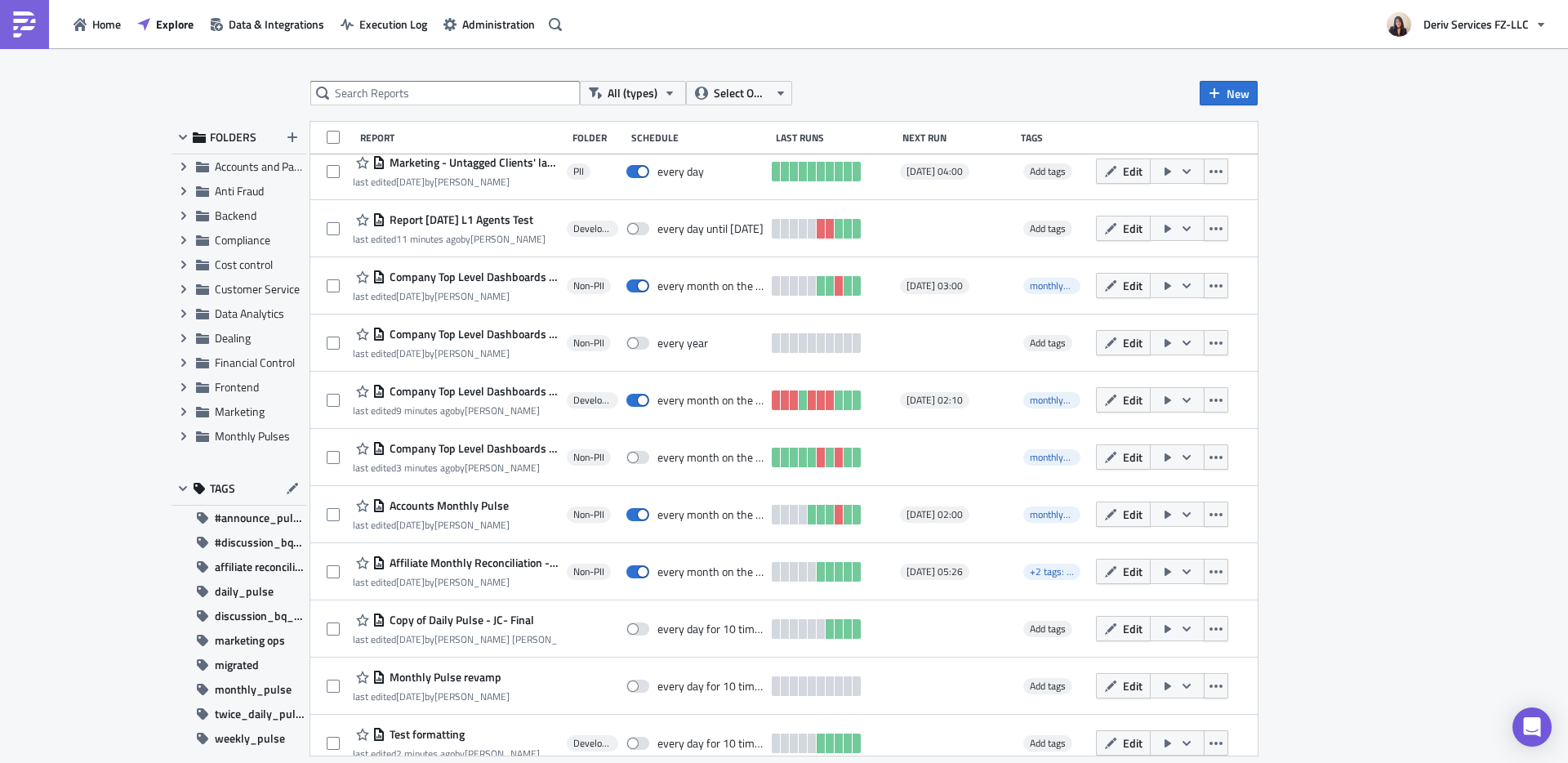
scroll to position [1171, 0]
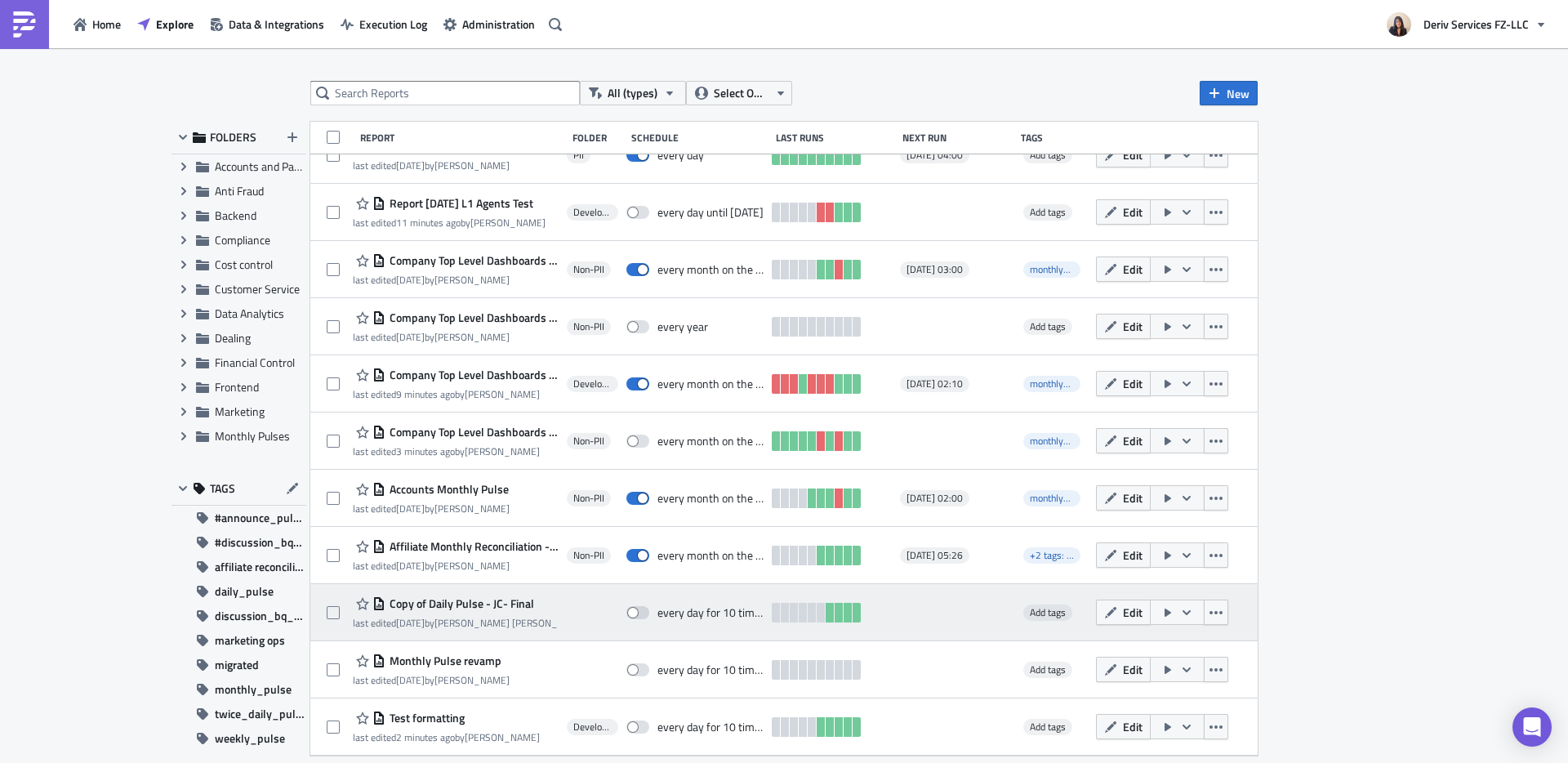
click at [437, 605] on span "Copy of Daily Pulse - JC- Final" at bounding box center [459, 603] width 149 height 15
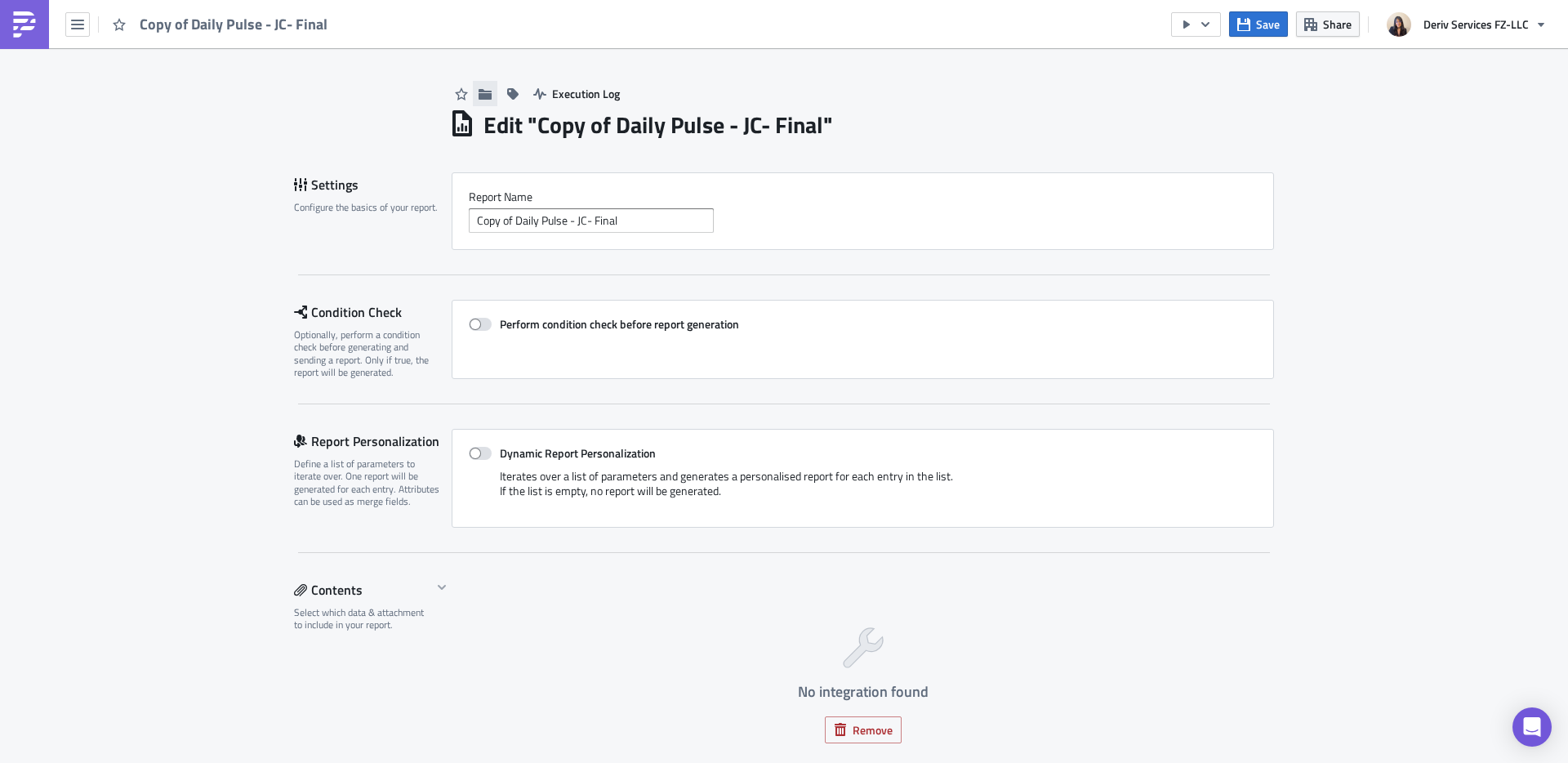
click at [478, 91] on icon "button" at bounding box center [484, 93] width 13 height 10
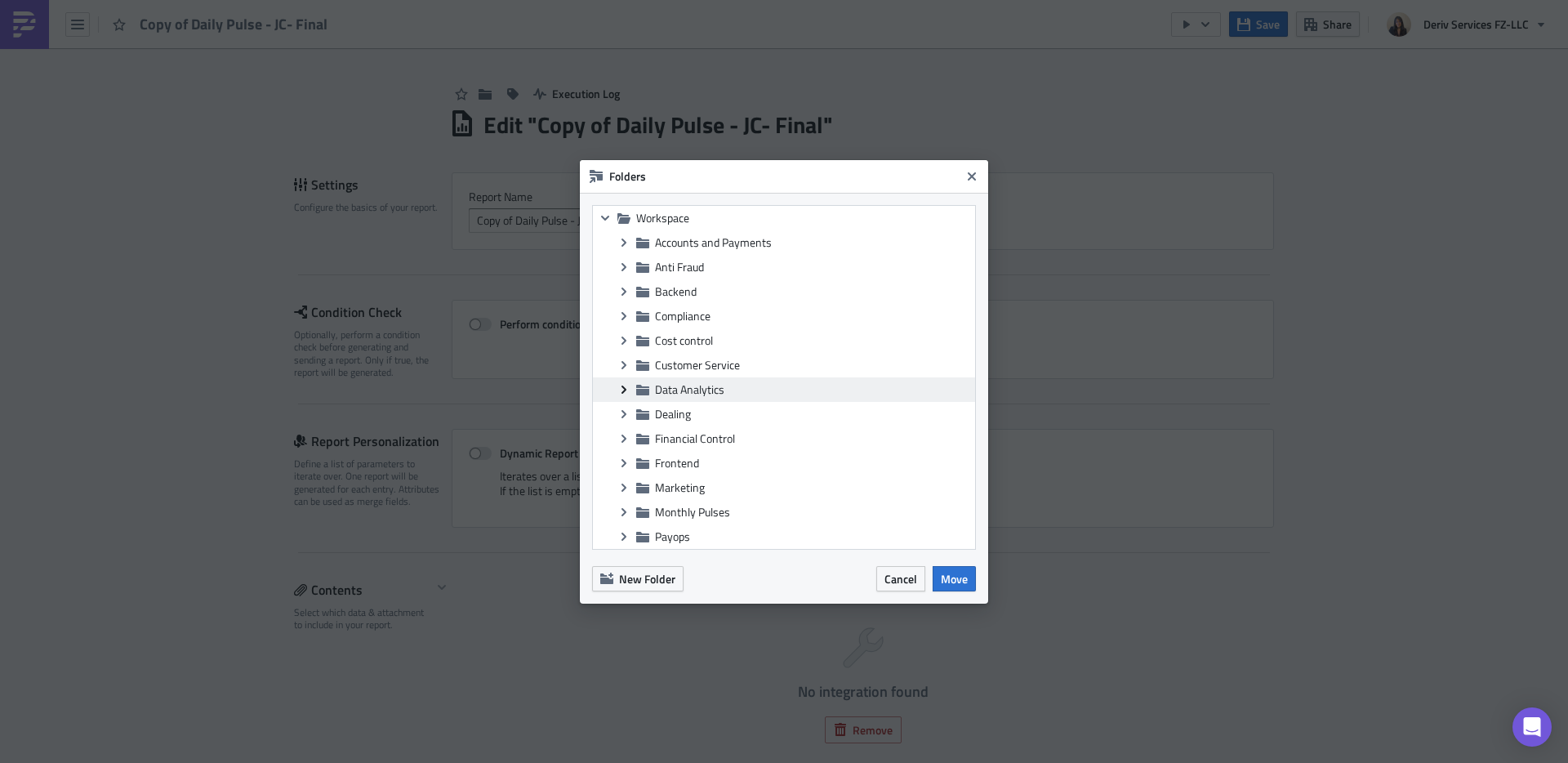
click at [627, 388] on icon "Expand group" at bounding box center [623, 389] width 13 height 13
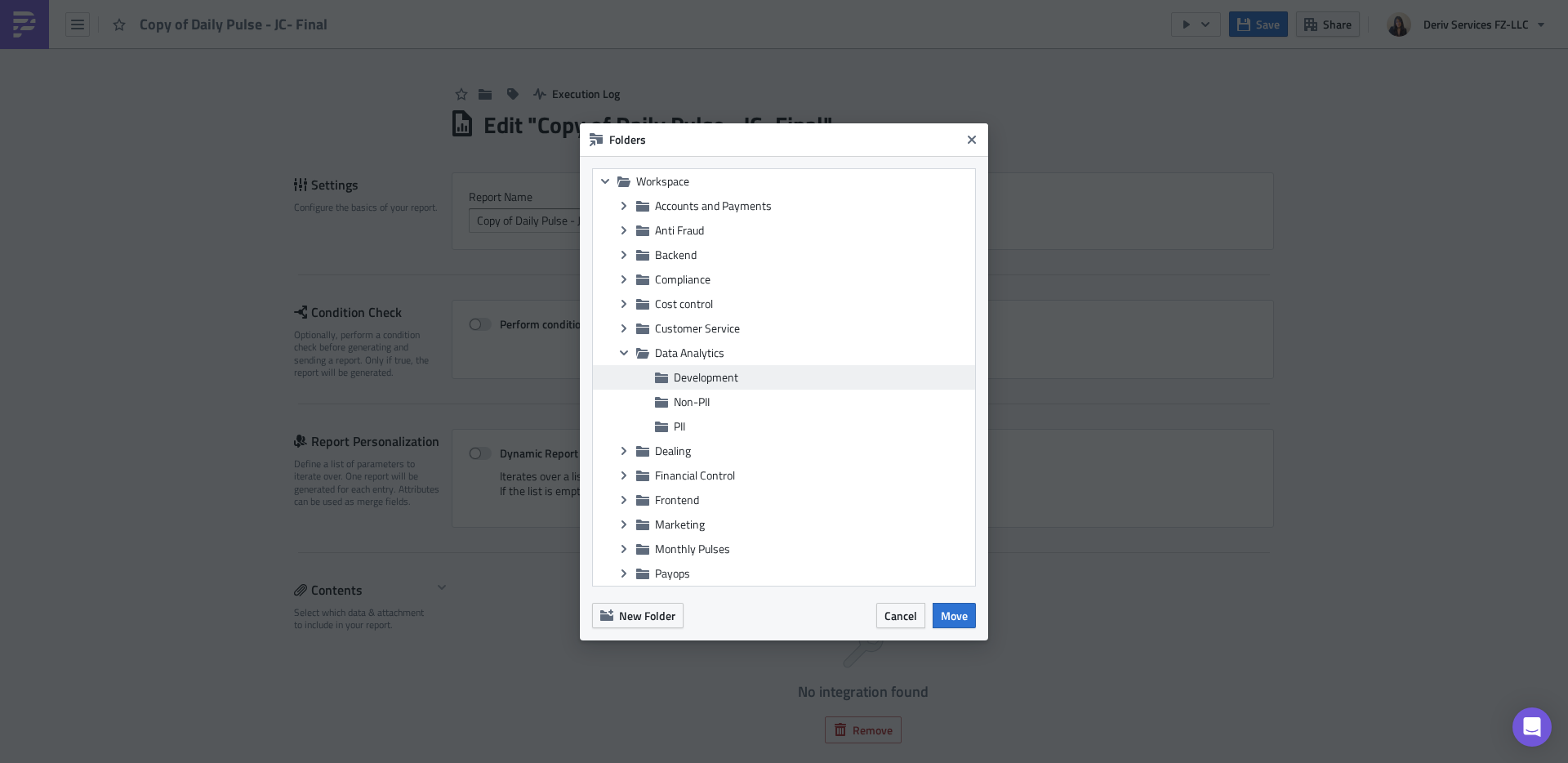
click at [695, 383] on span "Development" at bounding box center [706, 377] width 65 height 17
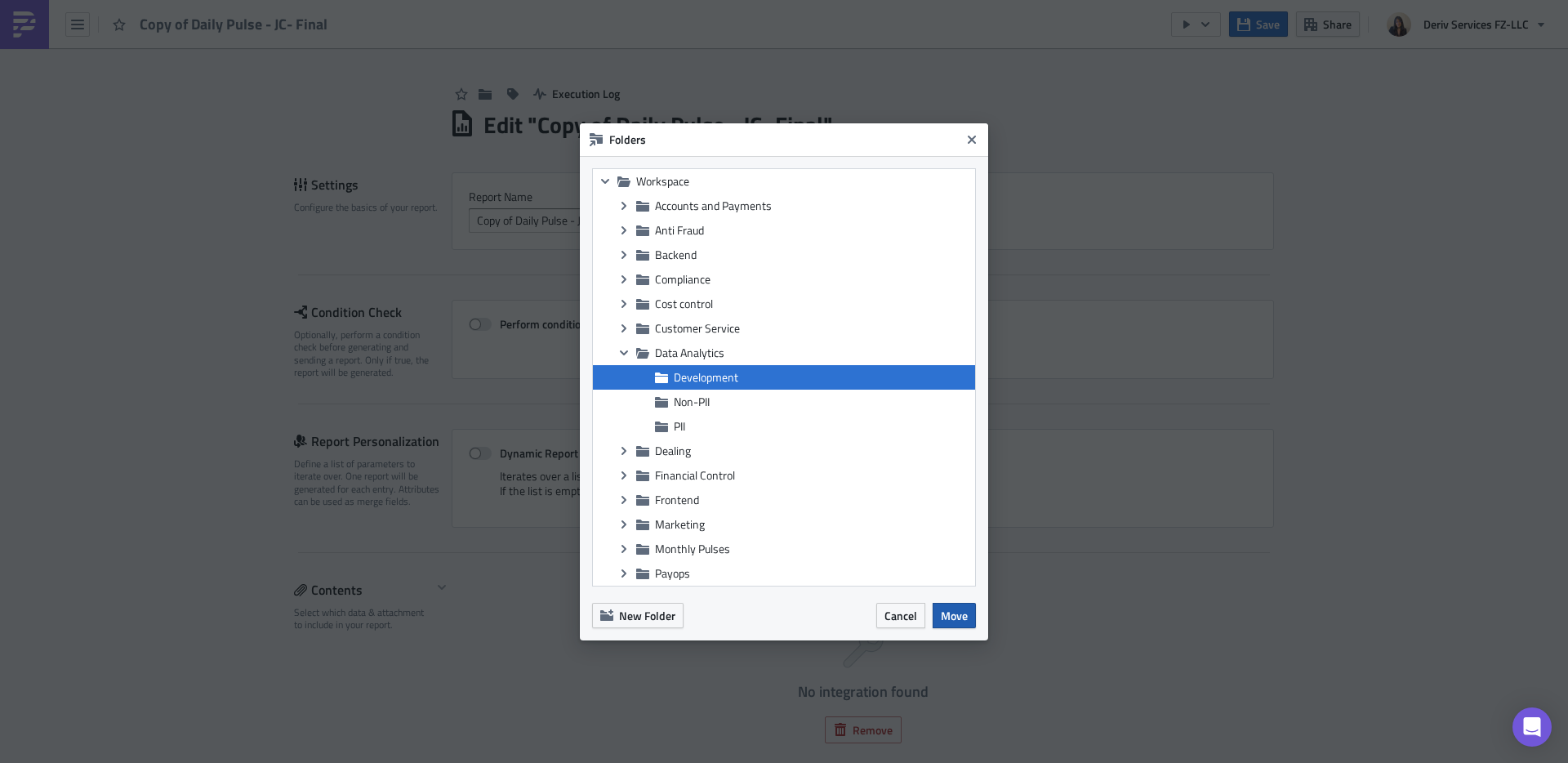
click at [948, 609] on span "Move" at bounding box center [954, 615] width 27 height 17
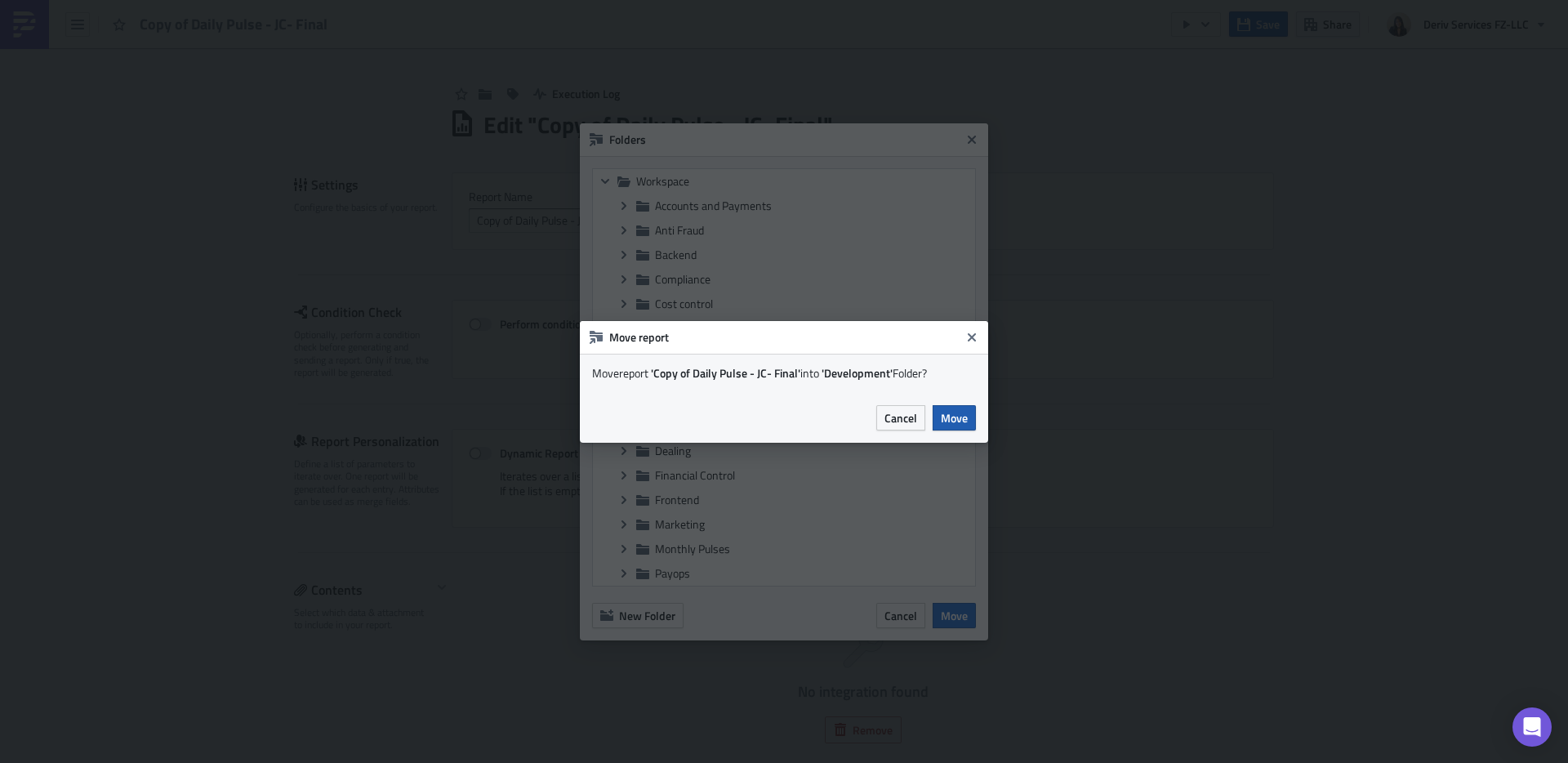
click at [956, 415] on span "Move" at bounding box center [954, 418] width 27 height 17
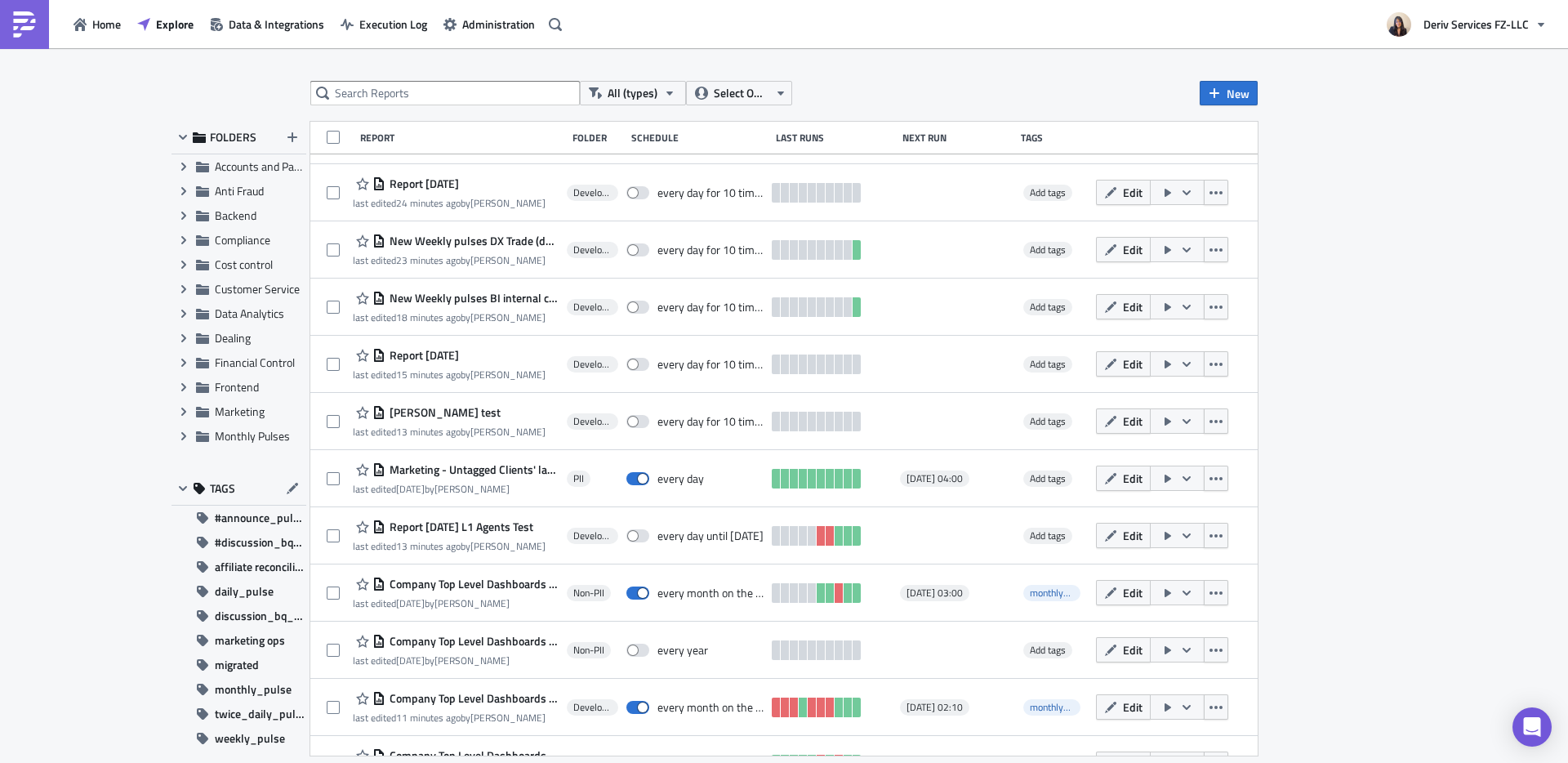
scroll to position [1171, 0]
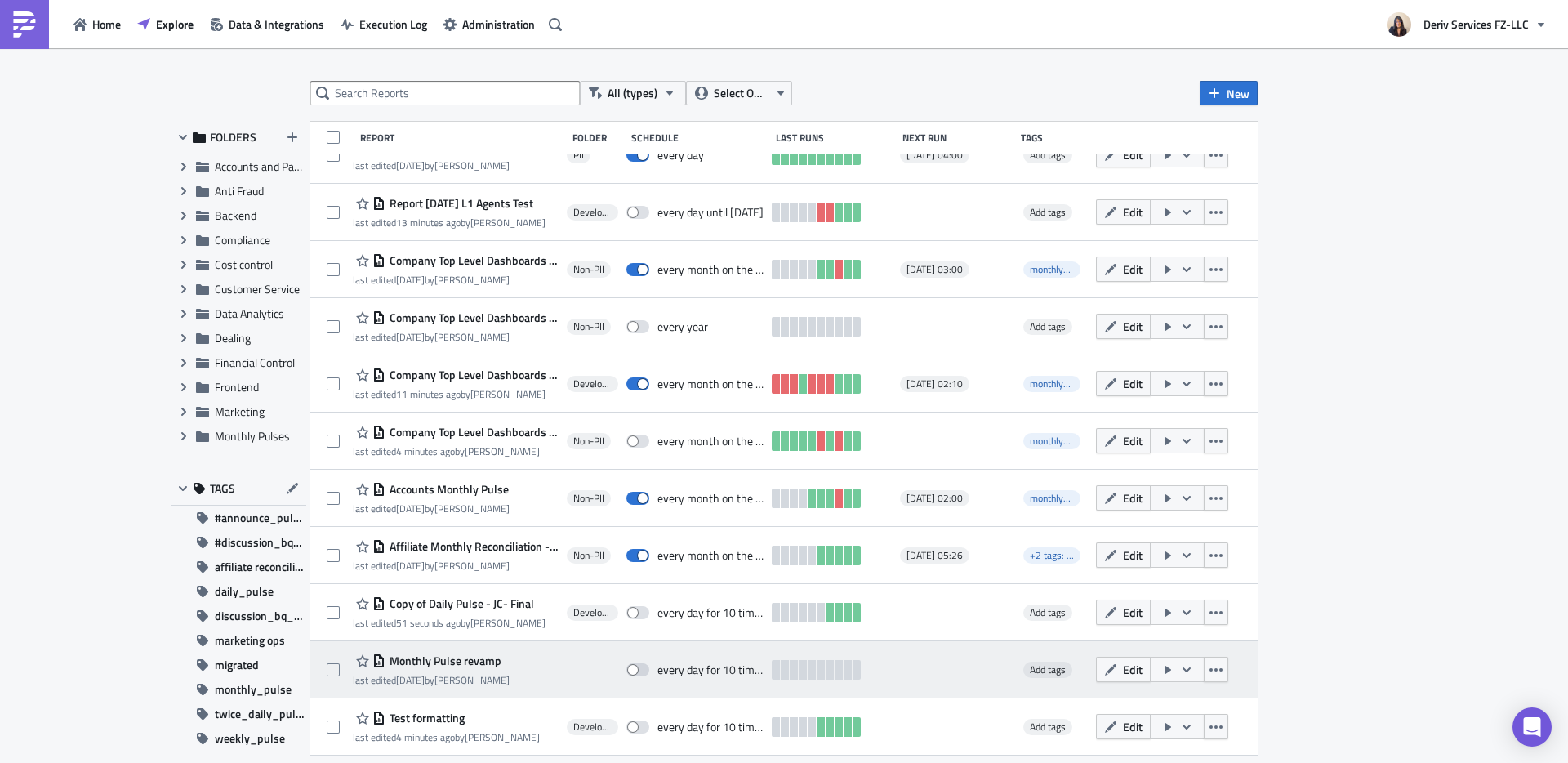
click at [428, 655] on span "Monthly Pulse revamp" at bounding box center [443, 660] width 116 height 15
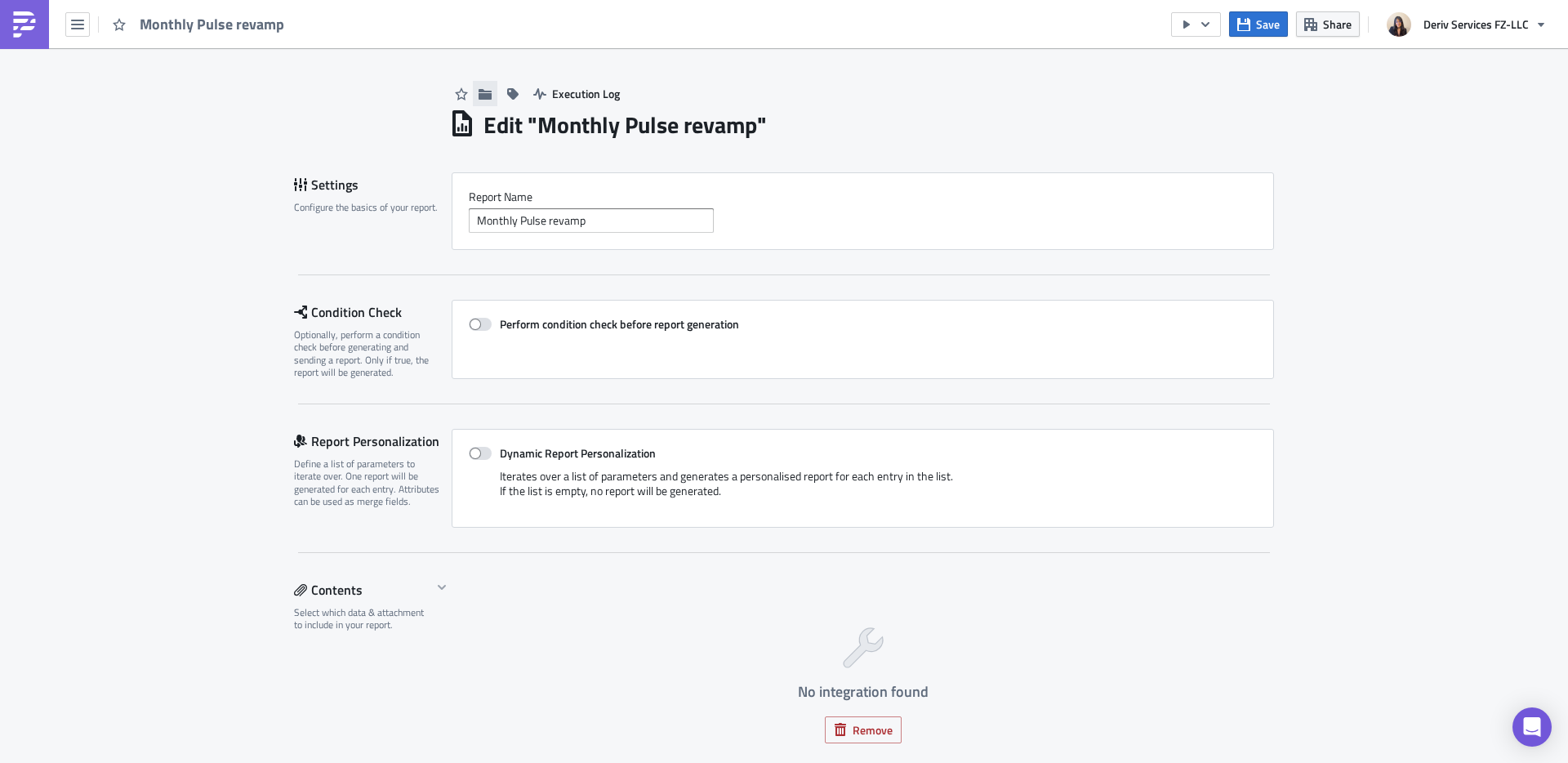
click at [475, 100] on button "button" at bounding box center [485, 94] width 25 height 26
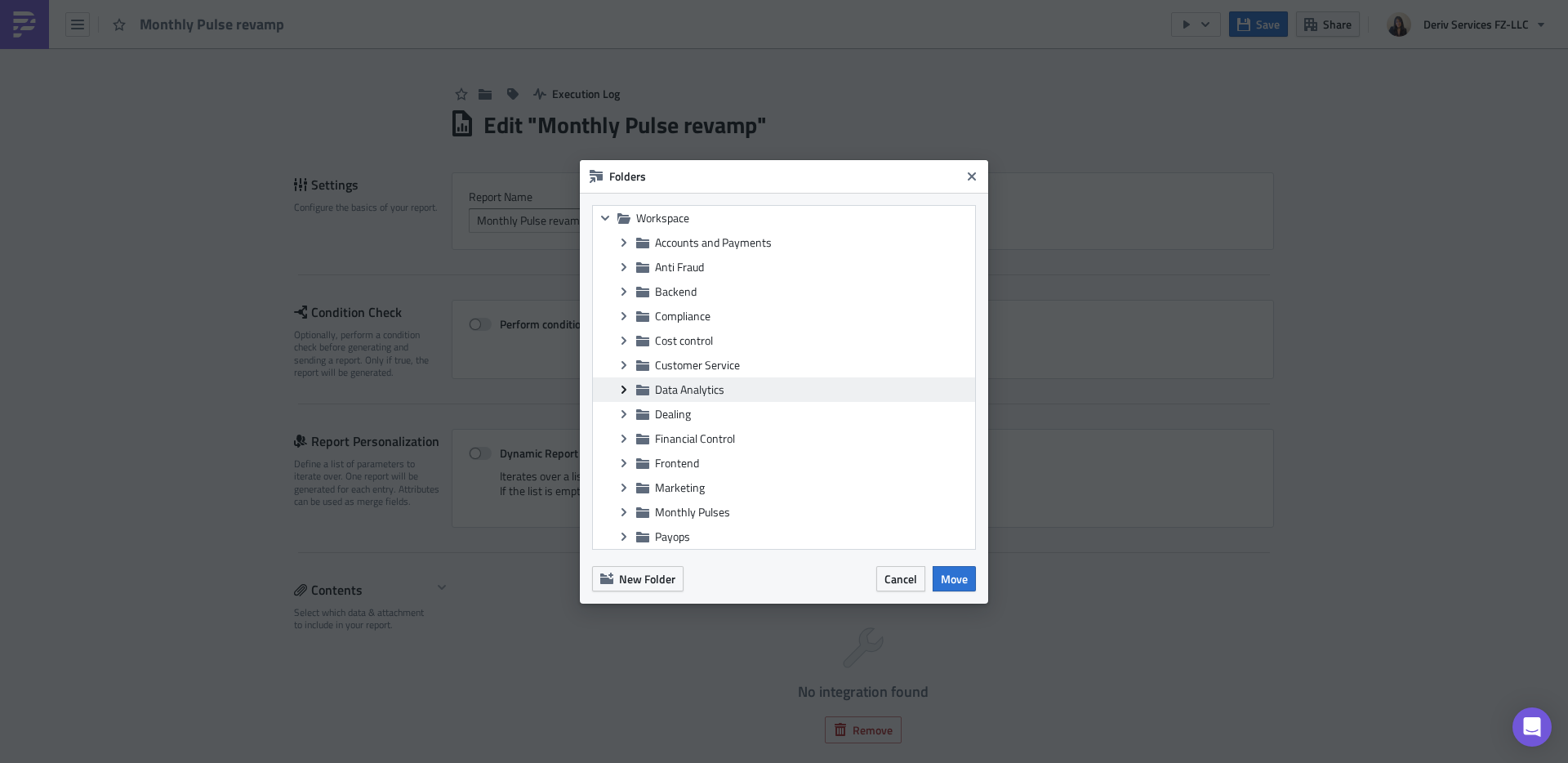
click at [625, 390] on icon at bounding box center [624, 389] width 5 height 9
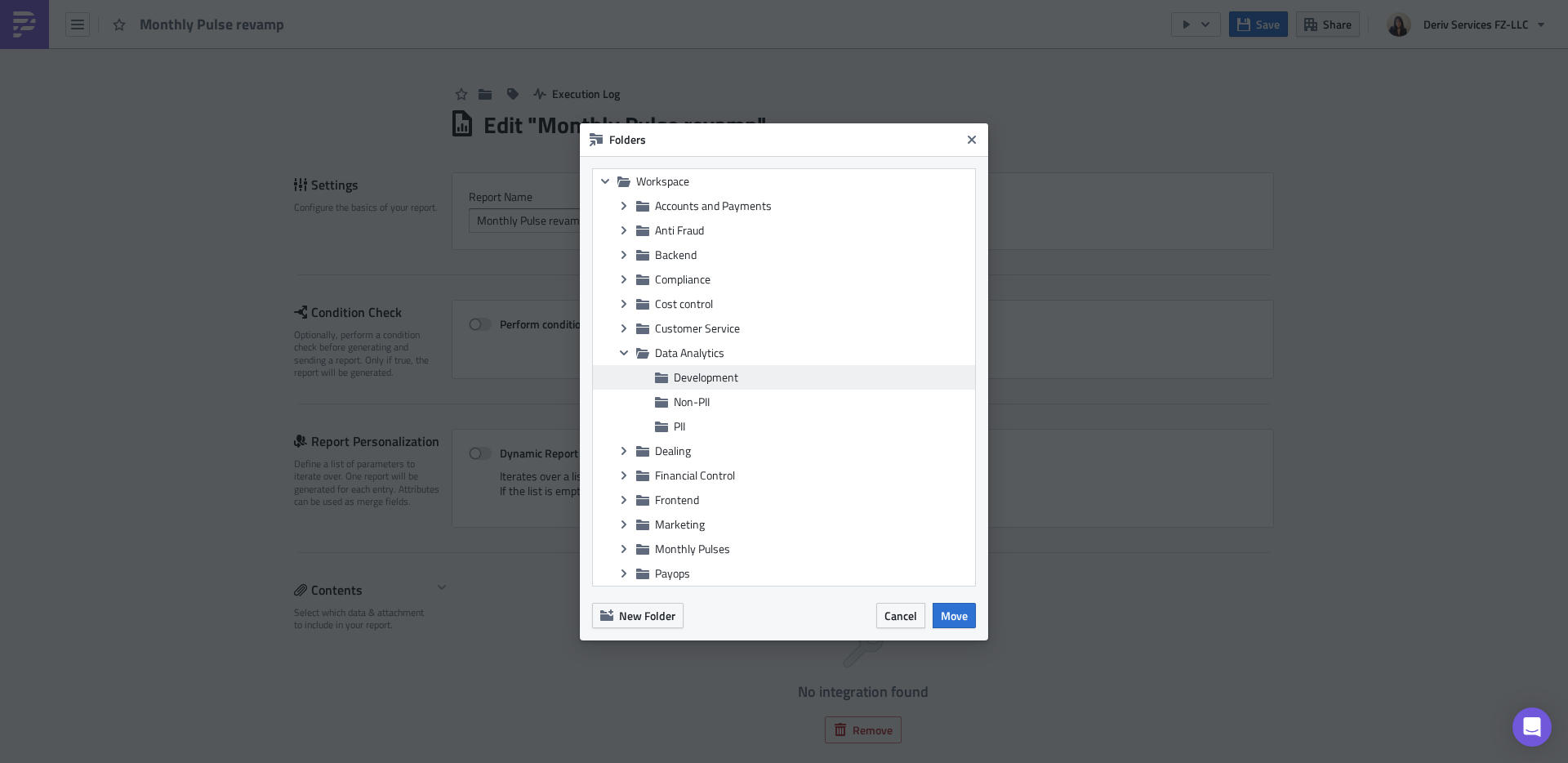
click at [705, 384] on div "Development" at bounding box center [783, 377] width 382 height 25
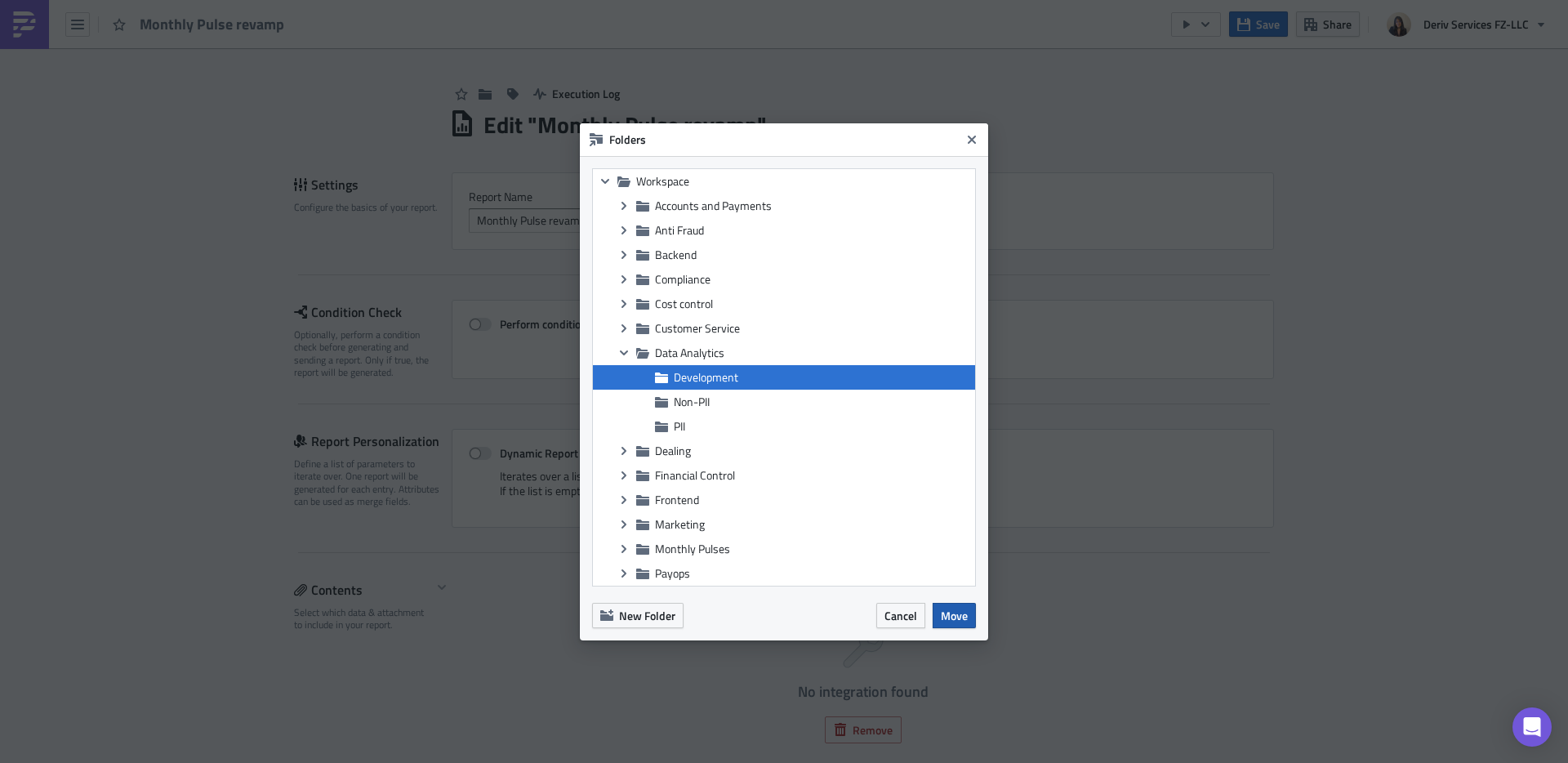
click at [957, 611] on span "Move" at bounding box center [954, 615] width 27 height 17
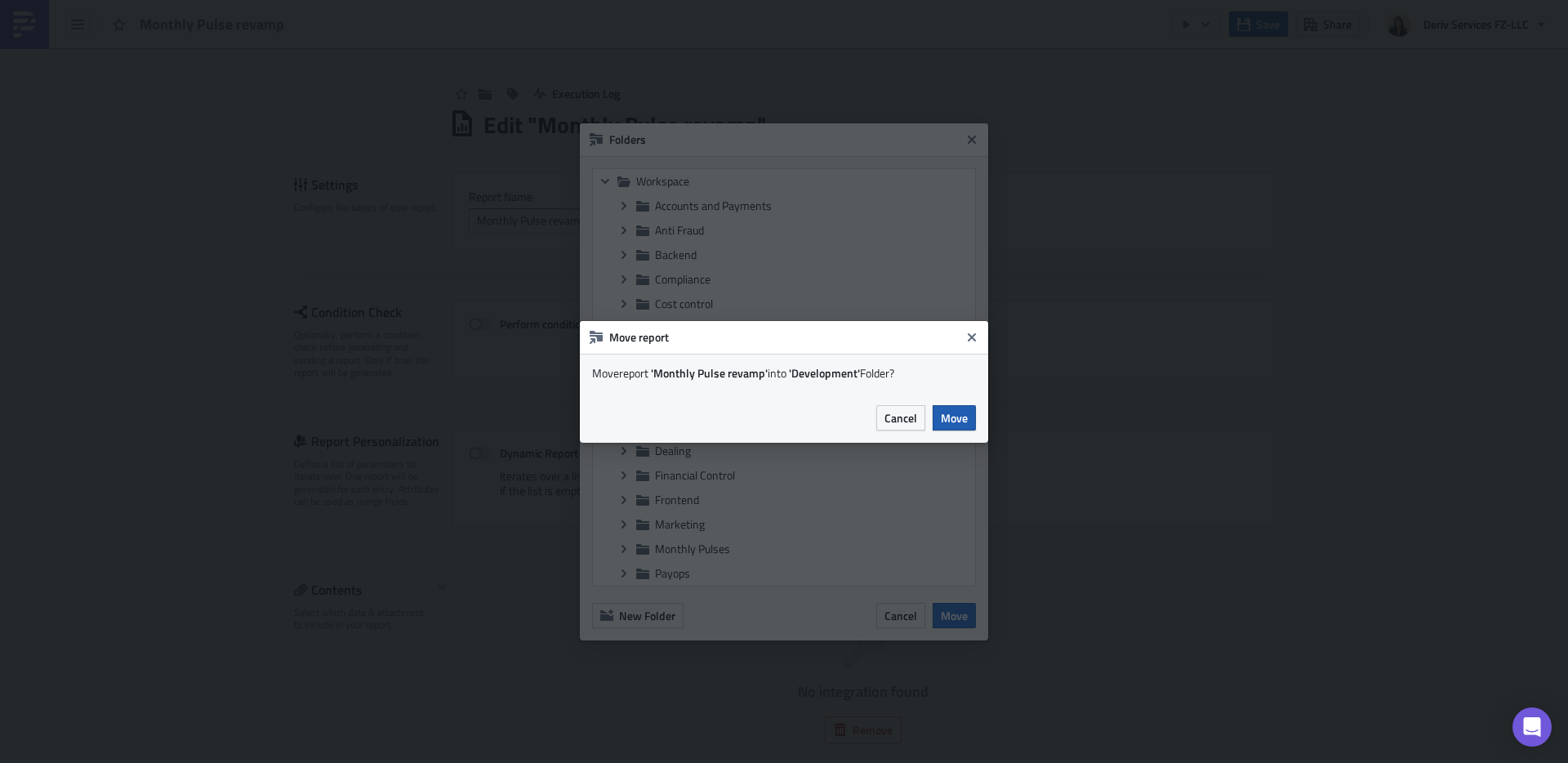
click at [955, 420] on span "Move" at bounding box center [954, 418] width 27 height 17
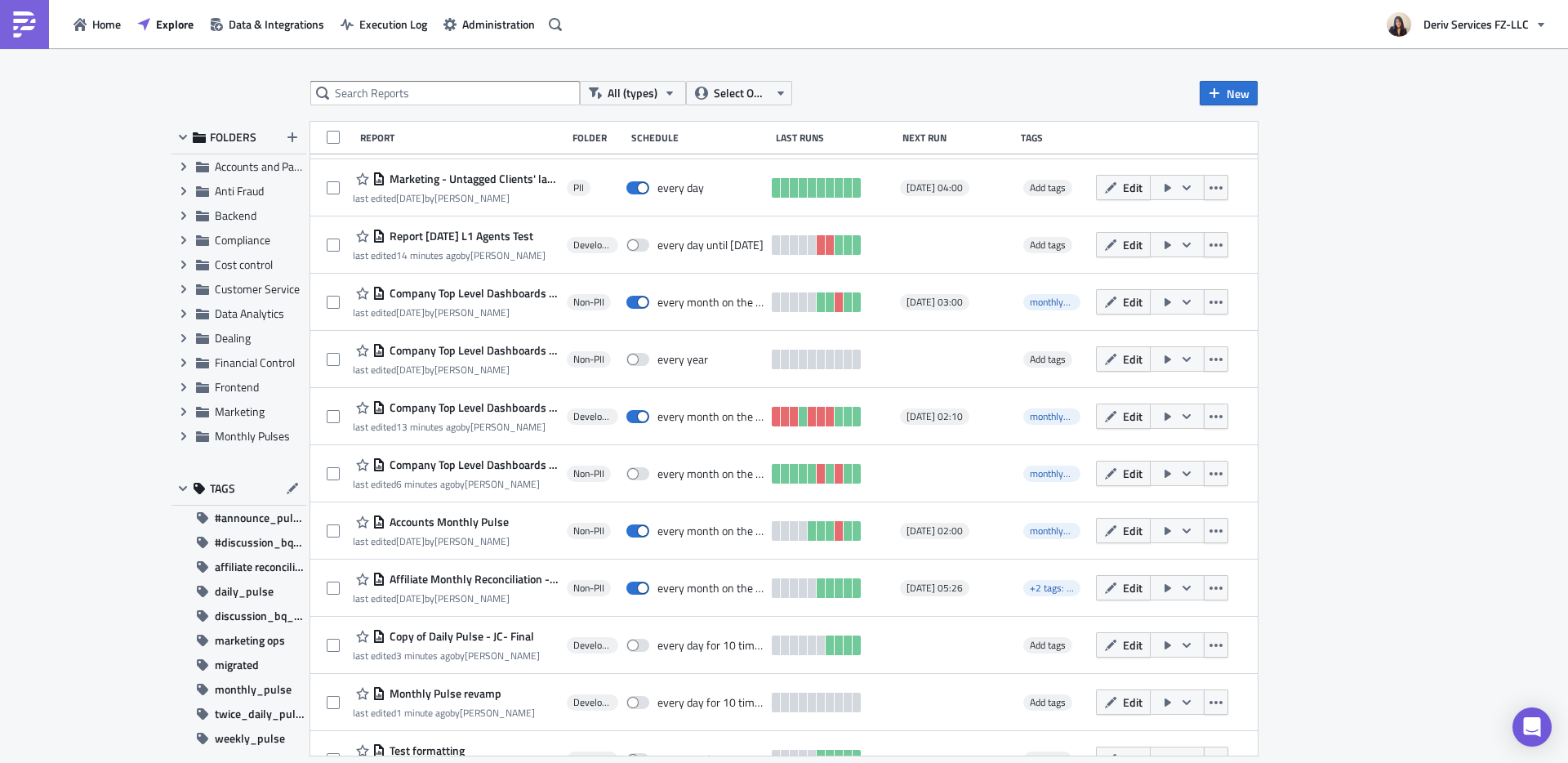
scroll to position [1171, 0]
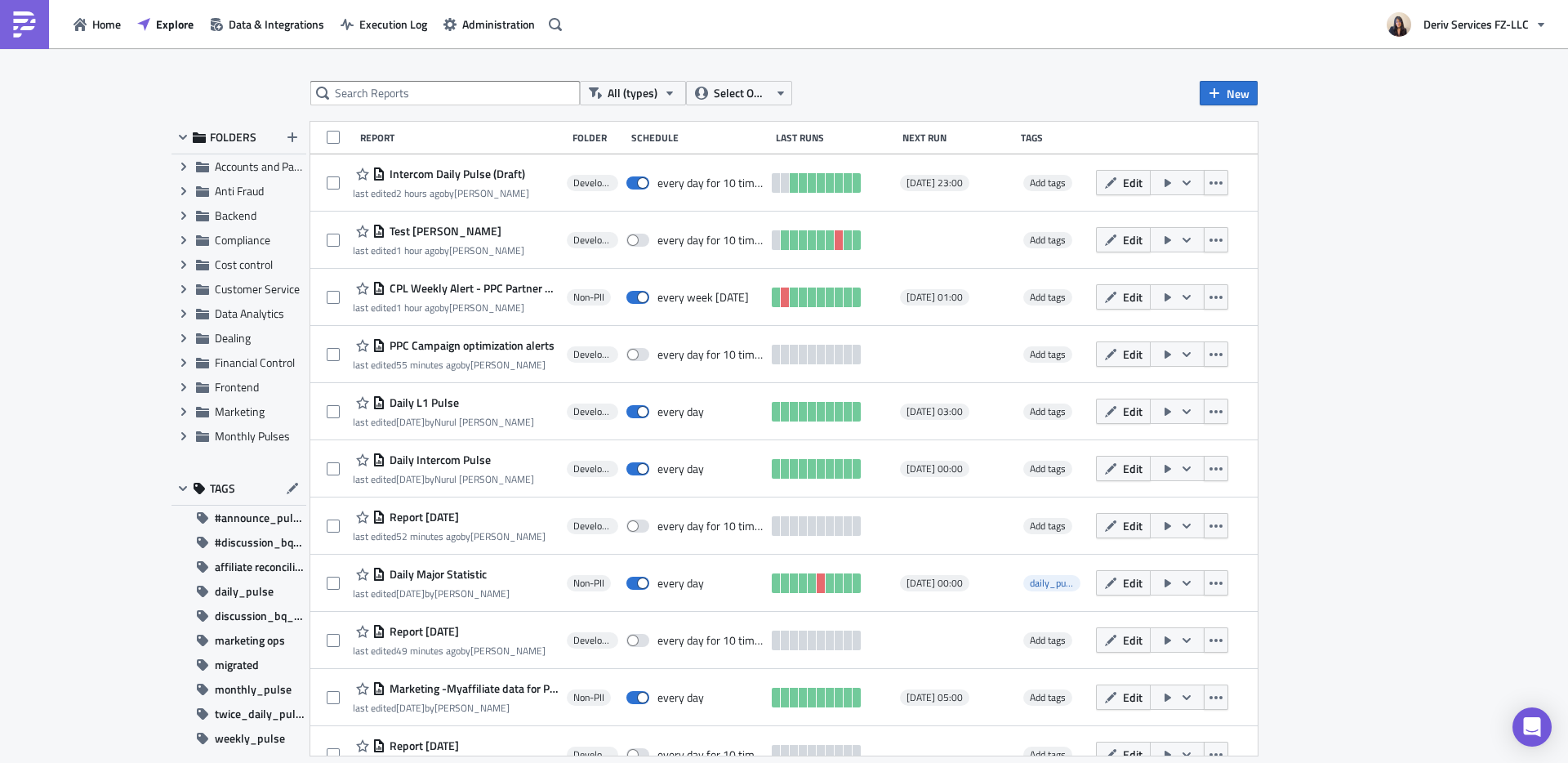
scroll to position [1171, 0]
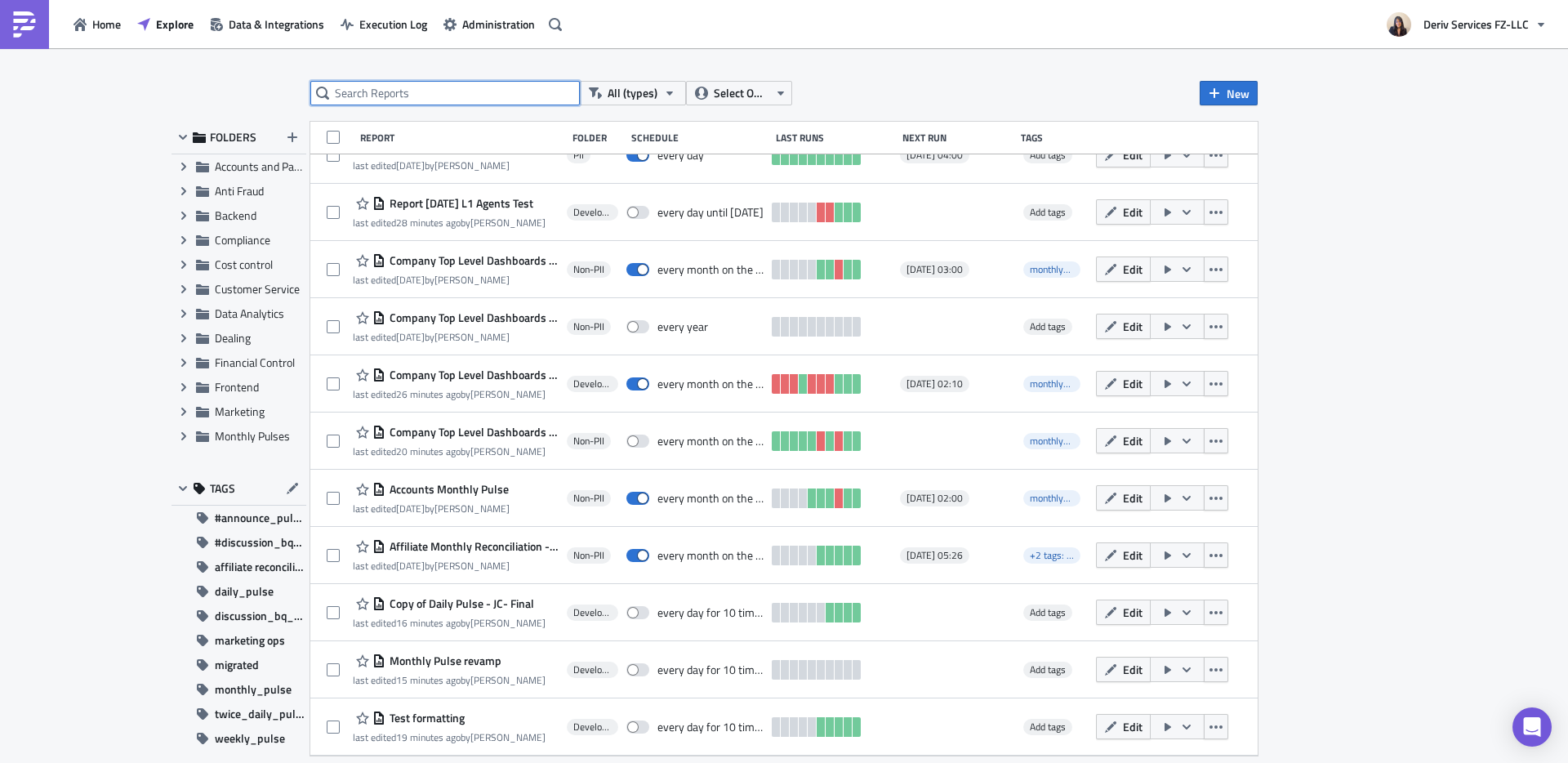
click at [457, 98] on input "text" at bounding box center [445, 93] width 270 height 25
click at [1335, 159] on div "All (types) Select Owner New FOLDERS Expand group Accounts and Payments Expand …" at bounding box center [784, 406] width 1568 height 717
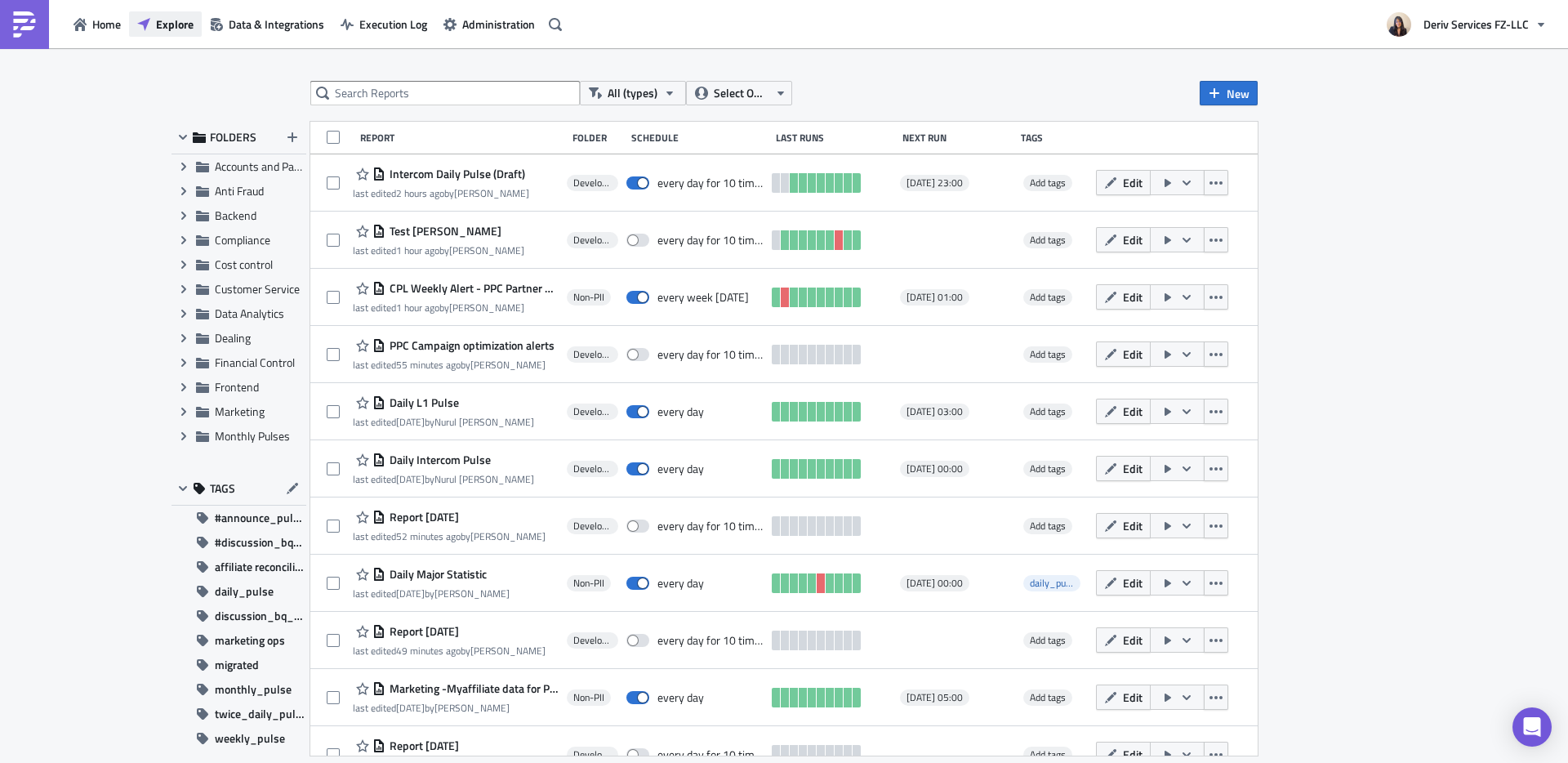
click at [185, 34] on button "Explore" at bounding box center [165, 24] width 73 height 26
